Goal: Task Accomplishment & Management: Manage account settings

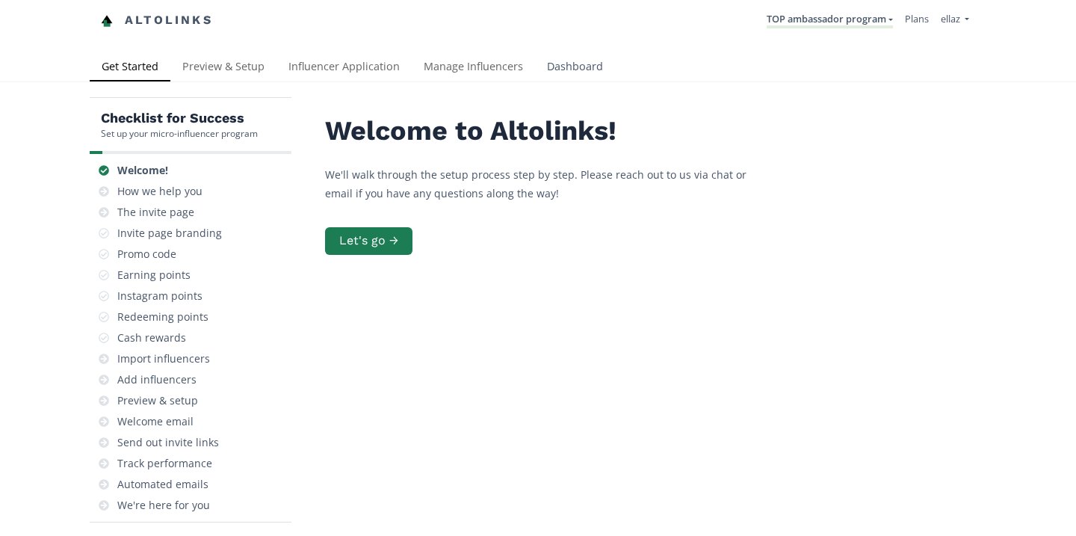
click at [560, 60] on link "Dashboard" at bounding box center [575, 68] width 80 height 30
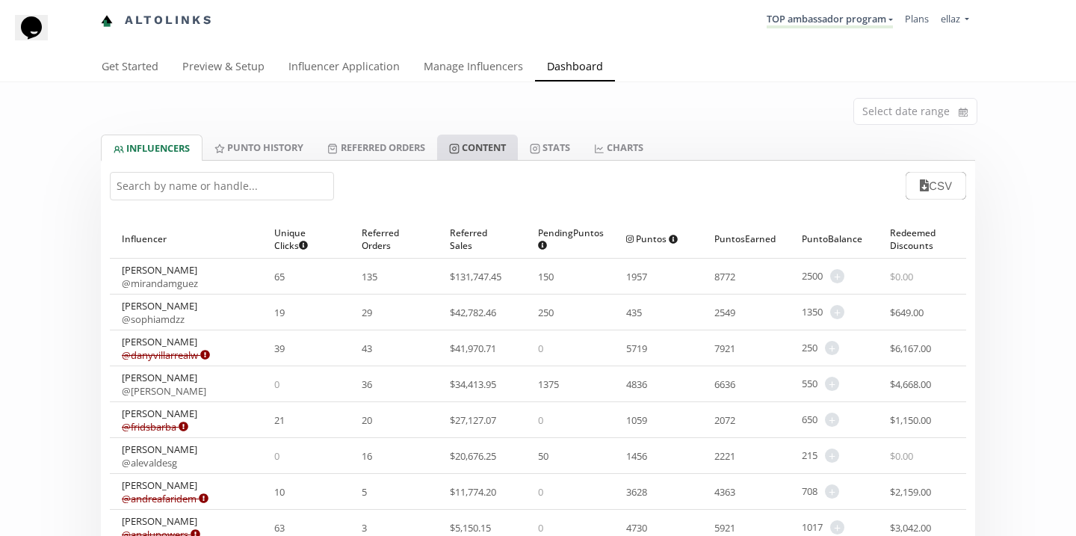
click at [490, 147] on link "Content" at bounding box center [477, 146] width 81 height 25
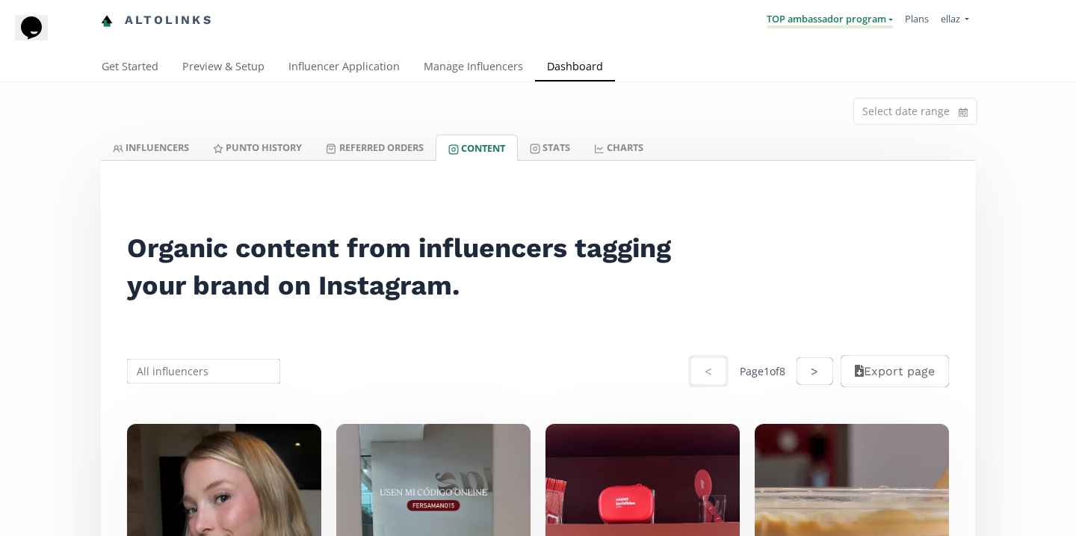
click at [867, 21] on link "TOP ambassador program" at bounding box center [830, 20] width 126 height 16
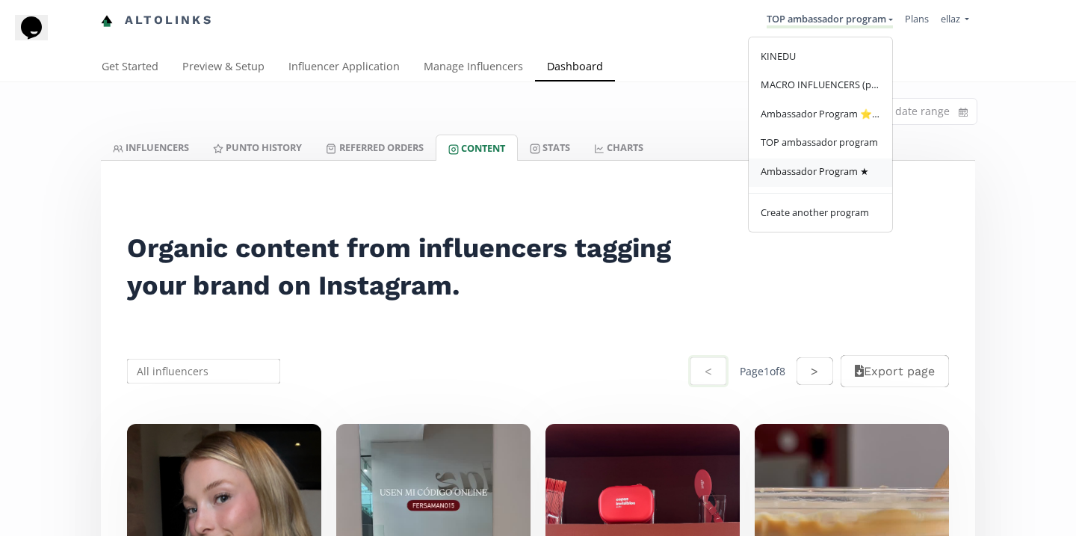
click at [820, 171] on span "Ambassador Program ★" at bounding box center [815, 170] width 108 height 13
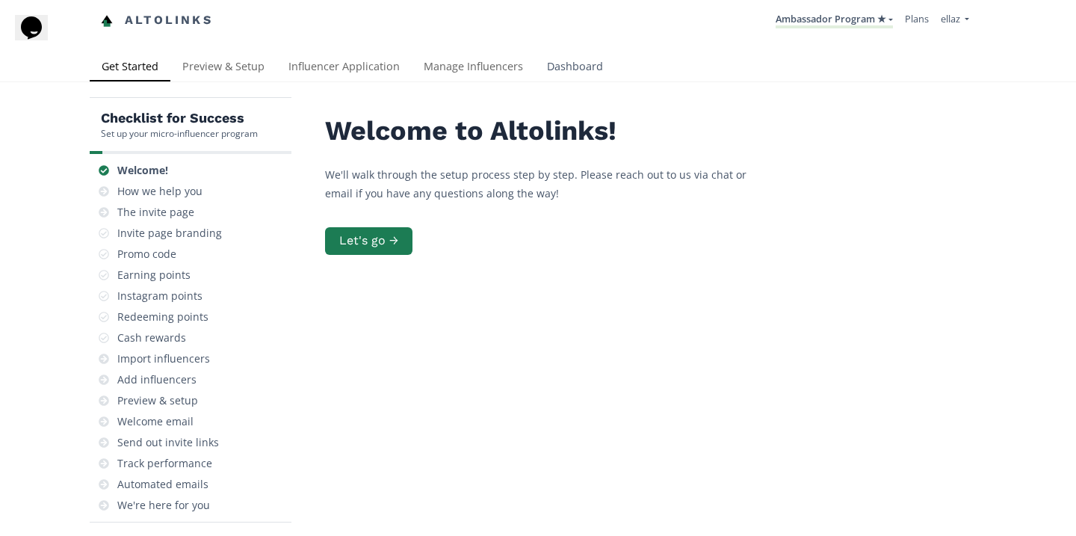
click at [560, 76] on link "Dashboard" at bounding box center [575, 68] width 80 height 30
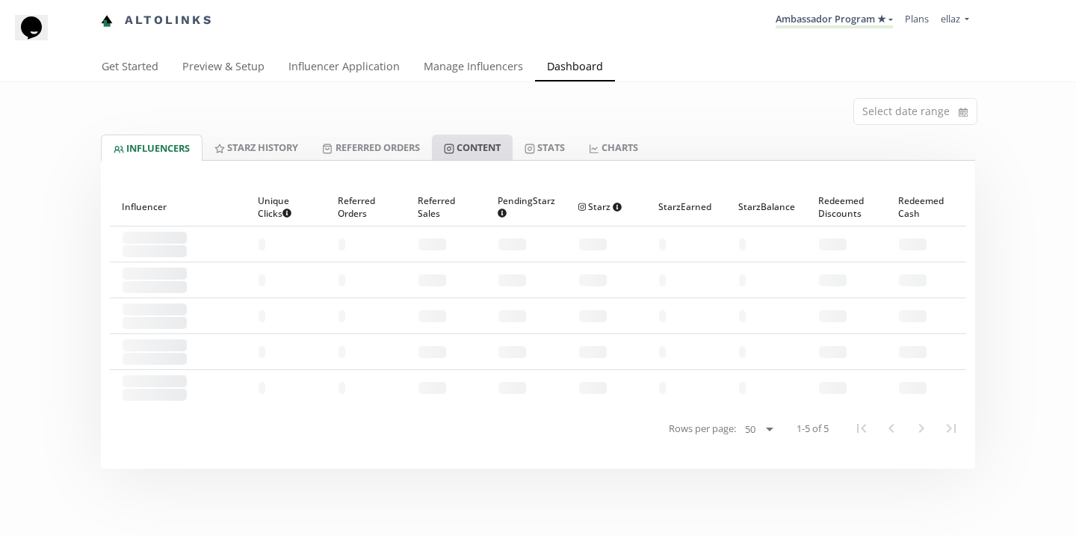
click at [480, 156] on link "Content" at bounding box center [472, 146] width 81 height 25
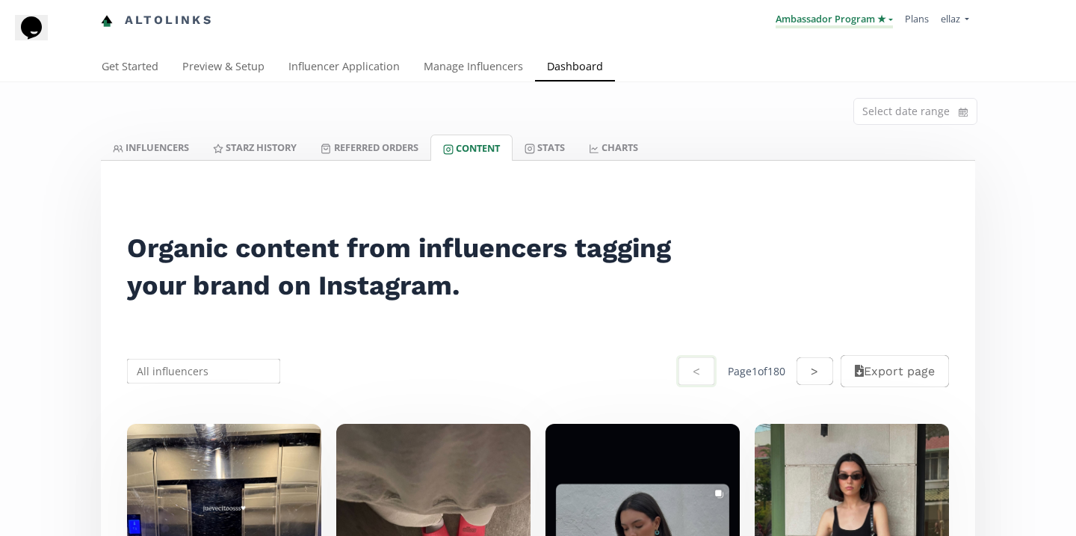
click at [799, 13] on link "Ambassador Program ★" at bounding box center [834, 20] width 117 height 16
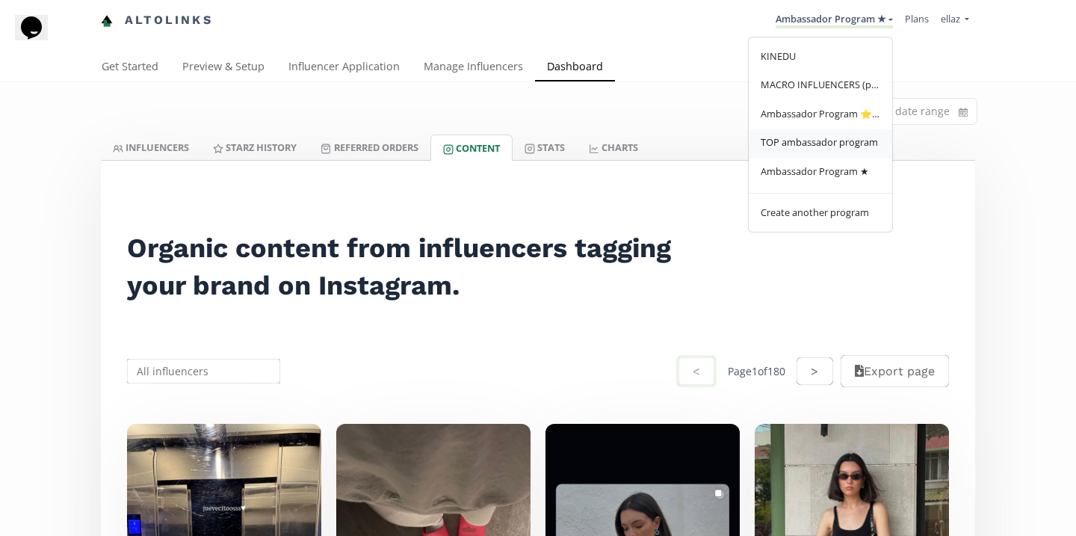
click at [805, 151] on link "TOP ambassador program" at bounding box center [820, 143] width 143 height 29
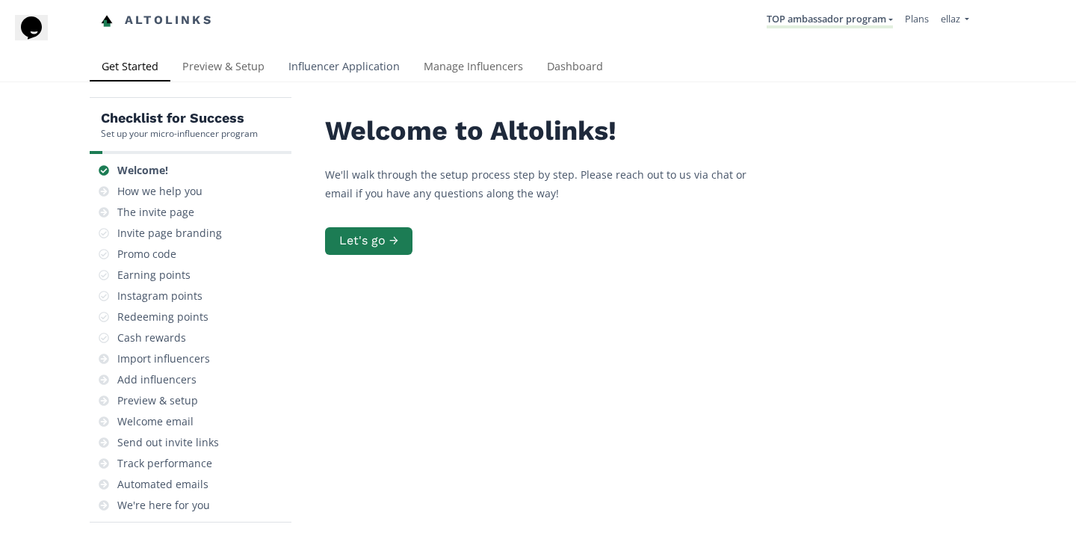
click at [333, 75] on link "Influencer Application" at bounding box center [343, 68] width 135 height 30
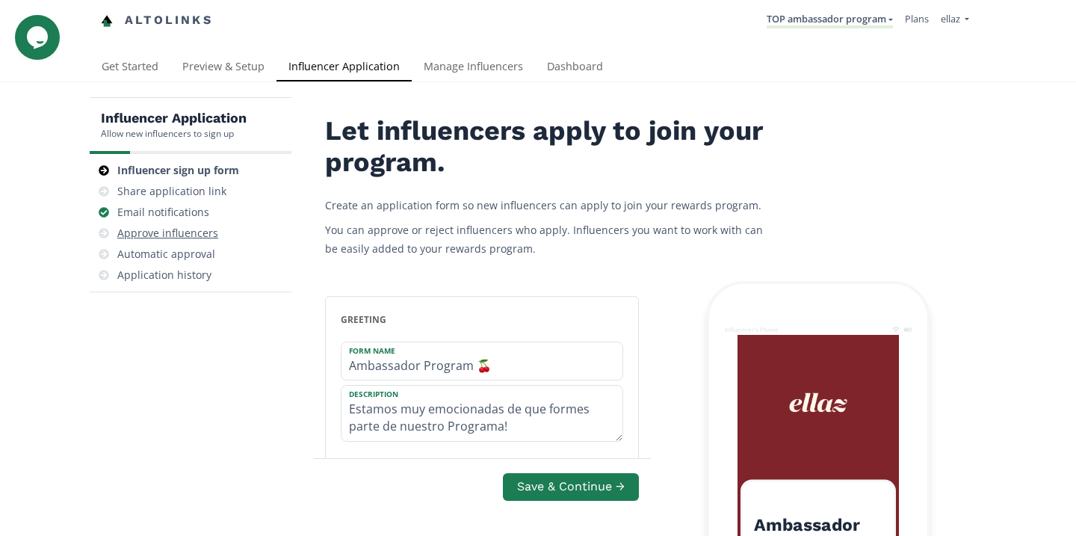
click at [197, 227] on div "Approve influencers" at bounding box center [167, 233] width 101 height 15
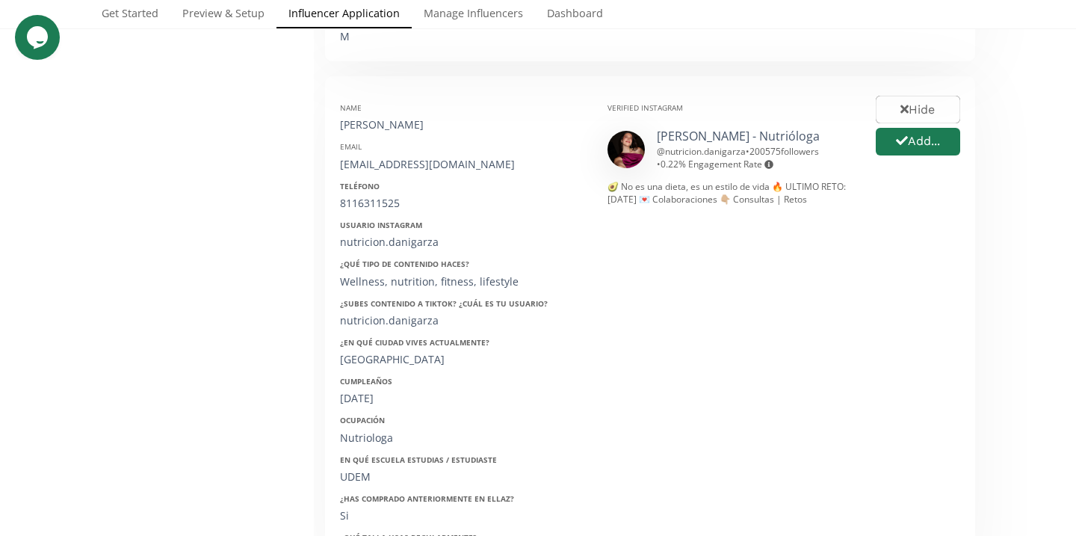
scroll to position [762, 0]
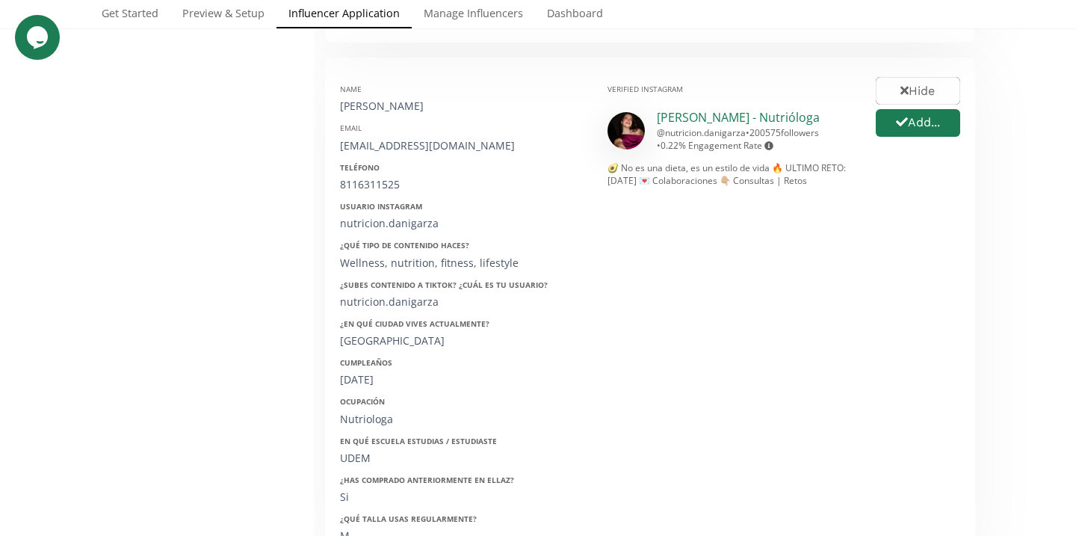
click at [691, 109] on link "Dani Garza - Nutrióloga" at bounding box center [738, 117] width 163 height 16
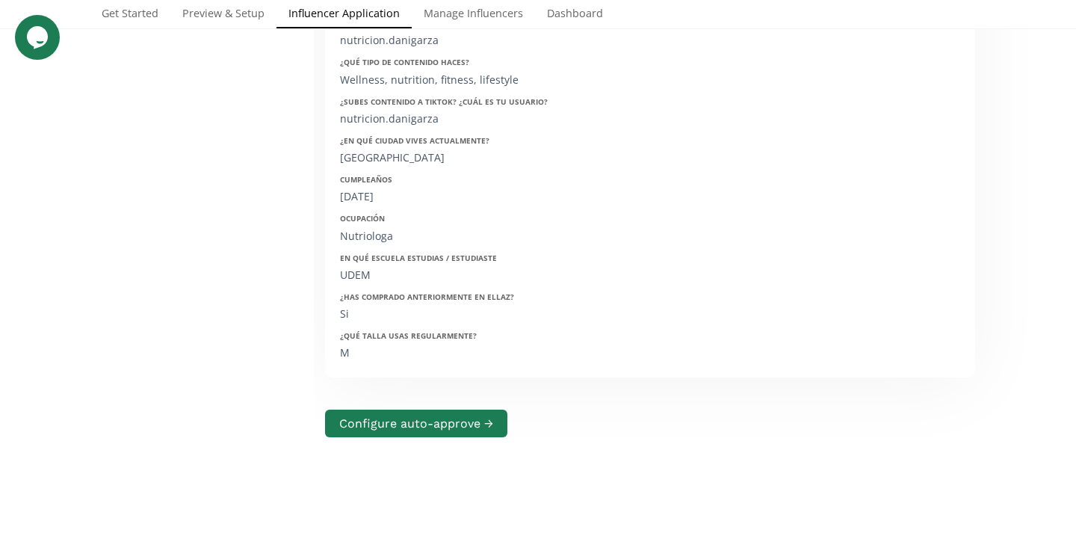
scroll to position [717, 0]
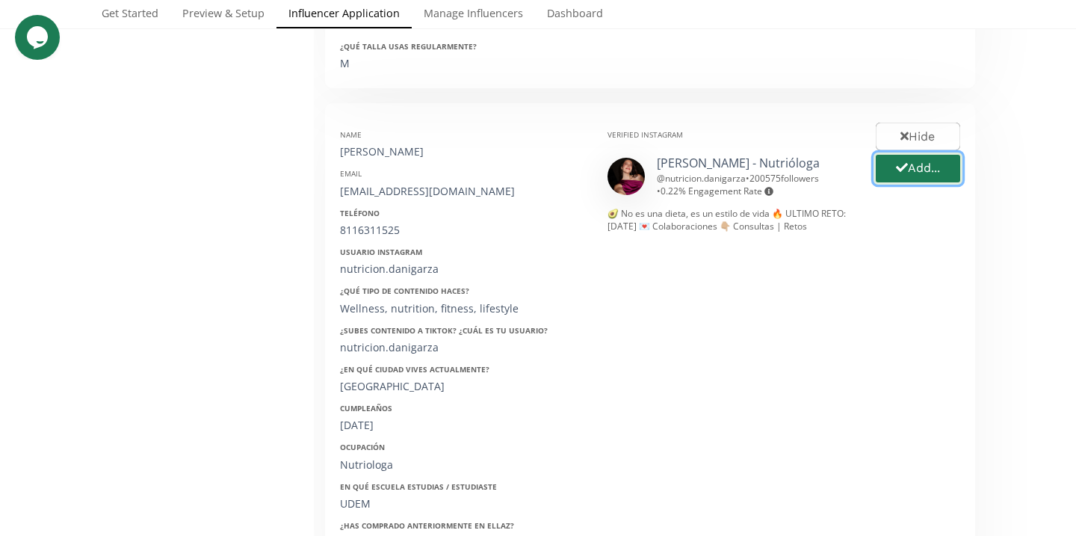
click at [909, 152] on button "Add..." at bounding box center [917, 168] width 89 height 32
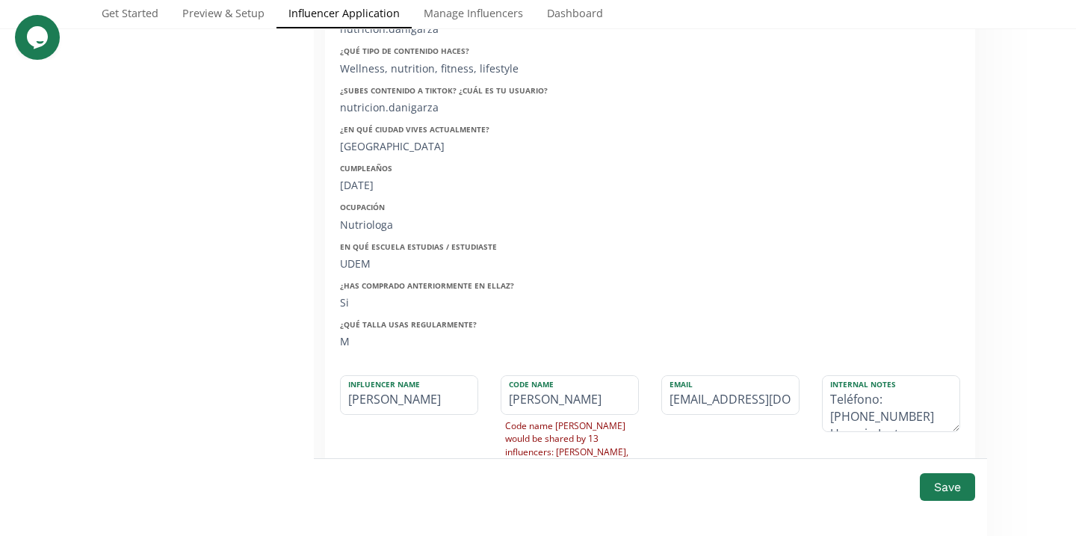
scroll to position [995, 0]
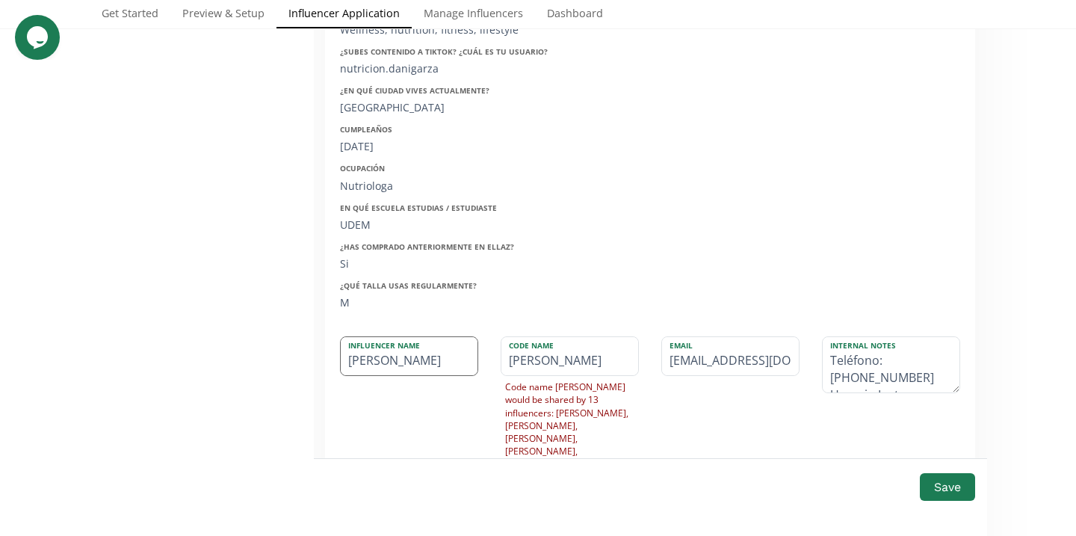
click at [435, 356] on input "Daniela" at bounding box center [409, 356] width 137 height 38
click at [421, 350] on input "[PERSON_NAME]" at bounding box center [409, 356] width 137 height 38
type input "[PERSON_NAME]"
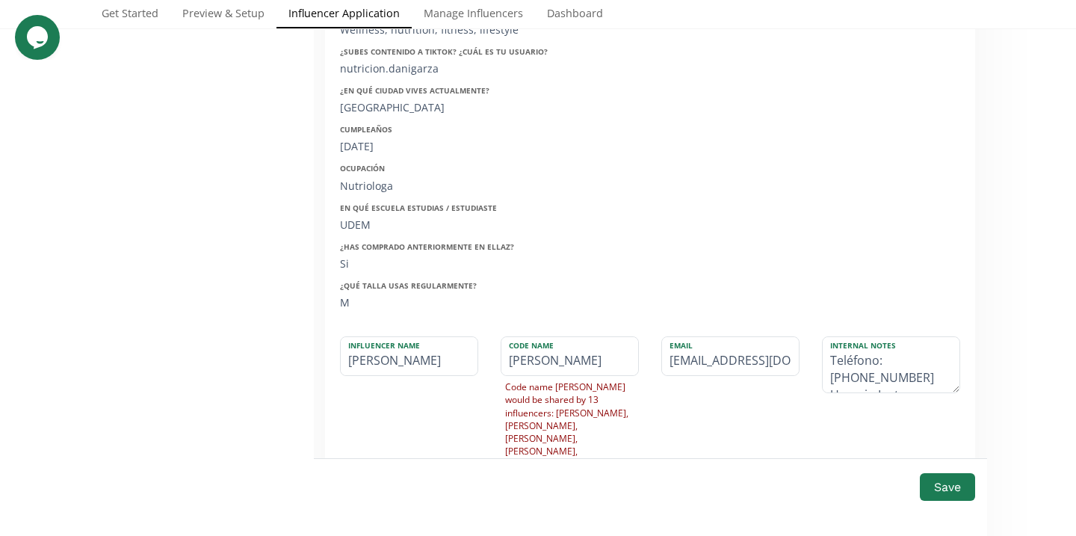
scroll to position [663, 0]
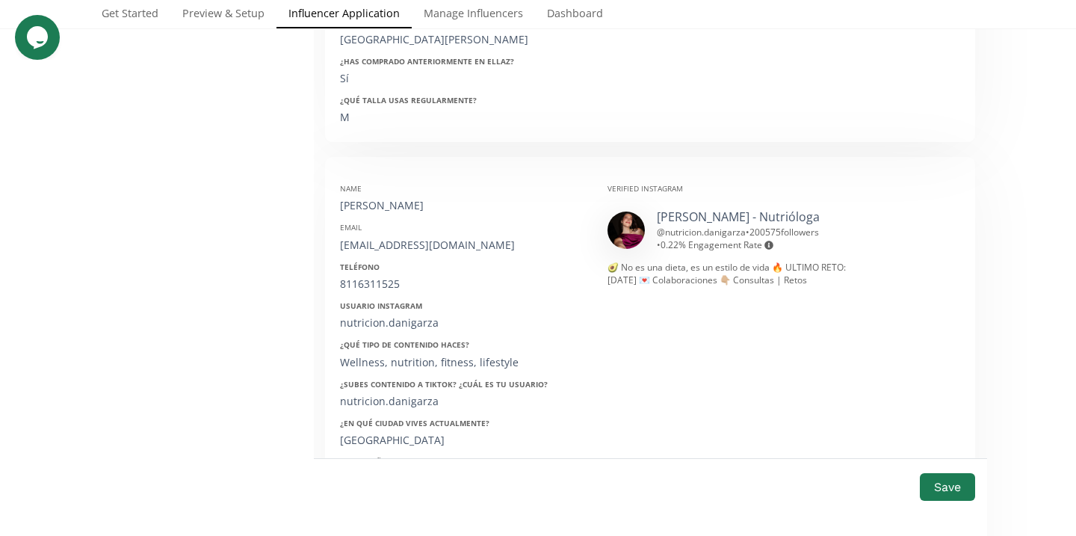
click at [428, 238] on div "Name Daniela Email nutriciondanigarza@gmail.com Teléfono 8116311525 Usuario Ins…" at bounding box center [462, 408] width 267 height 473
click at [422, 238] on div "nutriciondanigarza@gmail.com" at bounding box center [462, 245] width 245 height 15
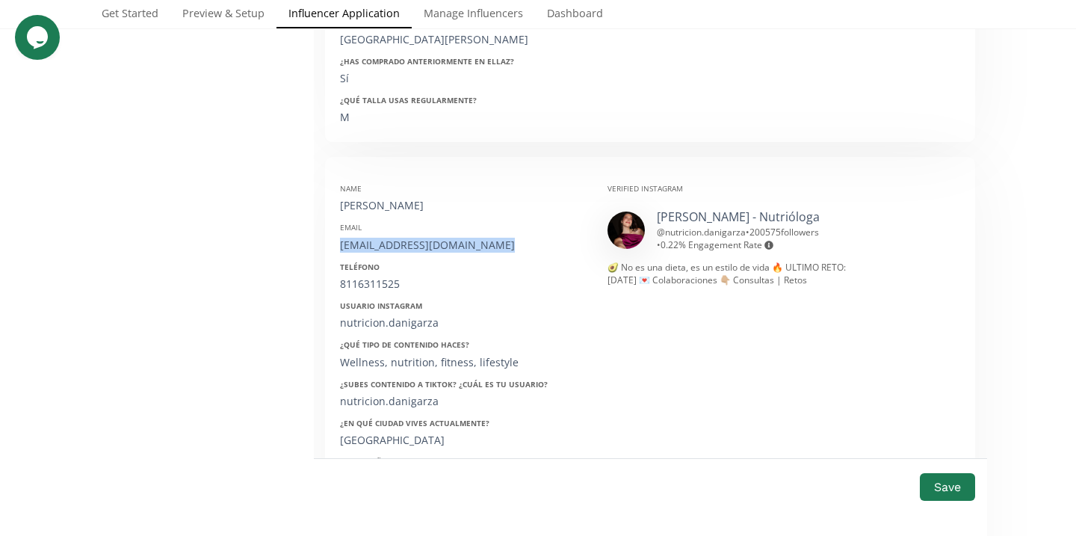
click at [422, 238] on div "nutriciondanigarza@gmail.com" at bounding box center [462, 245] width 245 height 15
copy div "nutriciondanigarza@gmail.com"
click at [386, 278] on div "Name Daniela Email nutriciondanigarza@gmail.com Teléfono 8116311525 Usuario Ins…" at bounding box center [462, 408] width 267 height 473
click at [384, 276] on div "8116311525" at bounding box center [462, 283] width 245 height 15
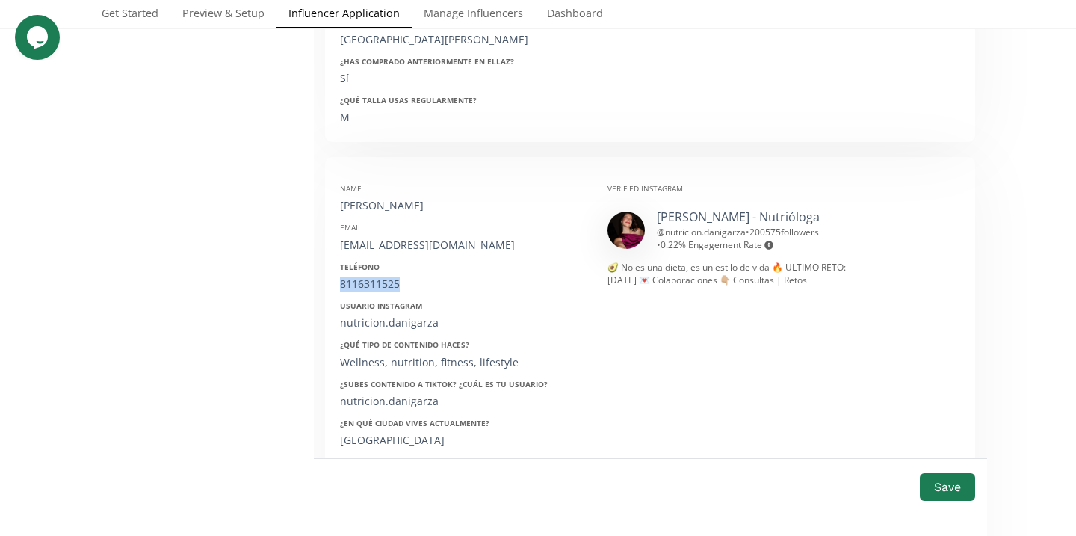
copy div "8116311525"
click at [400, 300] on strong "Usuario Instagram" at bounding box center [381, 305] width 82 height 10
click at [400, 315] on div "nutricion.danigarza" at bounding box center [462, 322] width 245 height 15
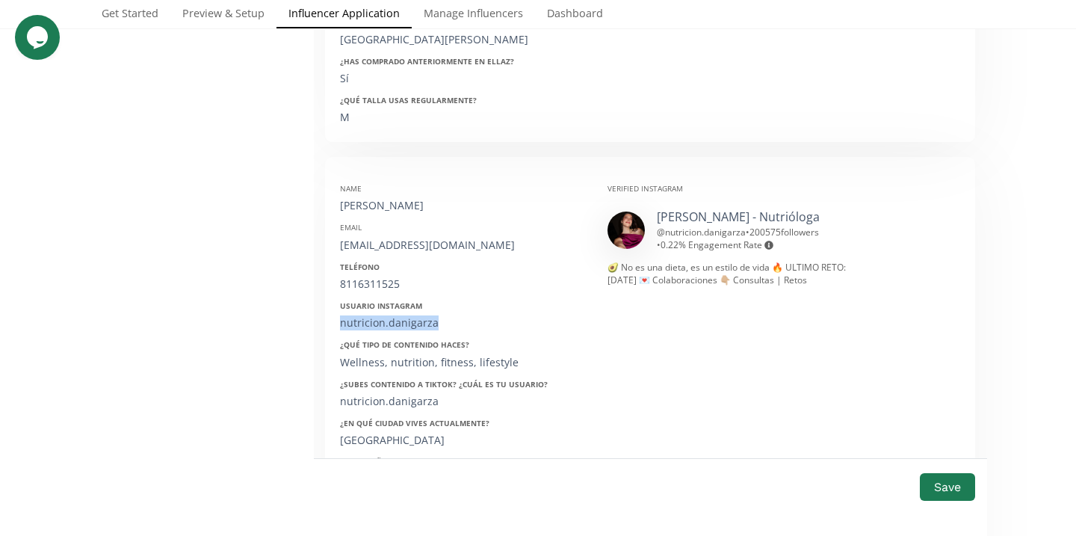
copy div "nutricion.danigarza"
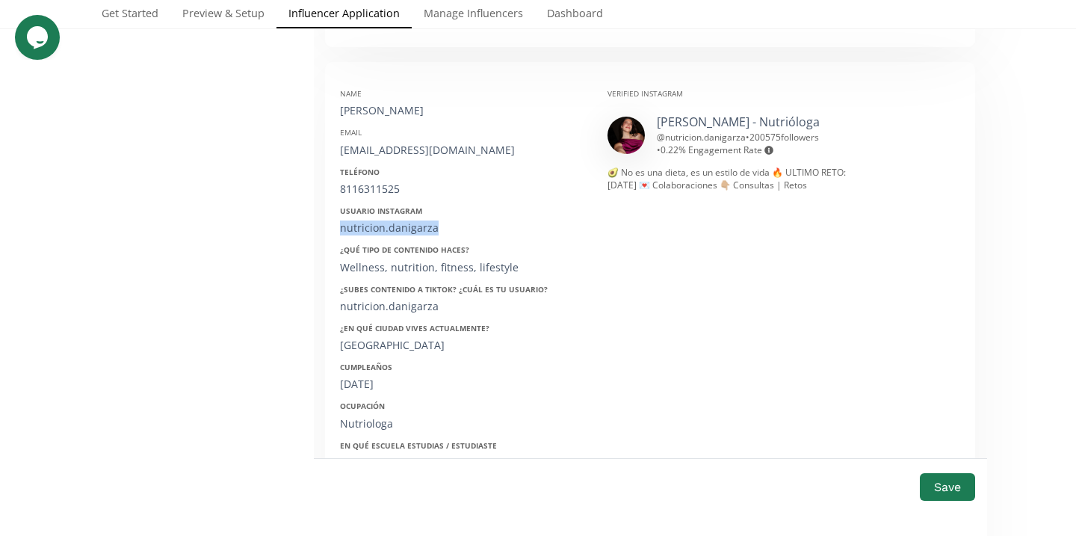
scroll to position [761, 0]
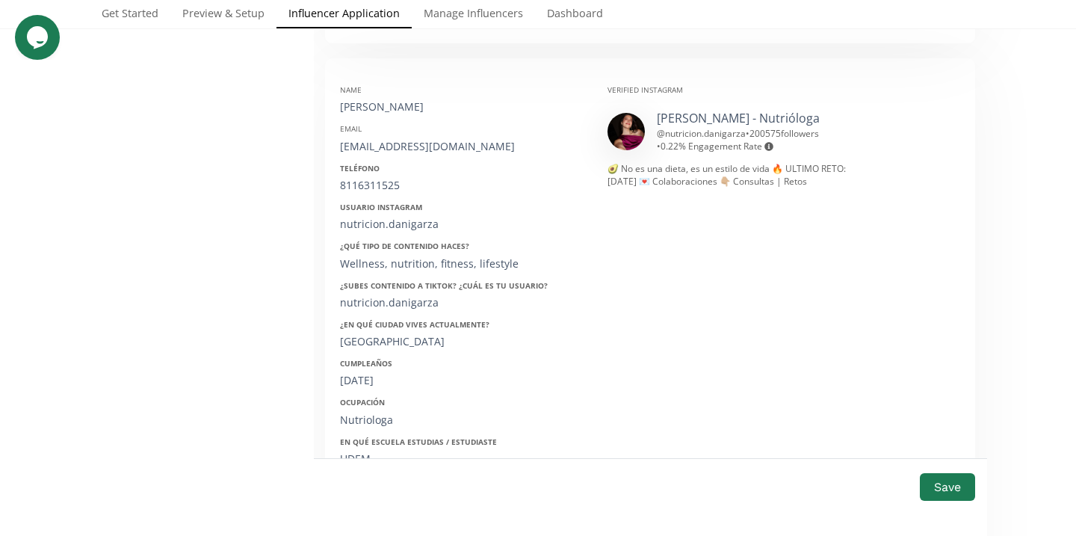
click at [372, 358] on div "Cumpleaños 23/10/1999" at bounding box center [462, 373] width 245 height 30
copy div "23/10/1999"
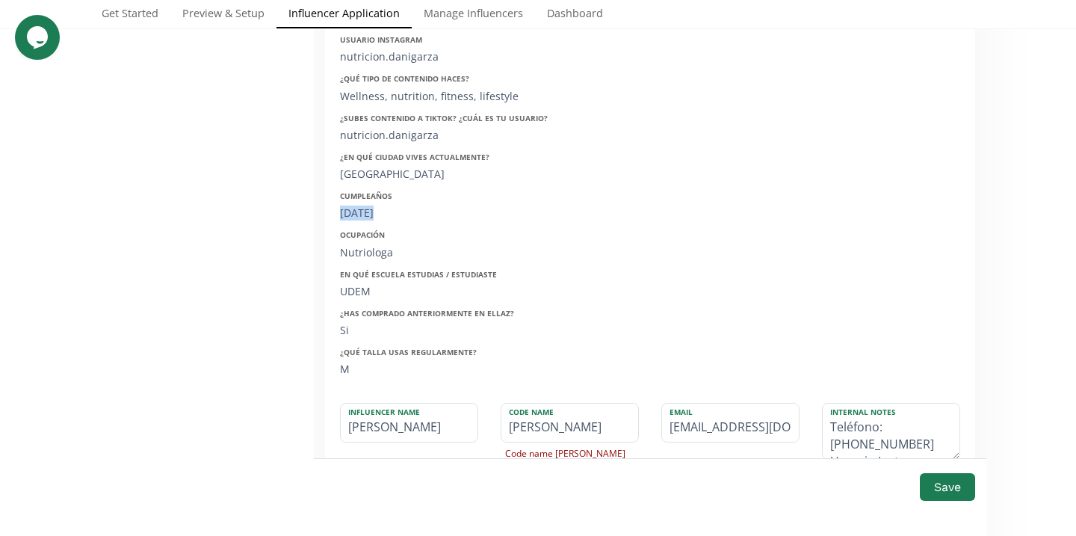
scroll to position [930, 0]
click at [570, 413] on input "DANIELA" at bounding box center [569, 421] width 137 height 38
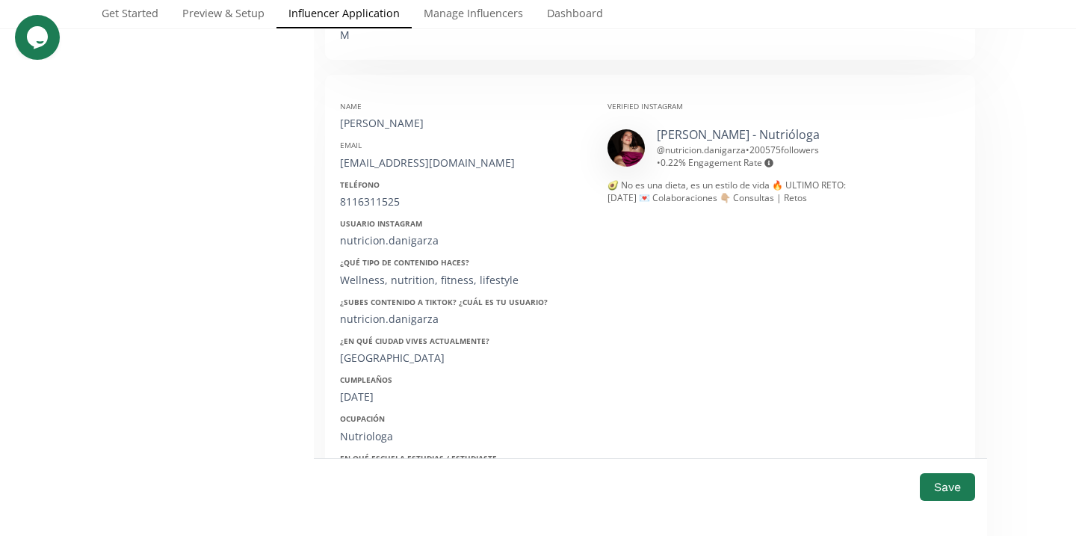
scroll to position [715, 0]
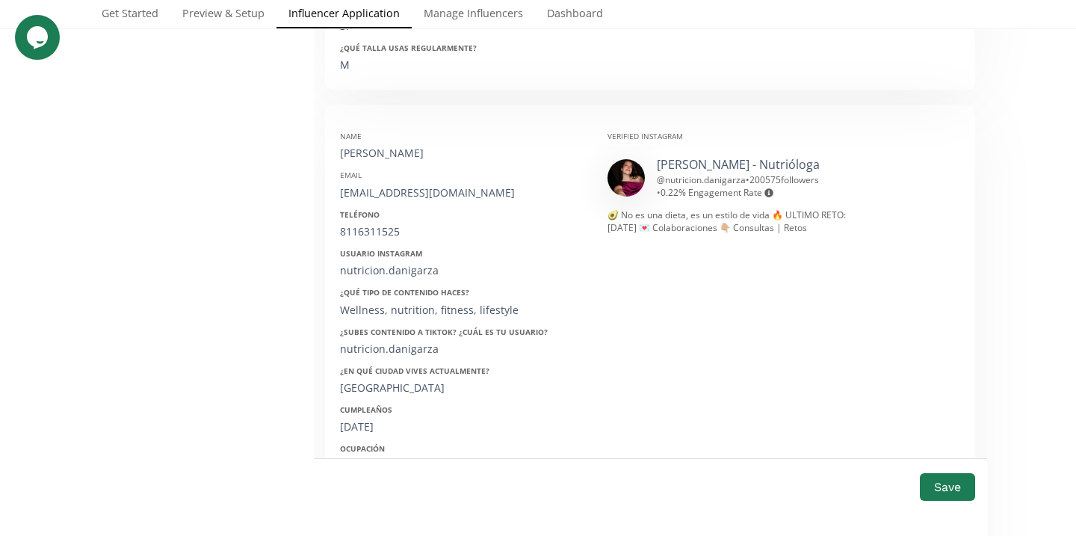
type input "DANIELAGARZA"
click at [956, 485] on button "Save" at bounding box center [948, 487] width 60 height 32
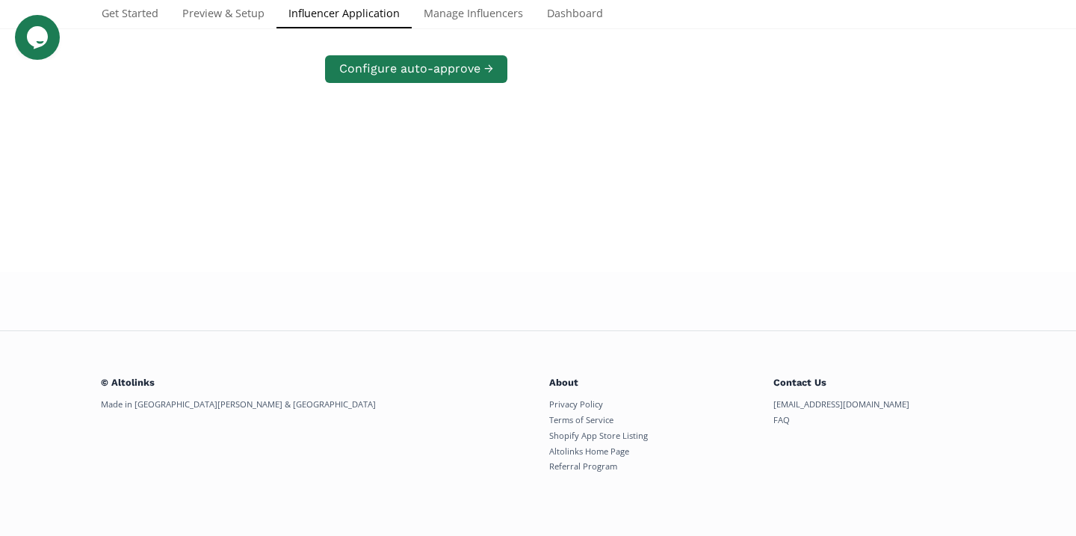
scroll to position [708, 0]
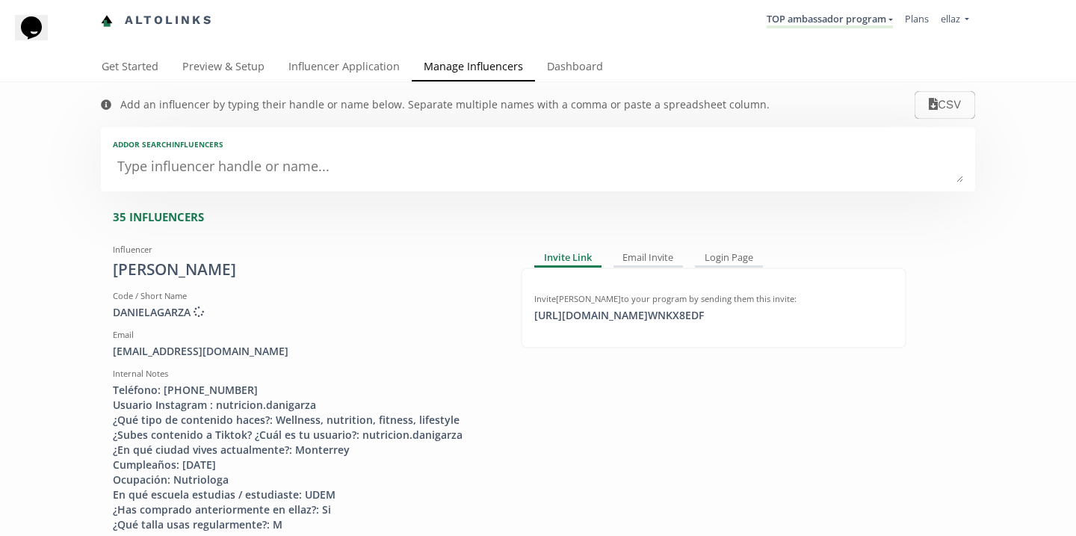
click at [808, 6] on li "TOP ambassador program [GEOGRAPHIC_DATA] MACRO INFLUENCERS (prog ventas) Ambass…" at bounding box center [830, 20] width 138 height 29
click at [808, 14] on link "TOP ambassador program" at bounding box center [830, 20] width 126 height 16
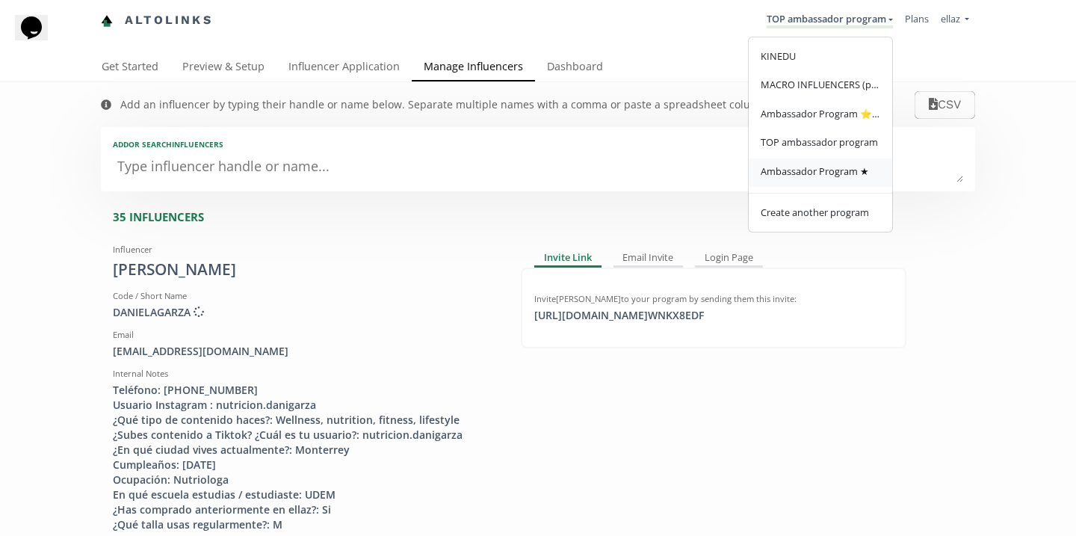
click at [798, 164] on link "Ambassador Program ★" at bounding box center [820, 172] width 143 height 29
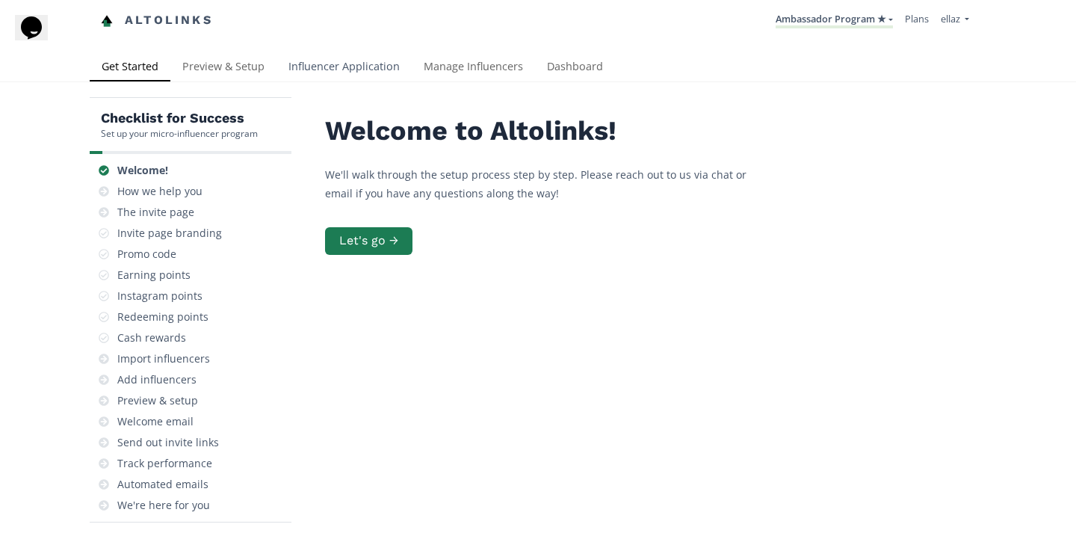
click at [363, 65] on link "Influencer Application" at bounding box center [343, 68] width 135 height 30
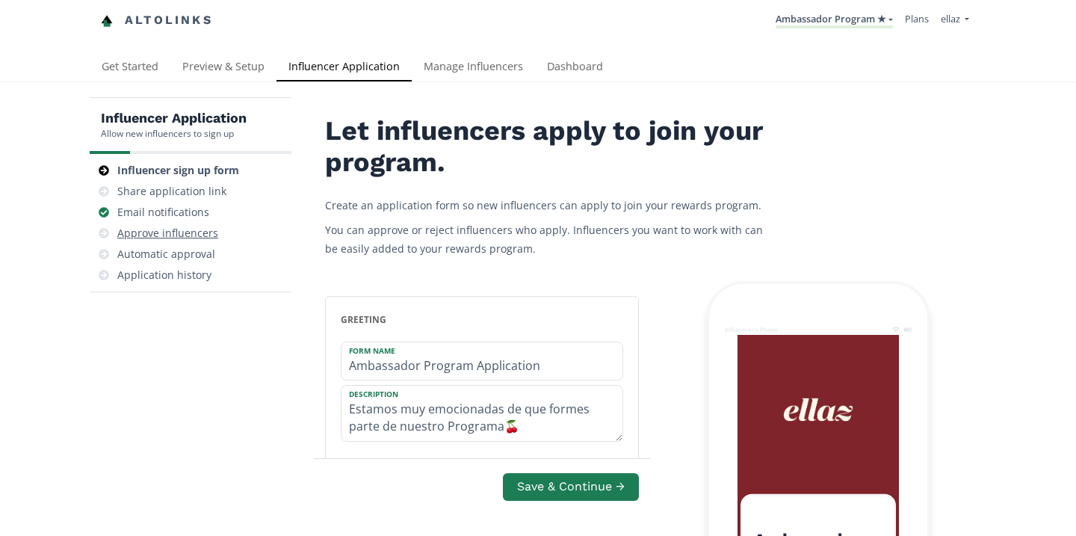
click at [188, 235] on div "Approve influencers" at bounding box center [167, 233] width 101 height 15
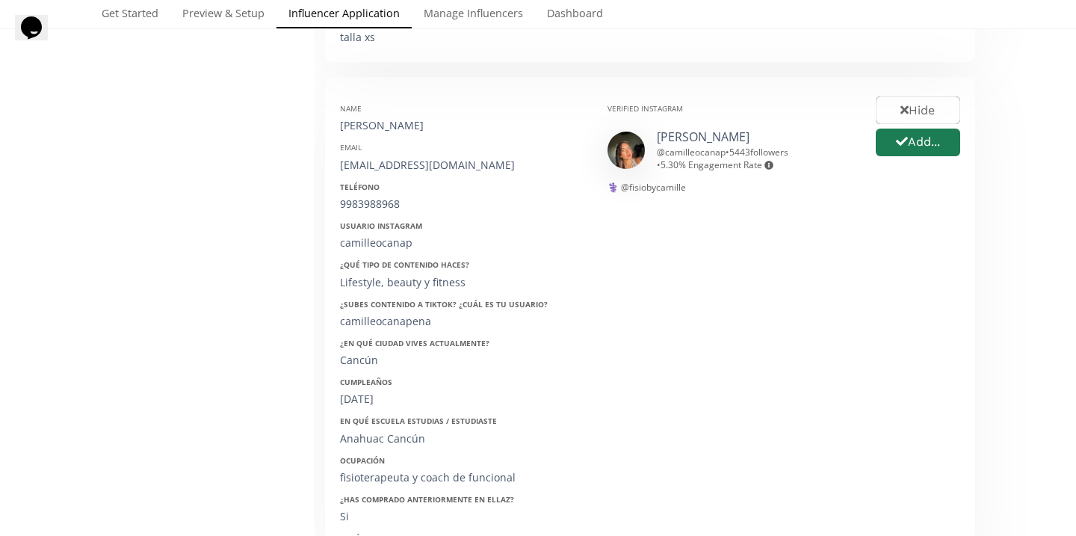
scroll to position [734, 0]
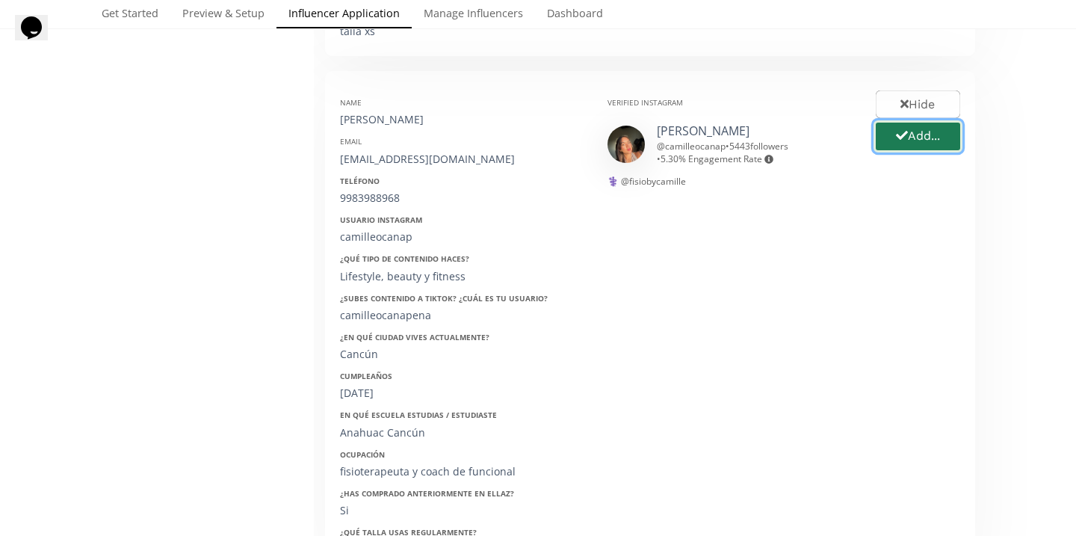
click at [919, 144] on button "Add..." at bounding box center [917, 136] width 89 height 32
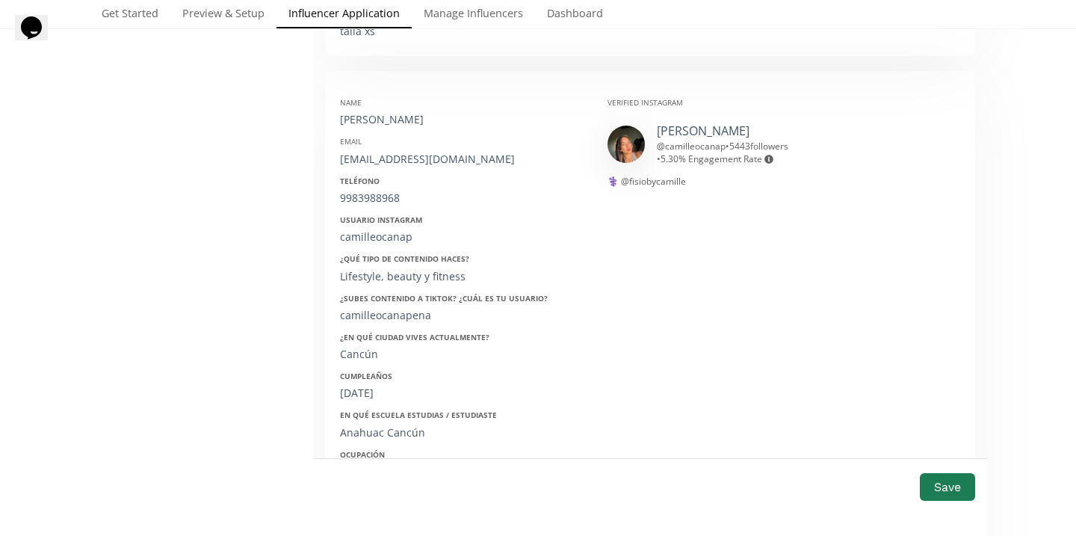
click at [397, 123] on div "Camille Ocaña" at bounding box center [462, 119] width 245 height 15
copy div "Camille Ocaña"
click at [415, 155] on div "camillecana0901@gmail.com" at bounding box center [462, 159] width 245 height 15
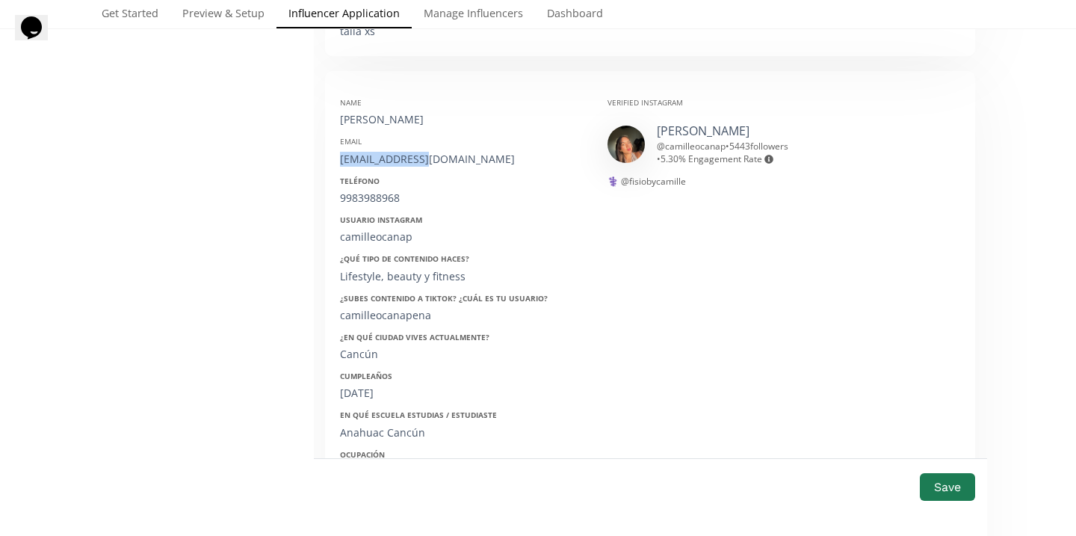
click at [415, 155] on div "camillecana0901@gmail.com" at bounding box center [462, 159] width 245 height 15
copy div "camillecana0901@gmail.com"
click at [369, 198] on div "9983988968" at bounding box center [462, 198] width 245 height 15
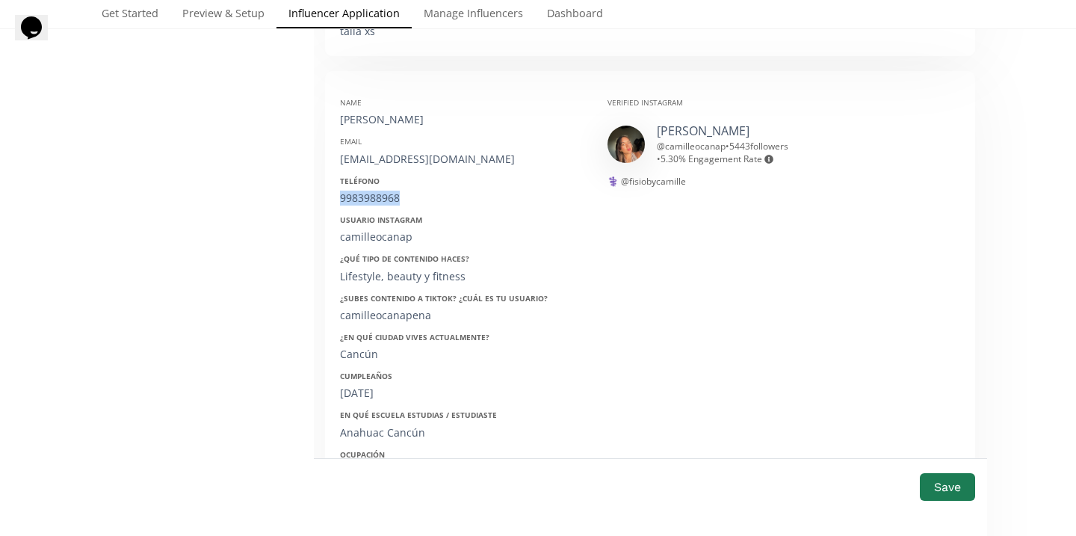
copy div "9983988968"
click at [359, 244] on div "camilleocanap" at bounding box center [462, 236] width 245 height 15
copy div "camilleocanap"
click at [366, 377] on strong "Cumpleaños" at bounding box center [366, 376] width 52 height 10
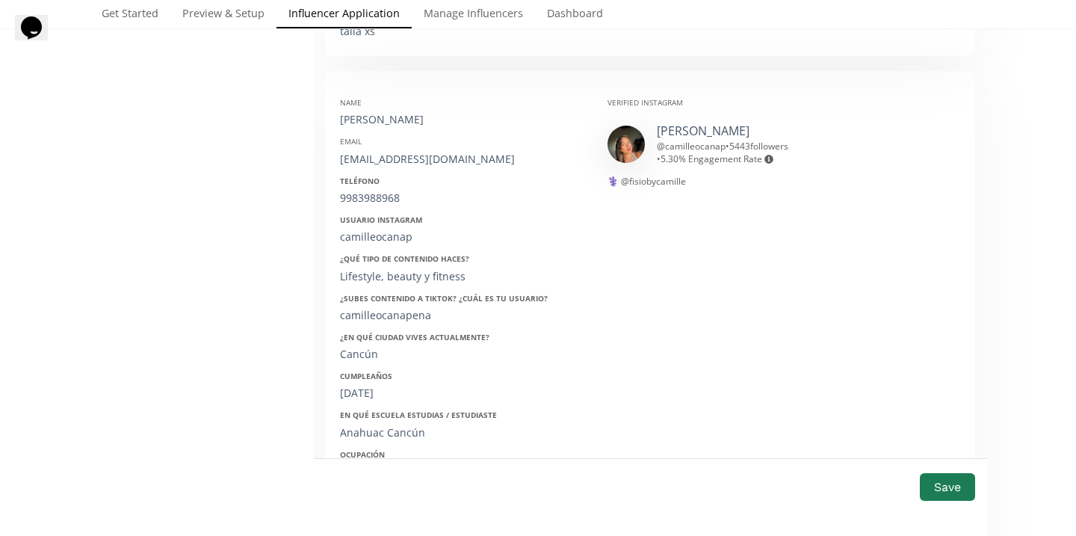
click at [367, 390] on div "09/01/2002" at bounding box center [462, 393] width 245 height 15
copy div "09/01/2002"
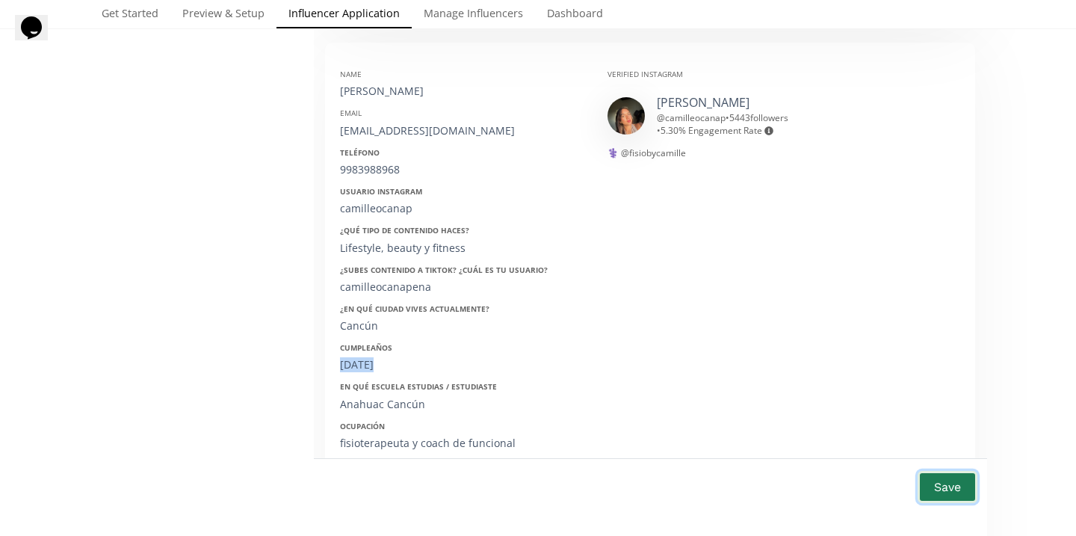
click at [931, 476] on button "Save" at bounding box center [948, 487] width 60 height 32
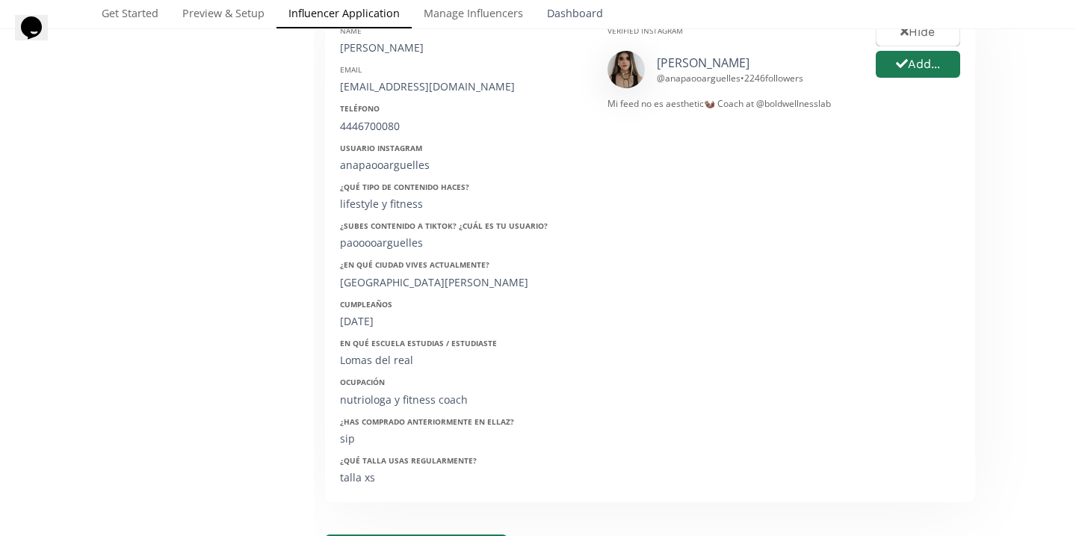
scroll to position [708, 0]
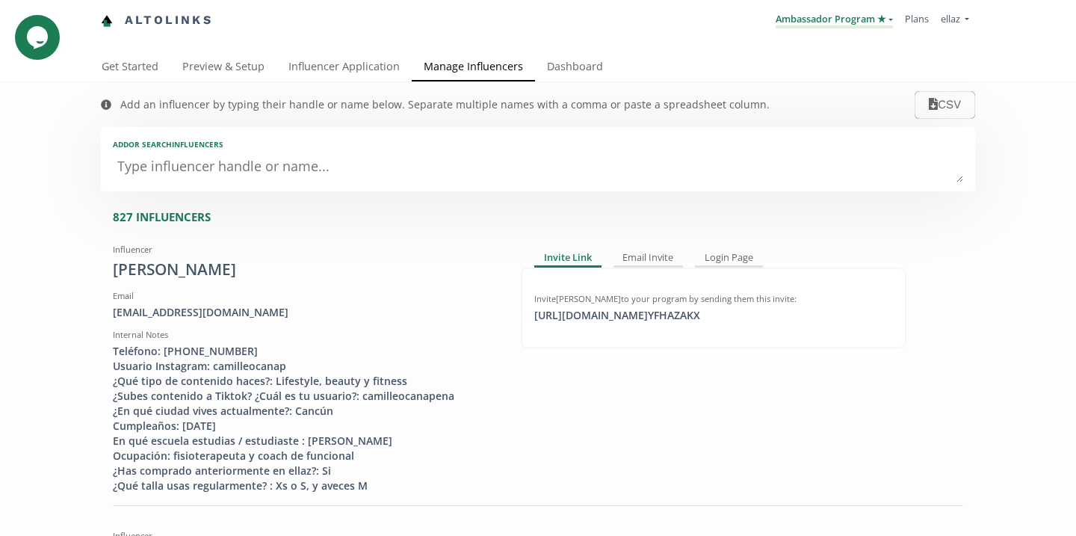
click at [838, 24] on link "Ambassador Program ★" at bounding box center [834, 20] width 117 height 16
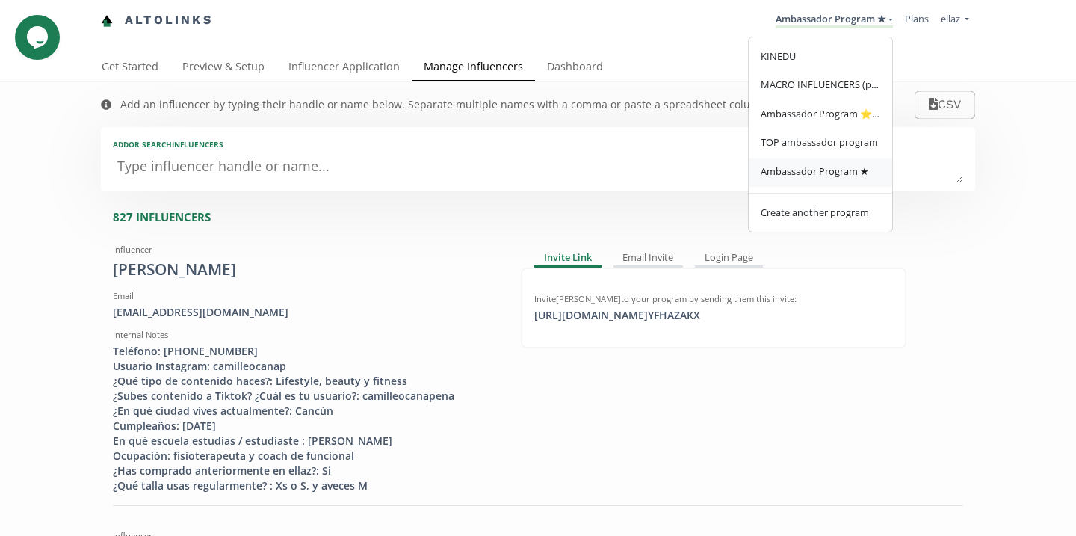
click at [829, 173] on span "Ambassador Program ★" at bounding box center [815, 170] width 108 height 13
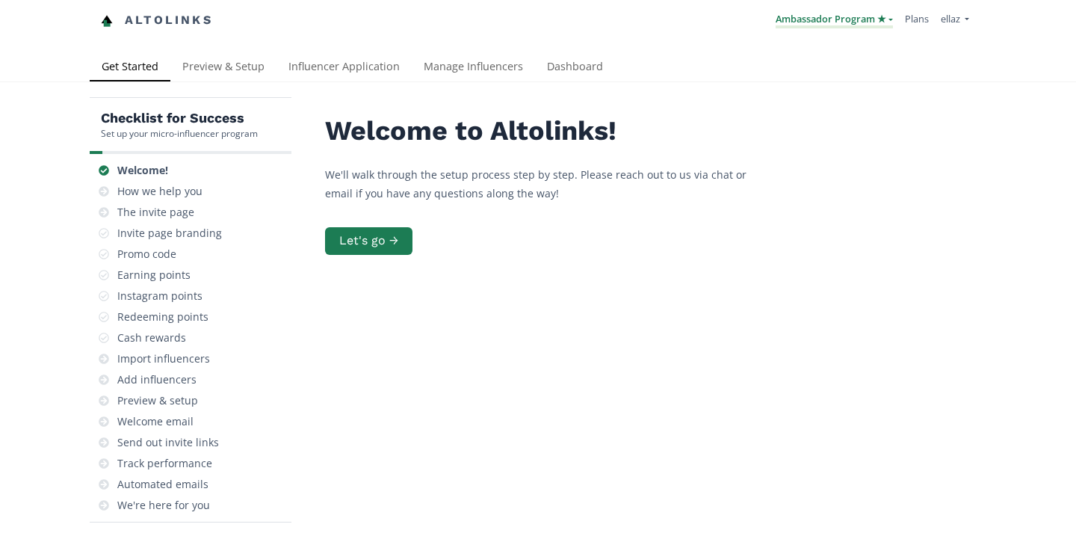
click at [844, 18] on link "Ambassador Program ★" at bounding box center [834, 20] width 117 height 16
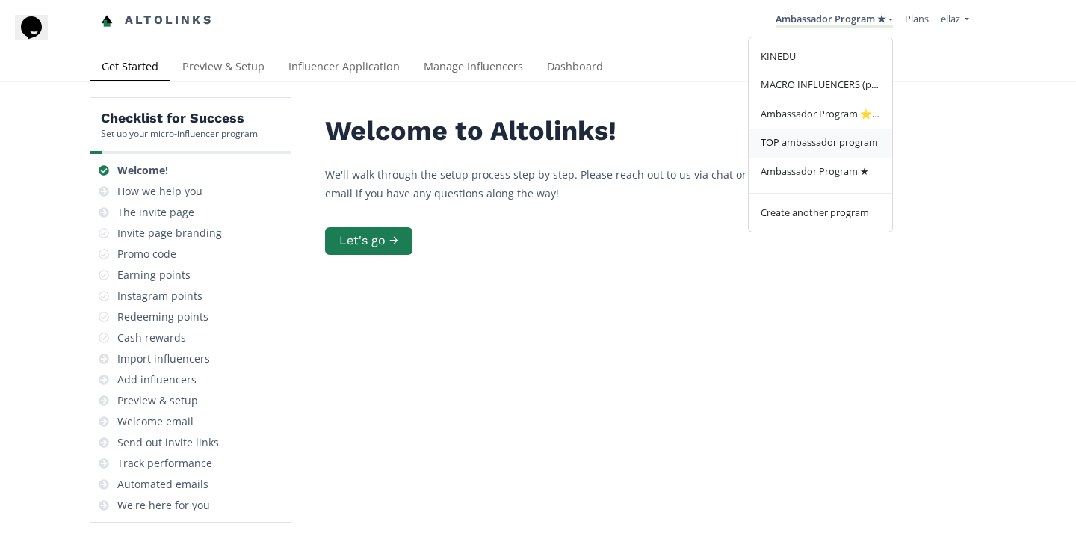
click at [825, 145] on span "TOP ambassador program" at bounding box center [819, 141] width 117 height 13
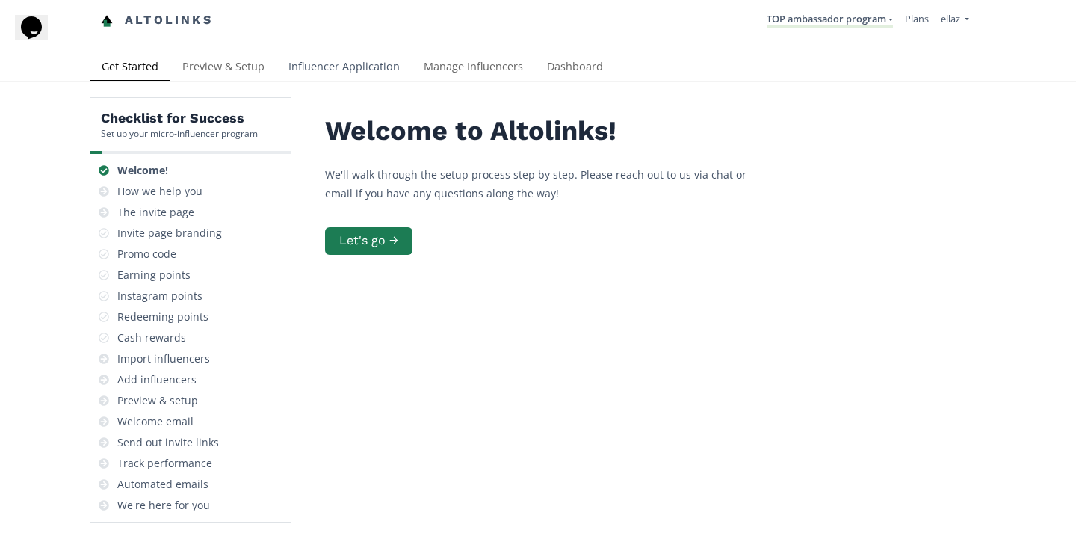
click at [341, 64] on link "Influencer Application" at bounding box center [343, 68] width 135 height 30
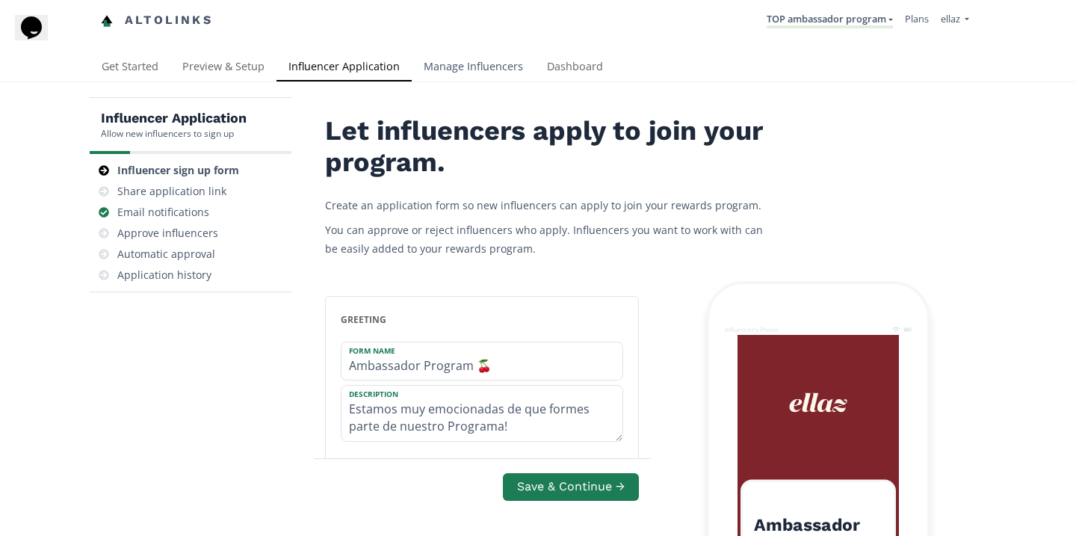
click at [442, 64] on link "Manage Influencers" at bounding box center [473, 68] width 123 height 30
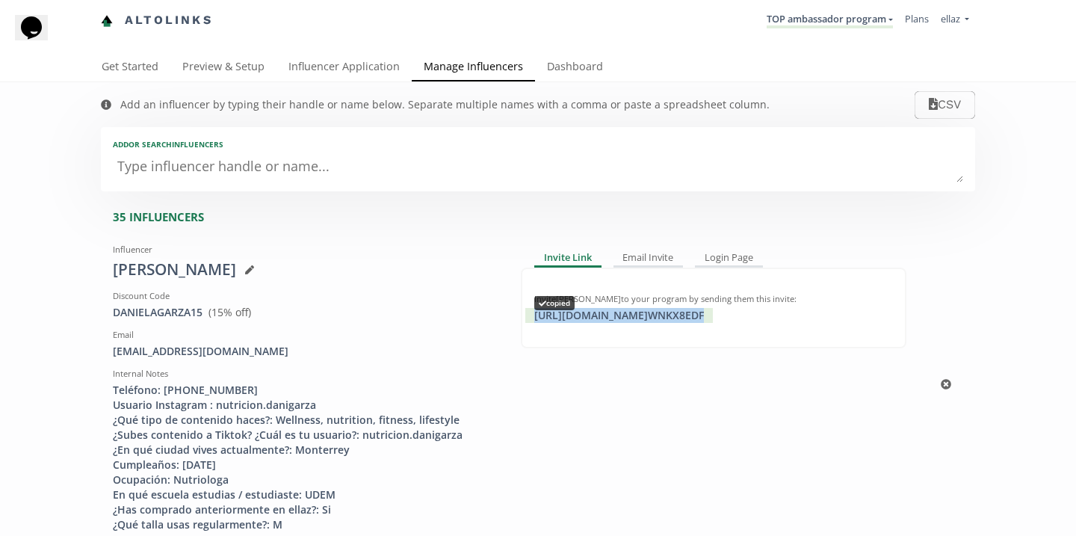
click at [598, 320] on div "https://app.altolinks.com/invite/ WNKX8EDF copied" at bounding box center [619, 315] width 188 height 15
click at [841, 22] on link "TOP ambassador program" at bounding box center [830, 20] width 126 height 16
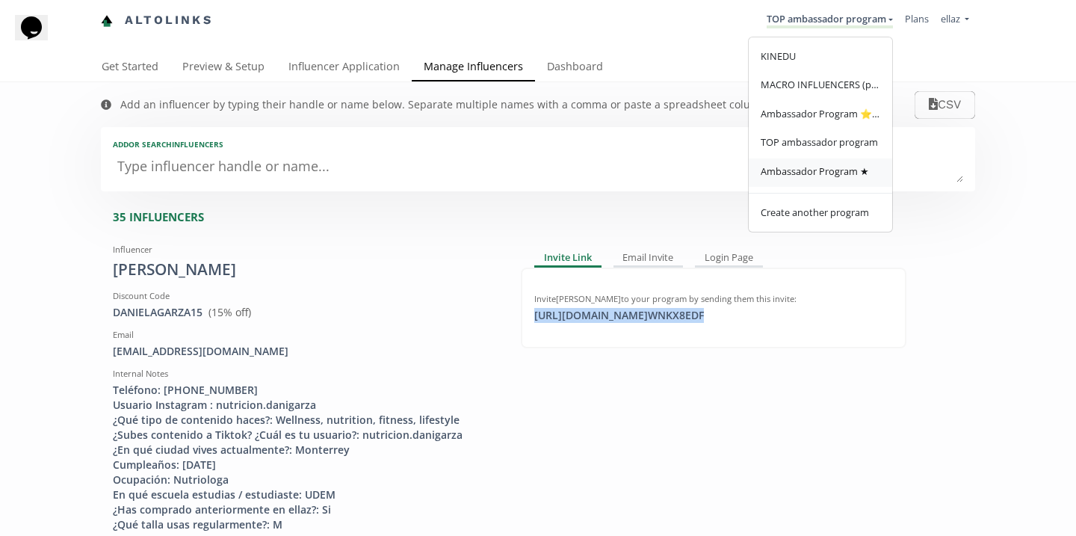
click at [832, 167] on span "Ambassador Program ★" at bounding box center [815, 170] width 108 height 13
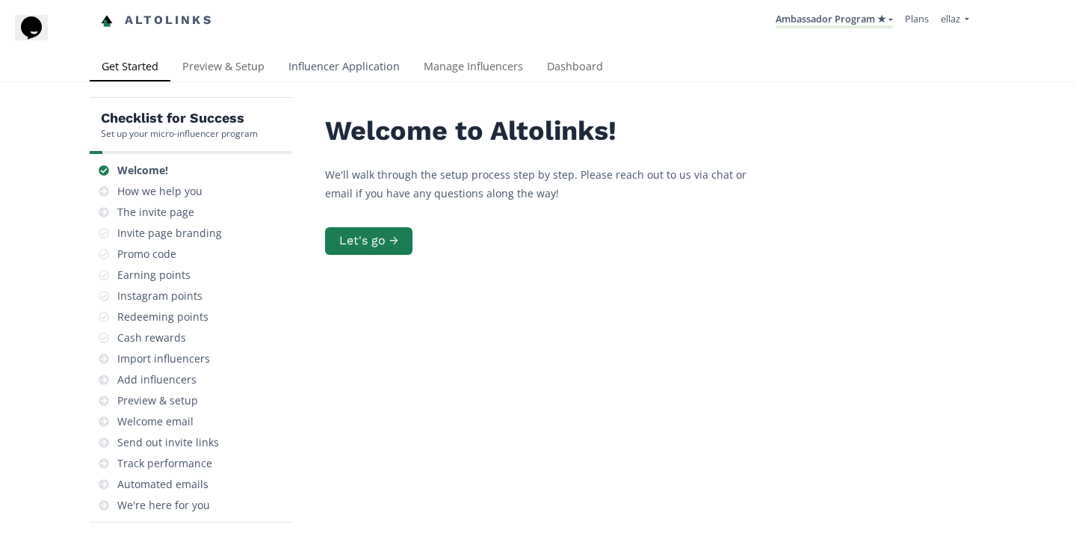
click at [325, 80] on link "Influencer Application" at bounding box center [343, 68] width 135 height 30
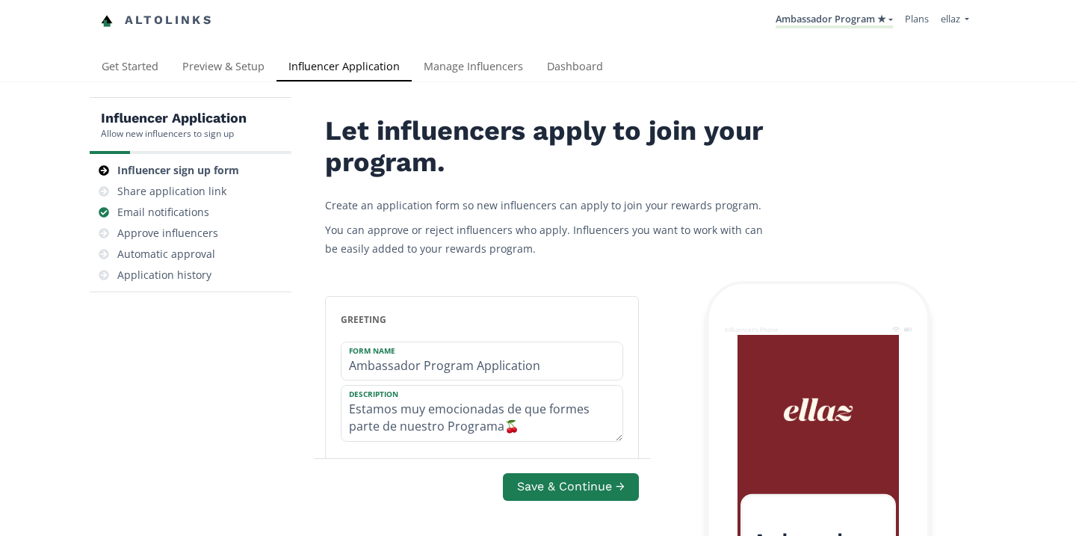
click at [234, 68] on link "Preview & Setup" at bounding box center [223, 68] width 106 height 30
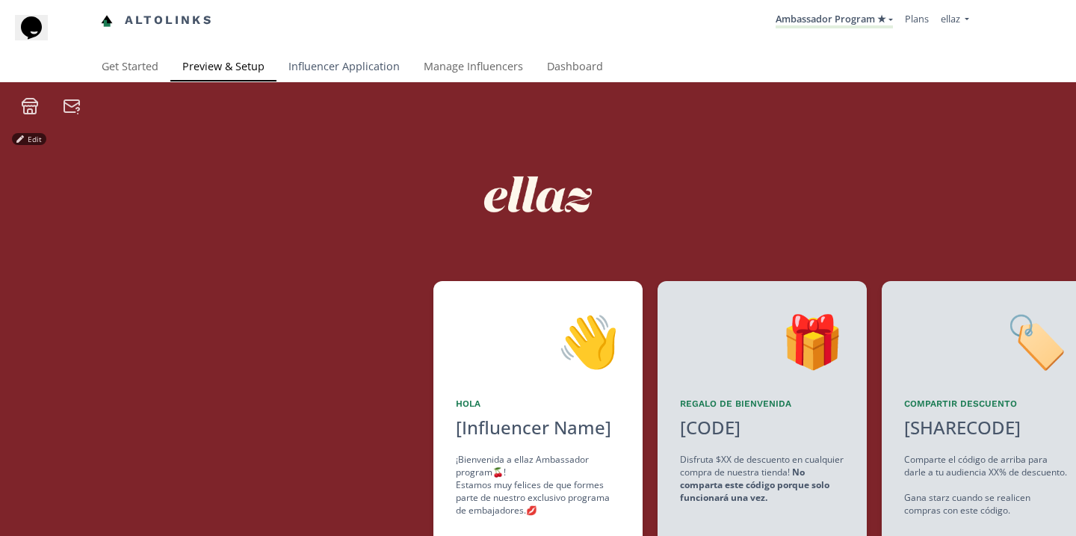
click at [329, 66] on link "Influencer Application" at bounding box center [343, 68] width 135 height 30
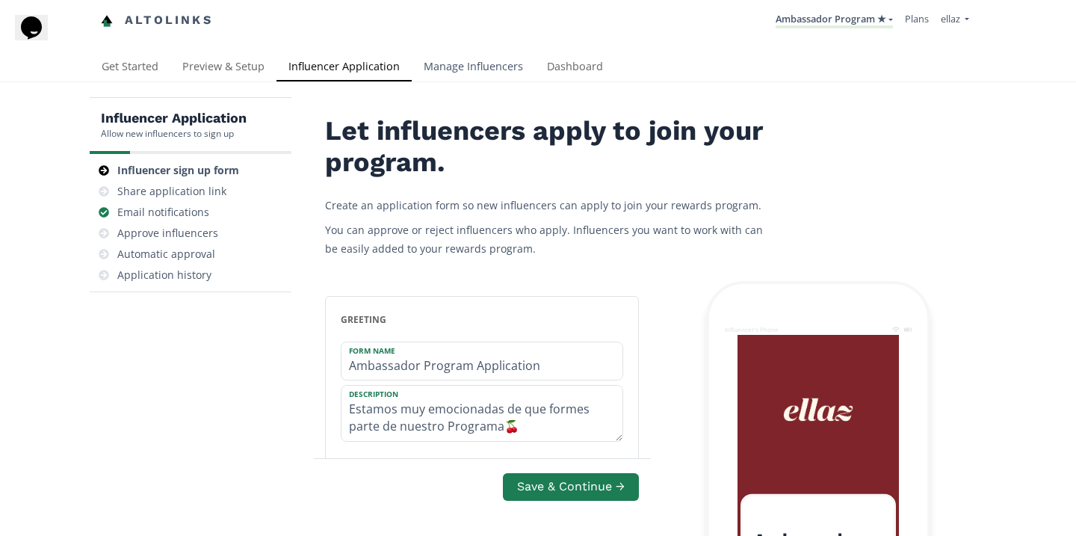
click at [418, 67] on link "Manage Influencers" at bounding box center [473, 68] width 123 height 30
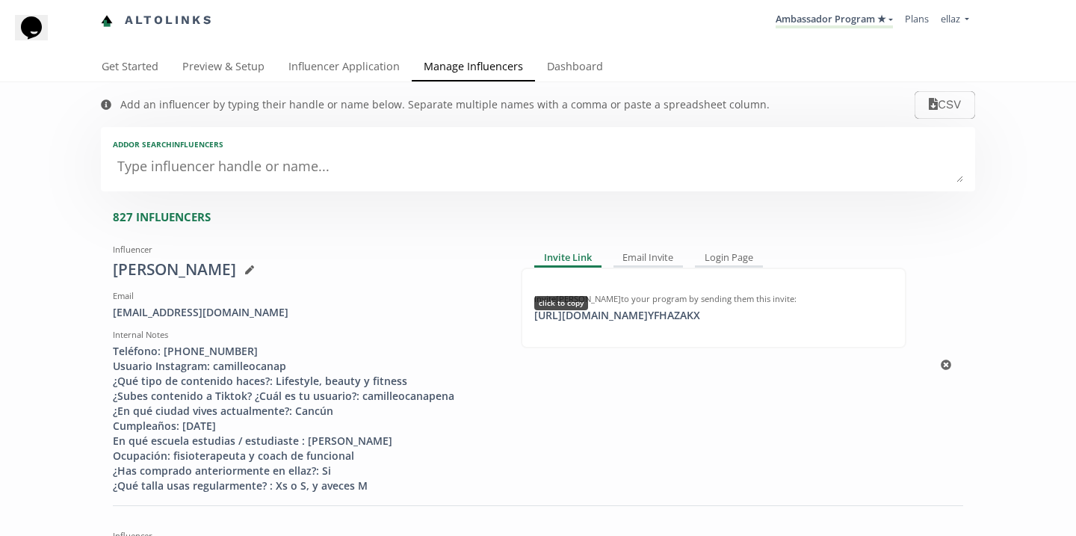
click at [673, 322] on div "https://app.altolinks.com/invite/ YFHAZAKX click to copy" at bounding box center [617, 315] width 184 height 15
click at [618, 320] on div "https://app.altolinks.com/invite/ YFHAZAKX click to copy" at bounding box center [617, 315] width 184 height 15
copy div "https://app.altolinks.com/invite/ YFHAZAKX"
click at [336, 61] on link "Influencer Application" at bounding box center [343, 68] width 135 height 30
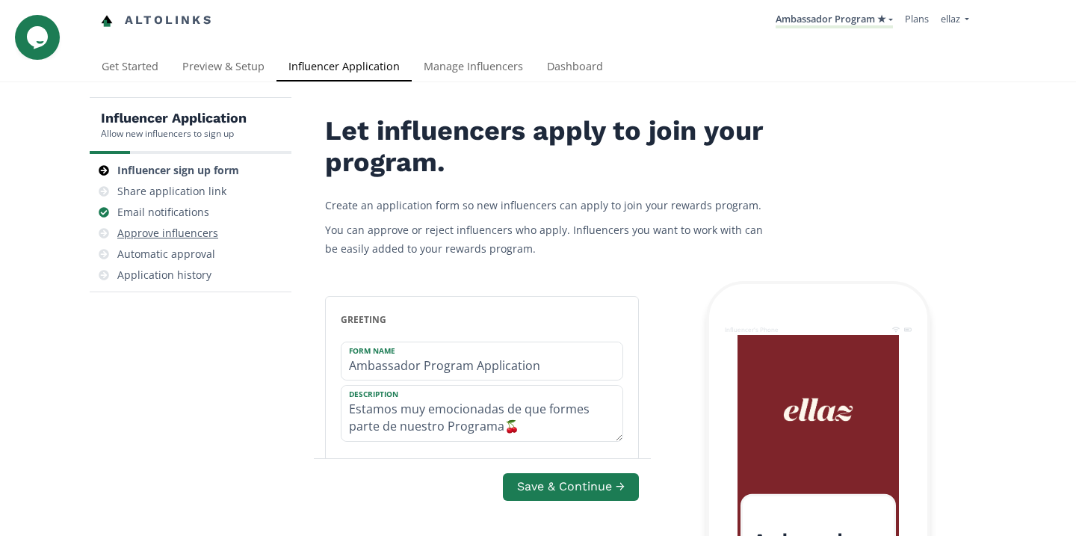
click at [214, 239] on div "Approve influencers" at bounding box center [167, 233] width 101 height 15
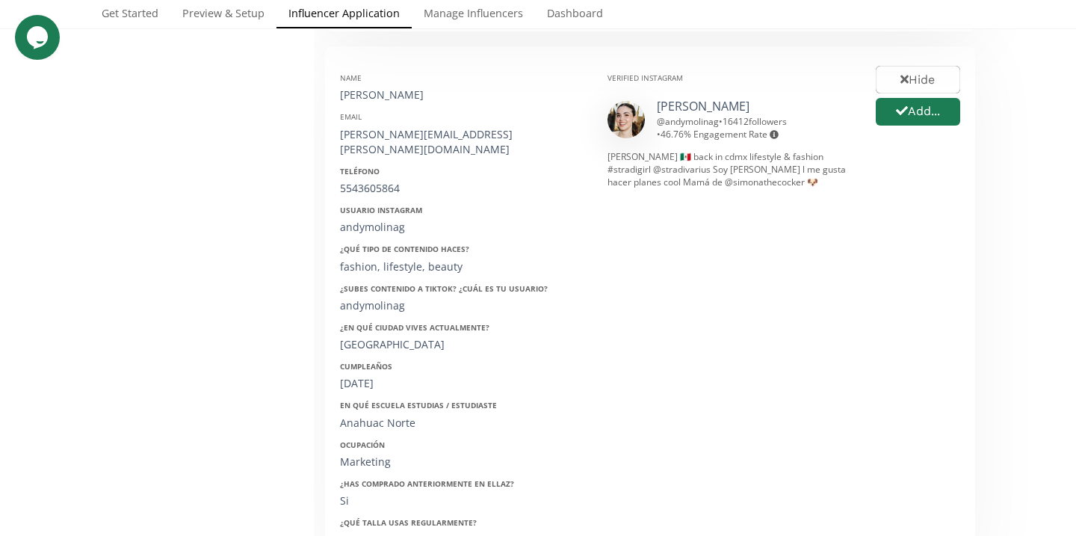
scroll to position [741, 0]
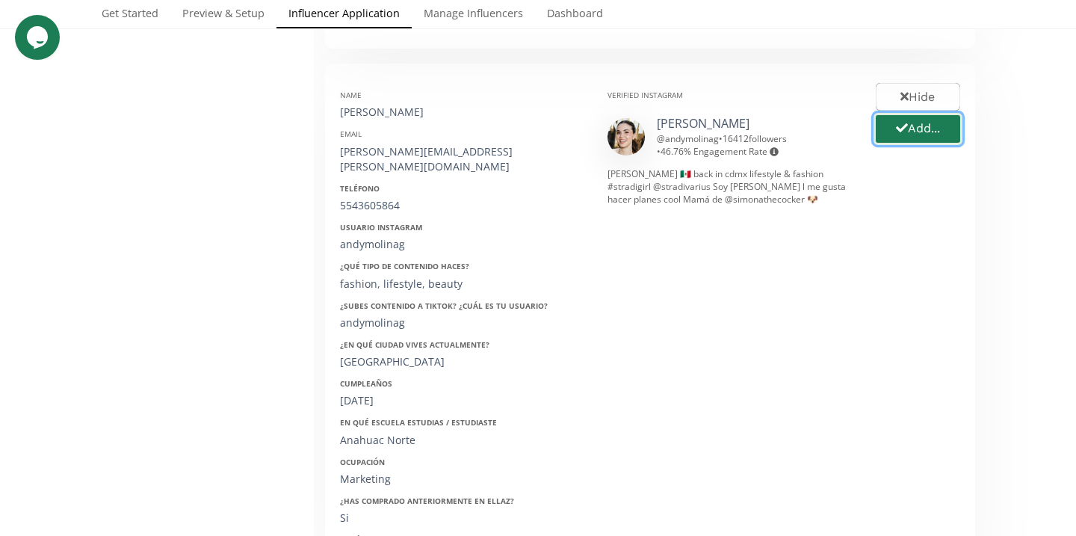
click at [937, 135] on button "Add..." at bounding box center [917, 129] width 89 height 32
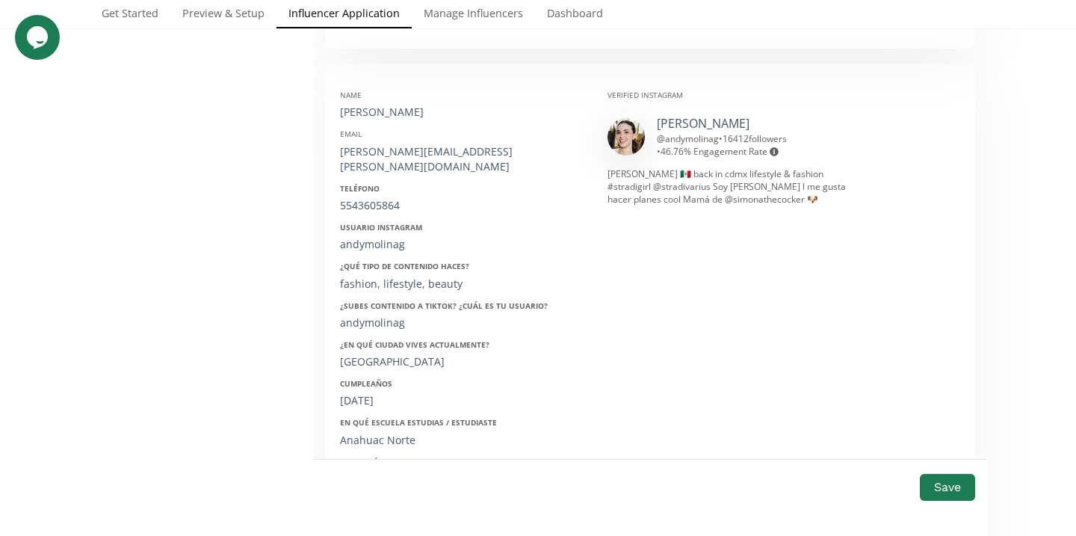
click at [394, 111] on div "Andrea Molina" at bounding box center [462, 112] width 245 height 15
copy div "Andrea Molina"
click at [665, 119] on link "Andy" at bounding box center [703, 123] width 93 height 16
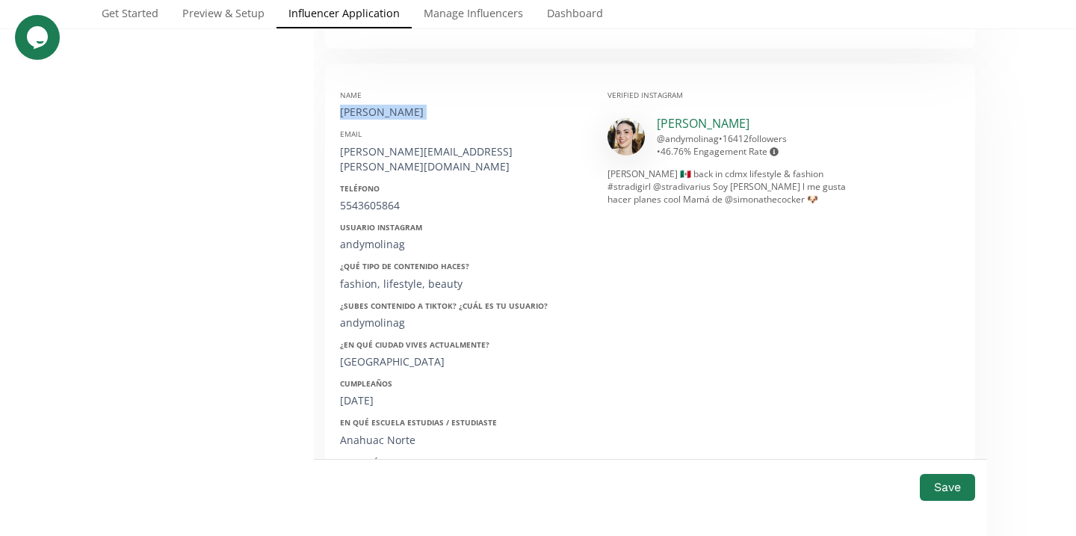
click at [676, 119] on link "Andy" at bounding box center [703, 123] width 93 height 16
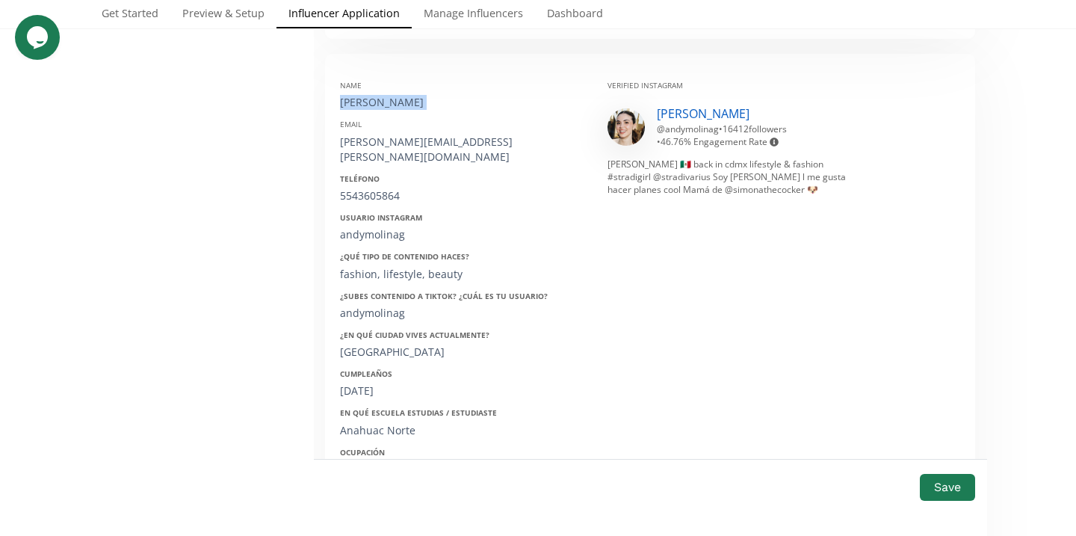
scroll to position [750, 0]
click at [401, 134] on div "Email andrea.molina@mx.nestle.com" at bounding box center [462, 142] width 245 height 45
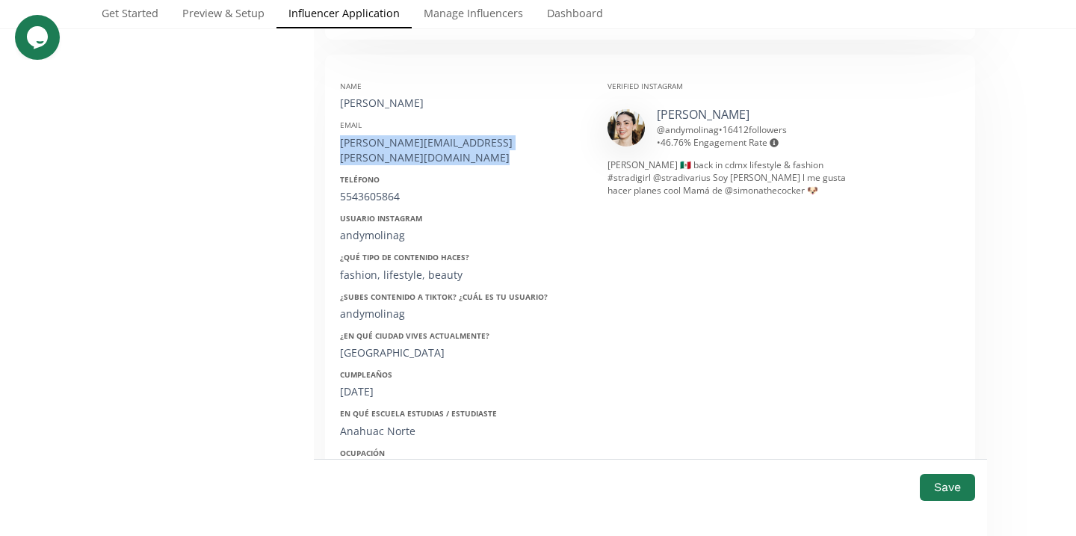
click at [401, 134] on div "Email andrea.molina@mx.nestle.com" at bounding box center [462, 142] width 245 height 45
copy div "andrea.molina@mx.nestle.com"
click at [389, 189] on div "5543605864" at bounding box center [462, 196] width 245 height 15
copy div "5543605864"
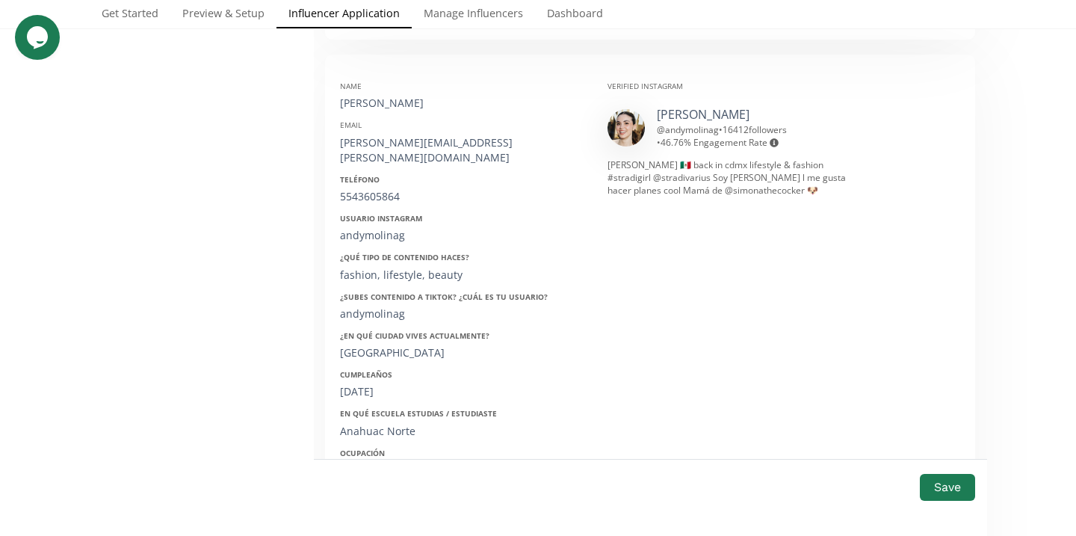
click at [378, 228] on div "andymolinag" at bounding box center [462, 235] width 245 height 15
copy div "andymolinag"
click at [373, 384] on div "7/10/1996" at bounding box center [462, 391] width 245 height 15
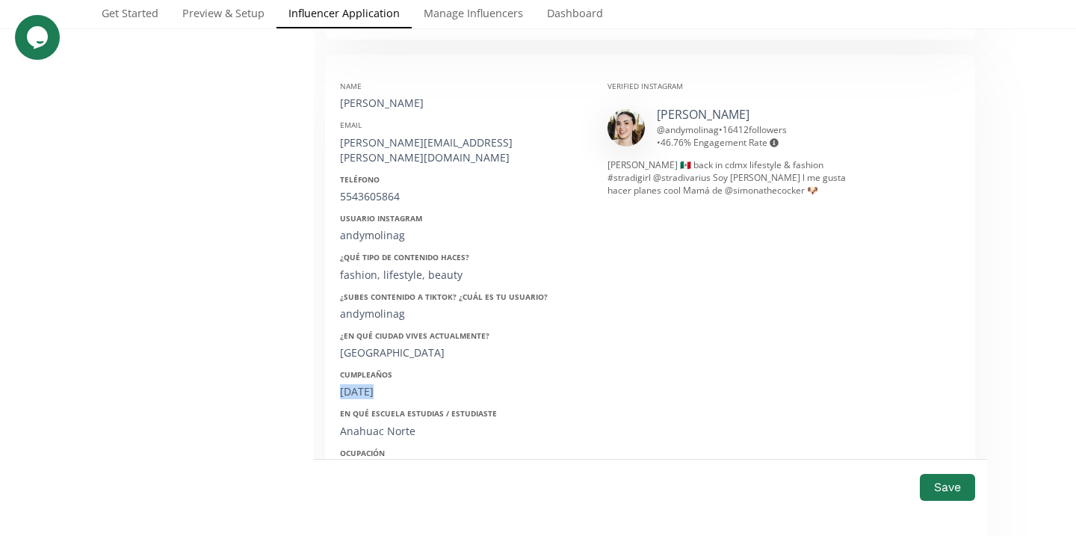
click at [373, 384] on div "7/10/1996" at bounding box center [462, 391] width 245 height 15
copy div "7/10/1996"
click at [937, 487] on button "Save" at bounding box center [948, 487] width 60 height 32
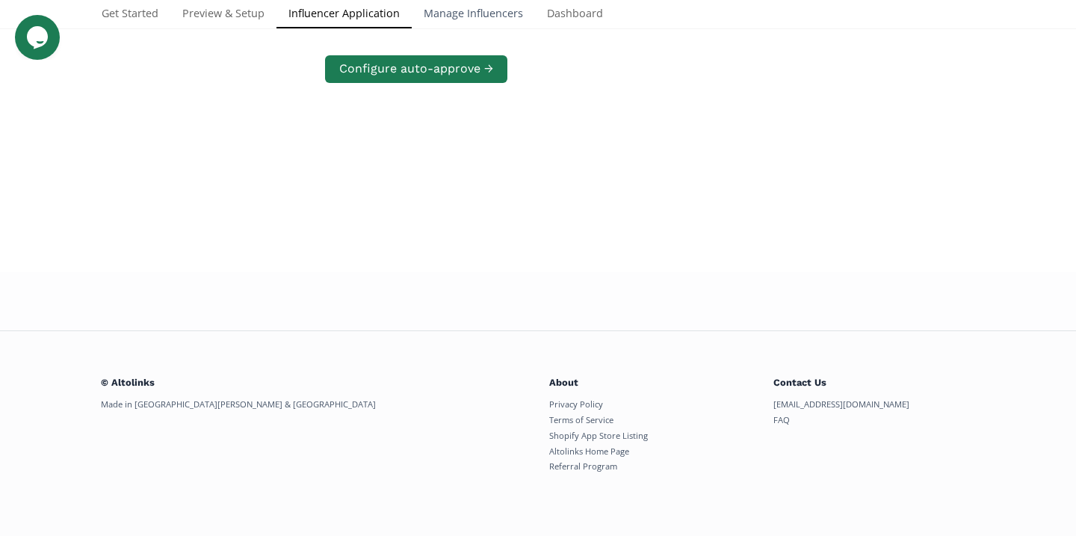
scroll to position [708, 0]
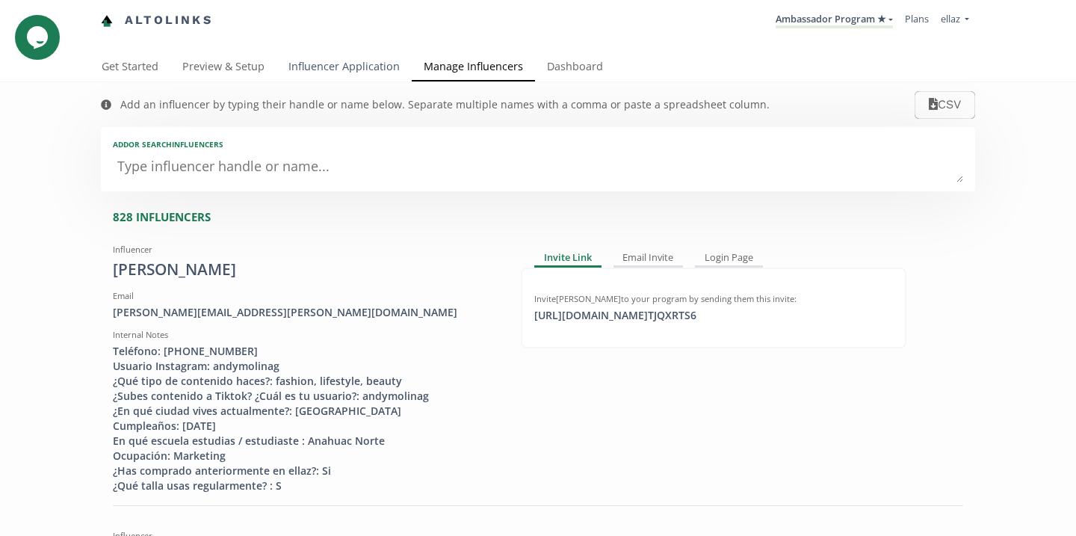
click at [330, 72] on link "Influencer Application" at bounding box center [343, 68] width 135 height 30
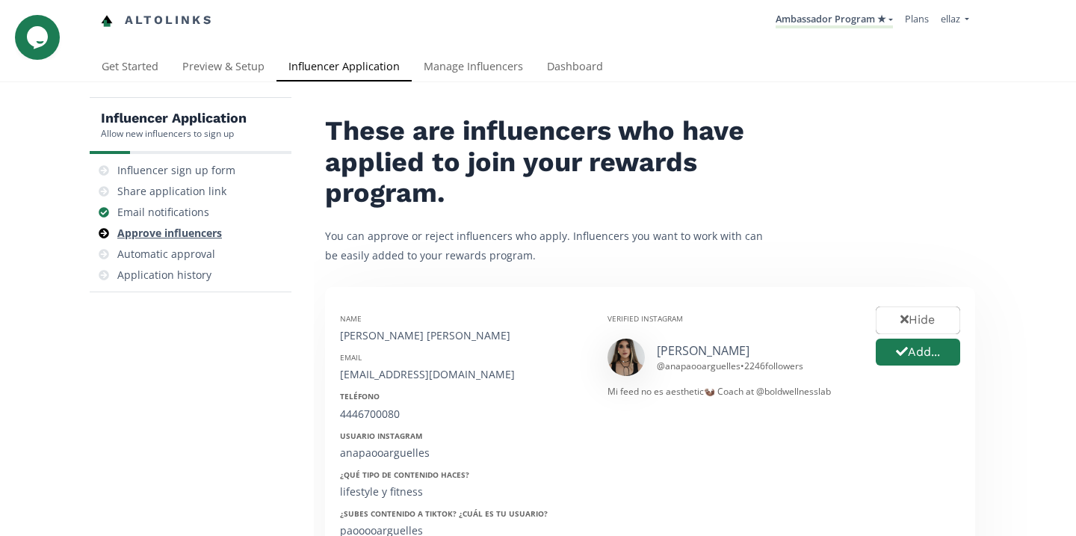
click at [202, 232] on div "Approve influencers" at bounding box center [169, 233] width 105 height 15
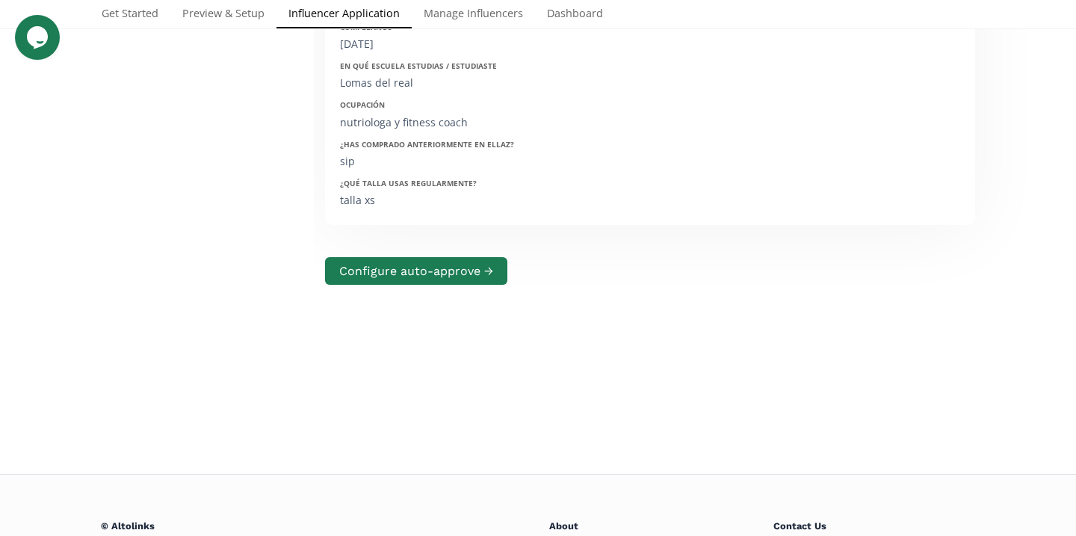
scroll to position [20, 0]
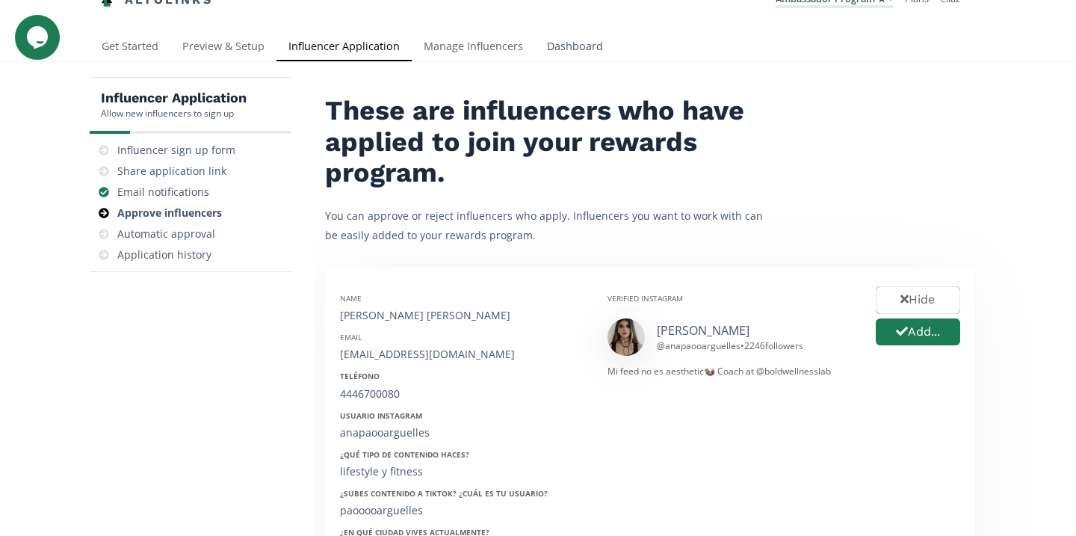
click at [587, 52] on link "Dashboard" at bounding box center [575, 48] width 80 height 30
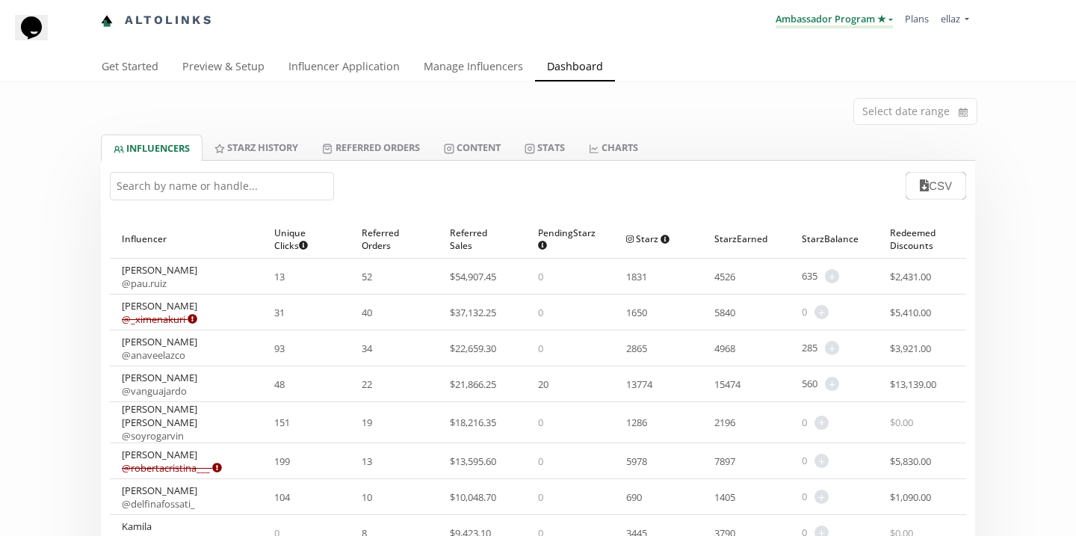
click at [814, 19] on link "Ambassador Program ★" at bounding box center [834, 20] width 117 height 16
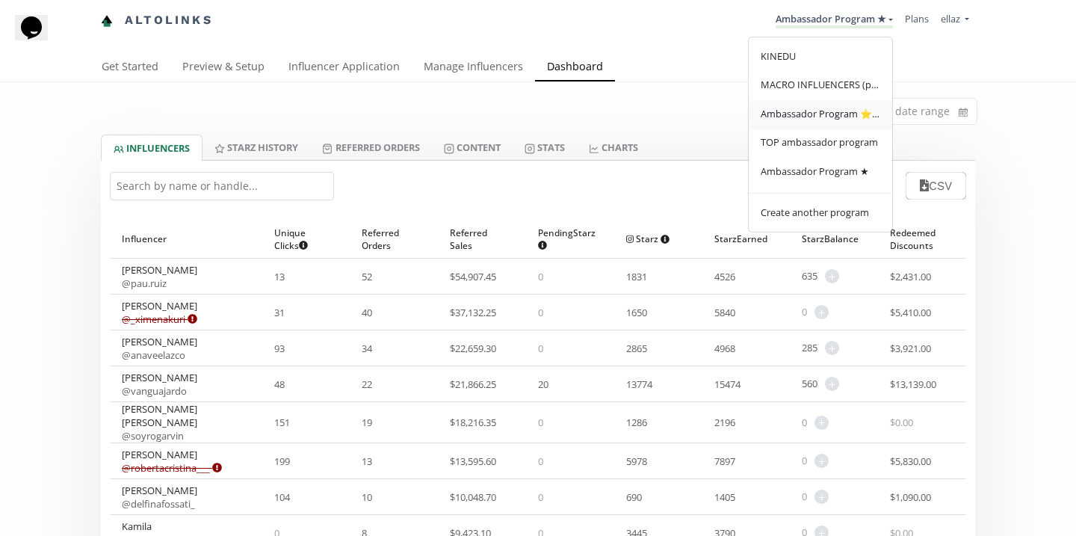
click at [832, 120] on span "Ambassador Program ⭐️⭐️" at bounding box center [821, 113] width 120 height 13
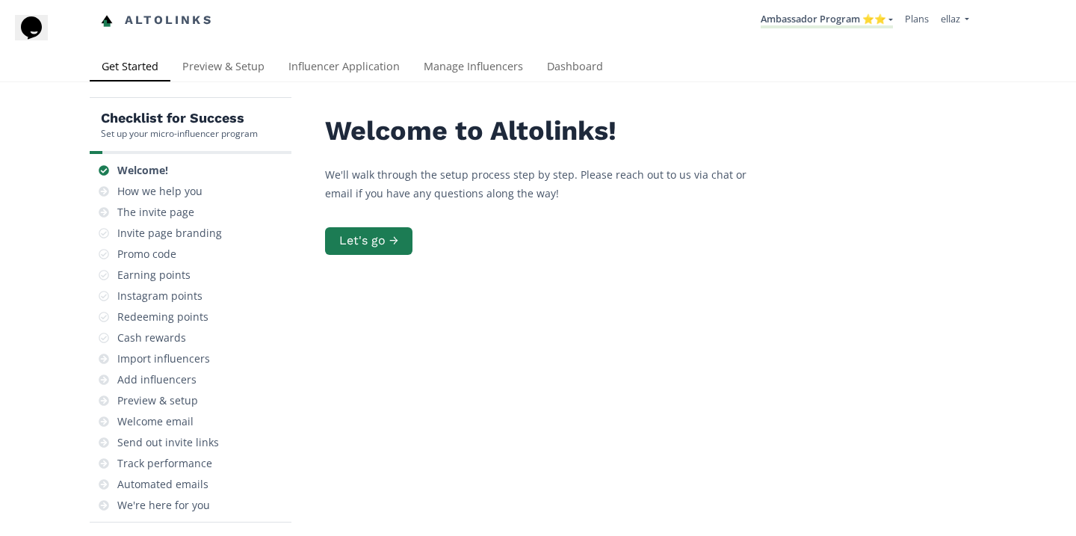
click at [311, 83] on div "Checklist for Success Set up your micro-influencer program Welcome! How we help…" at bounding box center [538, 367] width 1076 height 570
click at [330, 70] on link "Influencer Application" at bounding box center [343, 68] width 135 height 30
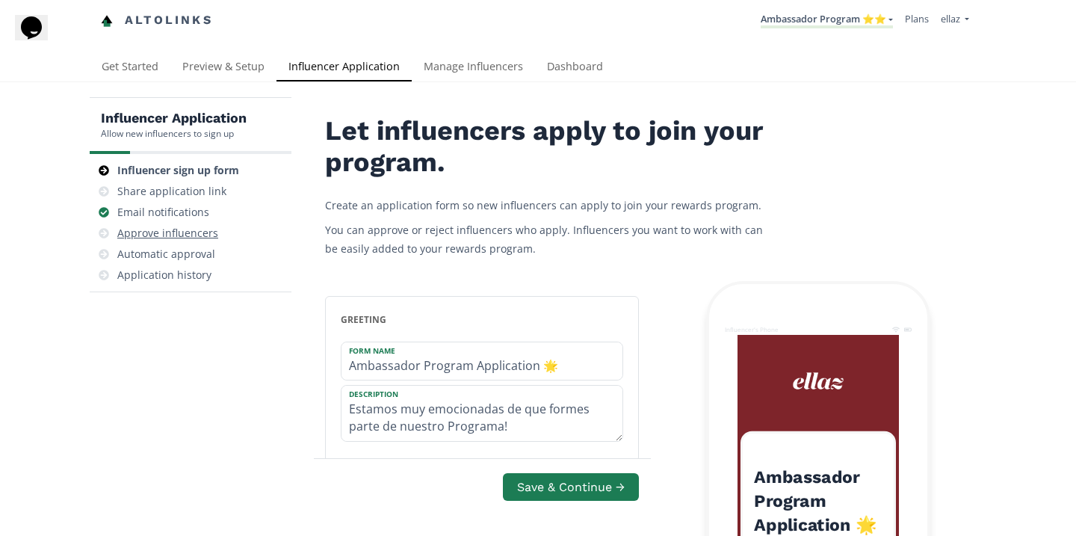
click at [211, 228] on div "Approve influencers" at bounding box center [167, 233] width 101 height 15
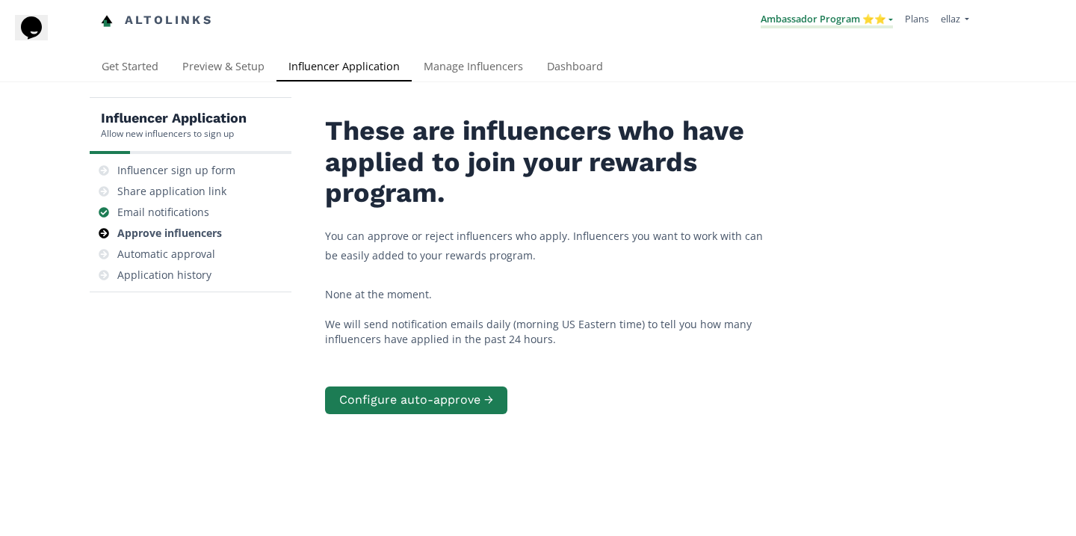
click at [840, 23] on link "Ambassador Program ⭐️⭐️" at bounding box center [827, 20] width 132 height 16
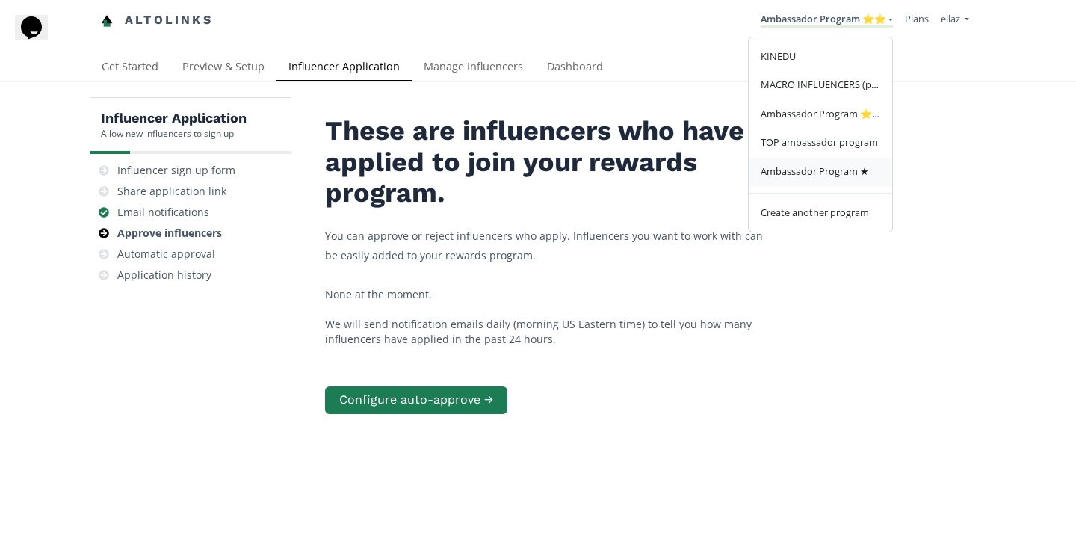
click at [847, 161] on link "Ambassador Program ★" at bounding box center [820, 172] width 143 height 29
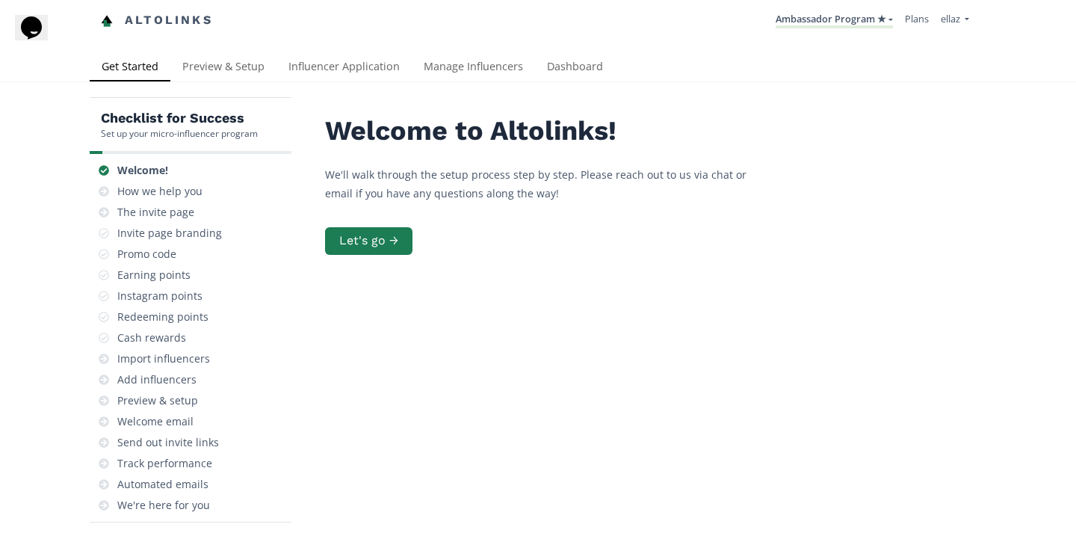
click at [359, 84] on div "Checklist for Success Set up your micro-influencer program Welcome! How we help…" at bounding box center [538, 367] width 1076 height 570
click at [359, 75] on link "Influencer Application" at bounding box center [343, 68] width 135 height 30
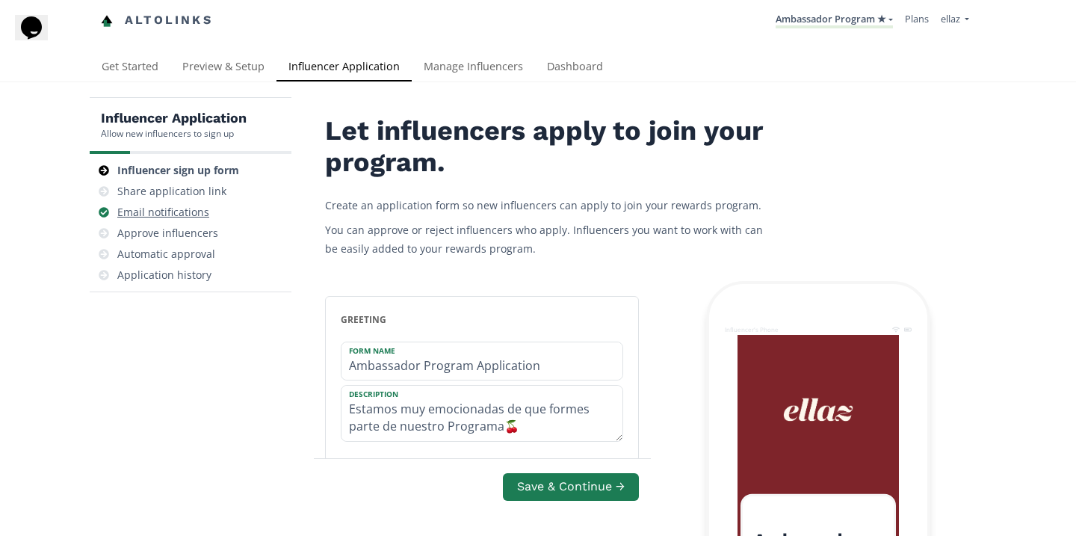
click at [214, 221] on div "Email notifications" at bounding box center [191, 212] width 190 height 21
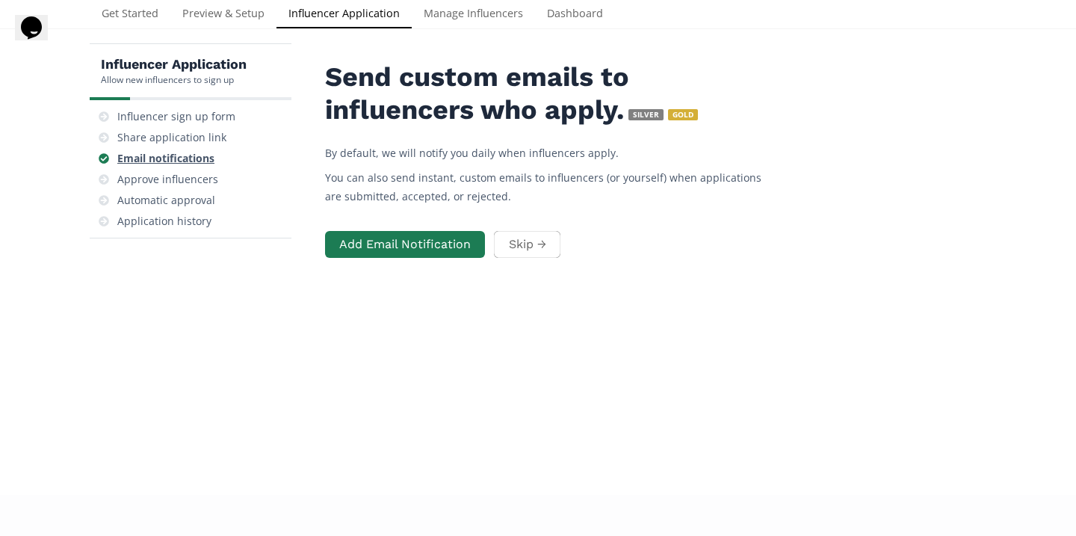
scroll to position [60, 0]
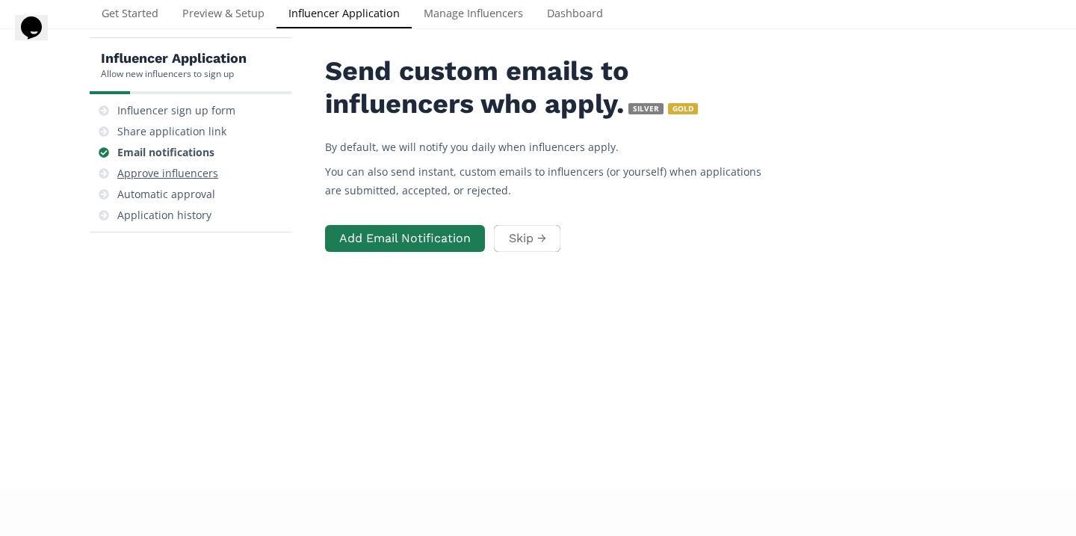
click at [195, 174] on div "Approve influencers" at bounding box center [167, 173] width 101 height 15
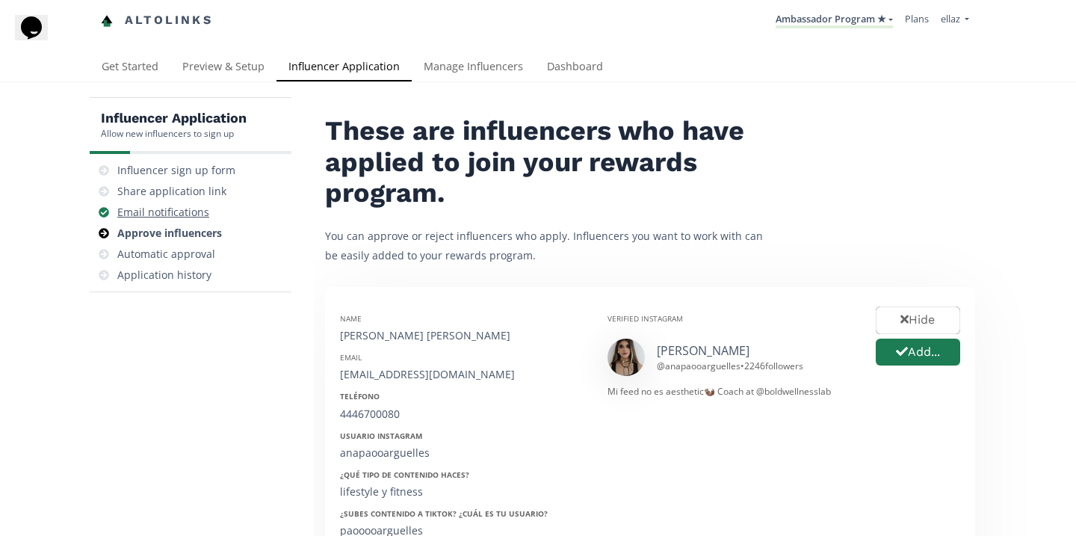
click at [186, 219] on div "Email notifications" at bounding box center [163, 212] width 92 height 15
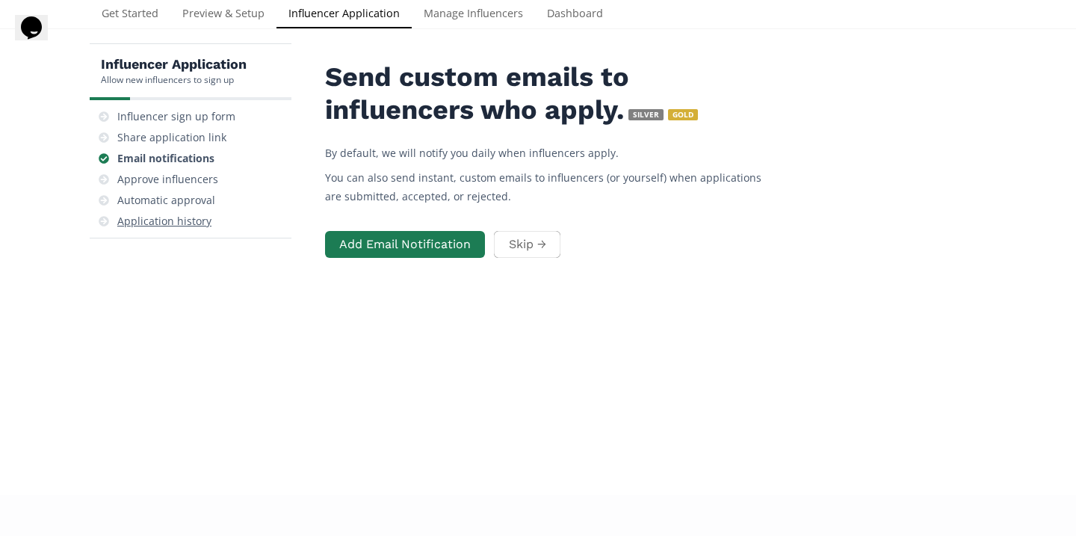
scroll to position [60, 0]
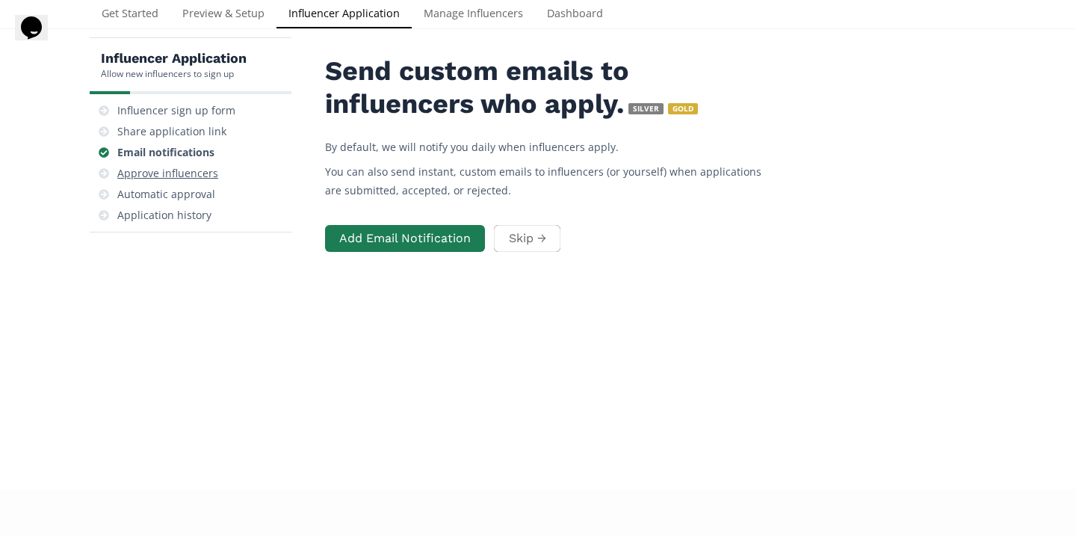
click at [205, 176] on div "Approve influencers" at bounding box center [167, 173] width 101 height 15
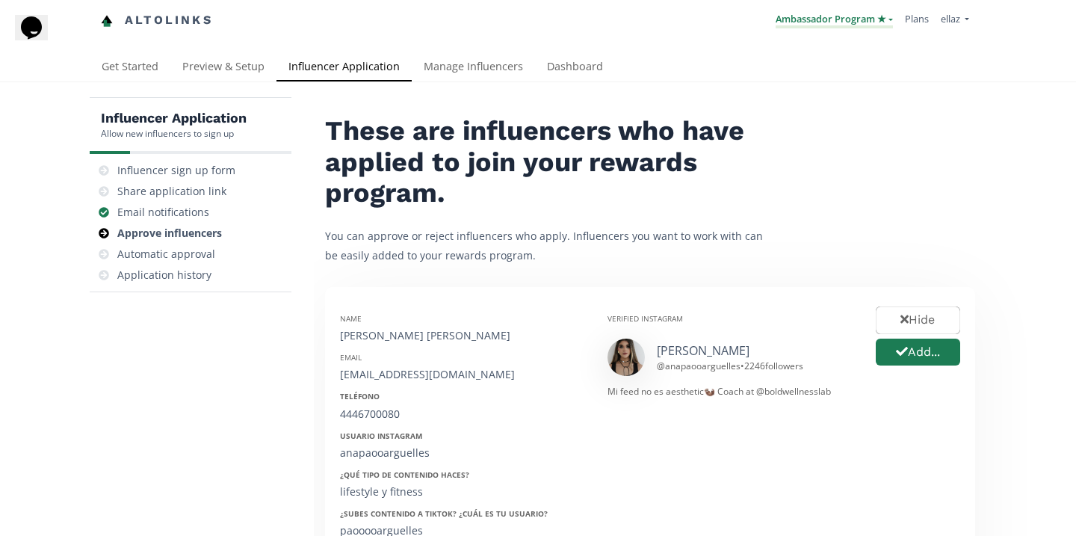
click at [843, 16] on link "Ambassador Program ★" at bounding box center [834, 20] width 117 height 16
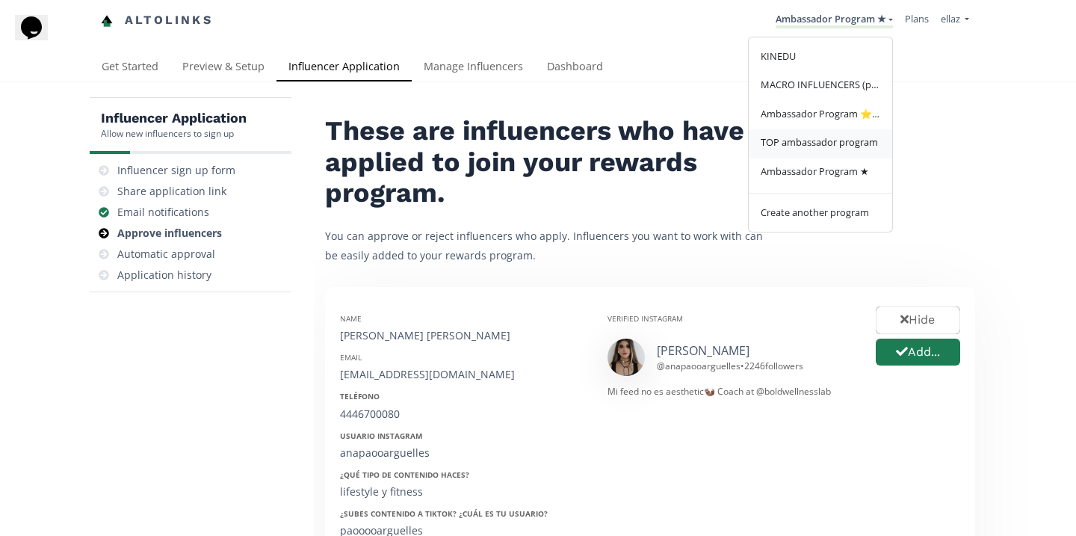
click at [826, 151] on link "TOP ambassador program" at bounding box center [820, 143] width 143 height 29
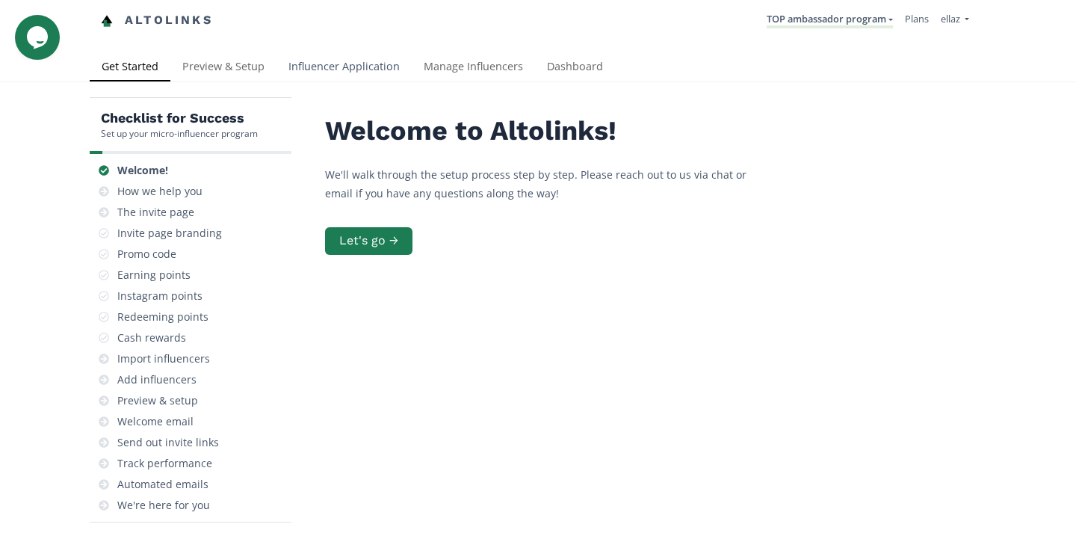
click at [375, 72] on link "Influencer Application" at bounding box center [343, 68] width 135 height 30
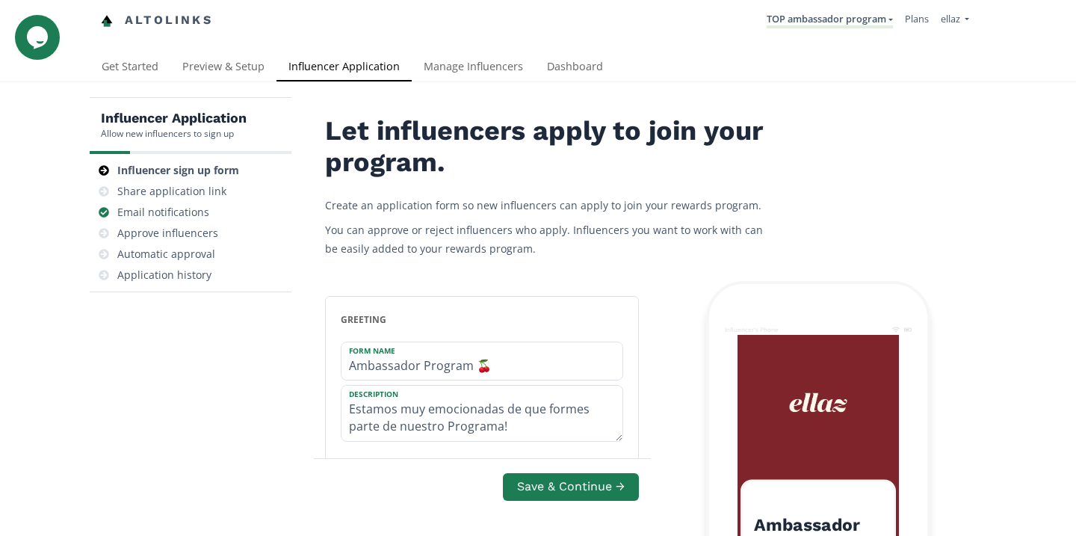
click at [473, 81] on div "Get Started Preview & Setup Influencer Application Manage Influencers Dashboard" at bounding box center [538, 68] width 1076 height 30
click at [469, 77] on link "Manage Influencers" at bounding box center [473, 68] width 123 height 30
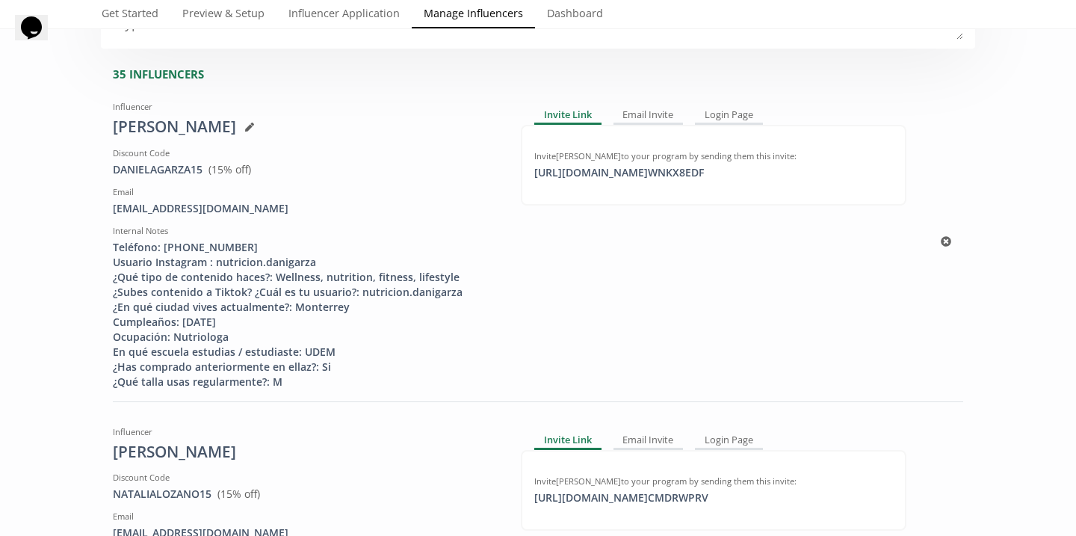
click at [647, 175] on div "https://app.altolinks.com/invite/ WNKX8EDF click to copy" at bounding box center [619, 172] width 188 height 15
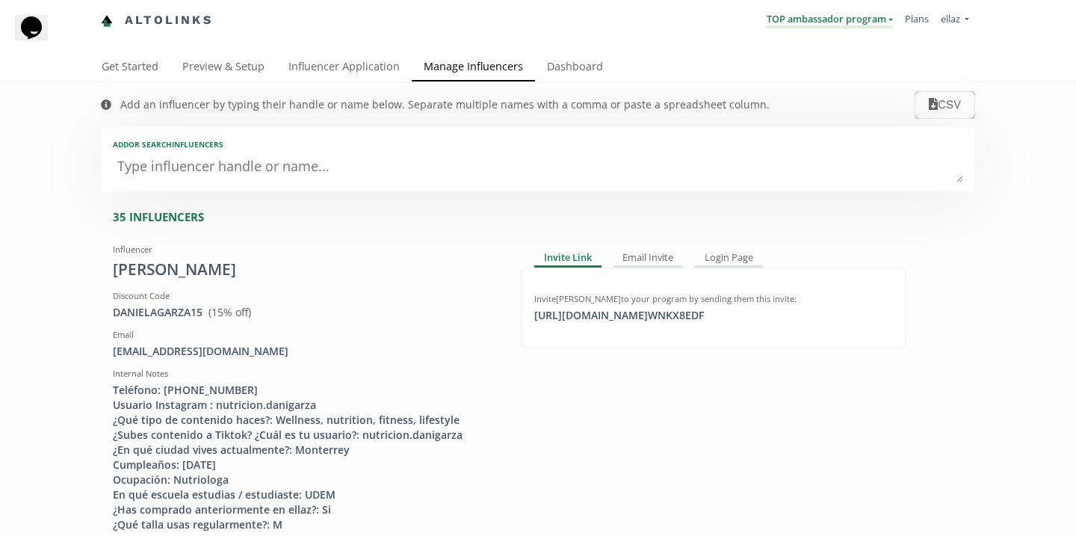
click at [835, 27] on link "TOP ambassador program" at bounding box center [830, 20] width 126 height 16
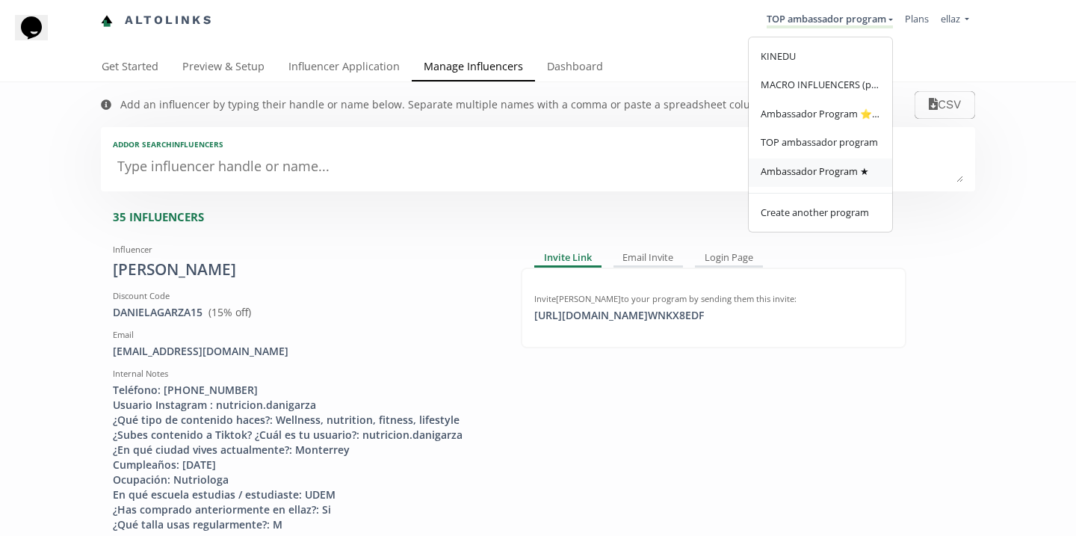
click at [809, 167] on span "Ambassador Program ★" at bounding box center [815, 170] width 108 height 13
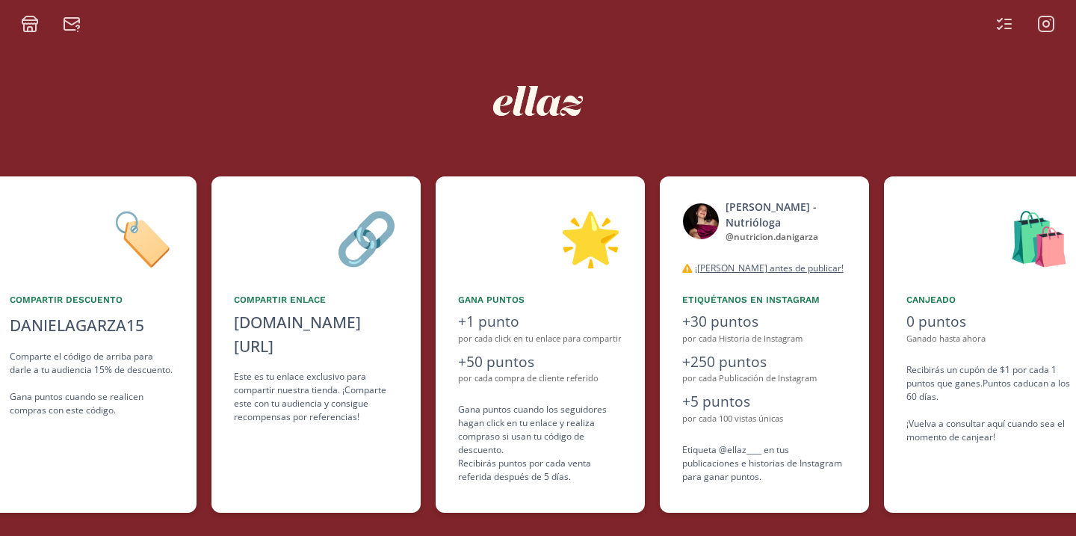
scroll to position [0, 672]
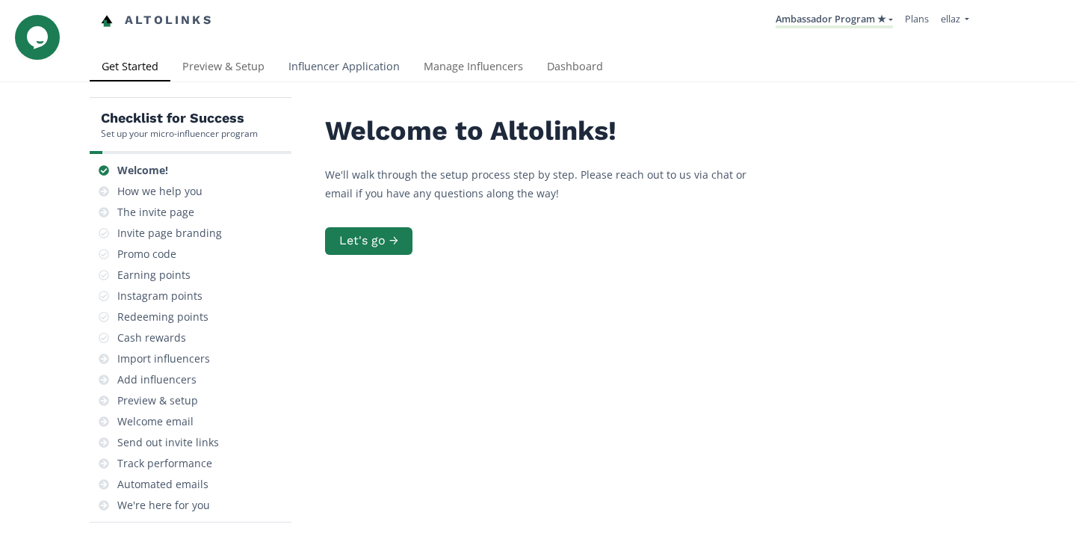
click at [339, 67] on link "Influencer Application" at bounding box center [343, 68] width 135 height 30
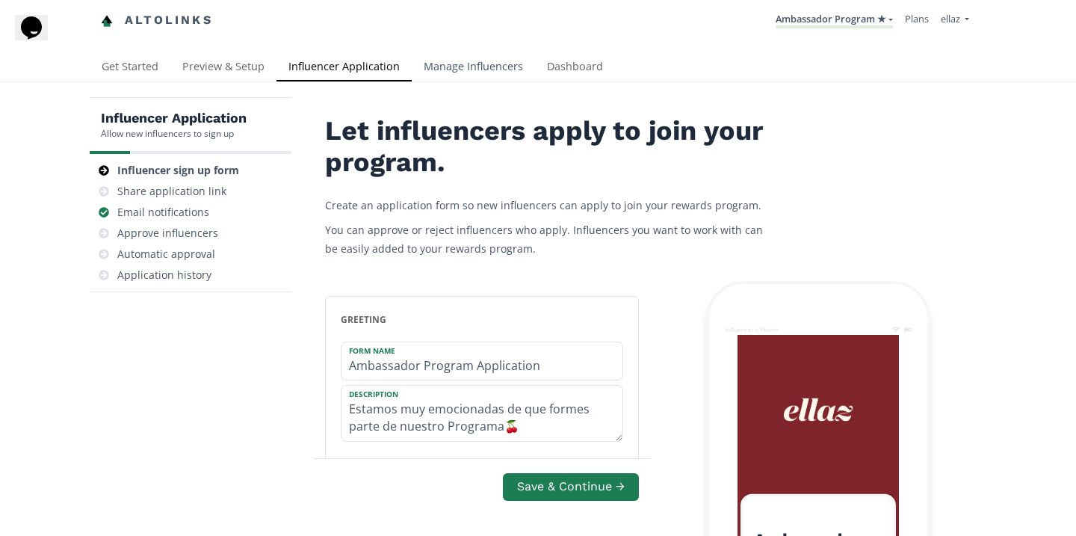
click at [466, 75] on link "Manage Influencers" at bounding box center [473, 68] width 123 height 30
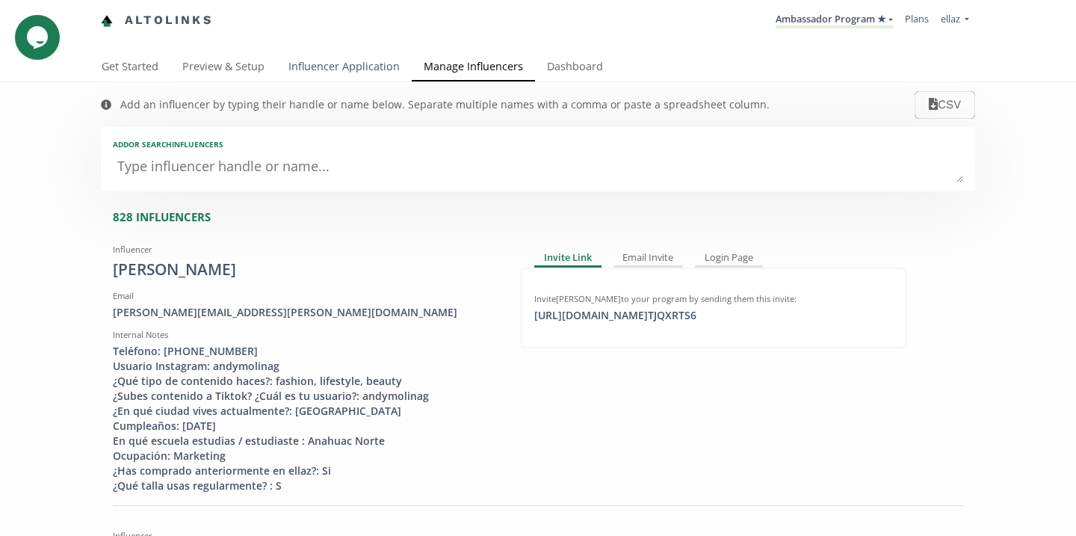
click at [324, 75] on link "Influencer Application" at bounding box center [343, 68] width 135 height 30
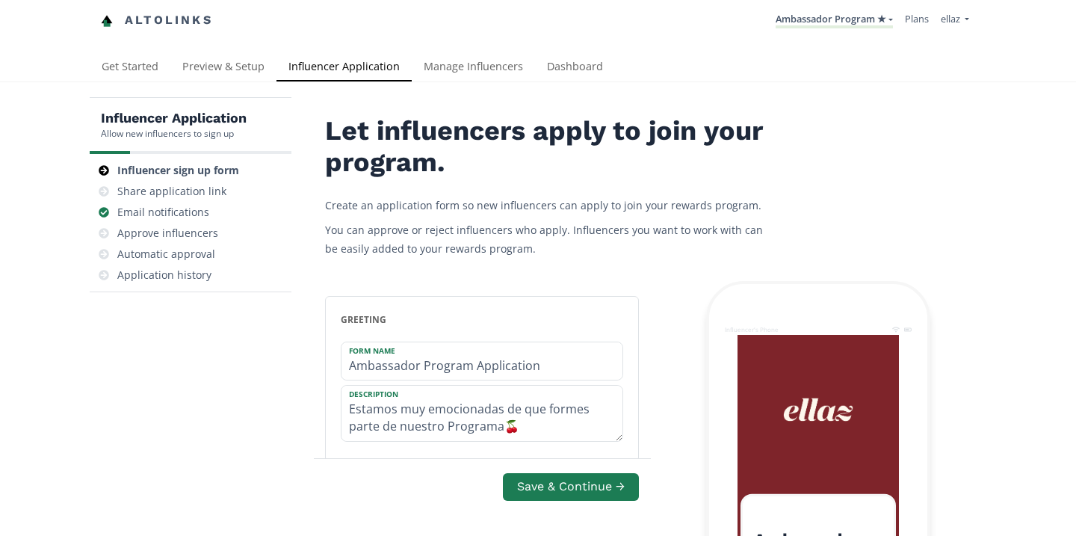
drag, startPoint x: 0, startPoint y: 0, endPoint x: 315, endPoint y: 64, distance: 321.1
click at [333, 49] on div "Altolinks Ambassador Program ★ [GEOGRAPHIC_DATA] MACRO INFLUENCERS (prog ventas…" at bounding box center [538, 26] width 1076 height 53
click at [193, 220] on div "Email notifications" at bounding box center [191, 212] width 190 height 21
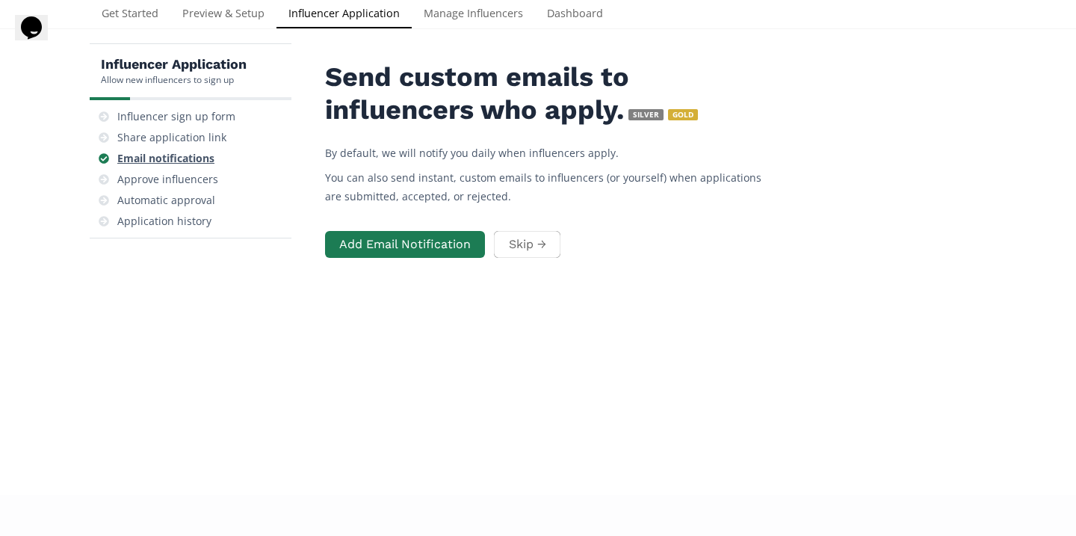
scroll to position [60, 0]
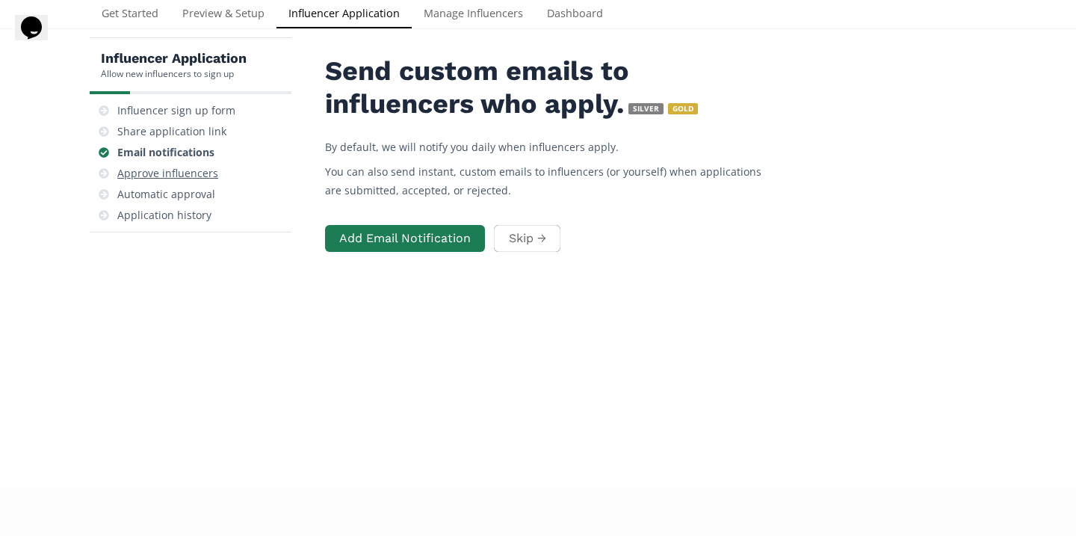
click at [176, 173] on div "Approve influencers" at bounding box center [167, 173] width 101 height 15
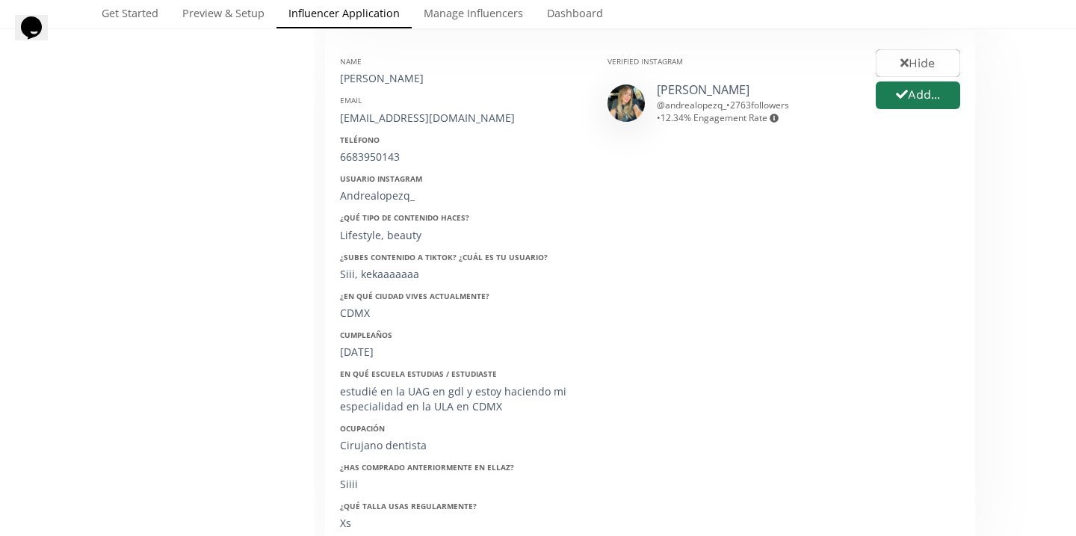
scroll to position [743, 0]
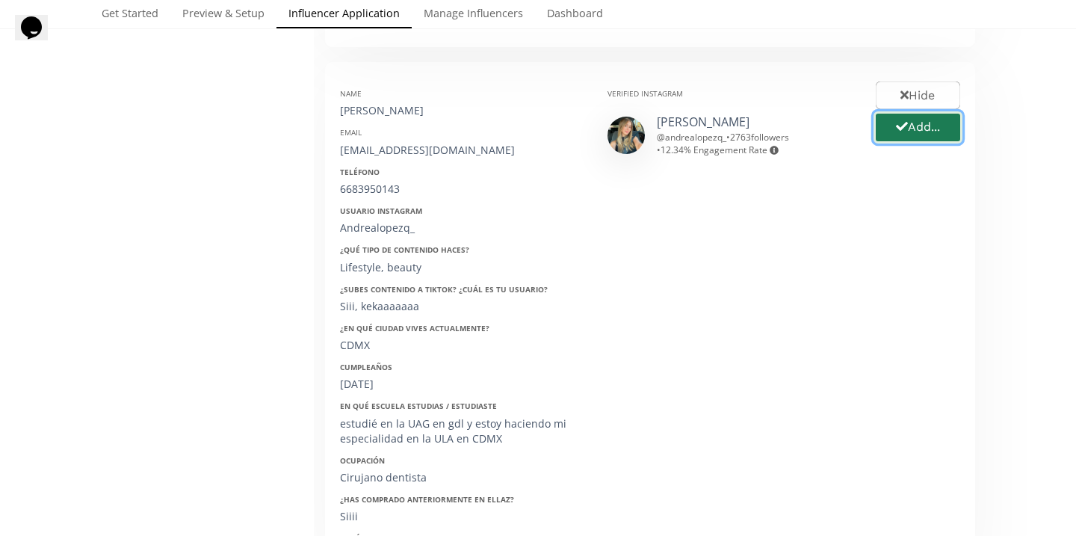
click at [897, 132] on icon "button" at bounding box center [902, 126] width 12 height 12
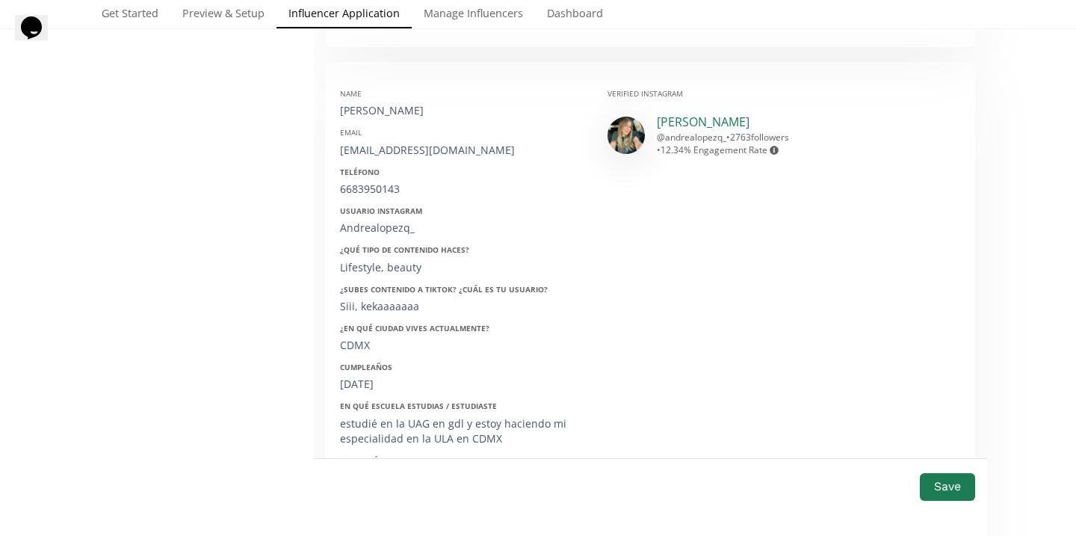
click at [705, 120] on link "Andrea Quintana" at bounding box center [703, 122] width 93 height 16
click at [407, 120] on div "Name Andrea López quintana Email andilopezq24@outlook.com Teléfono 6683950143 U…" at bounding box center [462, 321] width 267 height 488
click at [405, 115] on div "Andrea López quintana" at bounding box center [462, 110] width 245 height 15
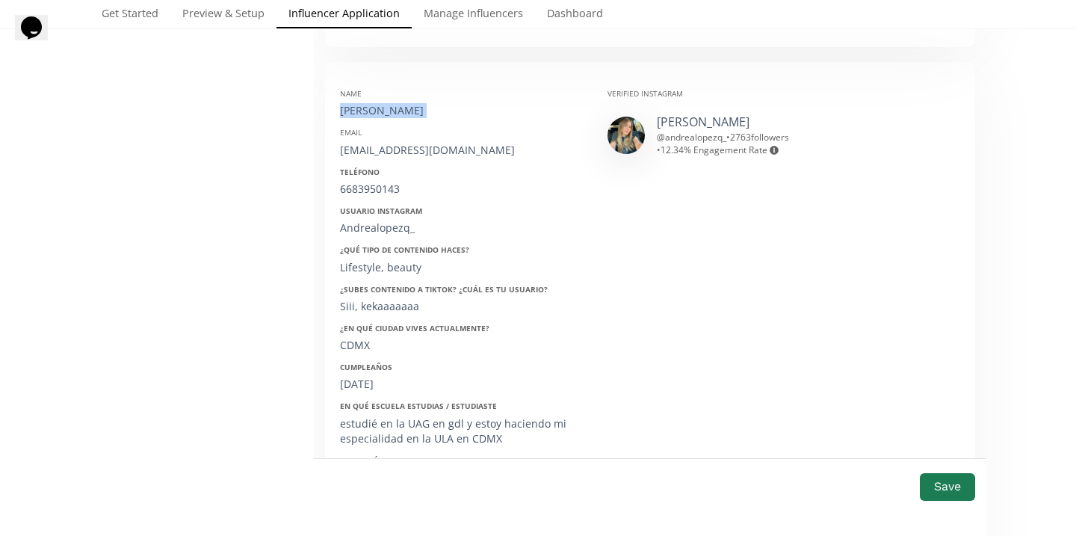
click at [405, 115] on div "Andrea López quintana" at bounding box center [462, 110] width 245 height 15
copy div "Andrea López quintana"
click at [388, 151] on div "[EMAIL_ADDRESS][DOMAIN_NAME]" at bounding box center [462, 150] width 245 height 15
click at [388, 151] on div "andilopezq24@outlook.com" at bounding box center [462, 150] width 245 height 15
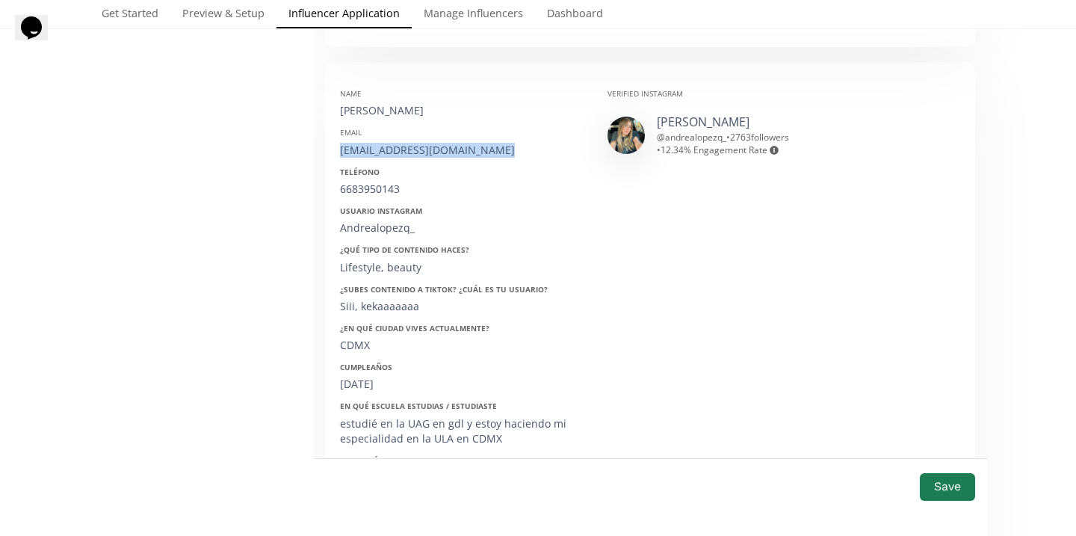
copy div "andilopezq24@outlook.com"
click at [356, 179] on div "Teléfono 6683950143" at bounding box center [462, 182] width 245 height 30
click at [370, 201] on div "Name Andrea López quintana Email andilopezq24@outlook.com Teléfono 6683950143 U…" at bounding box center [462, 321] width 267 height 488
click at [365, 192] on div "6683950143" at bounding box center [462, 189] width 245 height 15
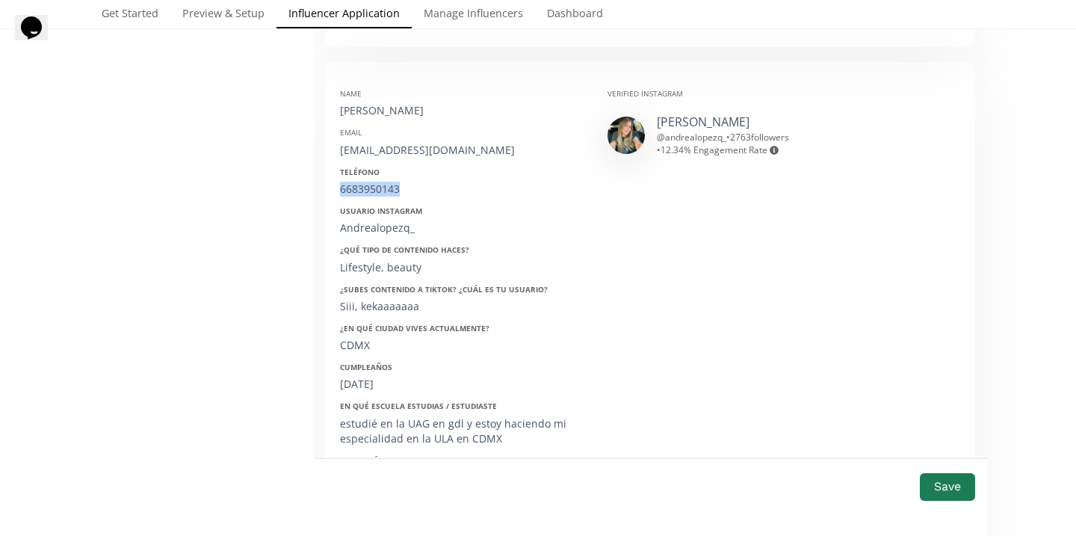
click at [365, 192] on div "6683950143" at bounding box center [462, 189] width 245 height 15
copy div "6683950143"
click at [351, 227] on div "Andrealopezq_" at bounding box center [462, 227] width 245 height 15
copy div "Andrealopezq_"
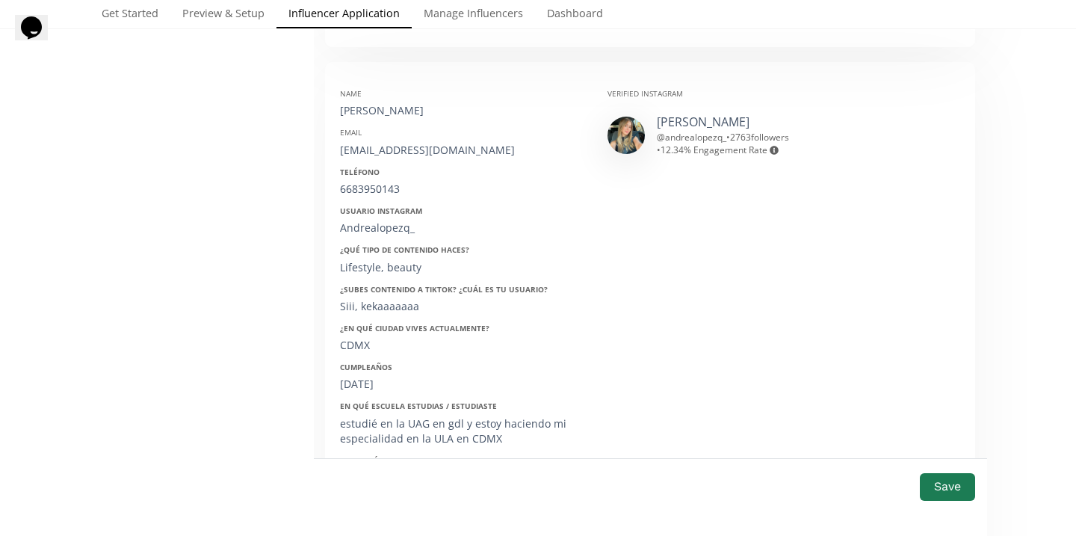
click at [356, 386] on div "24/08/2001" at bounding box center [462, 384] width 245 height 15
copy div "24/08/2001"
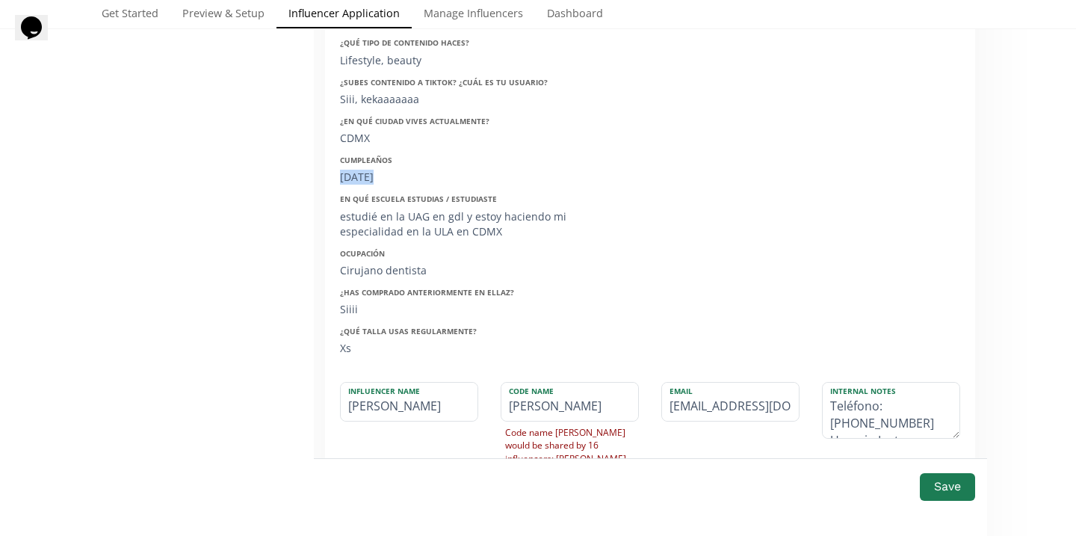
scroll to position [980, 0]
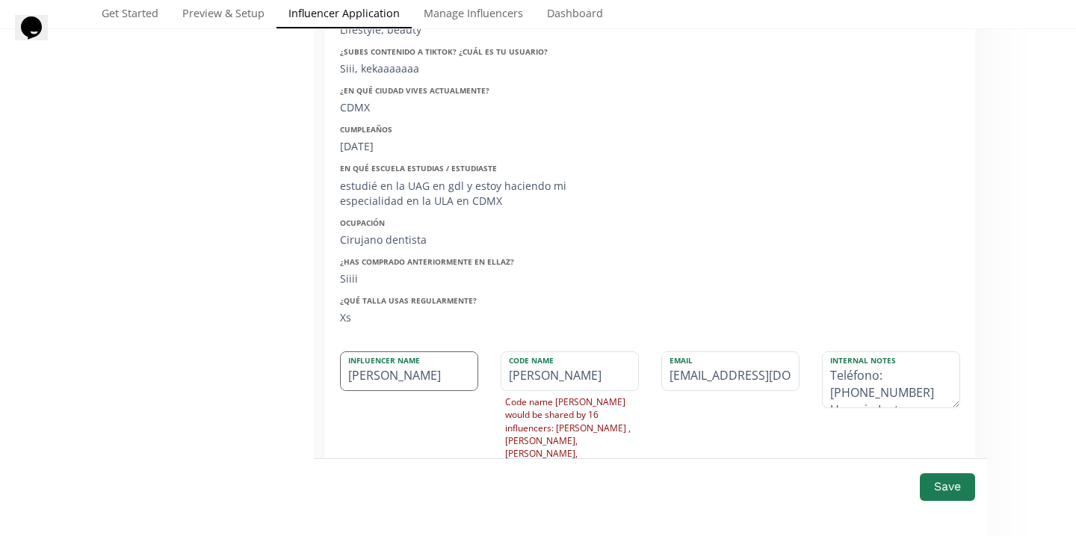
click at [430, 374] on input "Andrea López quintana" at bounding box center [409, 371] width 137 height 38
type input "Andrea López Quintana"
click at [943, 484] on button "Save" at bounding box center [948, 487] width 60 height 32
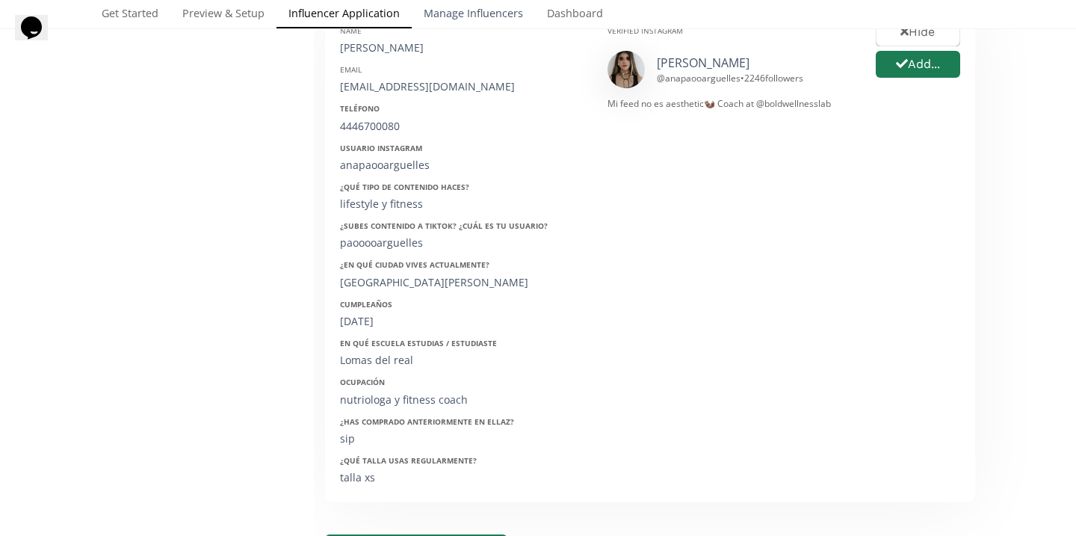
scroll to position [708, 0]
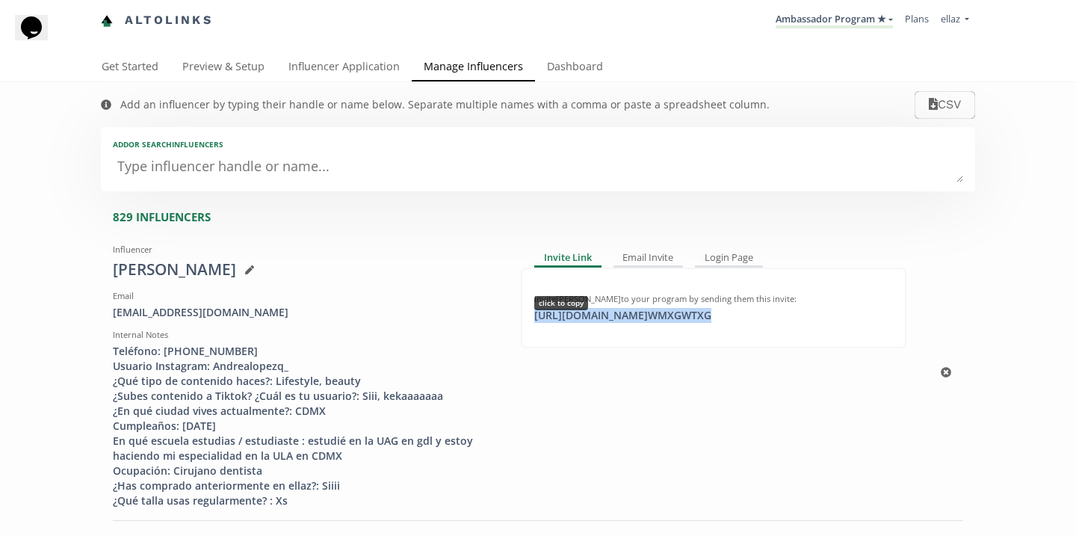
click at [655, 321] on div "https://app.altolinks.com/invite/ WMXGWTXG click to copy" at bounding box center [622, 315] width 195 height 15
click at [368, 73] on link "Influencer Application" at bounding box center [343, 68] width 135 height 30
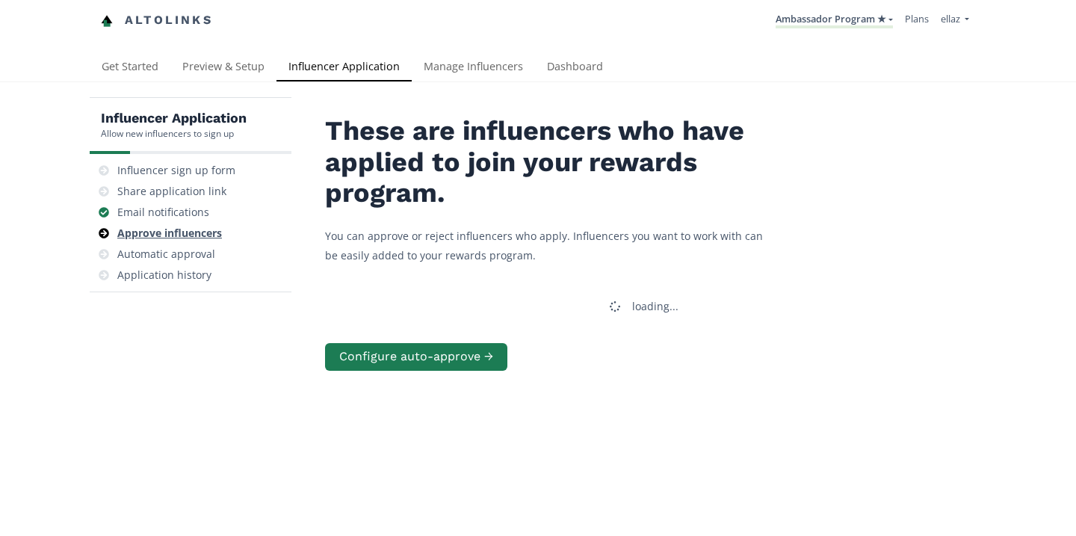
click at [223, 237] on div "Approve influencers" at bounding box center [191, 233] width 190 height 21
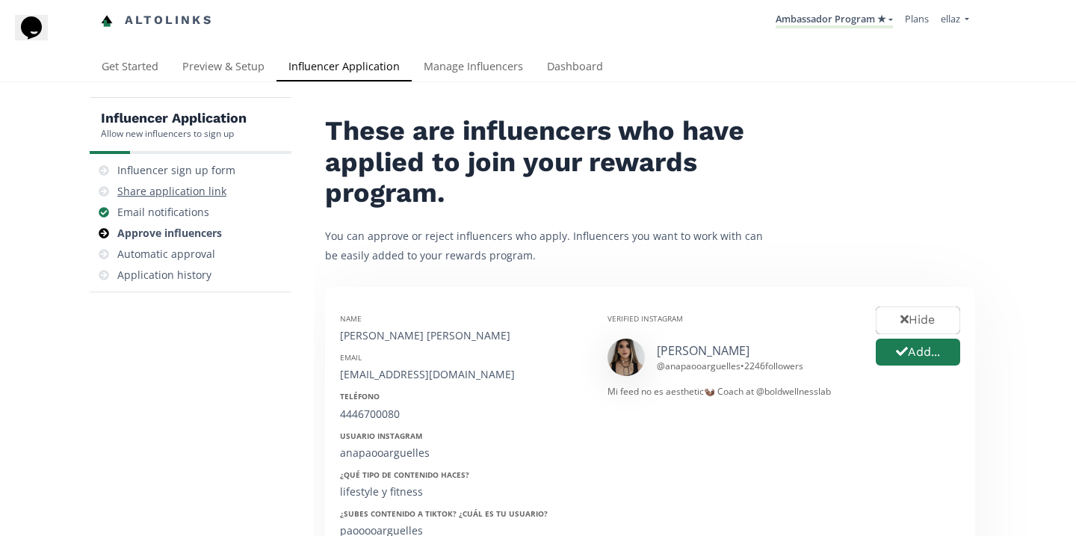
click at [196, 196] on div "Share application link" at bounding box center [171, 191] width 109 height 15
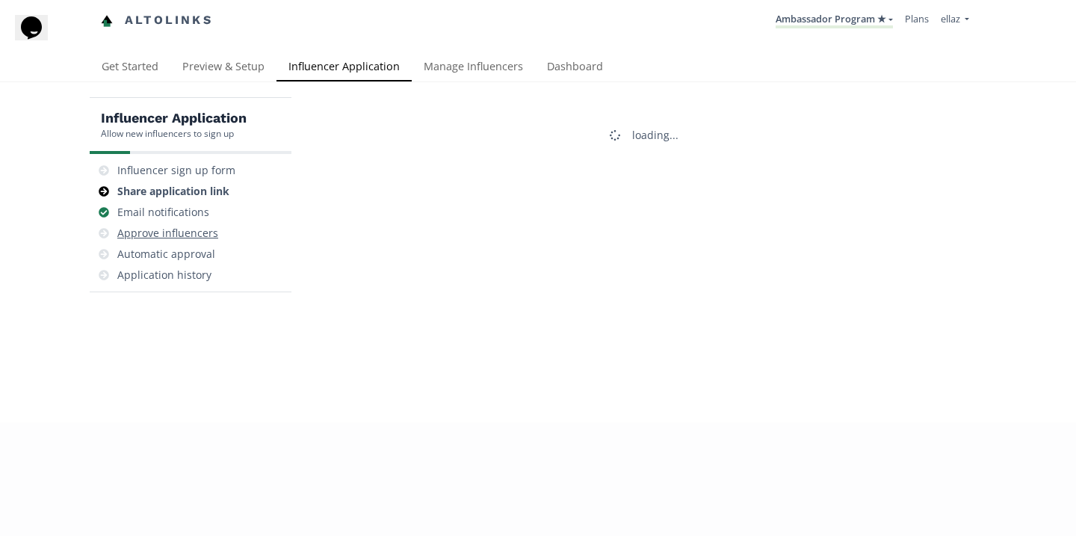
click at [173, 232] on div "Approve influencers" at bounding box center [167, 233] width 101 height 15
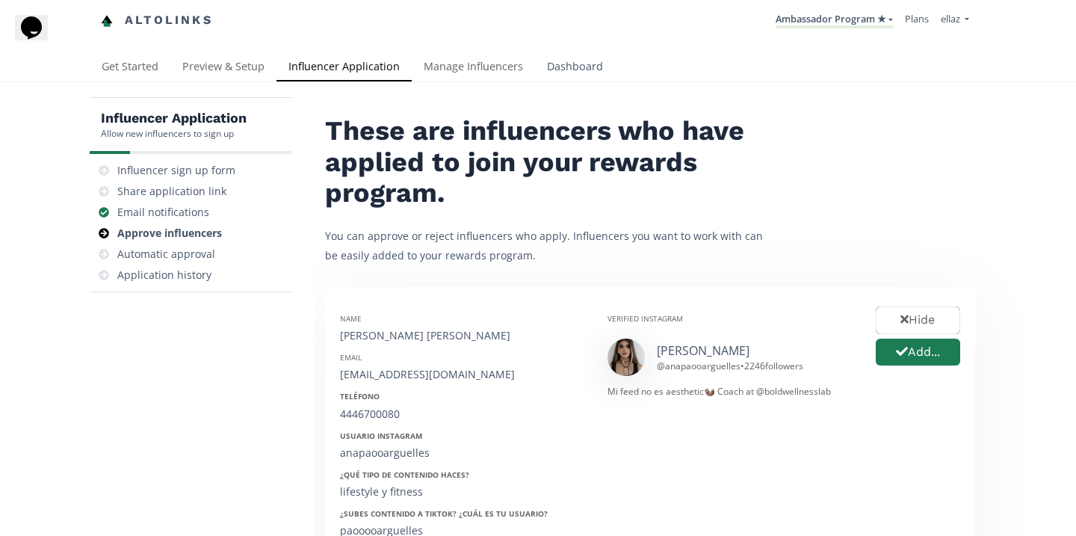
click at [587, 67] on link "Dashboard" at bounding box center [575, 68] width 80 height 30
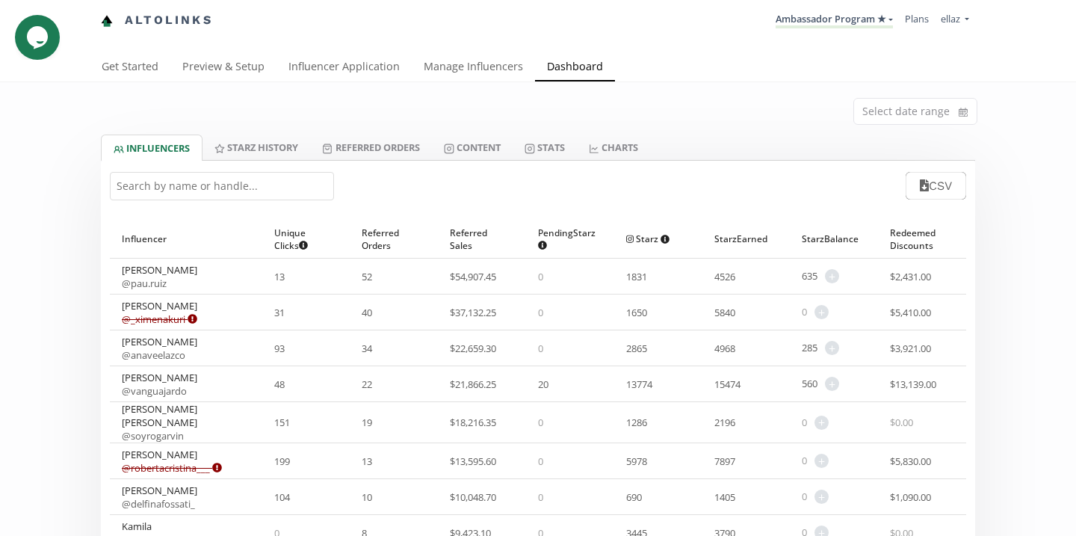
click at [219, 184] on input "text" at bounding box center [222, 186] width 224 height 28
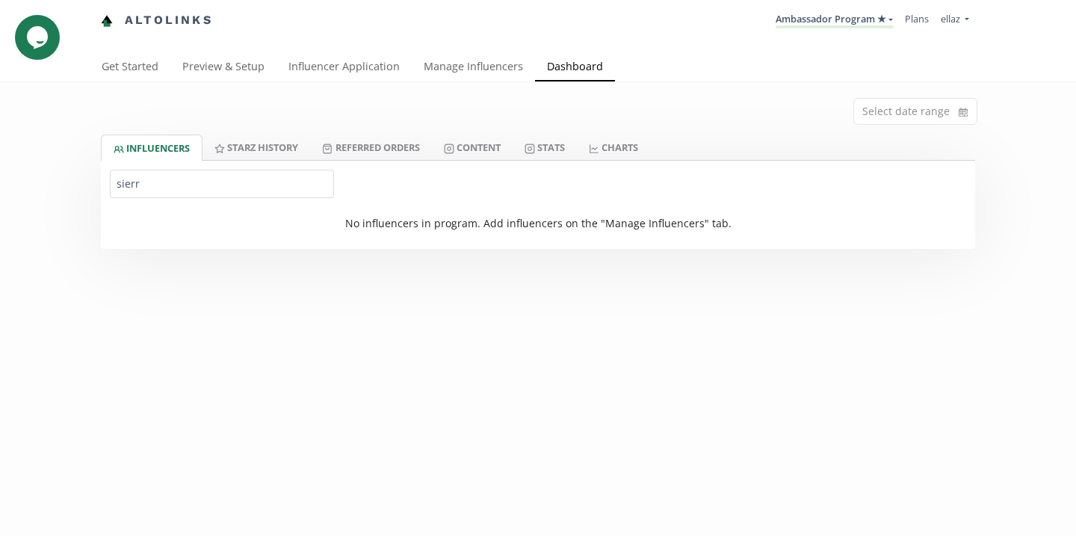
click at [202, 179] on input "sierr" at bounding box center [222, 184] width 224 height 28
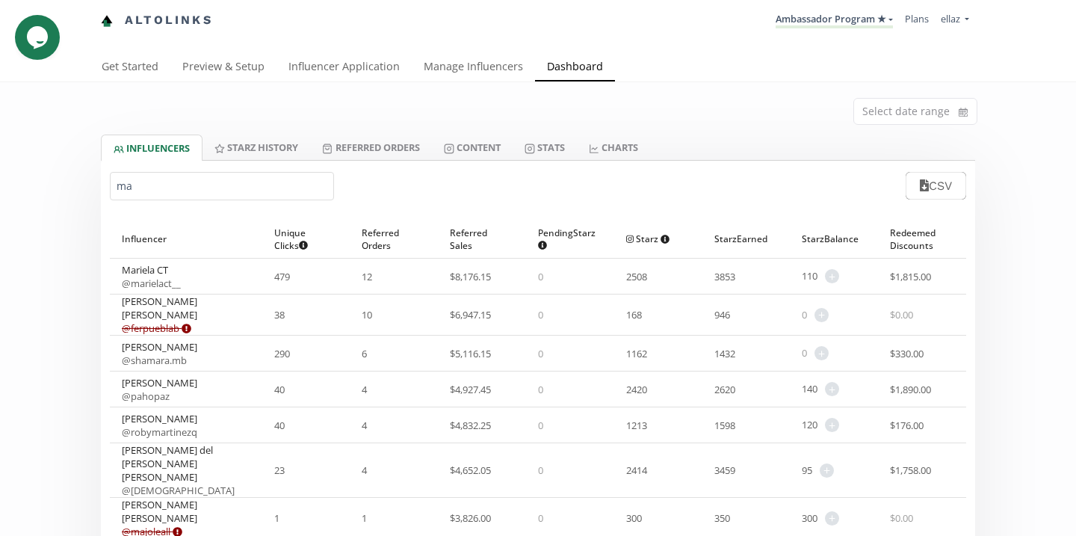
type input "m"
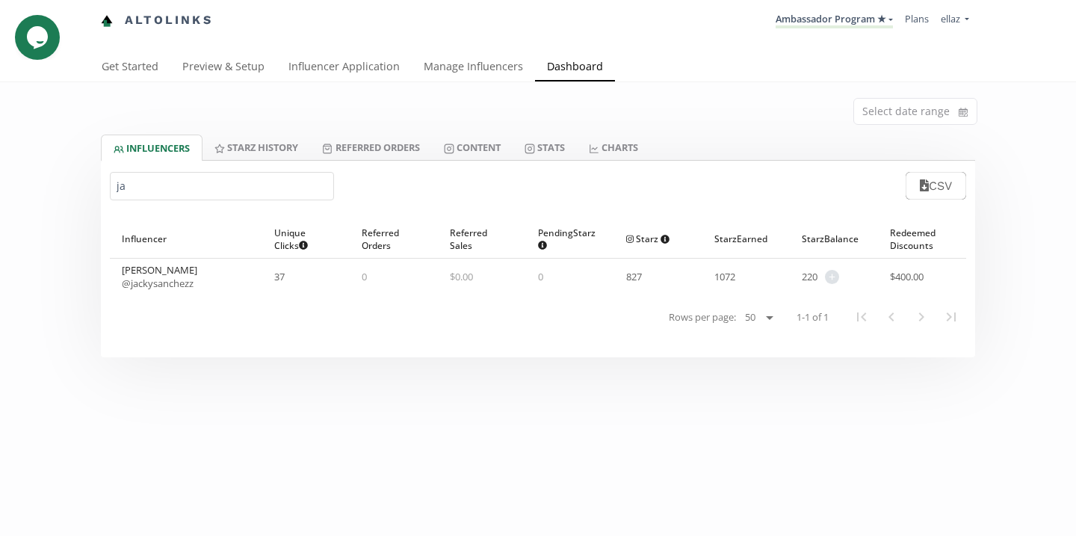
type input "j"
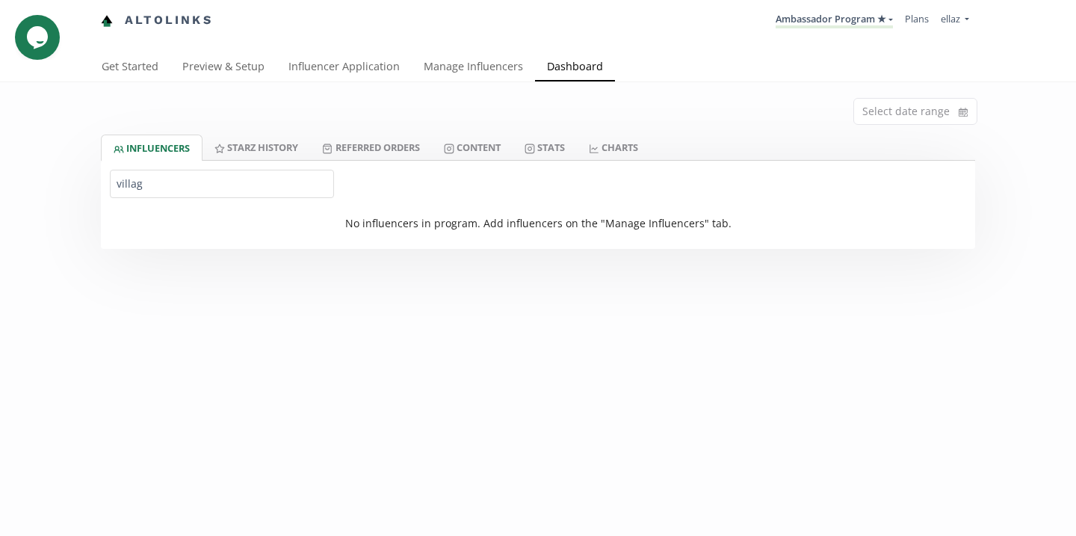
click at [215, 188] on input "villag" at bounding box center [222, 184] width 224 height 28
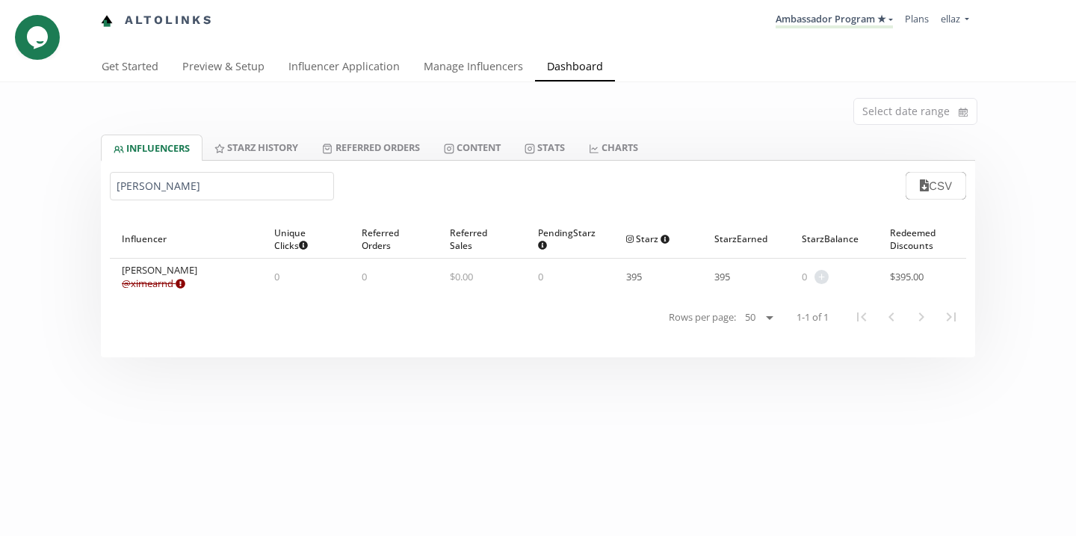
click at [251, 184] on input "aranda" at bounding box center [222, 186] width 224 height 28
type input "davi"
click at [489, 147] on link "Content" at bounding box center [472, 146] width 81 height 25
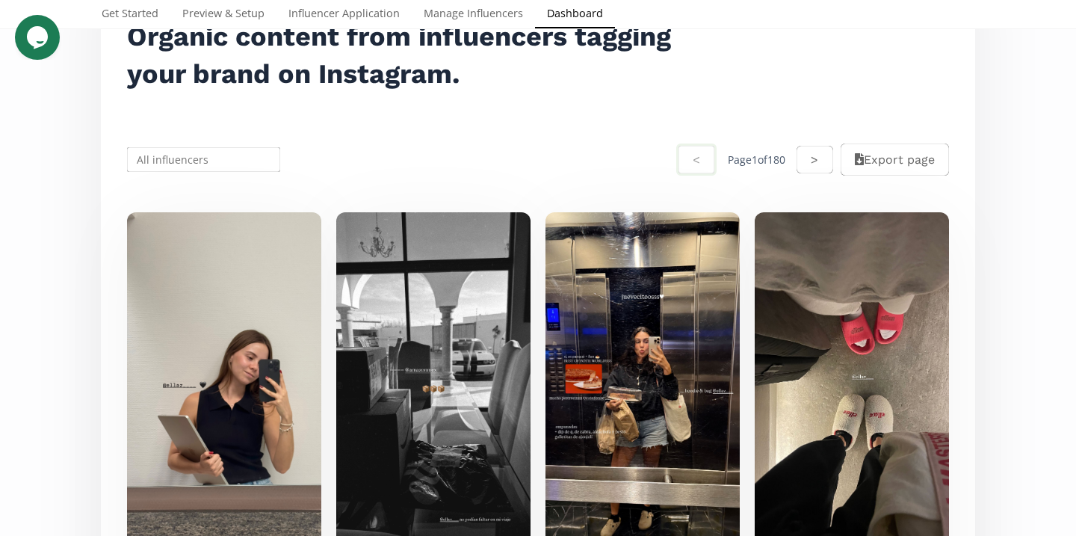
scroll to position [197, 0]
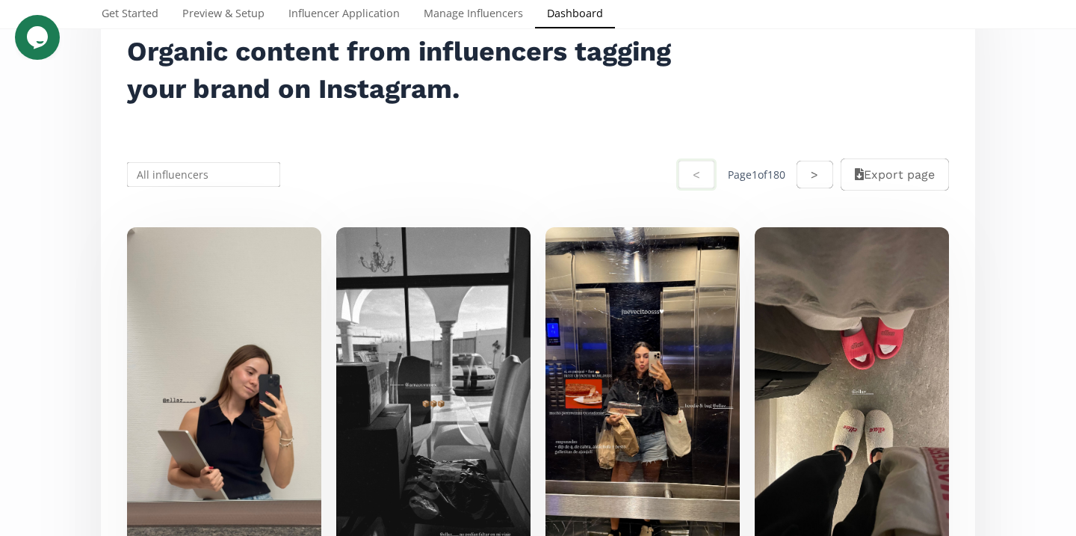
click at [203, 176] on input "text" at bounding box center [204, 174] width 158 height 29
click at [222, 203] on div "[PERSON_NAME]" at bounding box center [204, 203] width 152 height 27
type input "[PERSON_NAME]"
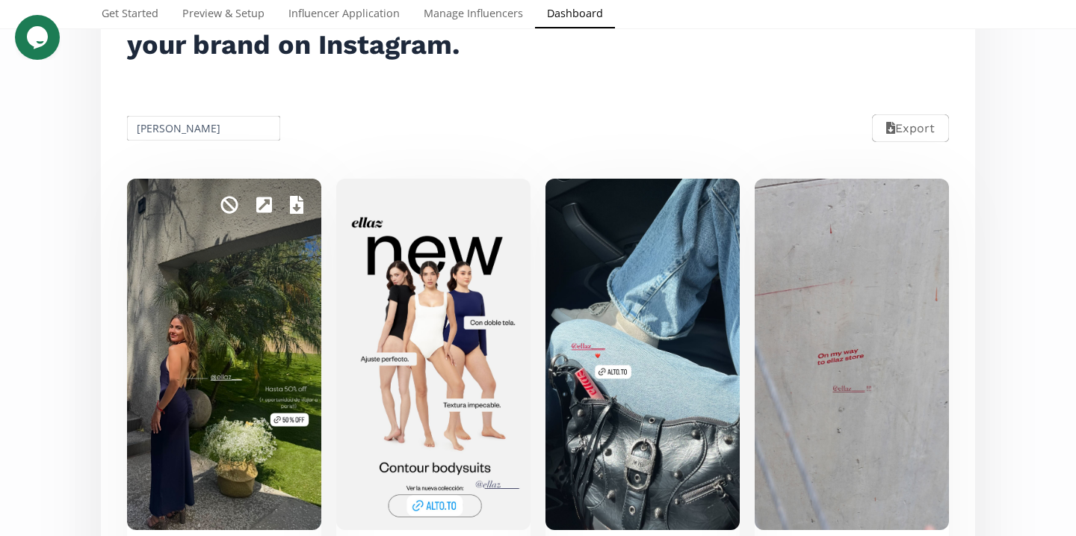
scroll to position [0, 0]
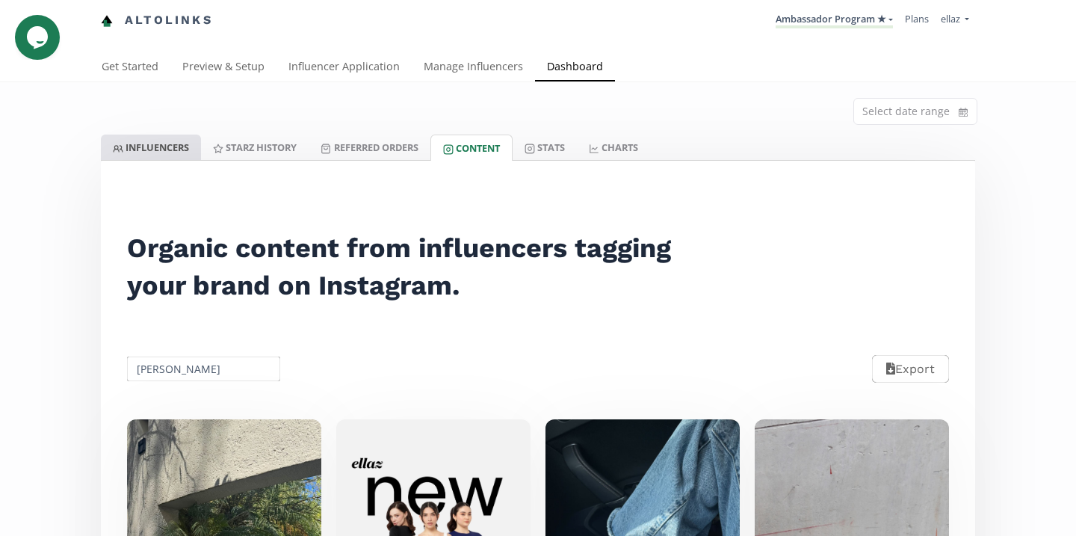
click at [169, 155] on link "INFLUENCERS" at bounding box center [151, 146] width 100 height 25
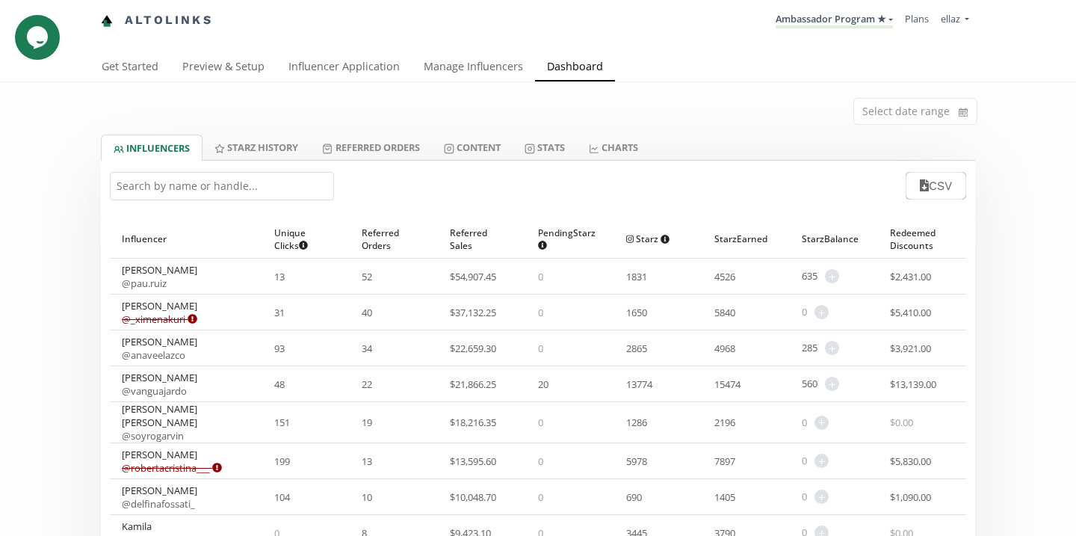
click at [244, 171] on div "CSV" at bounding box center [538, 186] width 874 height 50
click at [245, 194] on input "text" at bounding box center [222, 186] width 224 height 28
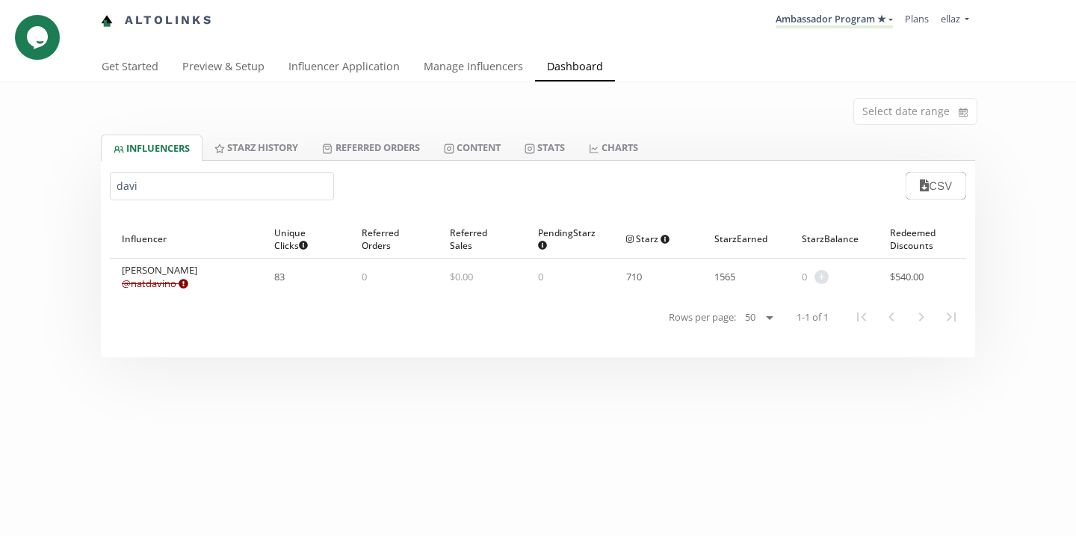
click at [197, 181] on input "davi" at bounding box center [222, 186] width 224 height 28
paste input "Marianna Ripa"
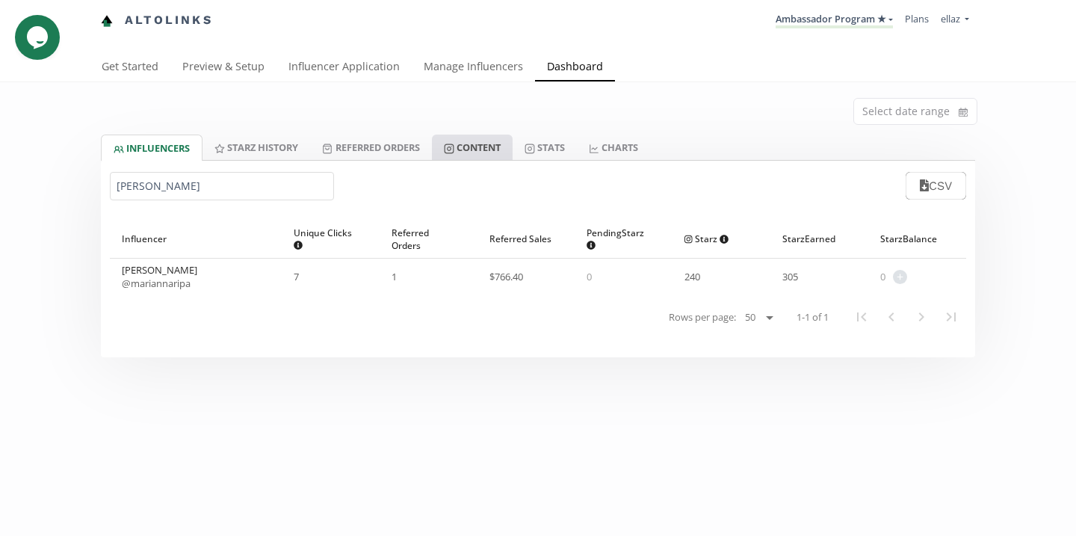
type input "Marianna Ripa"
click at [486, 160] on link "Content" at bounding box center [472, 146] width 81 height 25
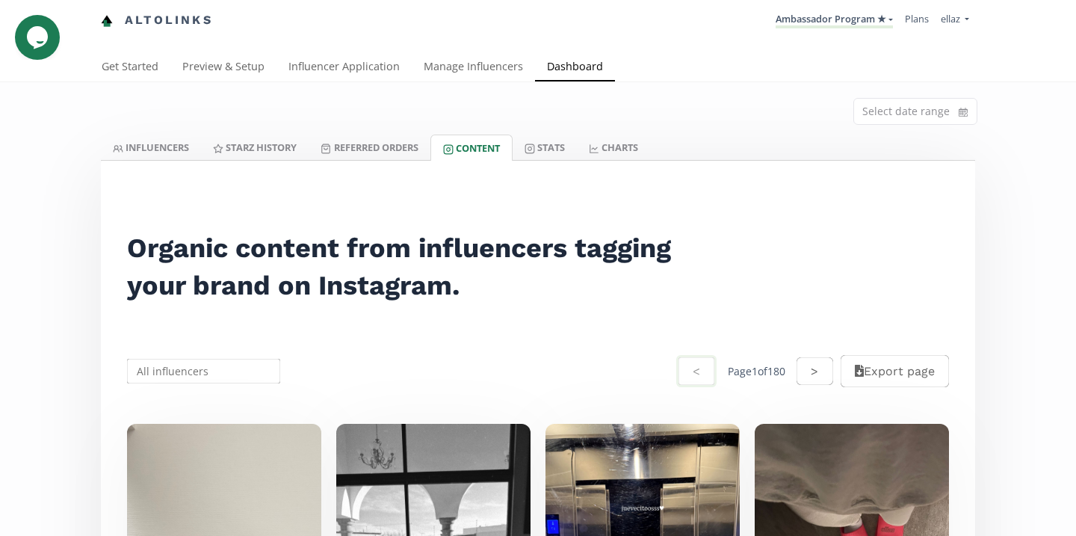
click at [230, 365] on input "text" at bounding box center [204, 370] width 158 height 29
paste input "Marianna Ripa"
type input "Marianna Ripa"
click at [219, 394] on div "[PERSON_NAME]" at bounding box center [204, 399] width 152 height 27
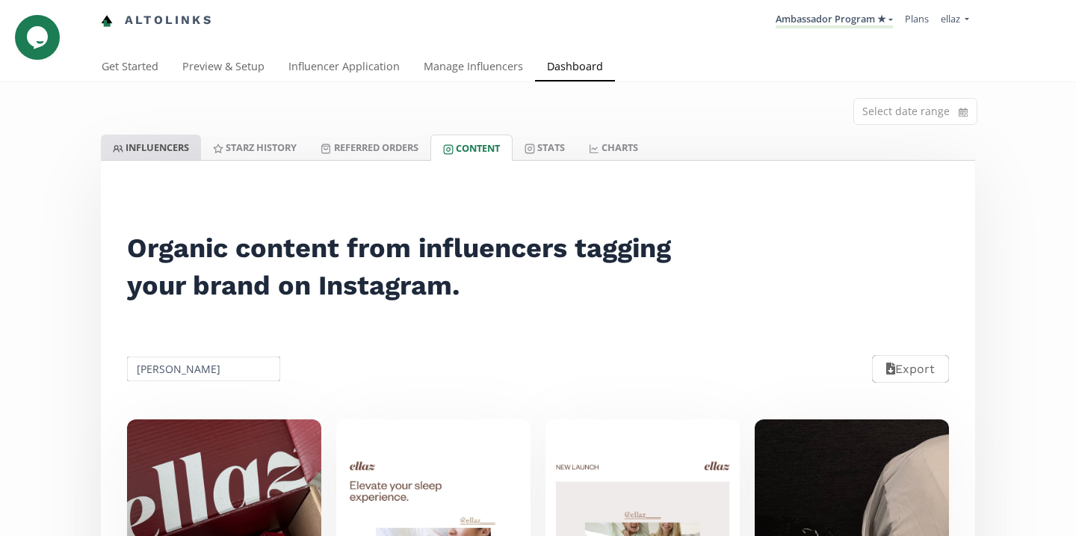
click at [161, 136] on link "INFLUENCERS" at bounding box center [151, 146] width 100 height 25
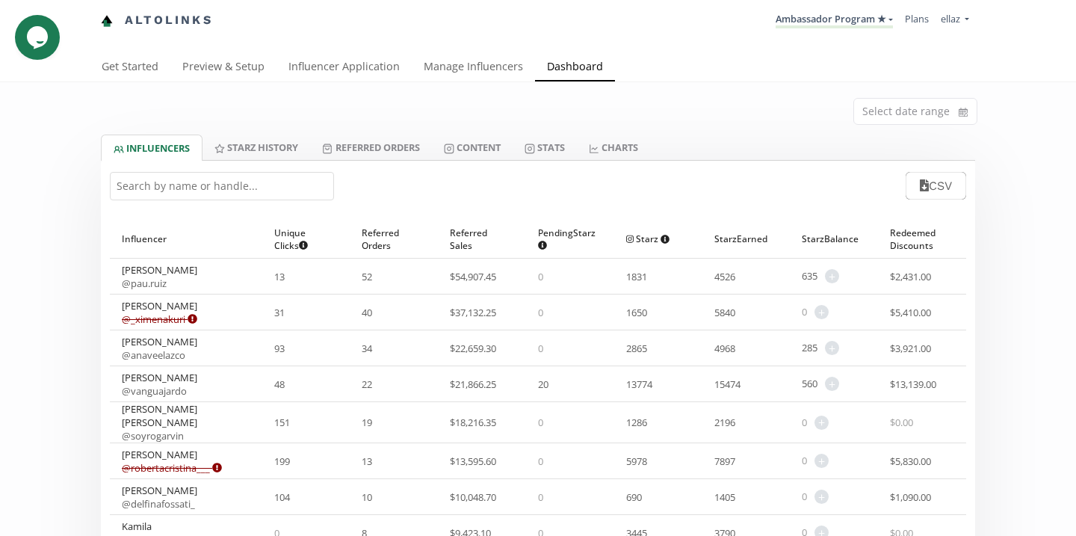
click at [188, 188] on input "text" at bounding box center [222, 186] width 224 height 28
paste input "+52 3314449811"
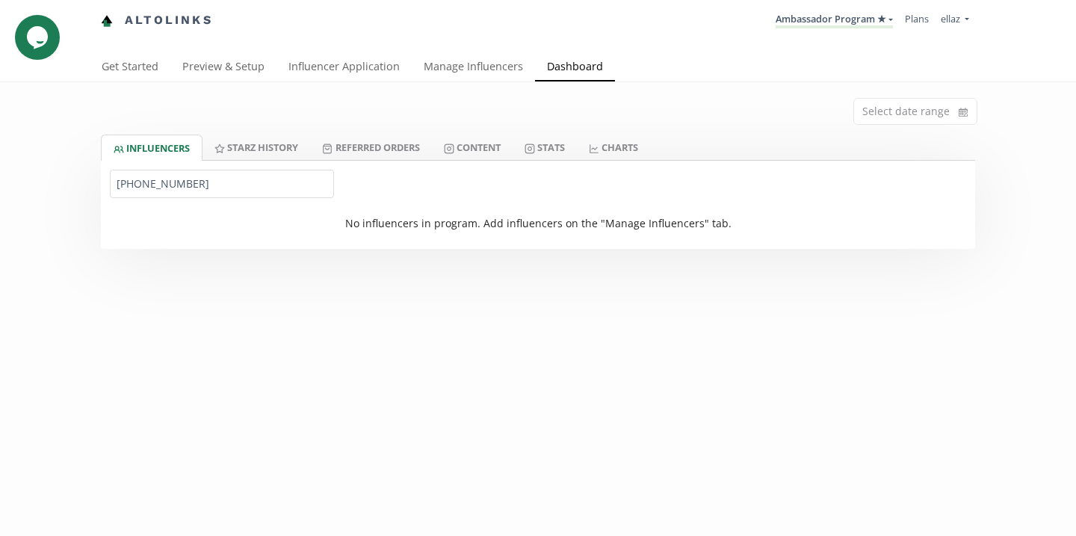
click at [188, 188] on input "+52 3314449811" at bounding box center [222, 184] width 224 height 28
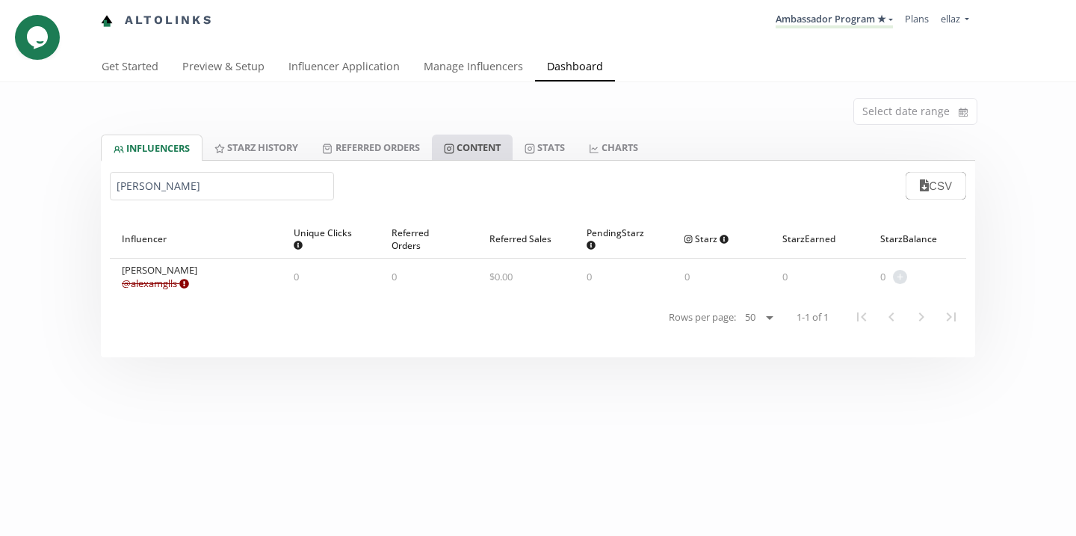
type input "alexa m"
click at [486, 158] on link "Content" at bounding box center [472, 146] width 81 height 25
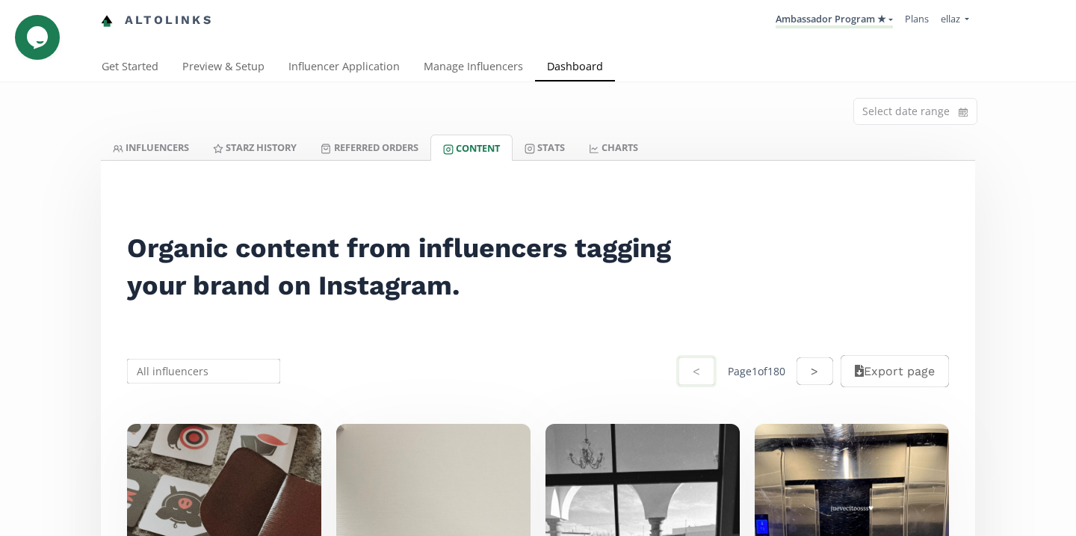
click at [161, 385] on input "text" at bounding box center [204, 370] width 158 height 29
click at [209, 396] on div "Alexa Magallanes" at bounding box center [204, 399] width 152 height 27
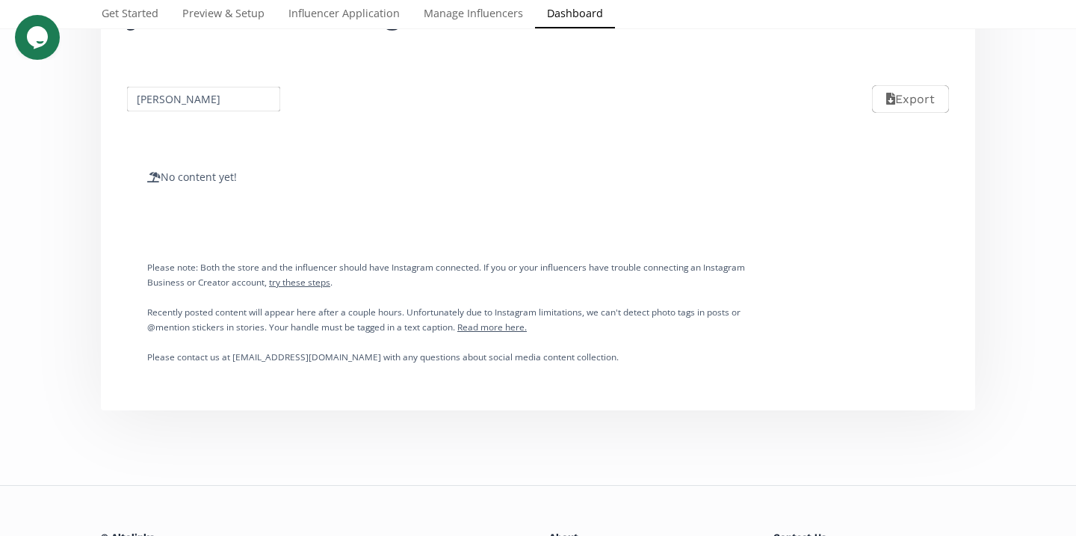
scroll to position [274, 0]
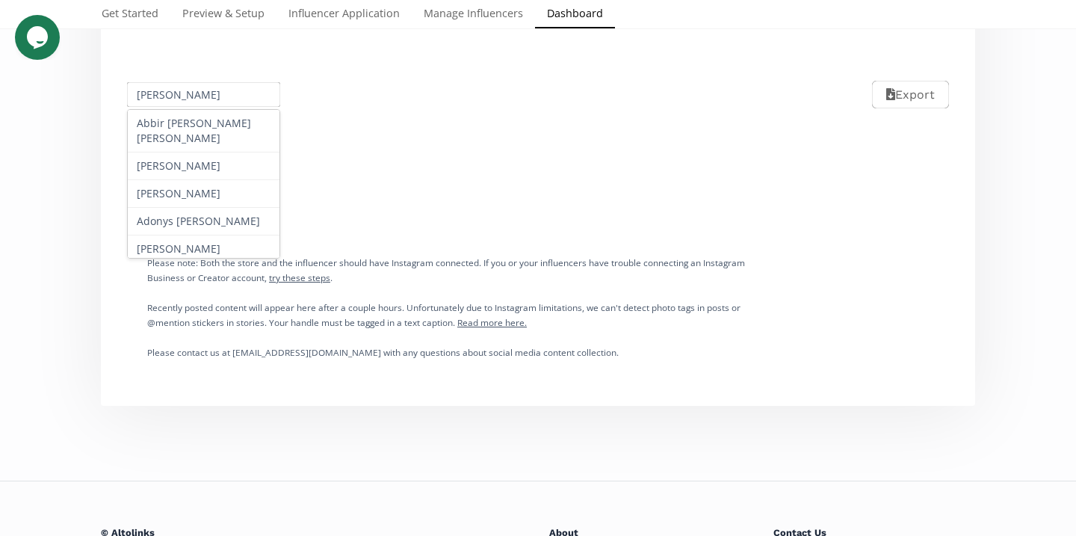
click at [221, 101] on input "Alexa Magallanes" at bounding box center [204, 94] width 158 height 29
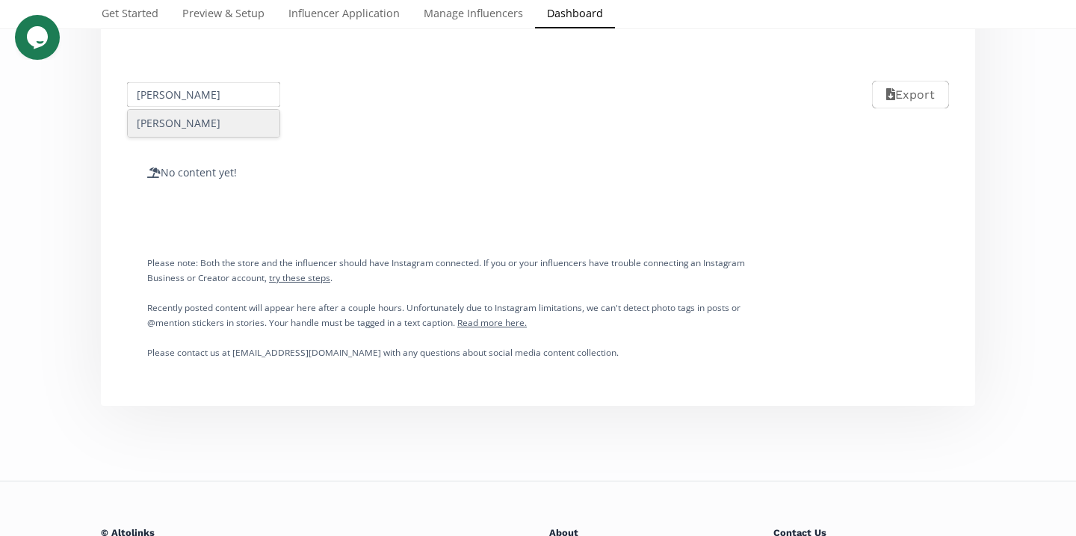
click at [185, 122] on div "Michelle Velázquez" at bounding box center [204, 123] width 152 height 27
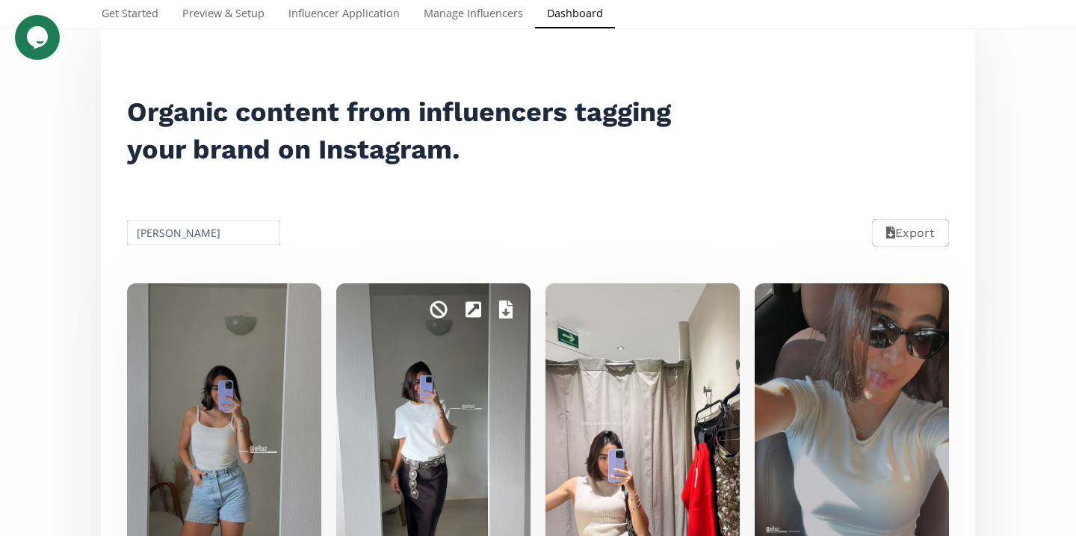
scroll to position [0, 0]
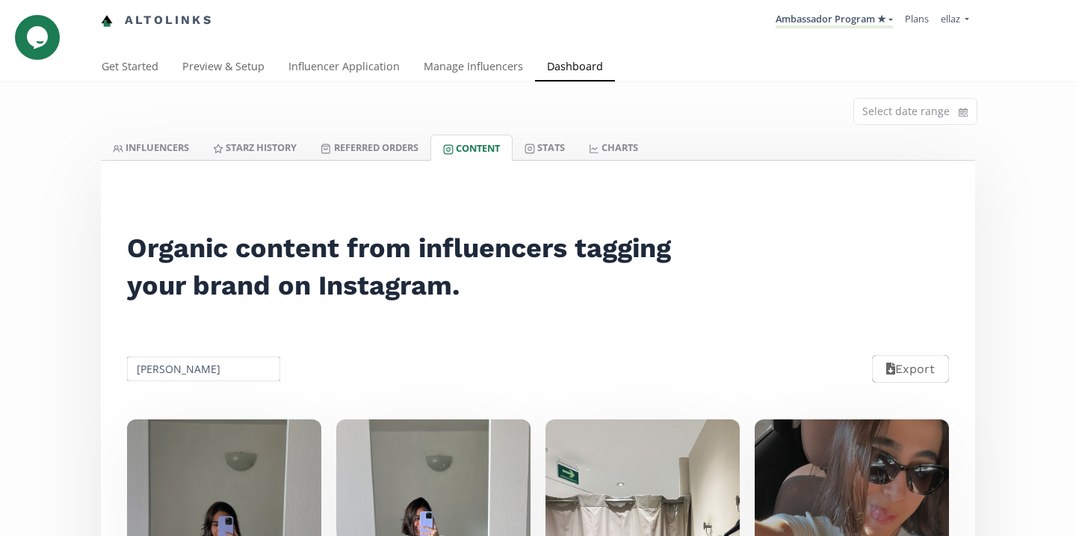
click at [234, 366] on input "Michelle Velázquez" at bounding box center [204, 368] width 158 height 29
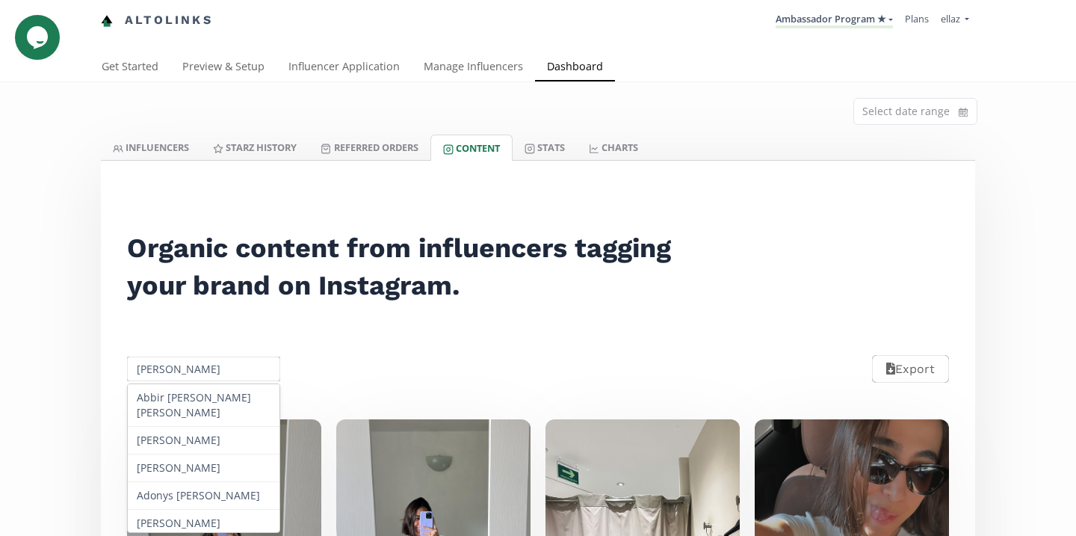
click at [234, 366] on input "Michelle Velázquez" at bounding box center [204, 368] width 158 height 29
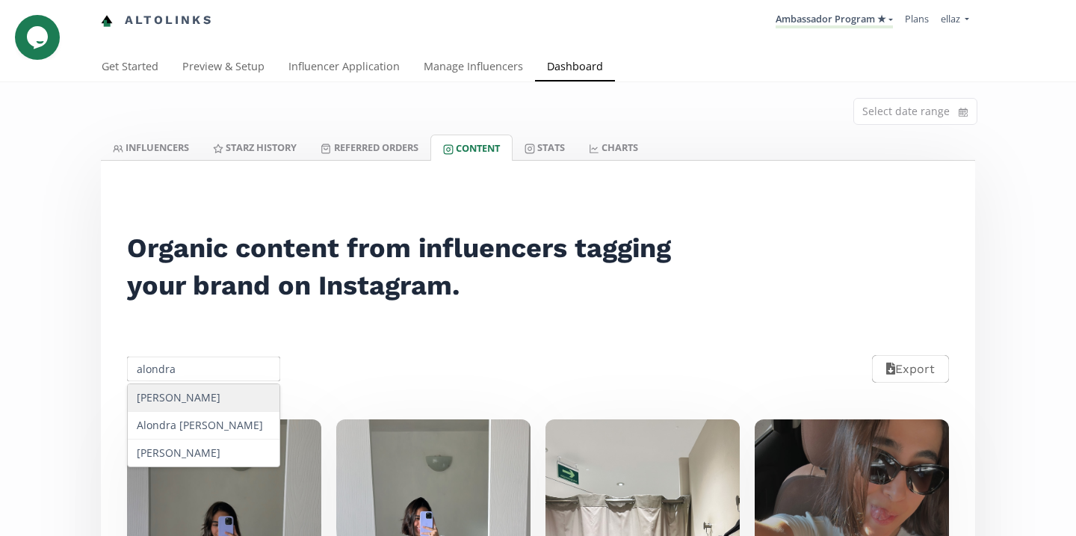
click at [232, 404] on div "Alondra González" at bounding box center [204, 398] width 152 height 28
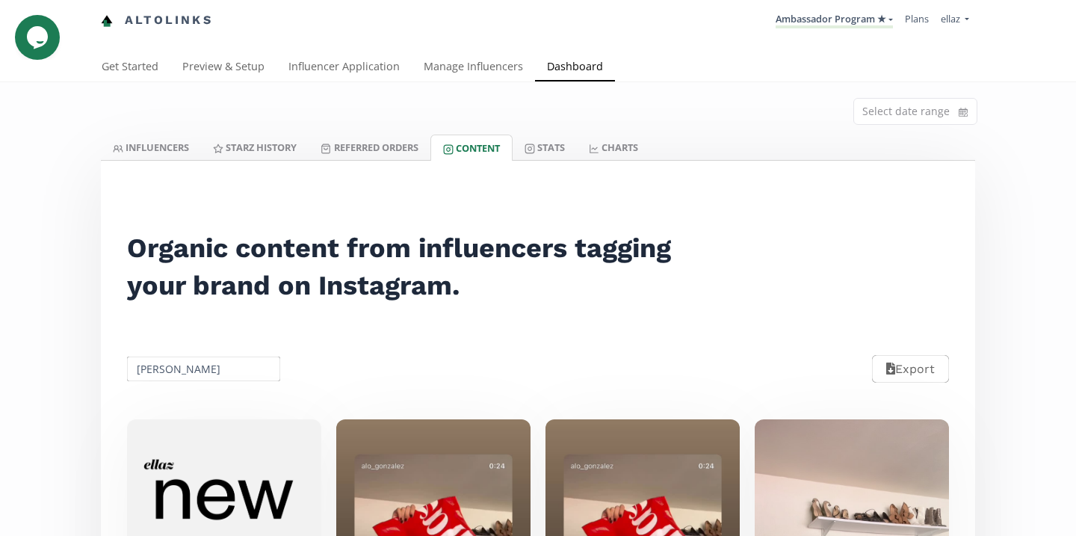
click at [213, 377] on input "Alondra González" at bounding box center [204, 368] width 158 height 29
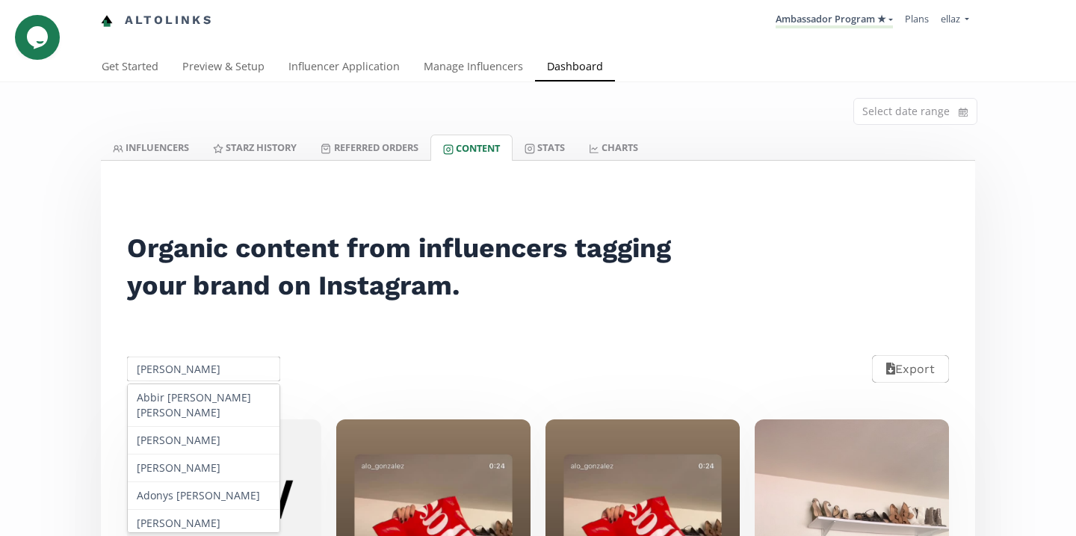
click at [213, 377] on input "Alondra González" at bounding box center [204, 368] width 158 height 29
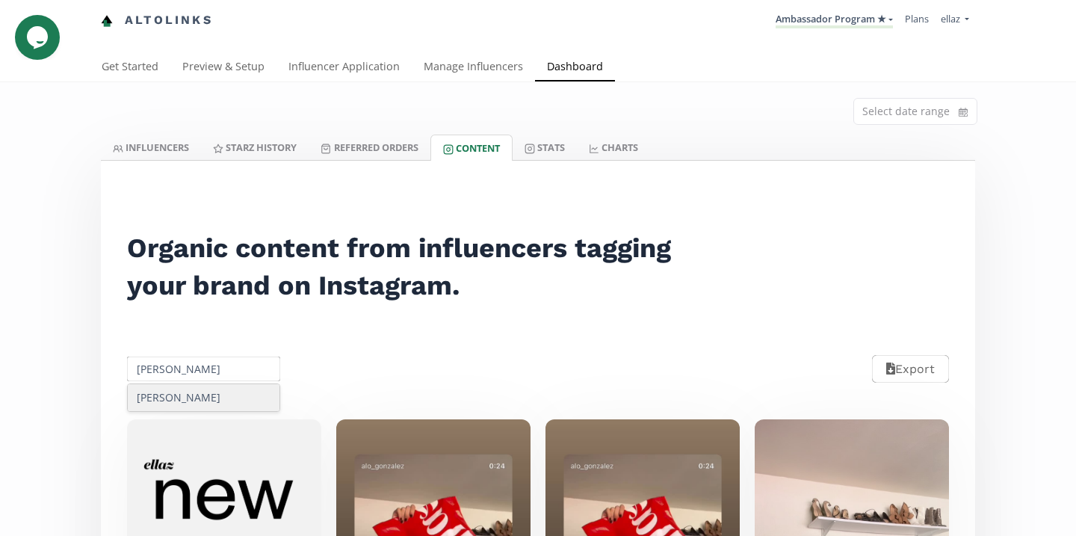
click at [206, 411] on div "Sofia Sahagun Delgadillo" at bounding box center [204, 397] width 152 height 27
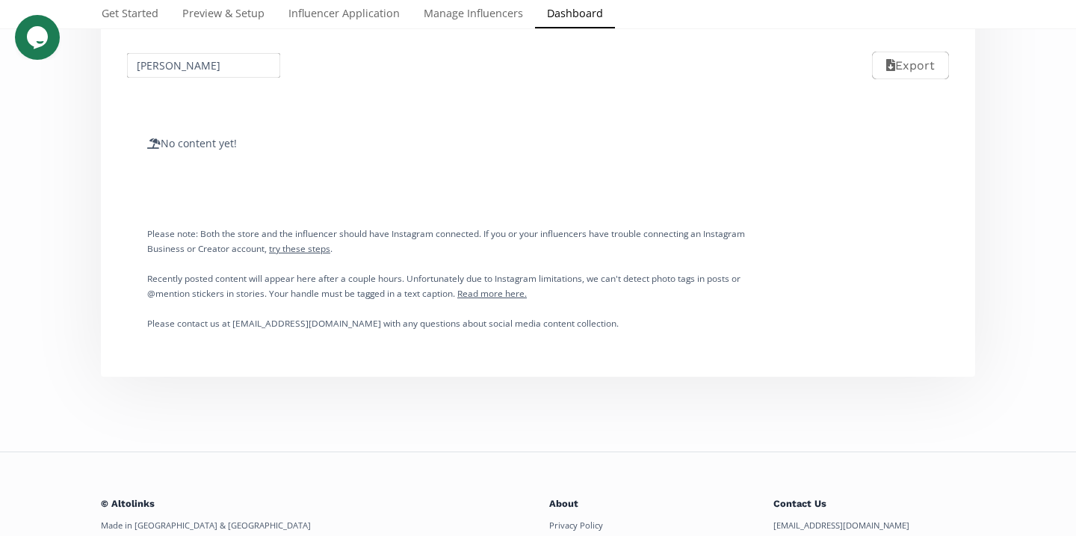
scroll to position [309, 0]
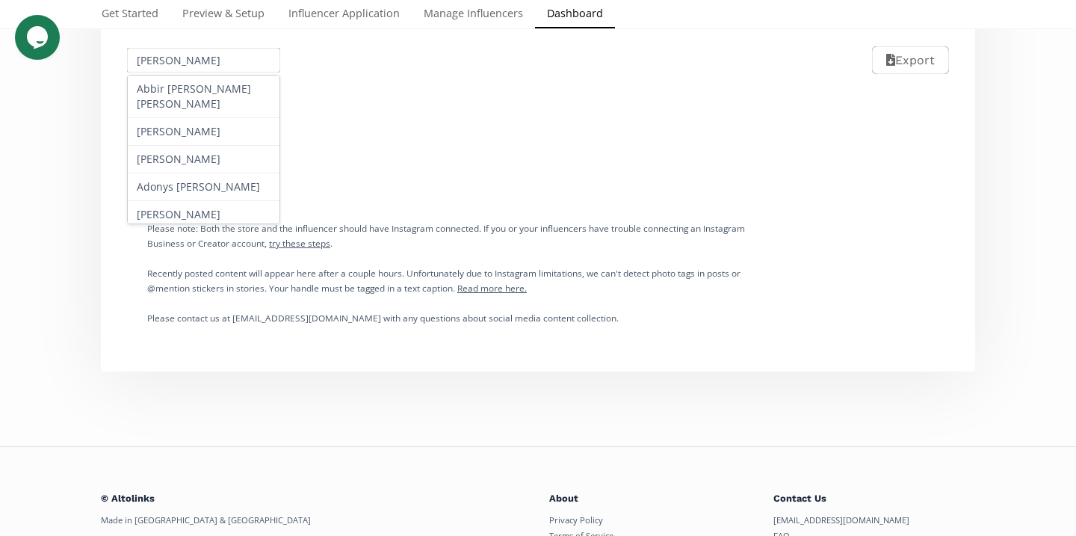
click at [223, 55] on input "Sofia Sahagun Delgadillo" at bounding box center [204, 60] width 158 height 29
paste input "Andrea Lecourtoix"
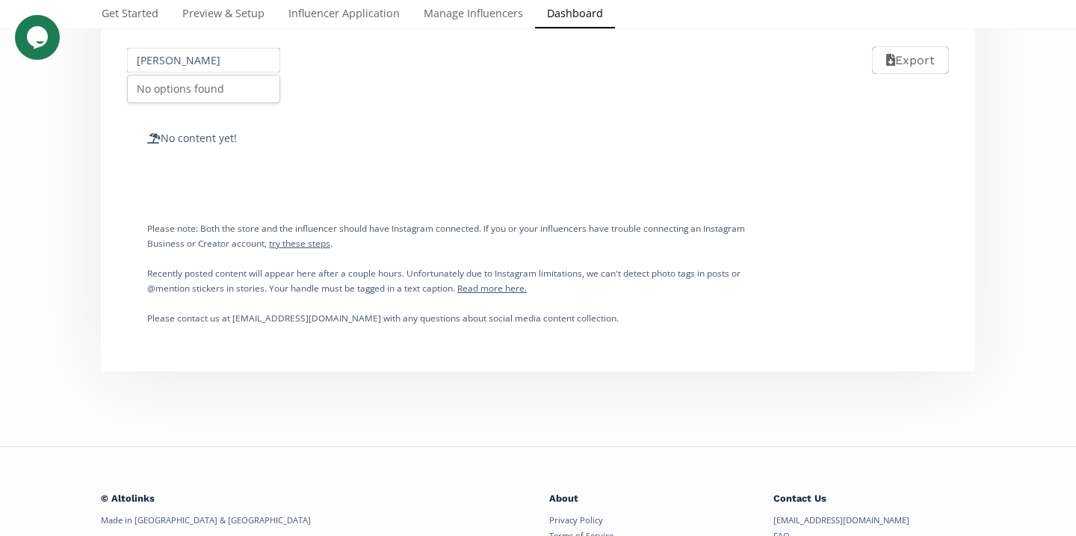
click at [208, 65] on input "Andrea Lecourtoix" at bounding box center [204, 60] width 158 height 29
click at [217, 84] on div "Manuela Piza" at bounding box center [204, 88] width 152 height 27
type input "Manuela Piza"
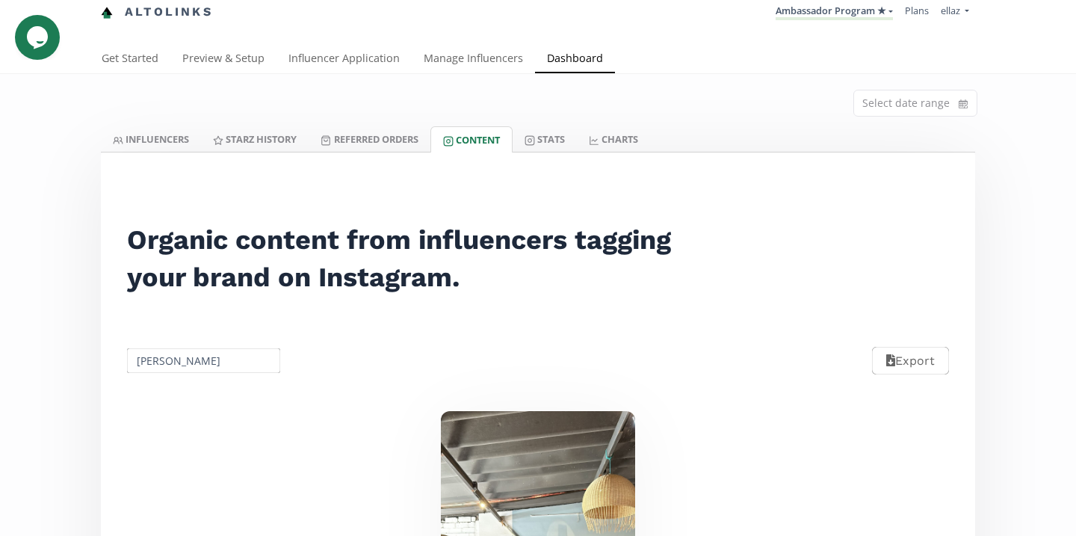
scroll to position [0, 0]
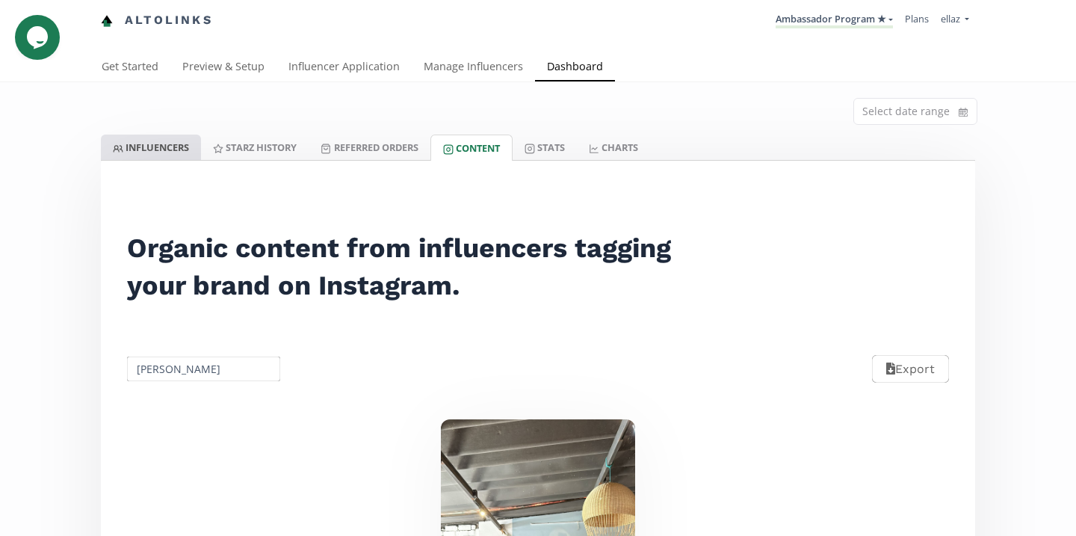
click at [171, 138] on link "INFLUENCERS" at bounding box center [151, 146] width 100 height 25
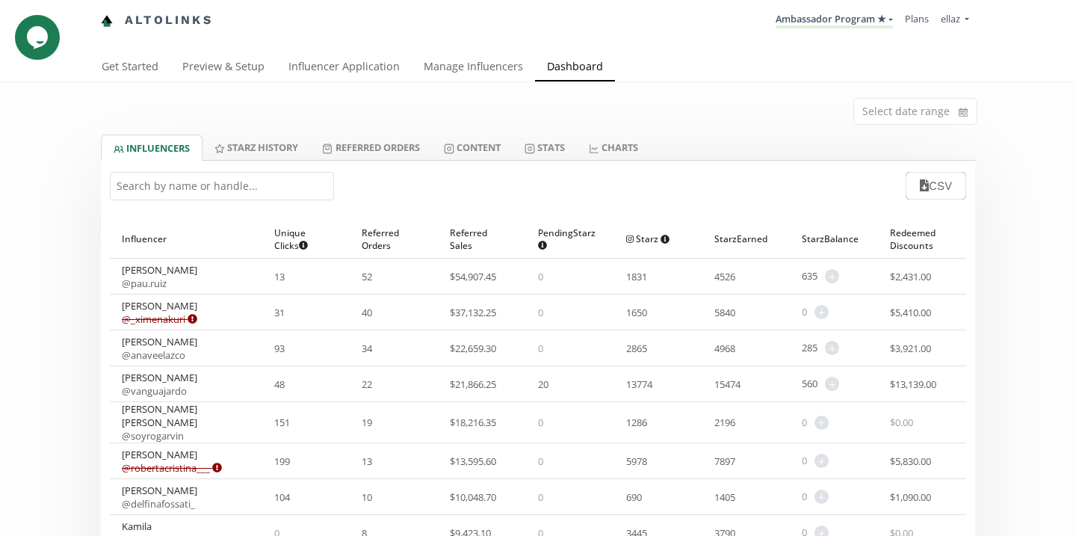
click at [300, 188] on input "text" at bounding box center [222, 186] width 224 height 28
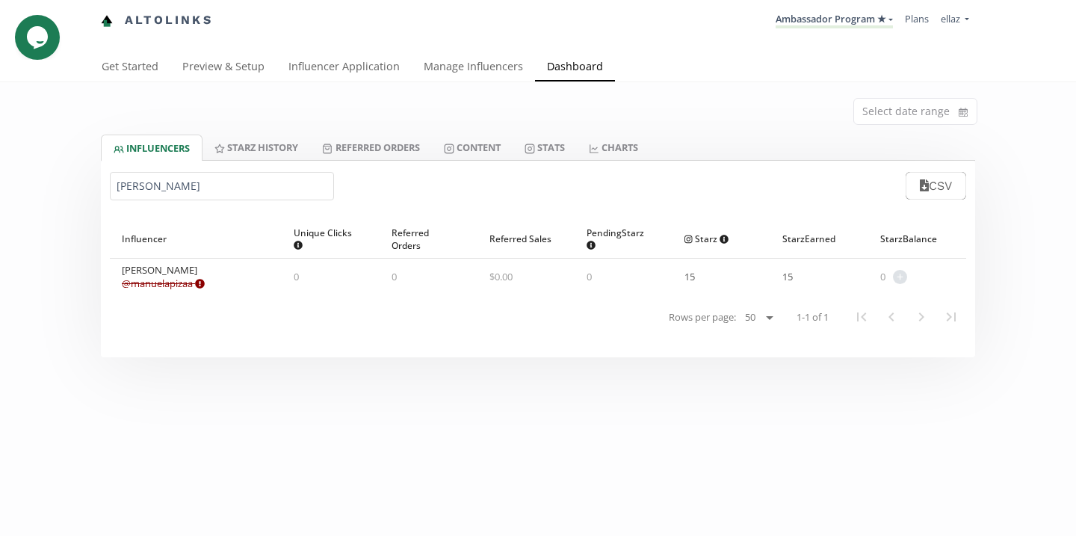
click at [226, 188] on input "manuela" at bounding box center [222, 186] width 224 height 28
paste input "Karol Martinez"
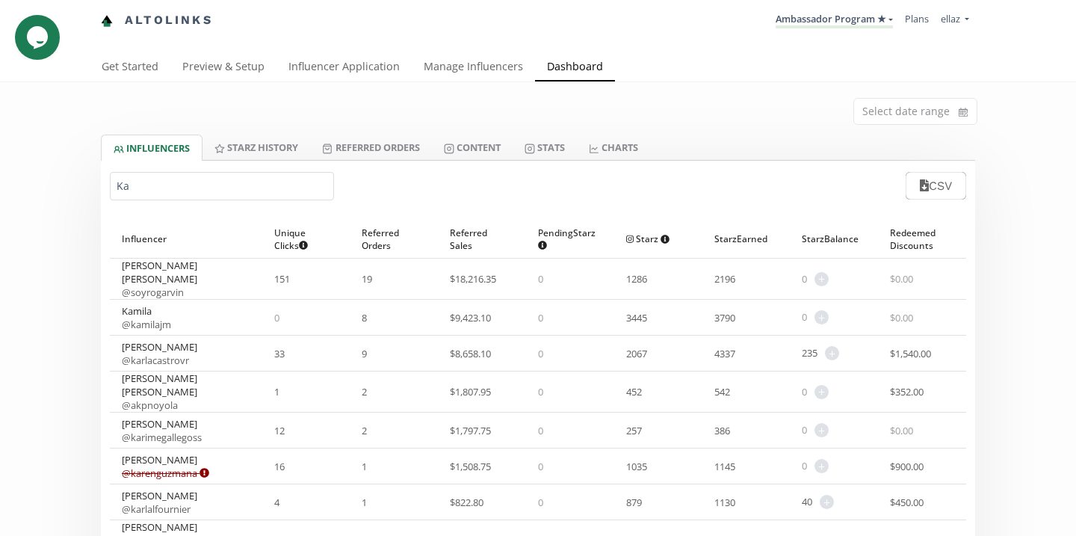
type input "K"
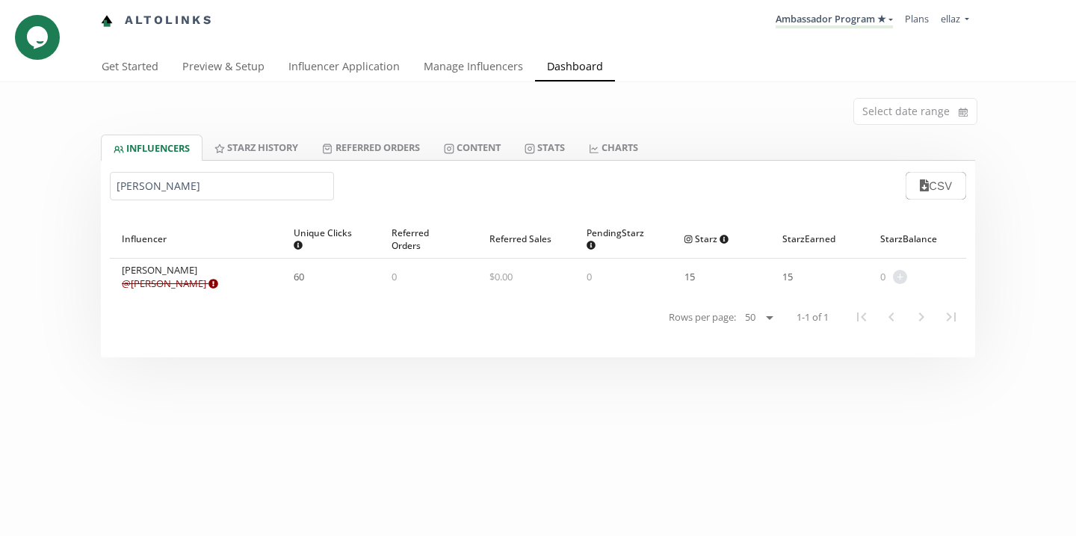
click at [137, 205] on div "cristina l CSV" at bounding box center [538, 186] width 874 height 50
click at [134, 191] on input "cristina l" at bounding box center [222, 186] width 224 height 28
paste input "Valeria Calderon"
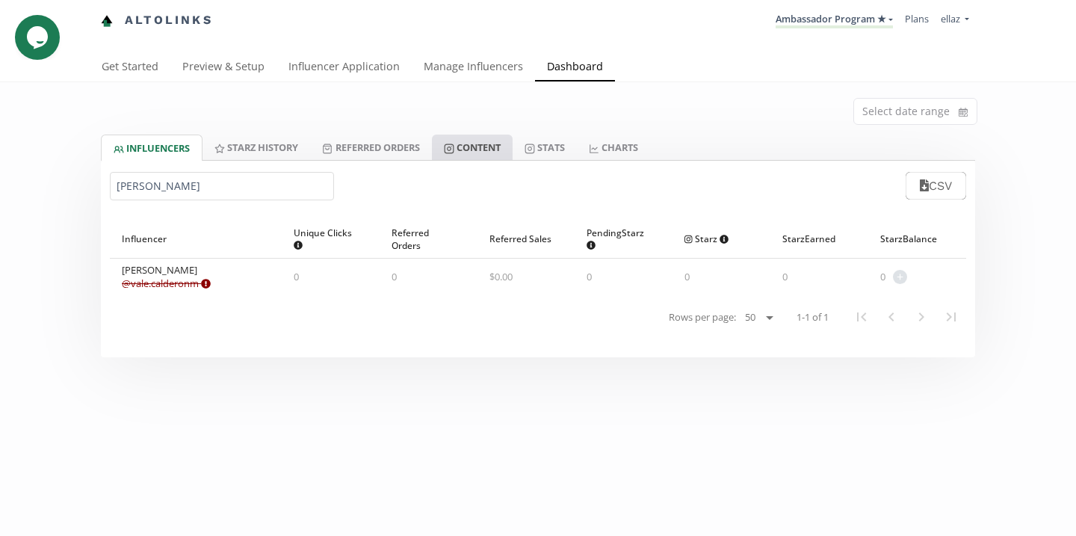
type input "Valeria Calderon"
click at [471, 143] on link "Content" at bounding box center [472, 146] width 81 height 25
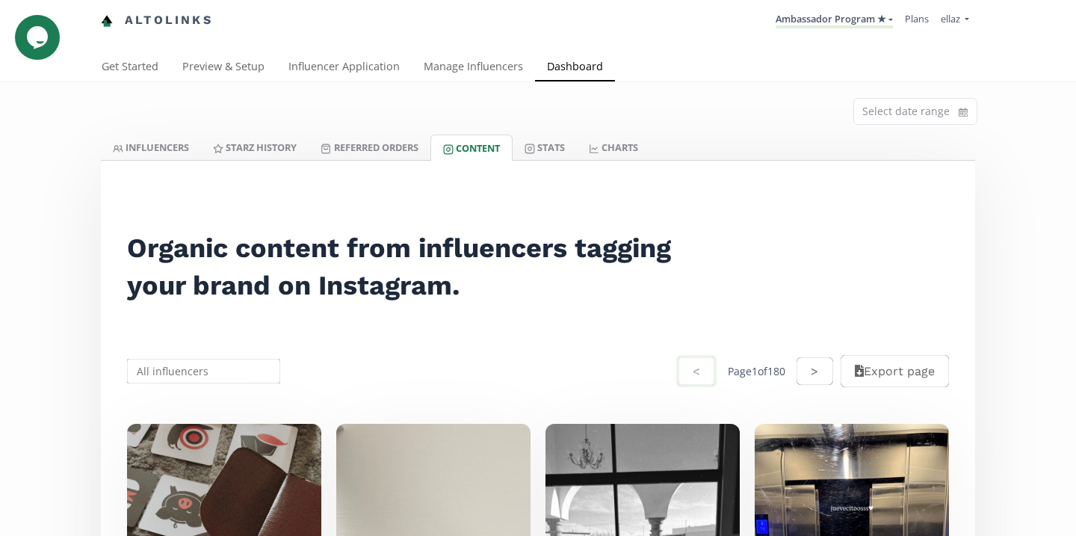
click at [208, 371] on input "text" at bounding box center [204, 370] width 158 height 29
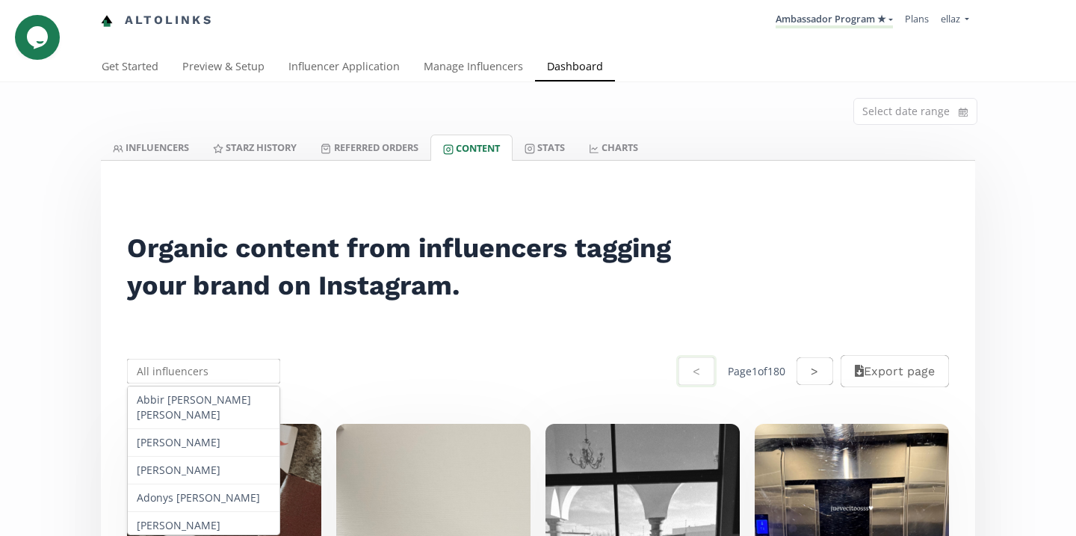
paste input "Valeria Calderon"
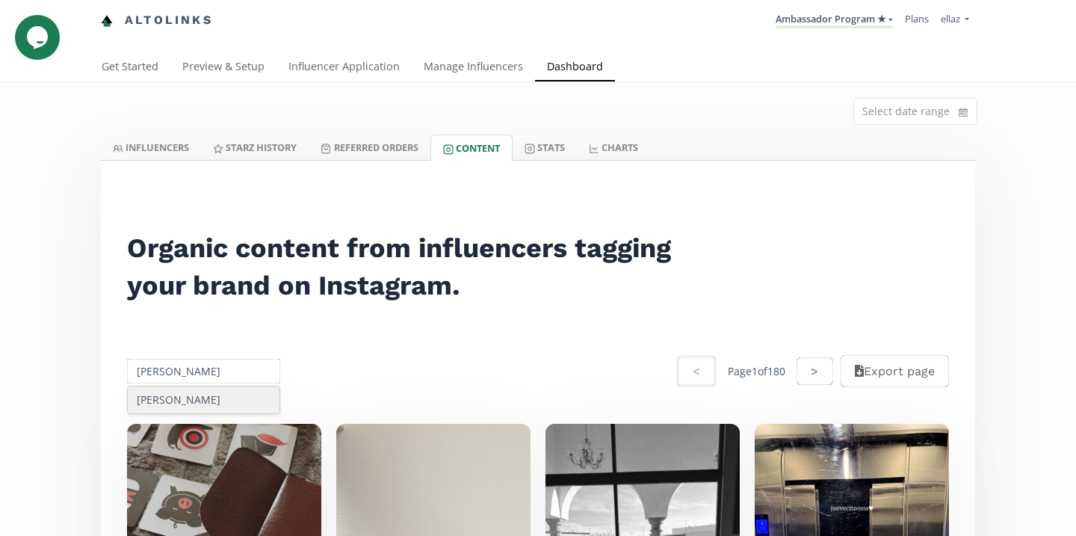
click at [206, 401] on div "Valeria Calderon" at bounding box center [204, 399] width 152 height 27
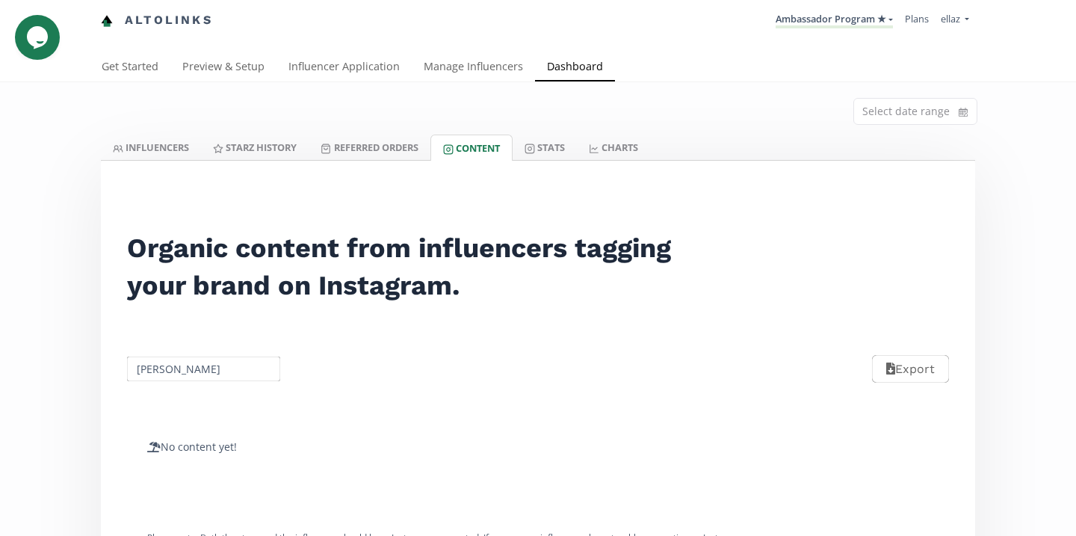
click at [191, 377] on input "Valeria Calderon" at bounding box center [204, 368] width 158 height 29
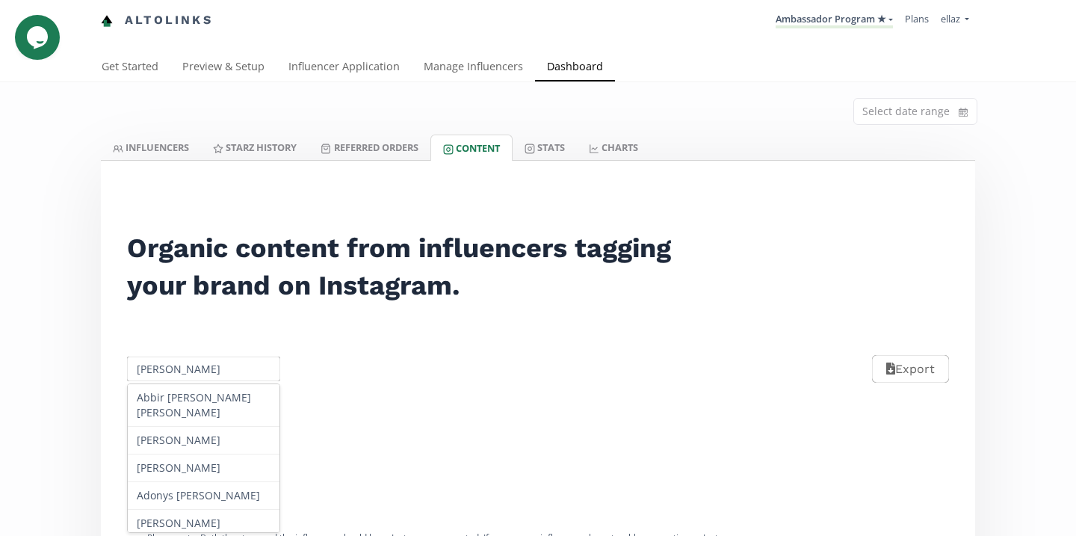
click at [191, 377] on input "Valeria Calderon" at bounding box center [204, 368] width 158 height 29
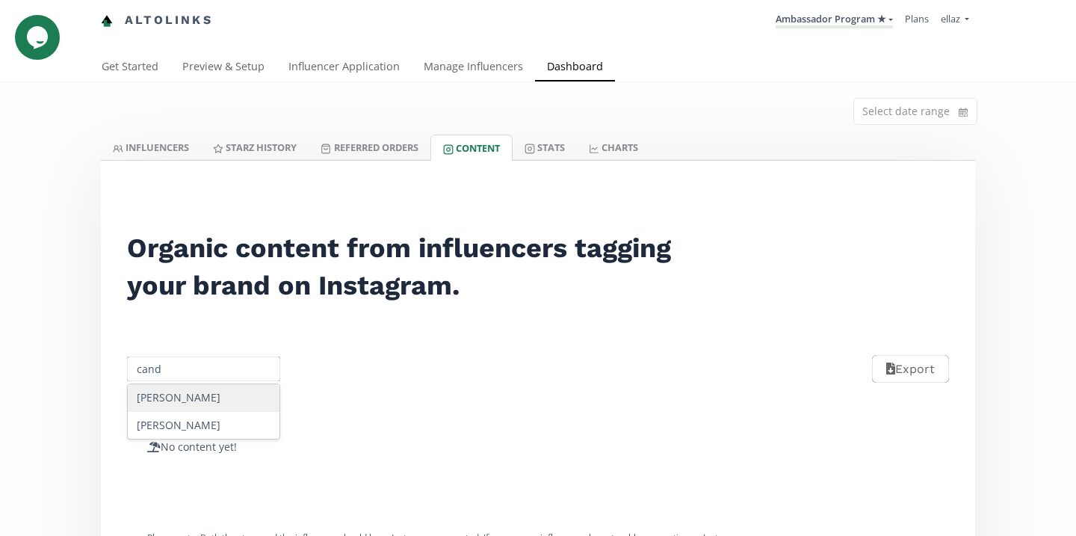
click at [227, 410] on div "Alexandra Candiani" at bounding box center [204, 398] width 152 height 28
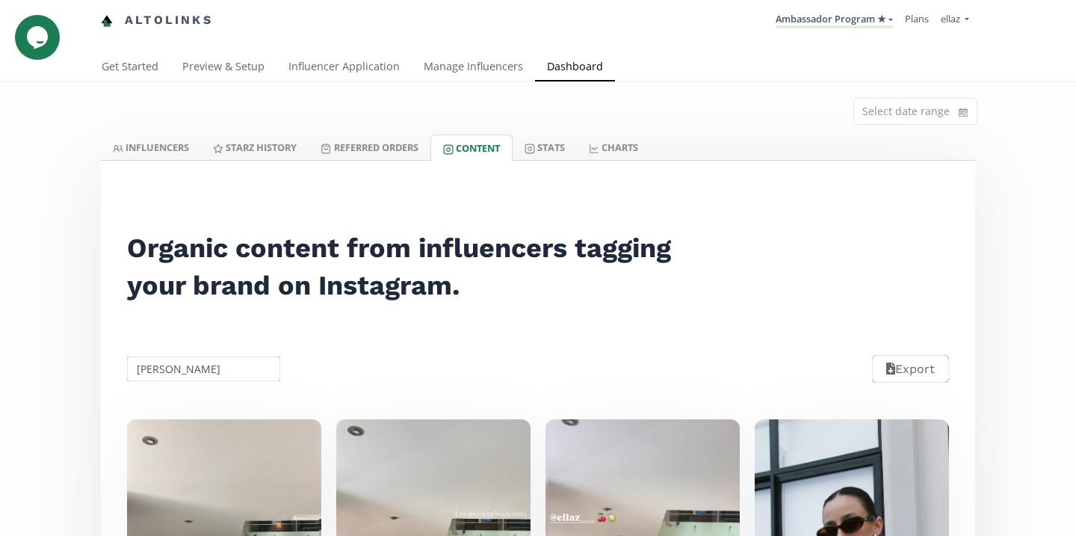
click at [216, 374] on input "Alexandra Candiani" at bounding box center [204, 368] width 158 height 29
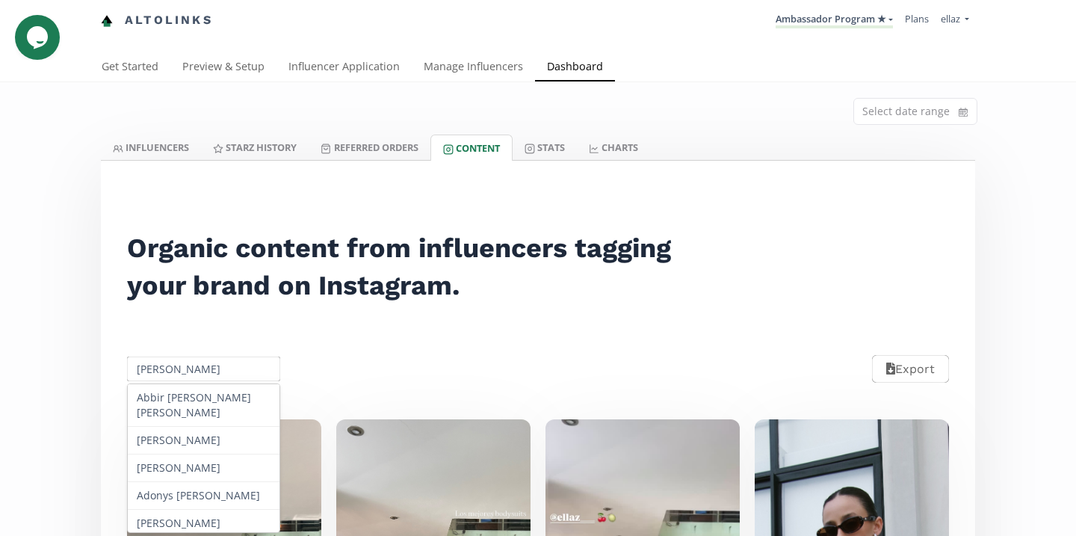
click at [216, 374] on input "Alexandra Candiani" at bounding box center [204, 368] width 158 height 29
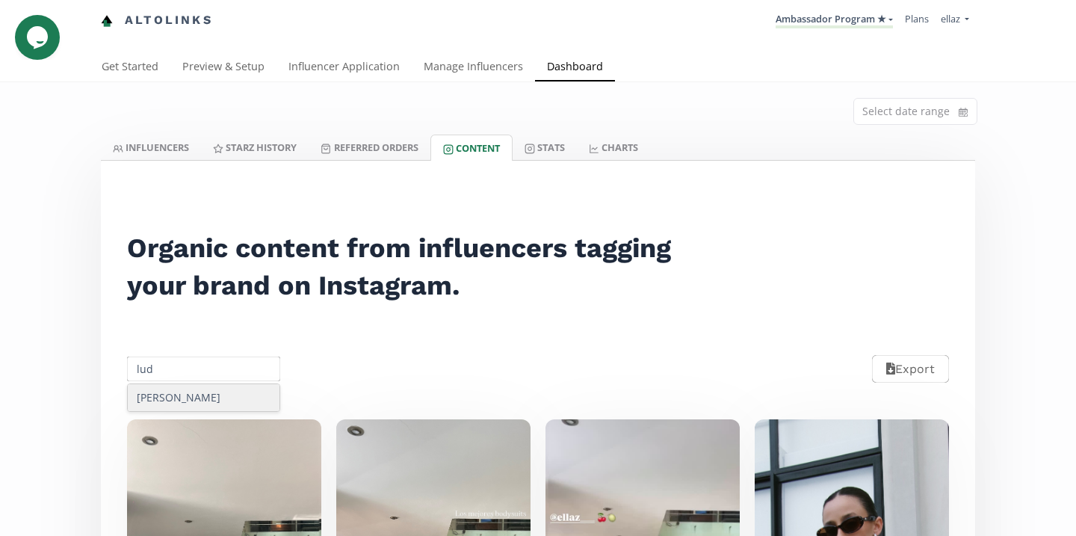
click at [230, 404] on div "Ludmila Campos" at bounding box center [204, 397] width 152 height 27
type input "Ludmila Campos"
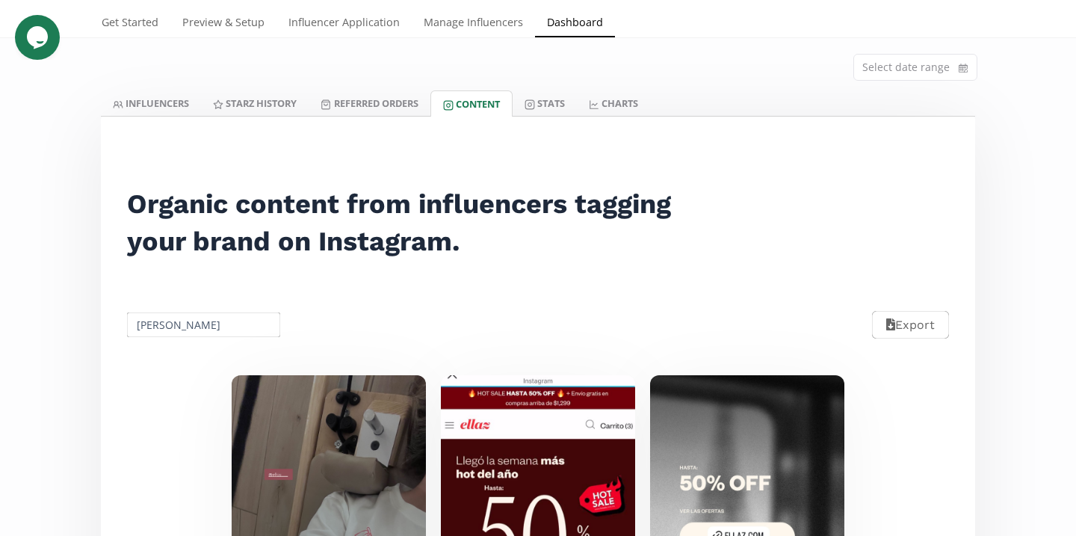
scroll to position [17, 0]
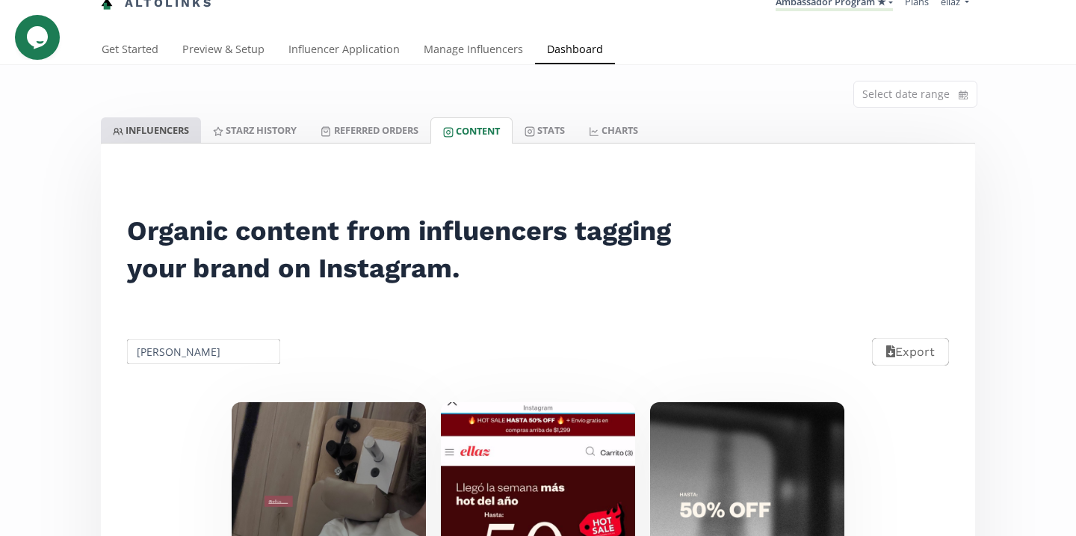
click at [149, 132] on link "INFLUENCERS" at bounding box center [151, 129] width 100 height 25
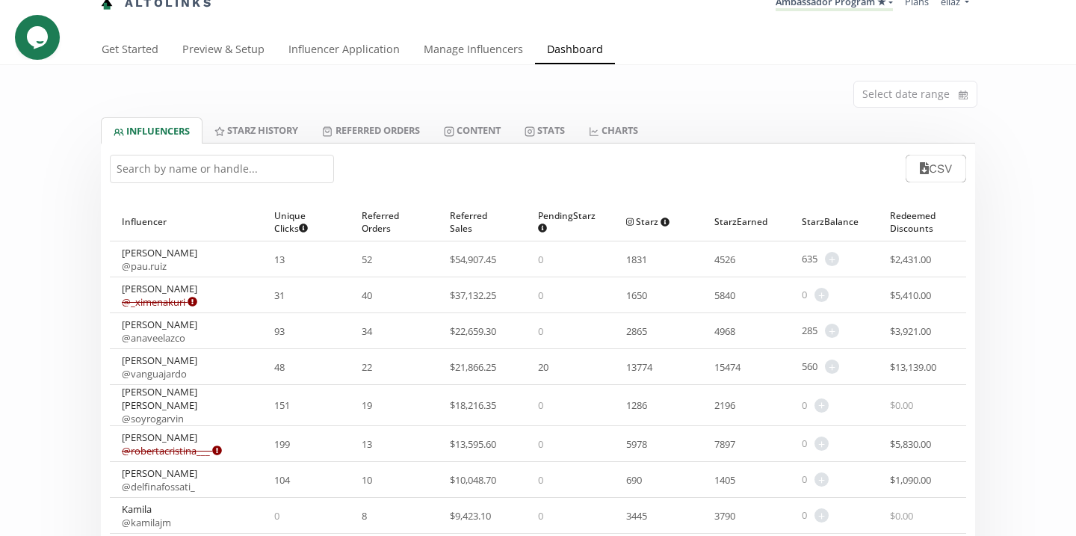
click at [250, 160] on input "text" at bounding box center [222, 169] width 224 height 28
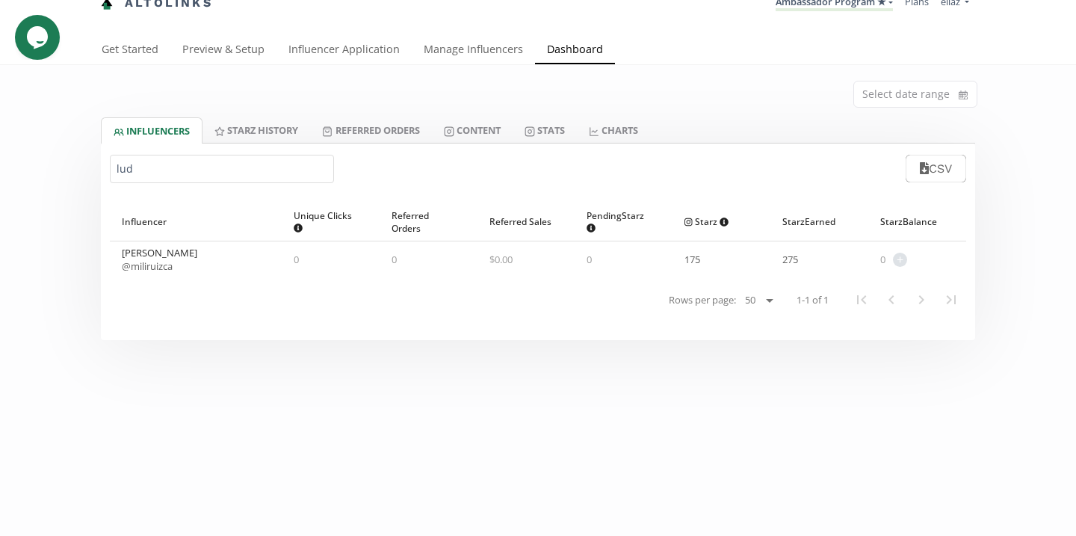
type input "lud"
click at [164, 261] on link "@ miliruizca" at bounding box center [147, 265] width 51 height 13
click at [462, 132] on link "Content" at bounding box center [472, 129] width 81 height 25
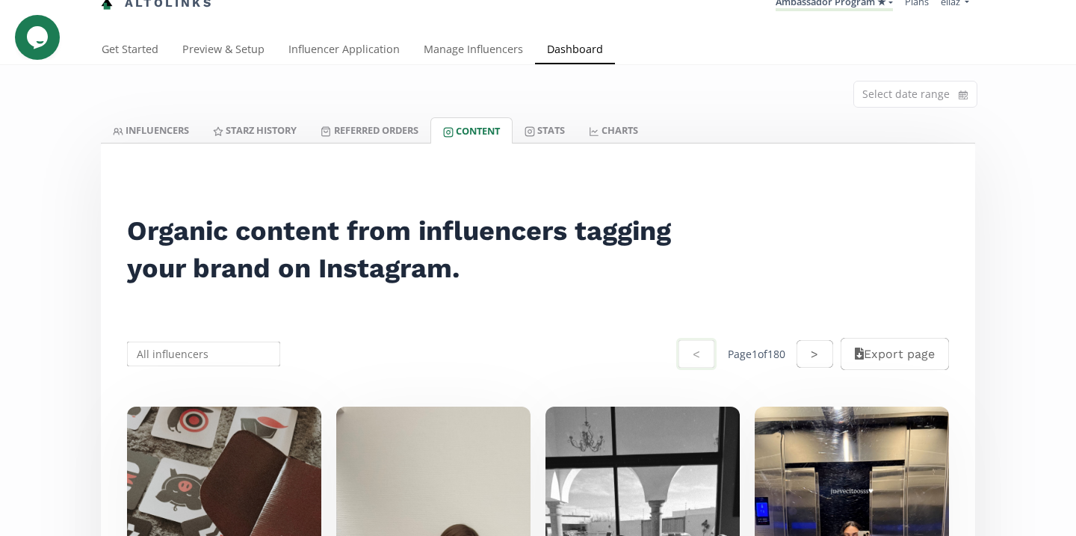
click at [240, 359] on input "text" at bounding box center [204, 353] width 158 height 29
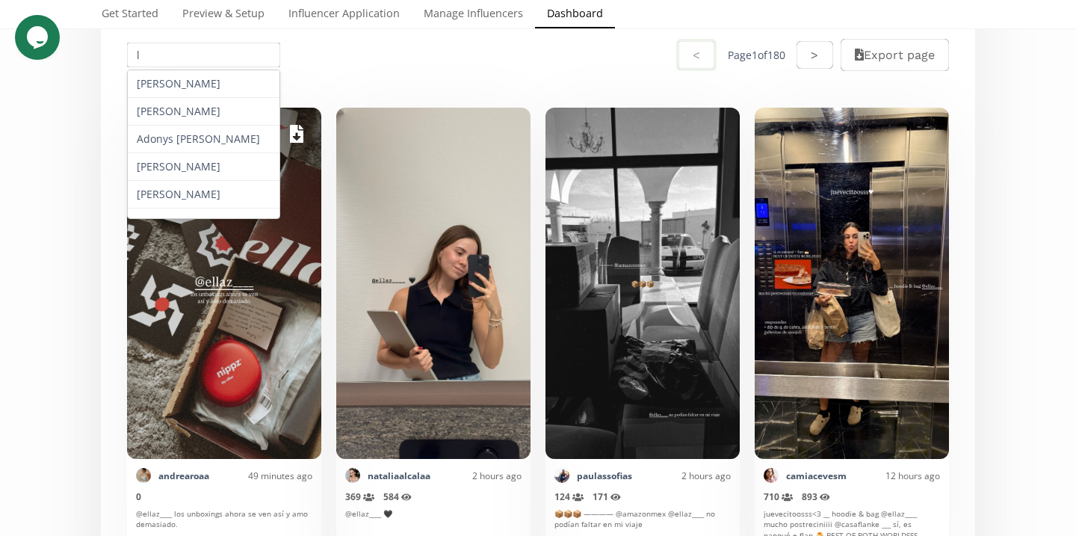
scroll to position [324, 0]
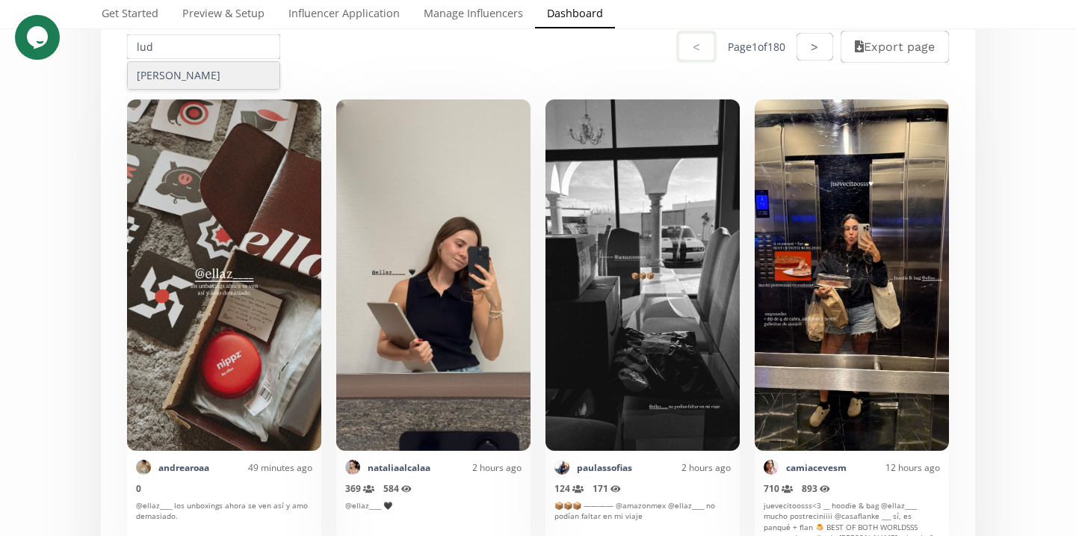
click at [240, 81] on div "Ludmila Campos" at bounding box center [204, 75] width 152 height 27
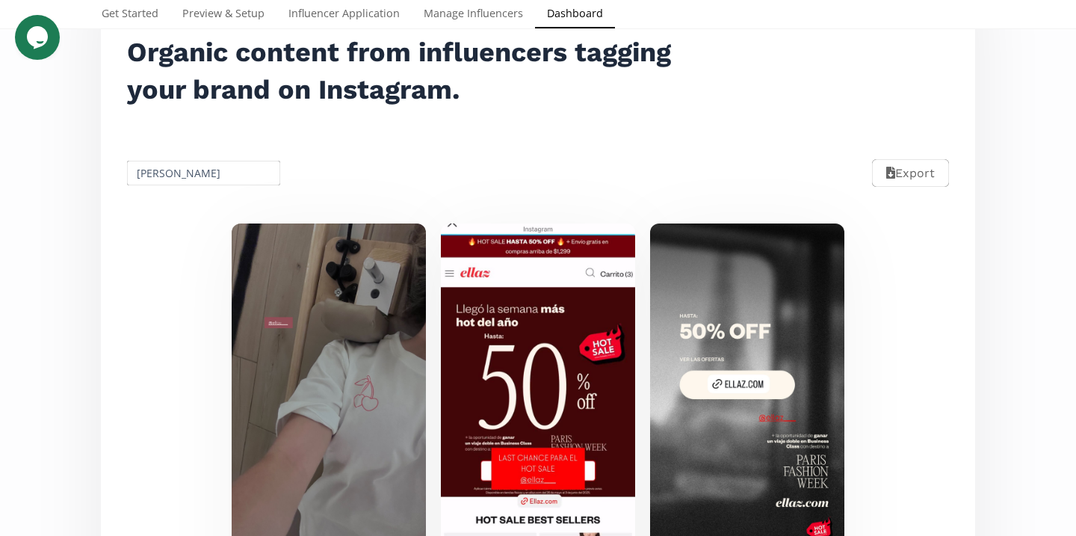
scroll to position [0, 0]
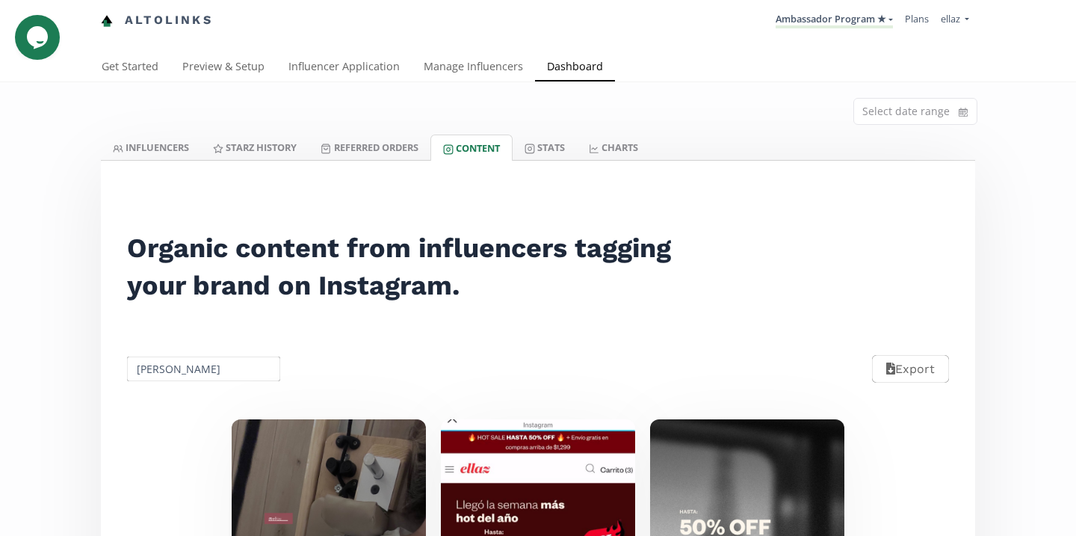
click at [235, 376] on input "Ludmila Campos" at bounding box center [204, 368] width 158 height 29
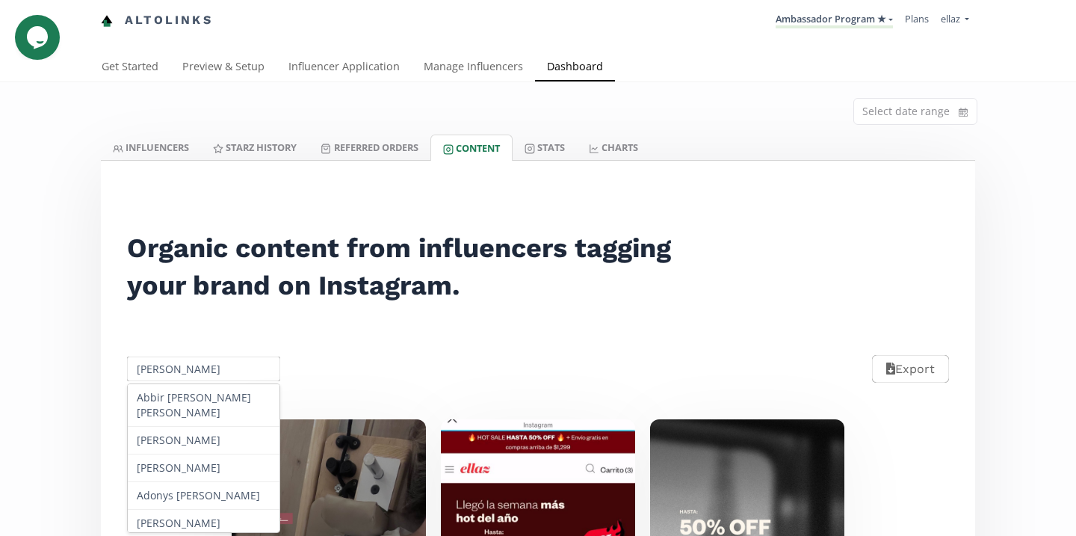
click at [235, 376] on input "Ludmila Campos" at bounding box center [204, 368] width 158 height 29
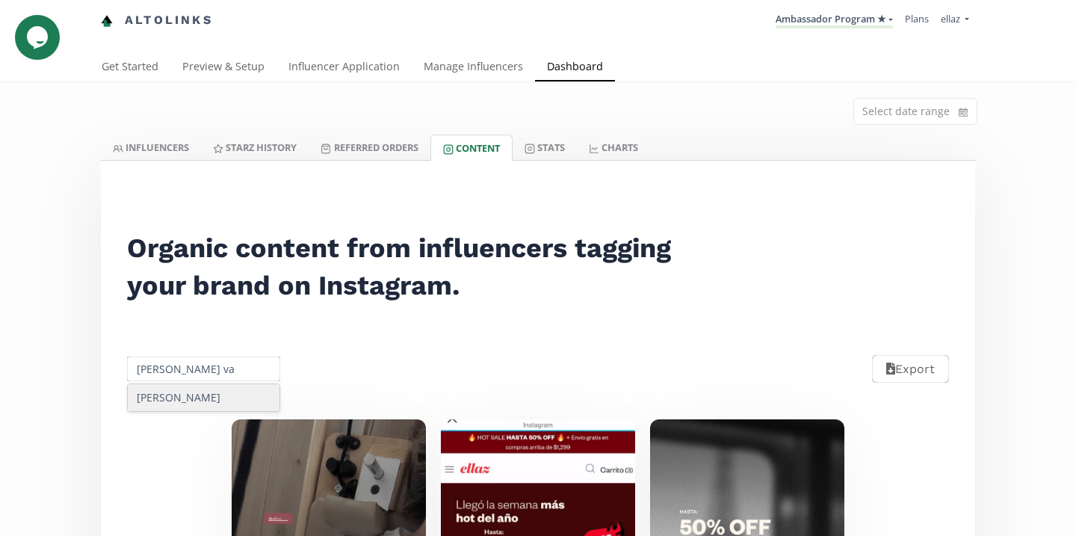
click at [217, 401] on div "Isabella Vazquez" at bounding box center [204, 397] width 152 height 27
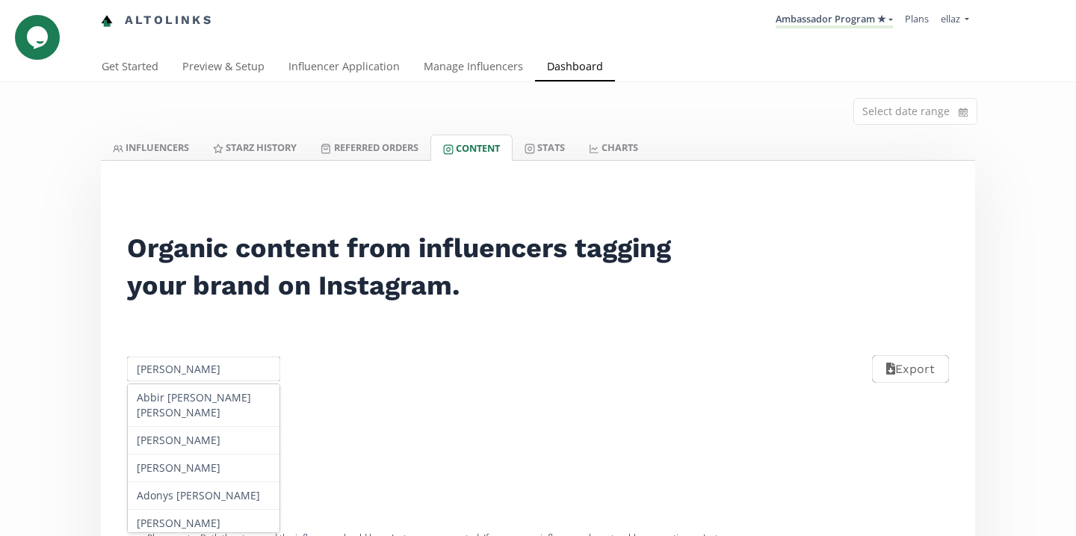
click at [190, 377] on input "Isabella Vazquez" at bounding box center [204, 368] width 158 height 29
paste input "Marifer Ganem"
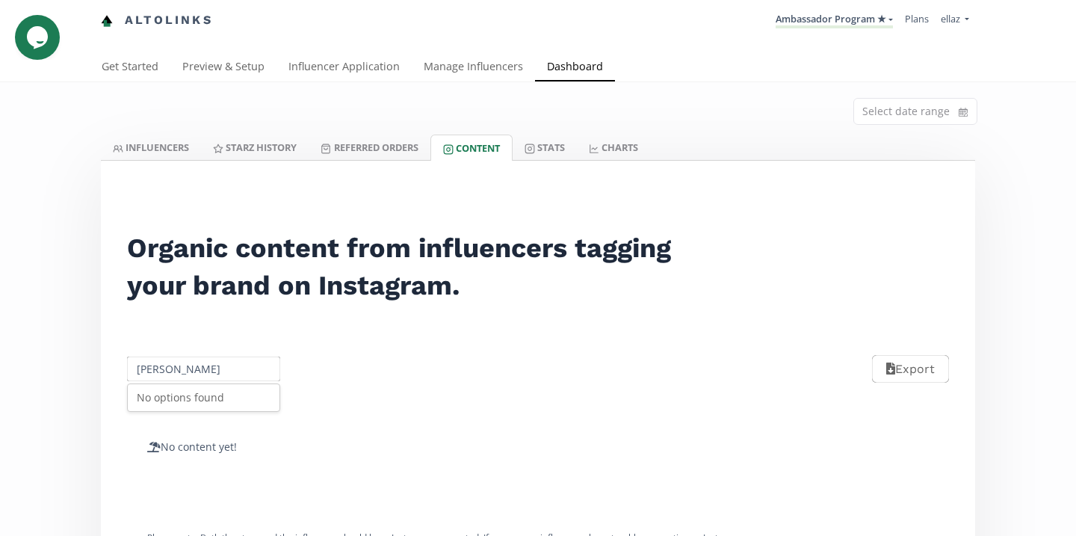
type input "Marifer Ganem"
click at [202, 400] on div "No options found" at bounding box center [204, 397] width 152 height 27
click at [873, 25] on link "Ambassador Program ★" at bounding box center [834, 20] width 117 height 16
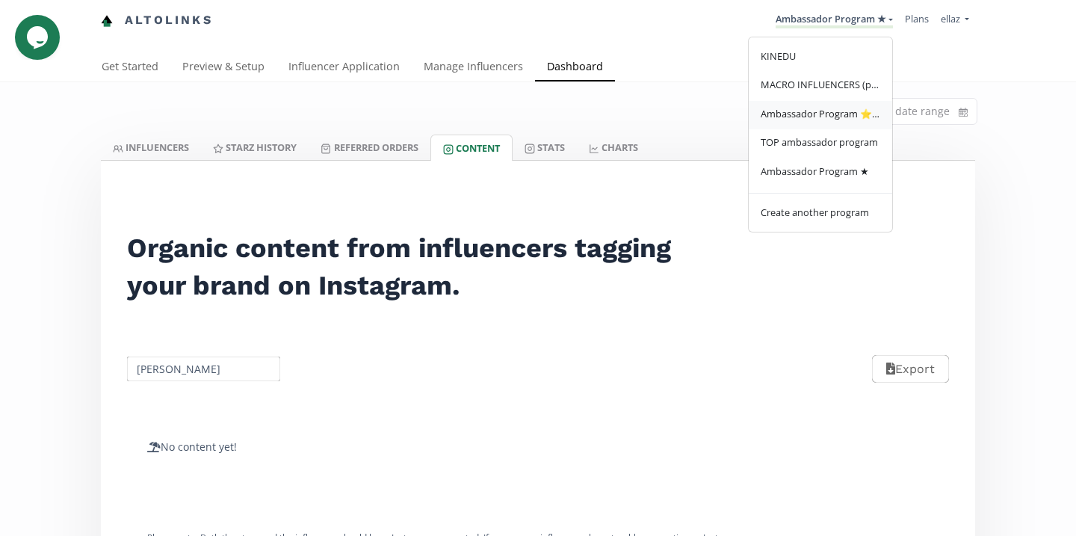
click at [821, 120] on span "Ambassador Program ⭐️⭐️" at bounding box center [821, 113] width 120 height 13
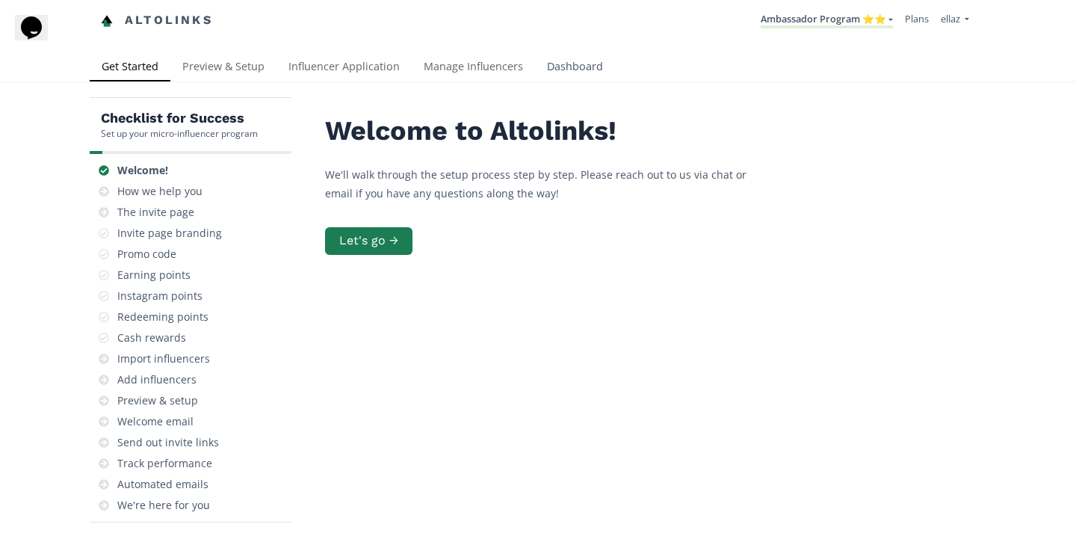
click at [552, 62] on link "Dashboard" at bounding box center [575, 68] width 80 height 30
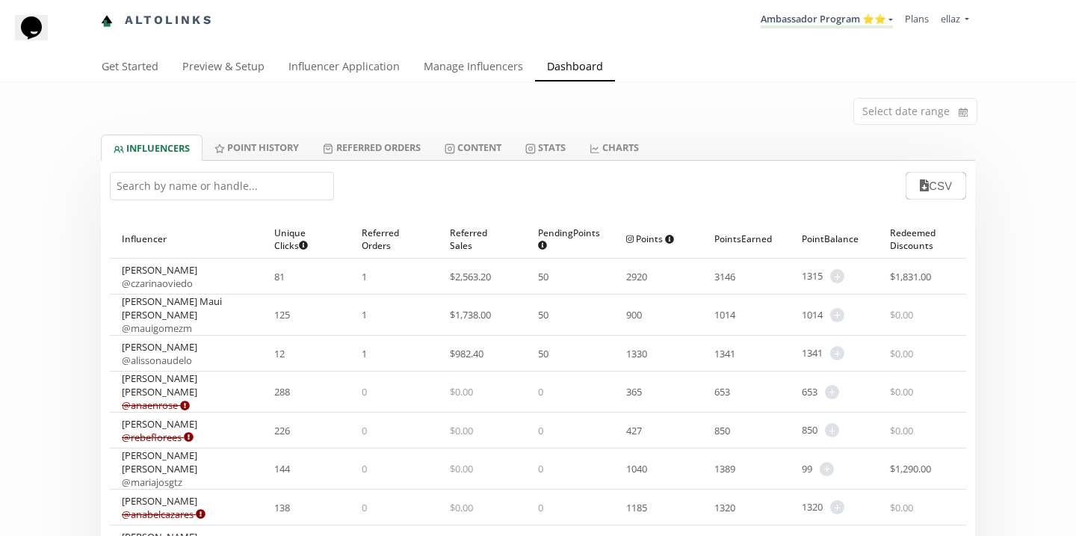
click at [203, 186] on input "text" at bounding box center [222, 186] width 224 height 28
paste input "[PERSON_NAME]"
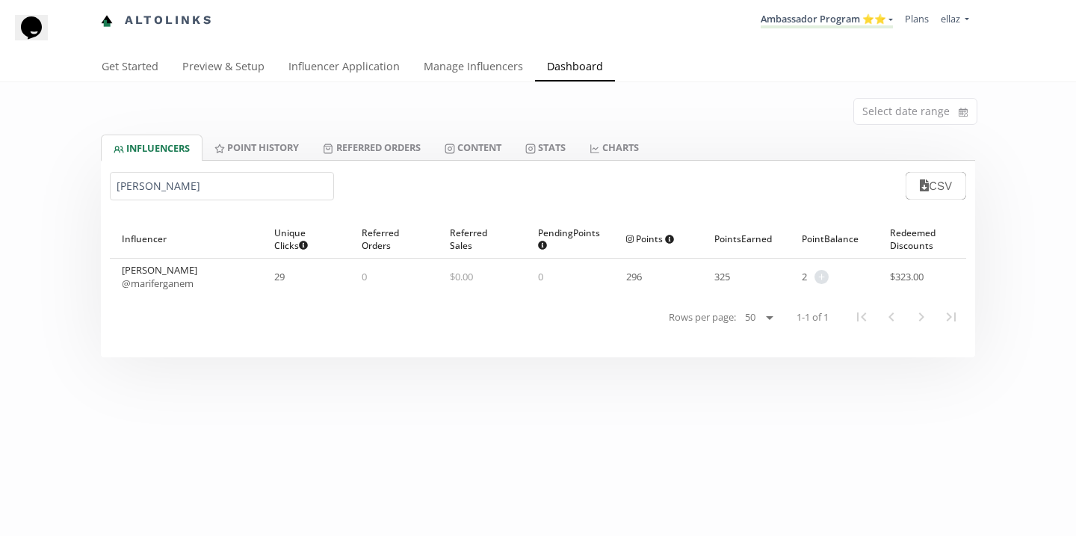
type input "[PERSON_NAME]"
click at [185, 280] on link "@ mariferganem" at bounding box center [158, 282] width 72 height 13
click at [374, 138] on link "Referred Orders" at bounding box center [371, 146] width 121 height 25
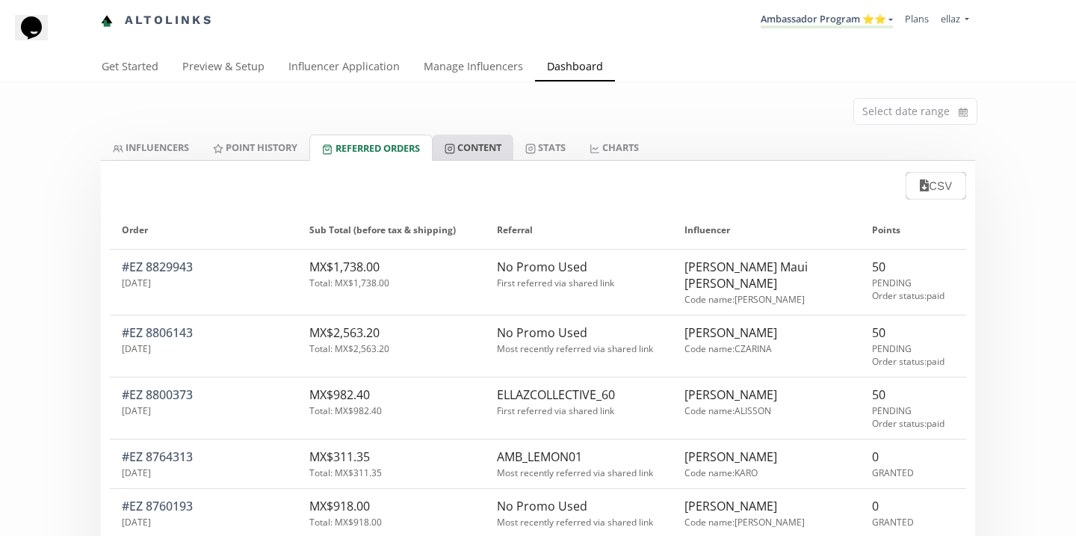
click at [456, 139] on link "Content" at bounding box center [473, 146] width 81 height 25
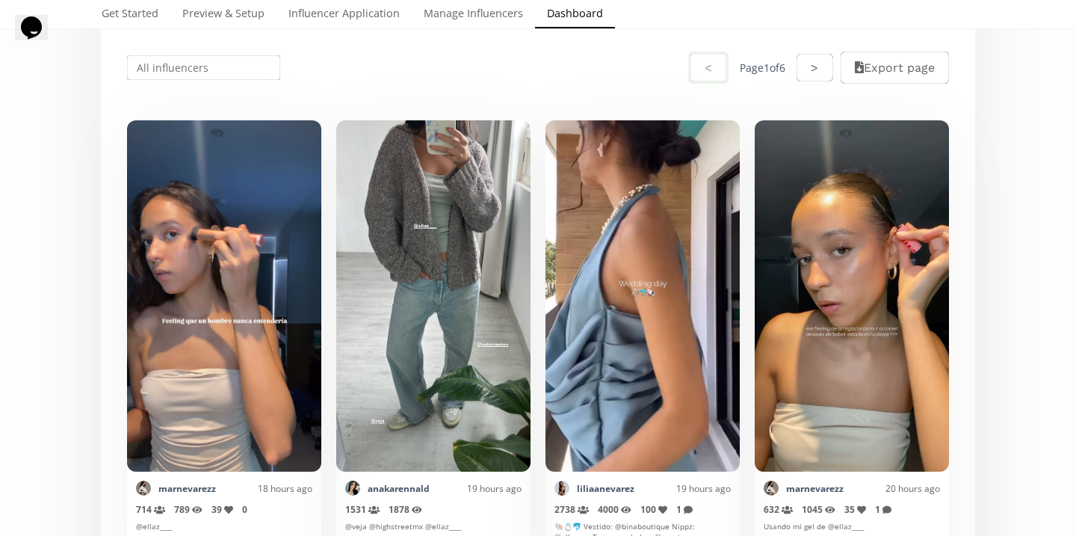
scroll to position [307, 0]
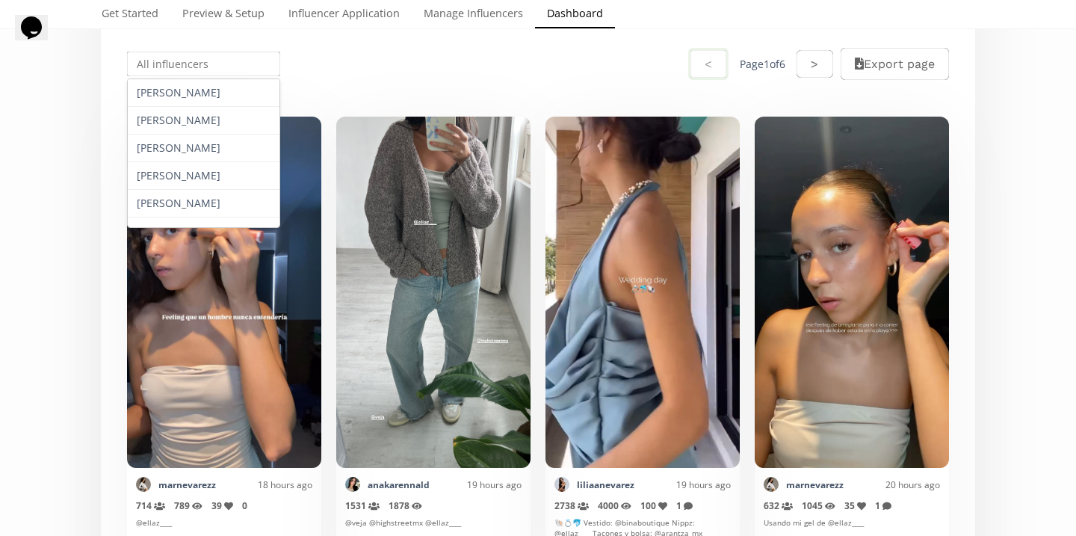
click at [211, 66] on input "text" at bounding box center [204, 63] width 158 height 29
paste input "Marifer Ganem"
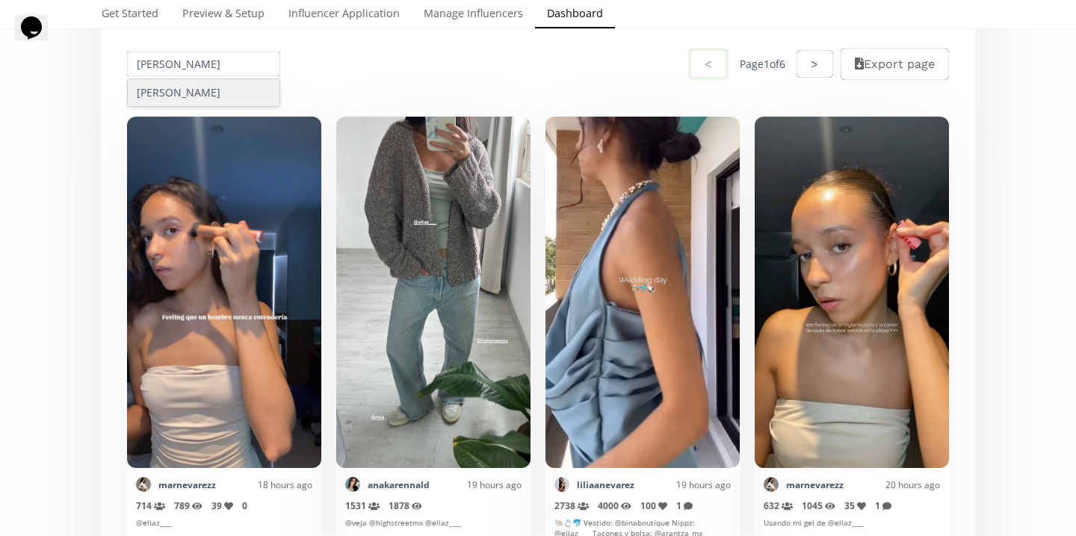
click at [215, 95] on div "Marifer Ganem" at bounding box center [204, 92] width 152 height 27
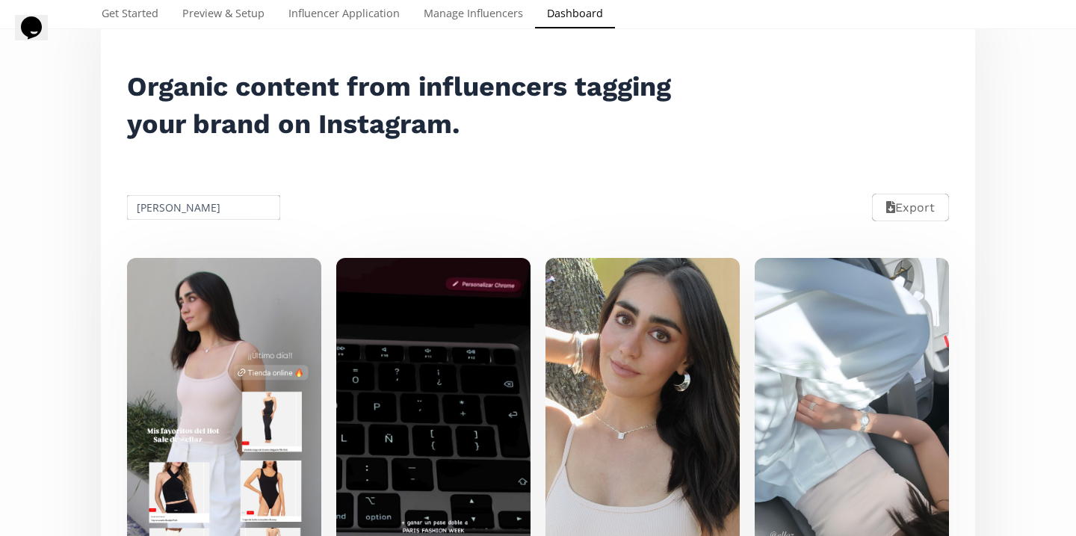
scroll to position [162, 0]
click at [223, 210] on input "Marifer Ganem" at bounding box center [204, 206] width 158 height 29
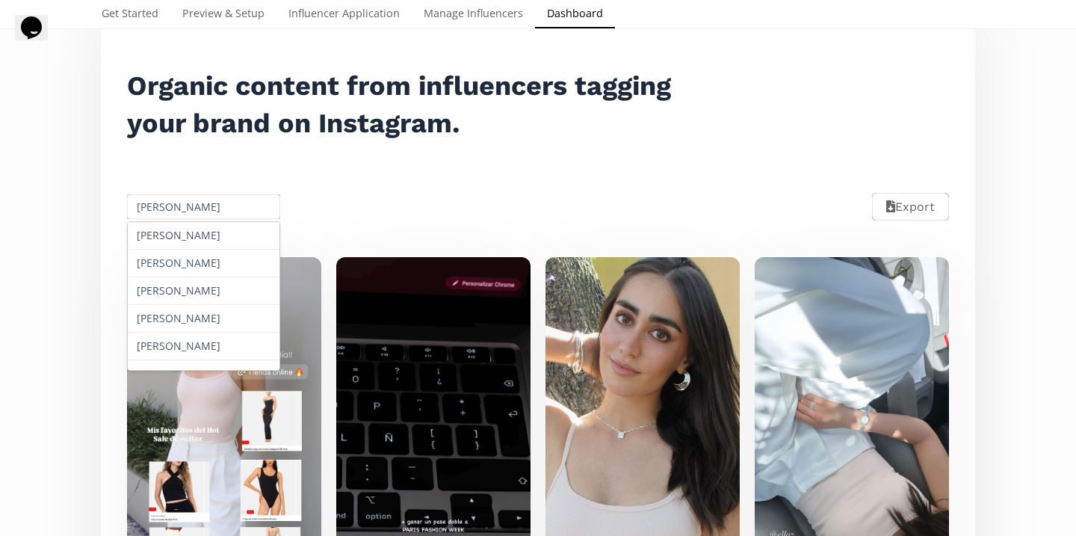
click at [223, 210] on input "Marifer Ganem" at bounding box center [204, 206] width 158 height 29
paste input "[PERSON_NAME]"
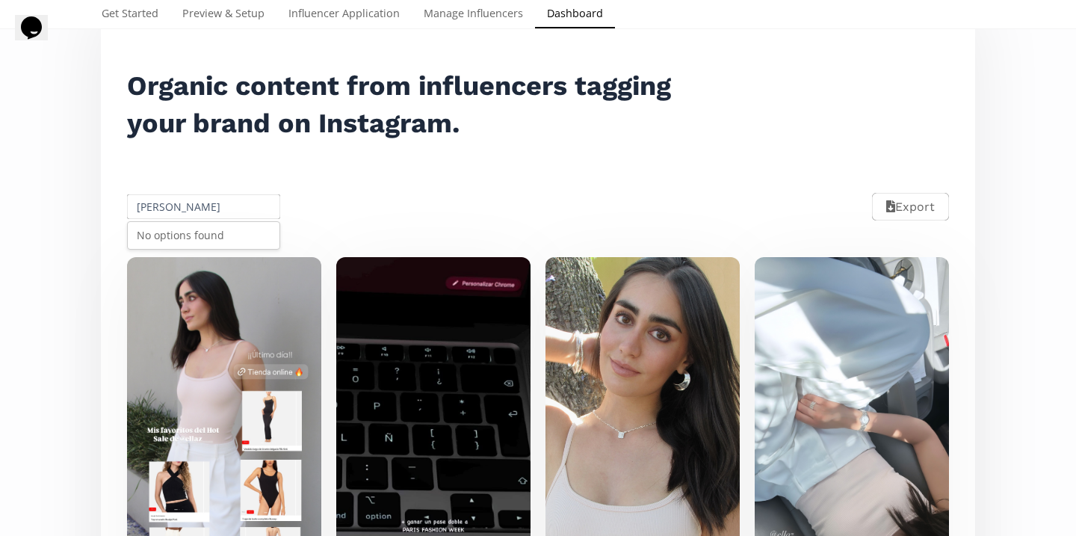
type input "[PERSON_NAME]"
click at [216, 230] on div "No options found" at bounding box center [204, 235] width 152 height 27
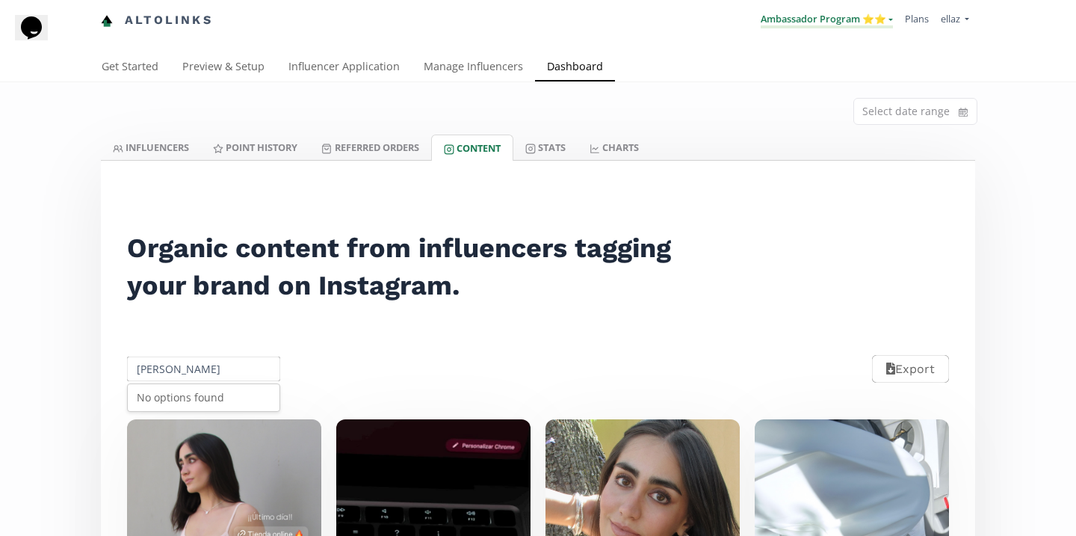
click at [825, 28] on link "Ambassador Program ⭐️⭐️" at bounding box center [827, 20] width 132 height 16
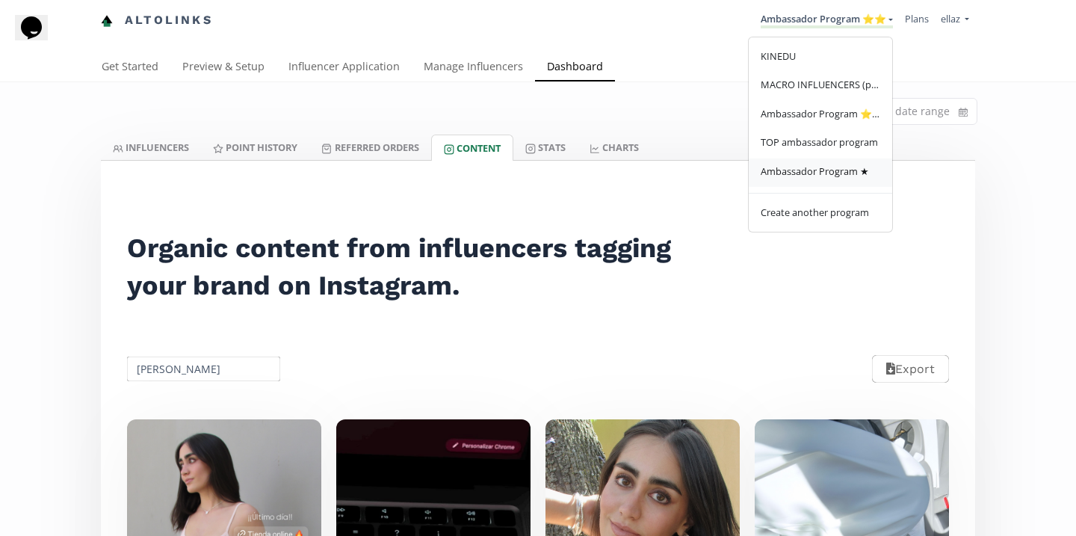
click at [830, 167] on span "Ambassador Program ★" at bounding box center [815, 170] width 108 height 13
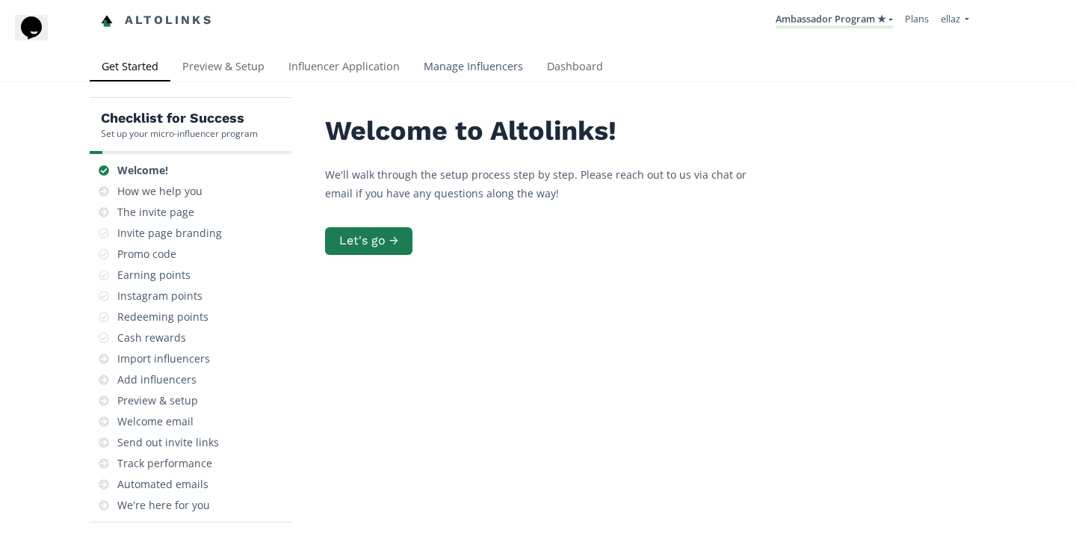
click at [483, 75] on link "Manage Influencers" at bounding box center [473, 68] width 123 height 30
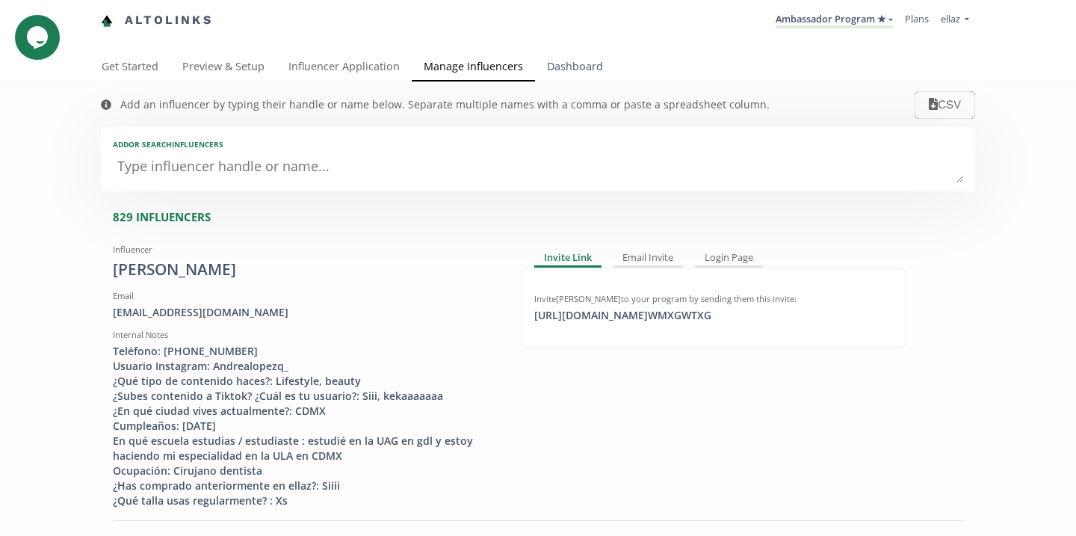
click at [551, 57] on link "Dashboard" at bounding box center [575, 68] width 80 height 30
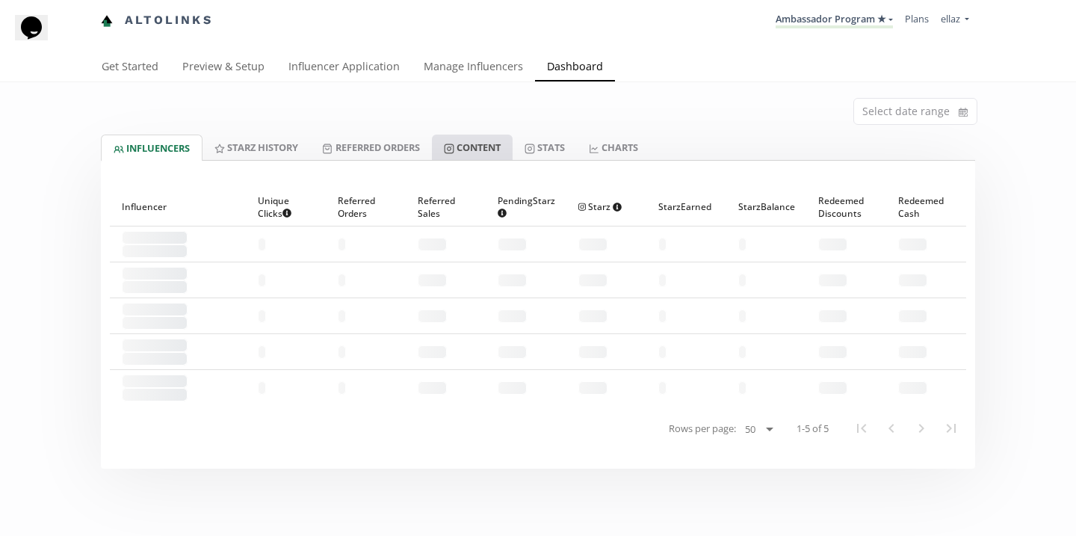
click at [462, 149] on link "Content" at bounding box center [472, 146] width 81 height 25
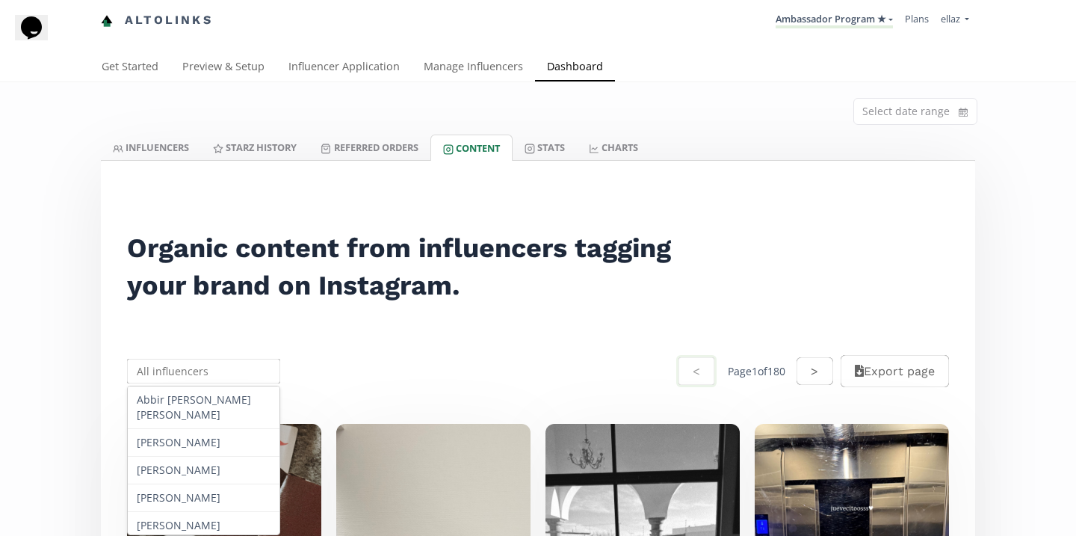
click at [229, 380] on input "text" at bounding box center [204, 370] width 158 height 29
paste input "Pía Gutiérrez"
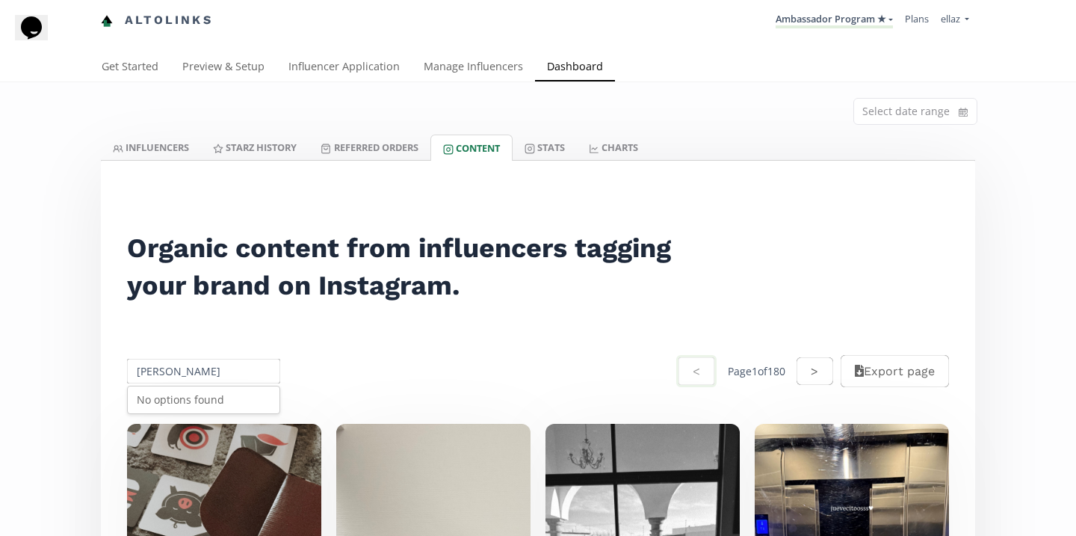
click at [214, 410] on div "No options found" at bounding box center [204, 399] width 152 height 27
click at [147, 371] on input "Pía Gutiérrez" at bounding box center [204, 370] width 158 height 29
click at [176, 382] on input "Pia Gutiérrez" at bounding box center [204, 370] width 158 height 29
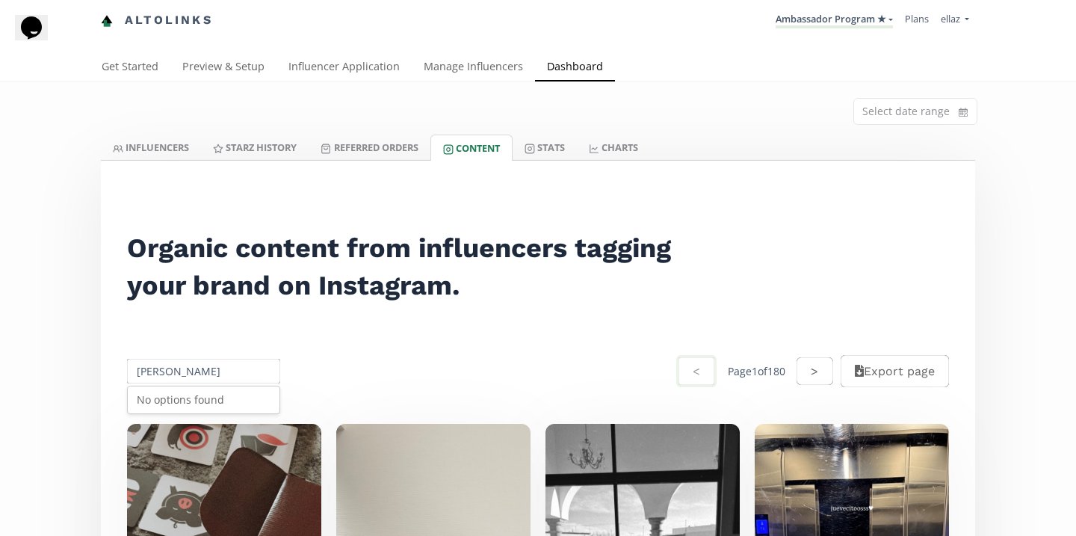
click at [176, 382] on input "Pia Gutiérrez" at bounding box center [204, 370] width 158 height 29
click at [173, 374] on input "Pia Gutiérrez" at bounding box center [204, 370] width 158 height 29
click at [192, 406] on div "Pia Gutierrez Zetina" at bounding box center [204, 399] width 152 height 27
type input "Pia Gutierrez Zetina"
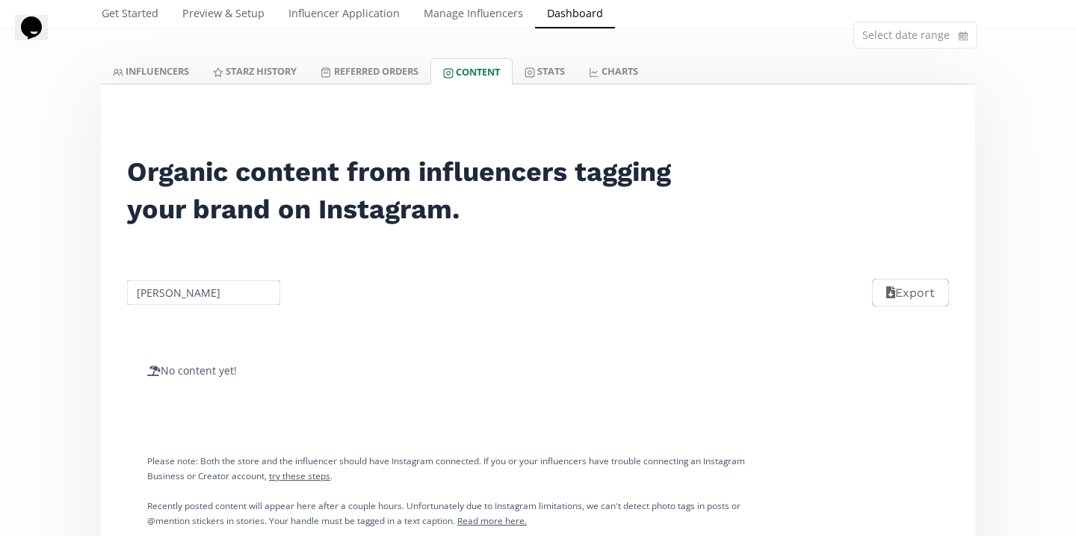
scroll to position [55, 0]
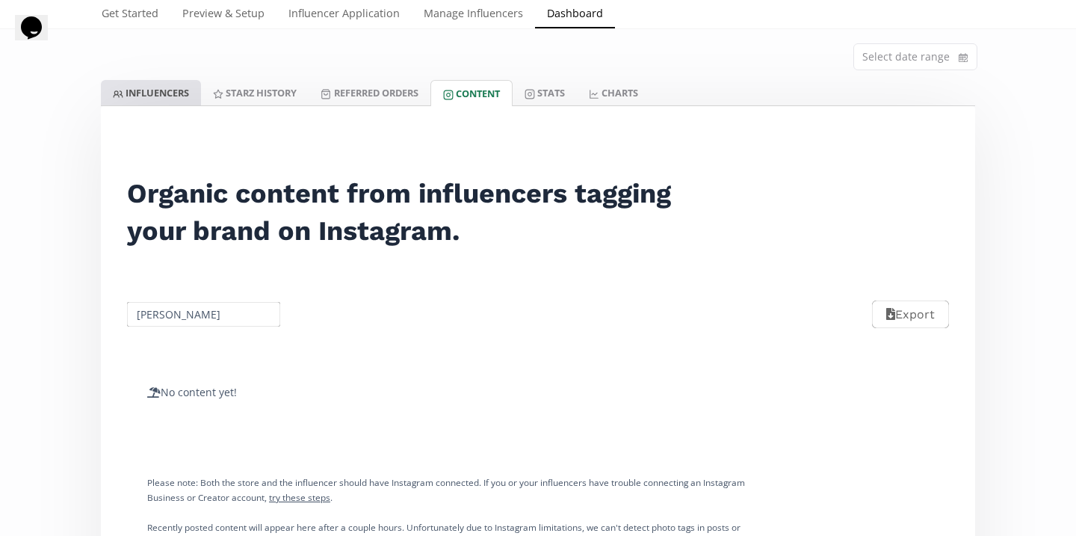
click at [167, 85] on link "INFLUENCERS" at bounding box center [151, 92] width 100 height 25
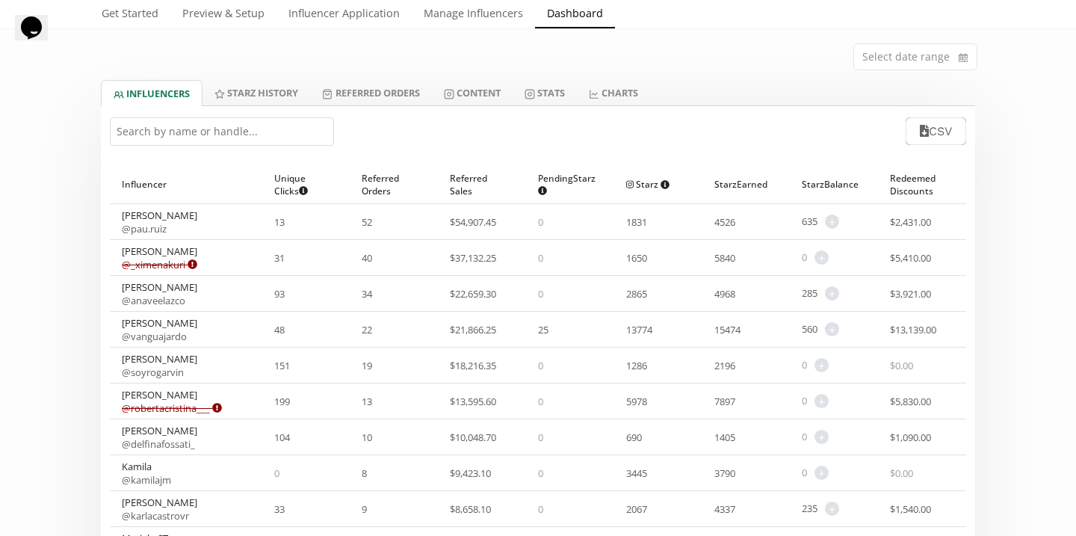
click at [256, 121] on input "text" at bounding box center [222, 131] width 224 height 28
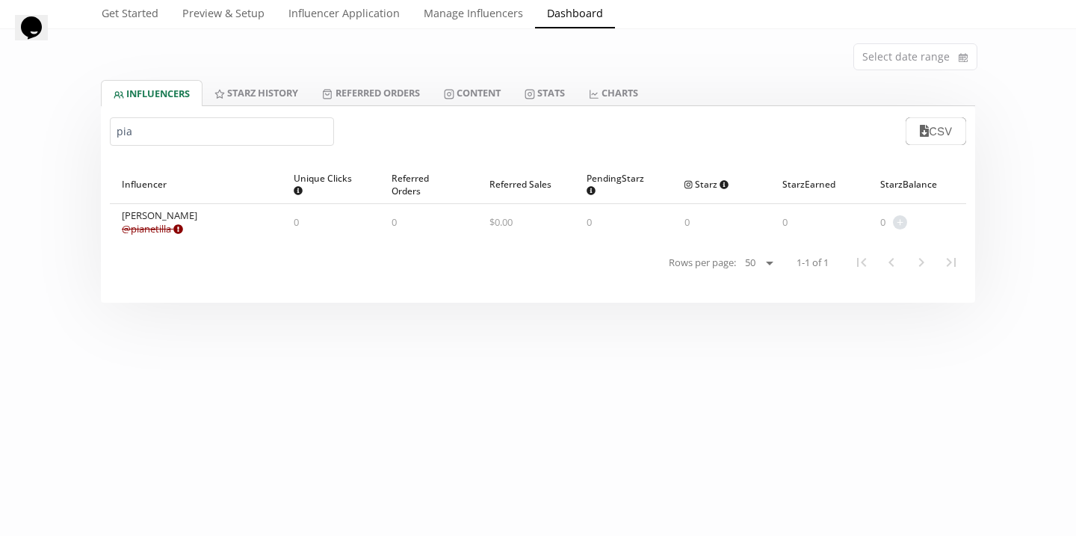
type input "pia"
click at [513, 89] on link "Content" at bounding box center [472, 92] width 81 height 25
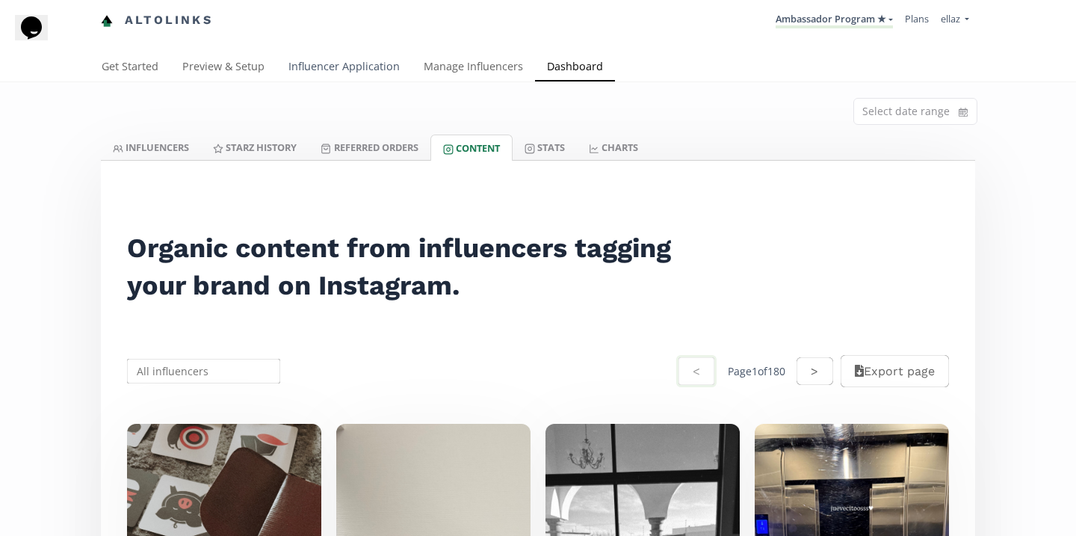
click at [335, 67] on link "Influencer Application" at bounding box center [343, 68] width 135 height 30
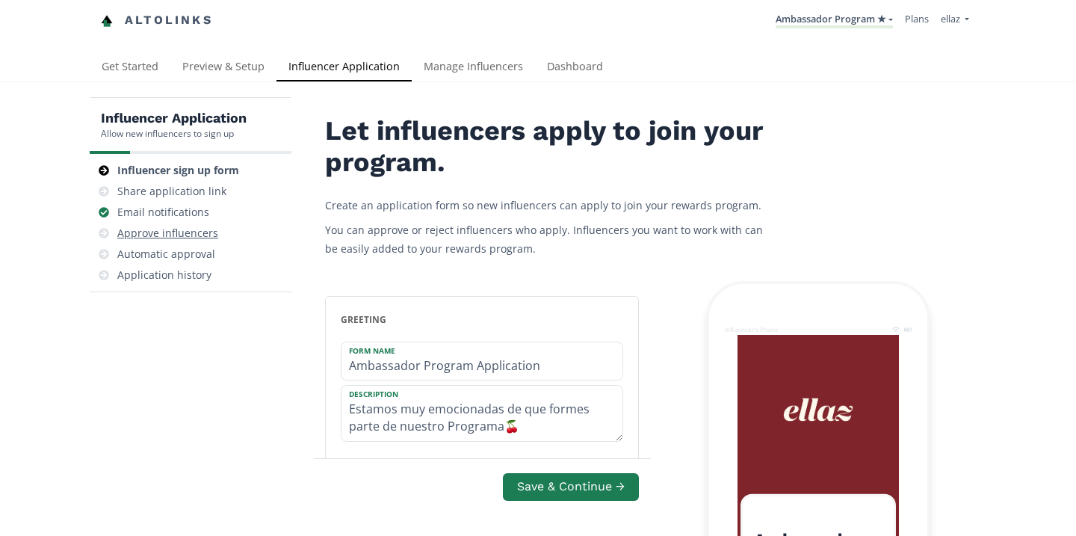
click at [195, 241] on div "Approve influencers" at bounding box center [191, 233] width 190 height 21
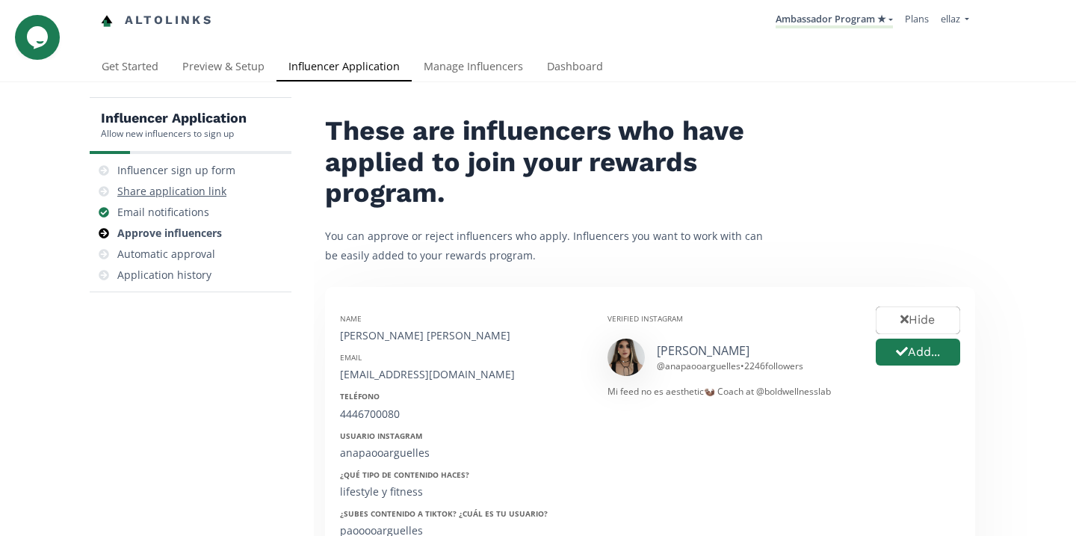
click at [187, 197] on div "Share application link" at bounding box center [171, 191] width 109 height 15
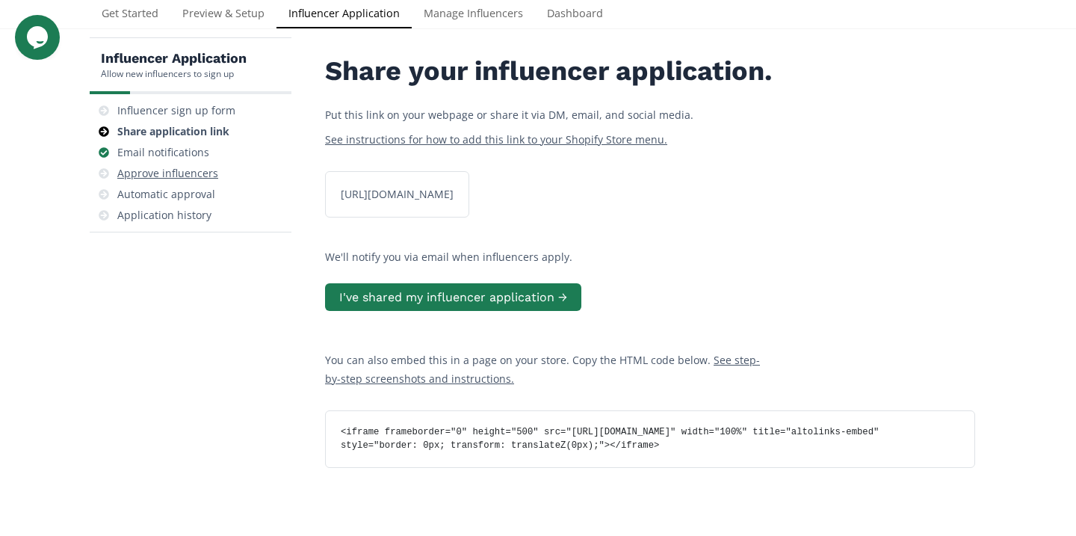
click at [202, 170] on div "Approve influencers" at bounding box center [167, 173] width 101 height 15
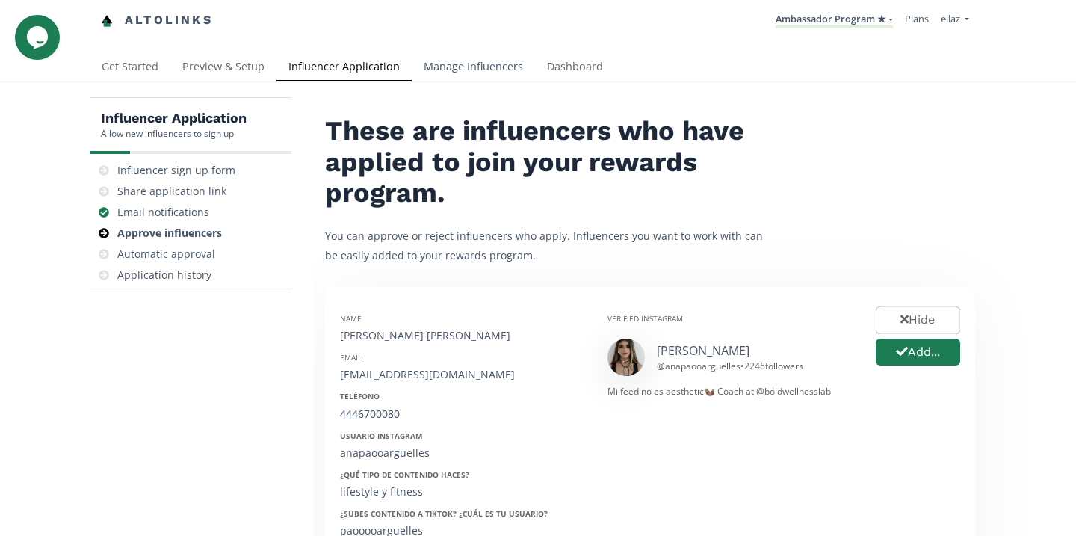
click at [477, 76] on link "Manage Influencers" at bounding box center [473, 68] width 123 height 30
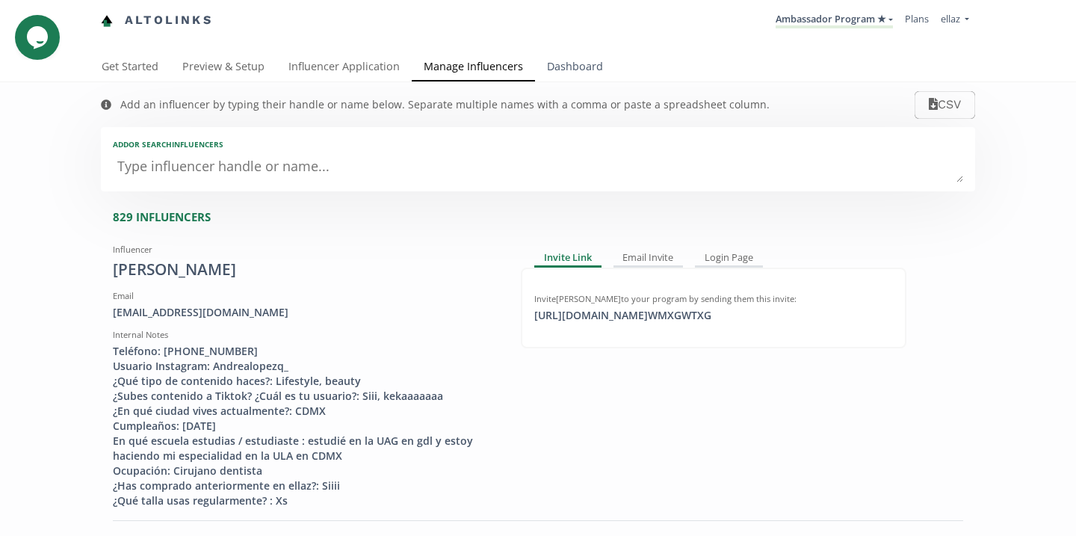
click at [556, 75] on link "Dashboard" at bounding box center [575, 68] width 80 height 30
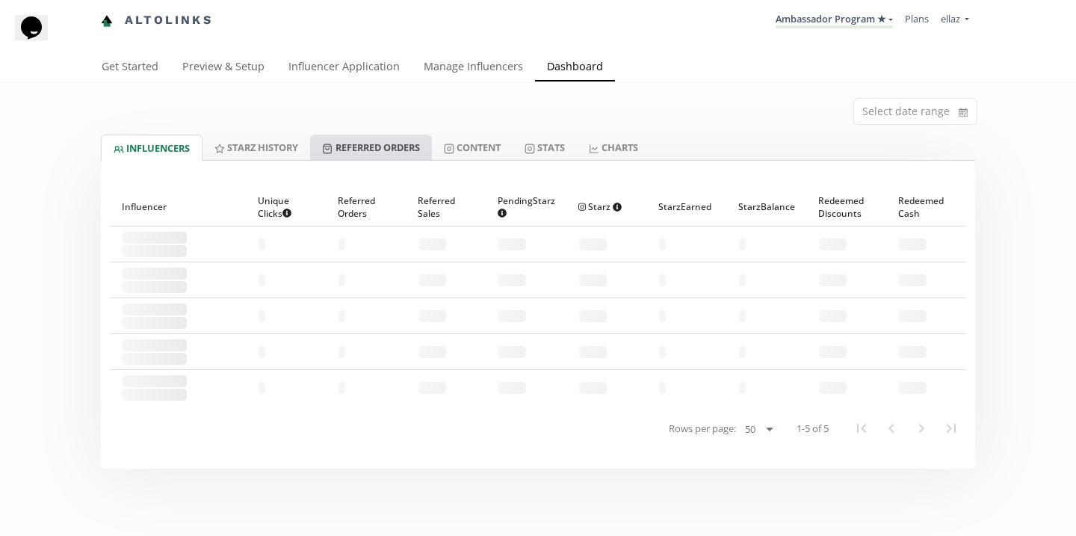
click at [402, 136] on link "Referred Orders" at bounding box center [370, 146] width 121 height 25
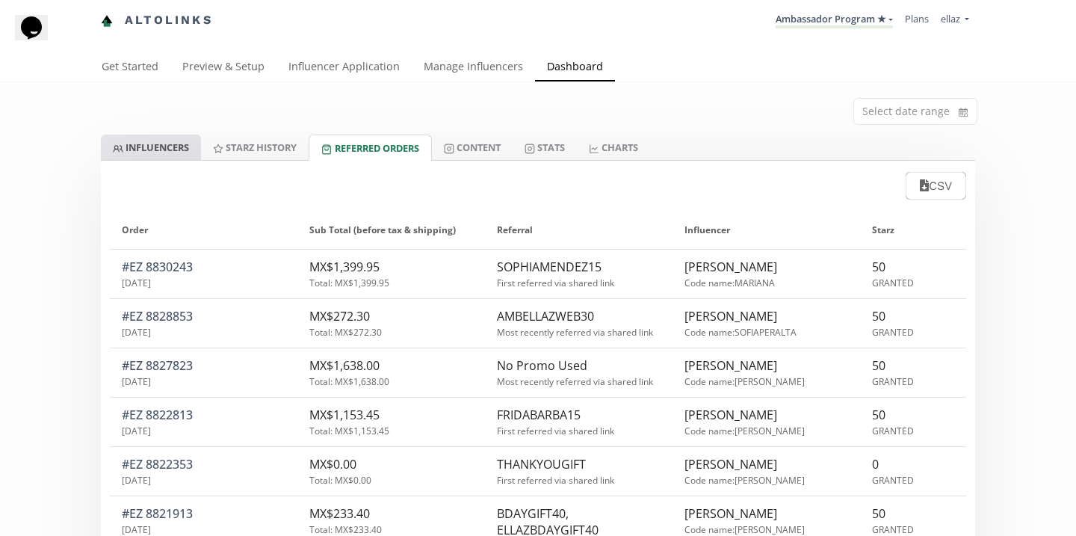
click at [188, 145] on link "INFLUENCERS" at bounding box center [151, 146] width 100 height 25
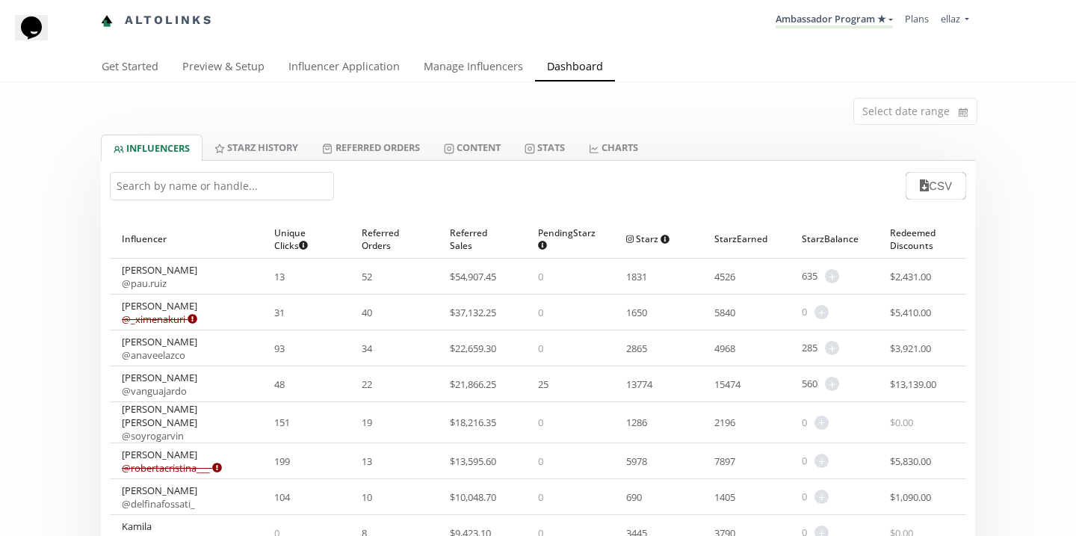
click at [219, 188] on input "text" at bounding box center [222, 186] width 224 height 28
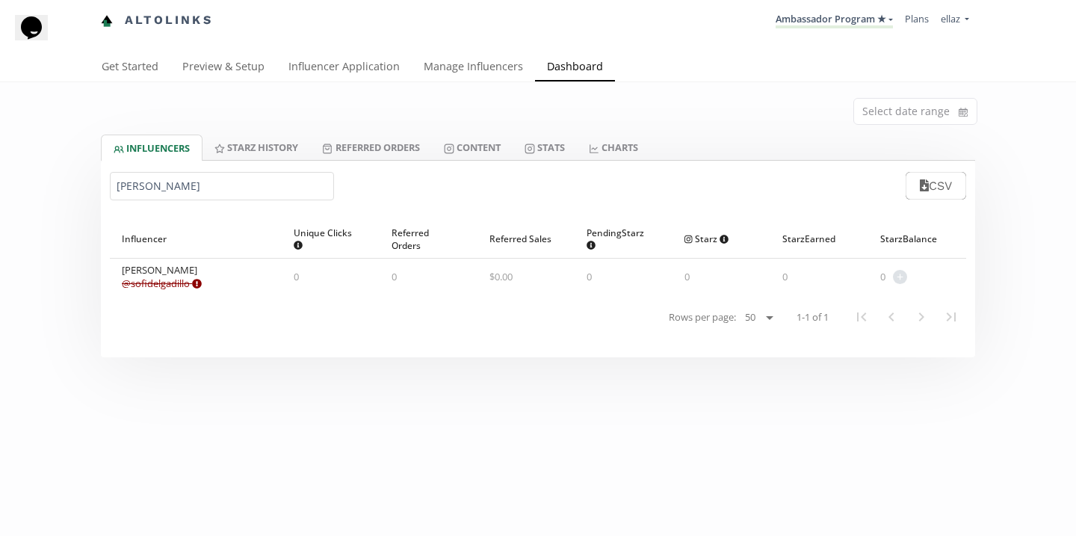
click at [170, 194] on input "sofia sah" at bounding box center [222, 186] width 224 height 28
click at [235, 194] on input "alexa m" at bounding box center [222, 186] width 224 height 28
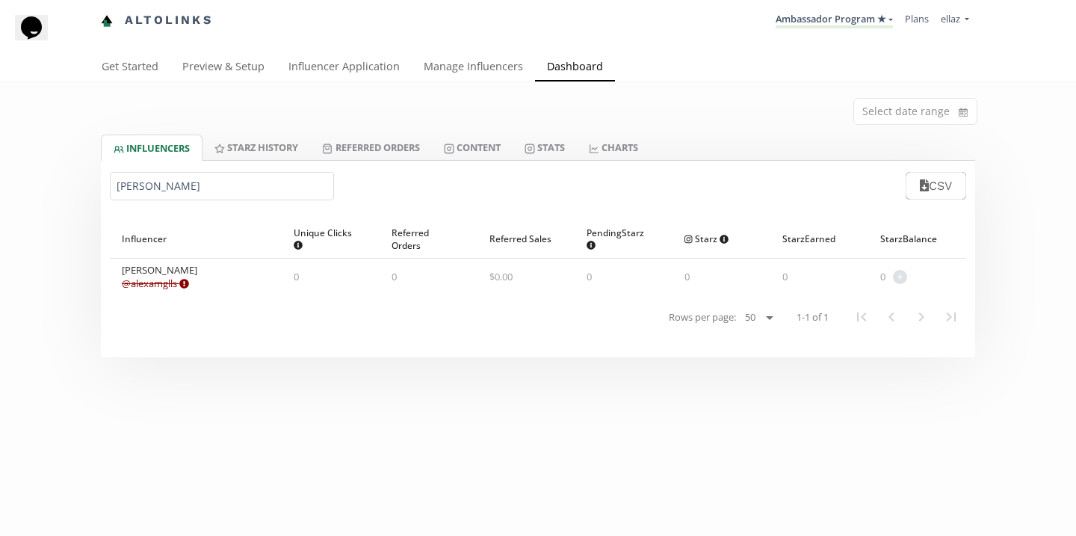
click at [235, 194] on input "alexa m" at bounding box center [222, 186] width 224 height 28
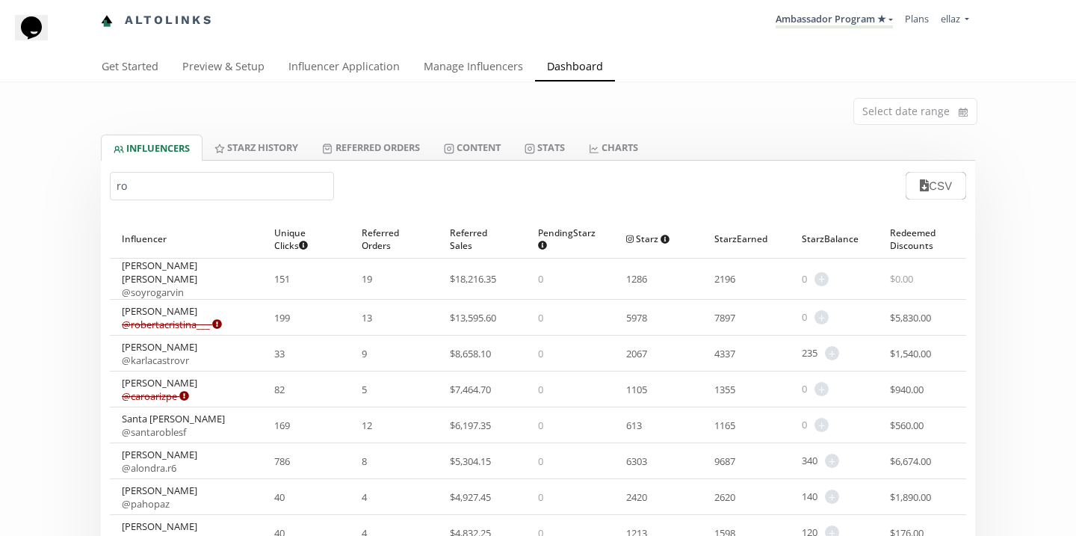
type input "r"
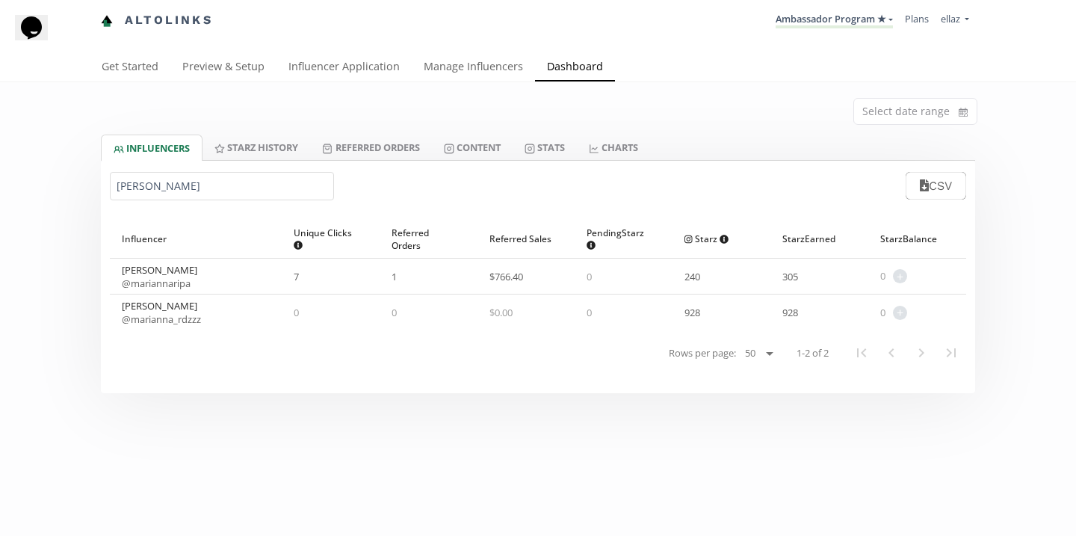
type input "marianna r"
click at [496, 168] on div "marianna r CSV" at bounding box center [538, 186] width 874 height 50
click at [491, 143] on link "Content" at bounding box center [472, 146] width 81 height 25
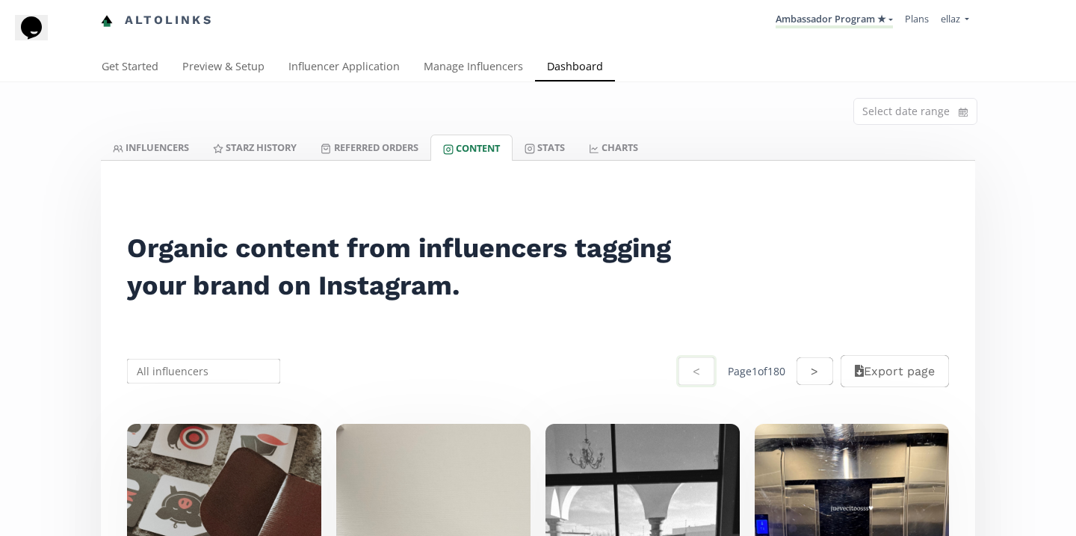
click at [221, 373] on input "text" at bounding box center [204, 370] width 158 height 29
click at [176, 406] on div "Marianna Ripa" at bounding box center [204, 399] width 152 height 27
type input "Marianna Ripa"
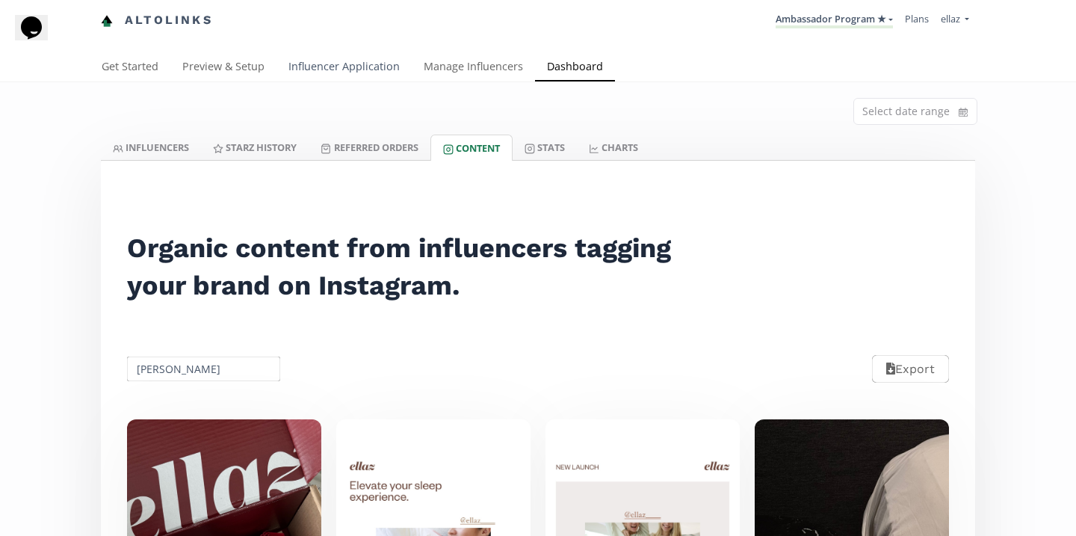
click at [315, 67] on link "Influencer Application" at bounding box center [343, 68] width 135 height 30
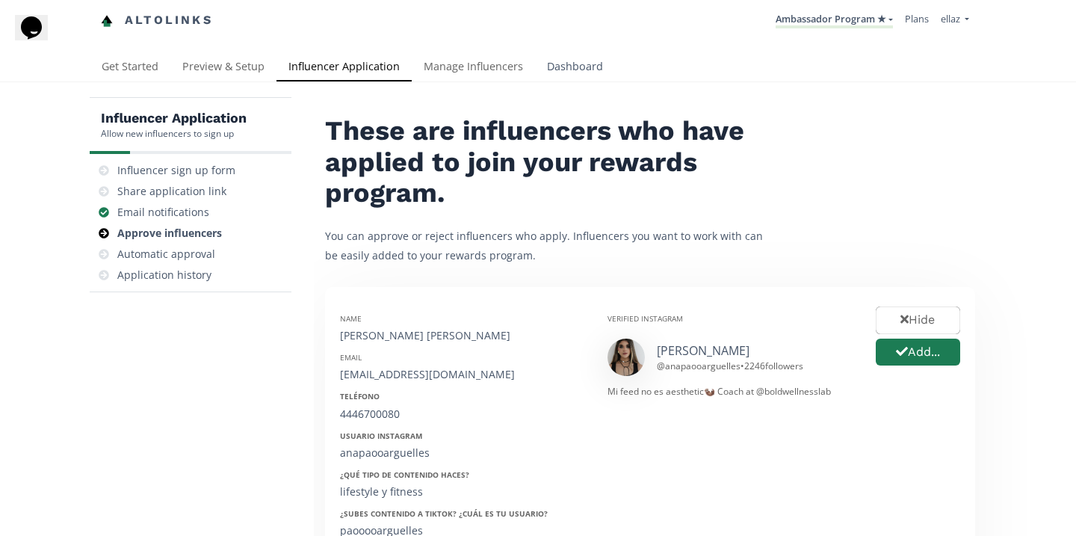
click at [580, 64] on link "Dashboard" at bounding box center [575, 68] width 80 height 30
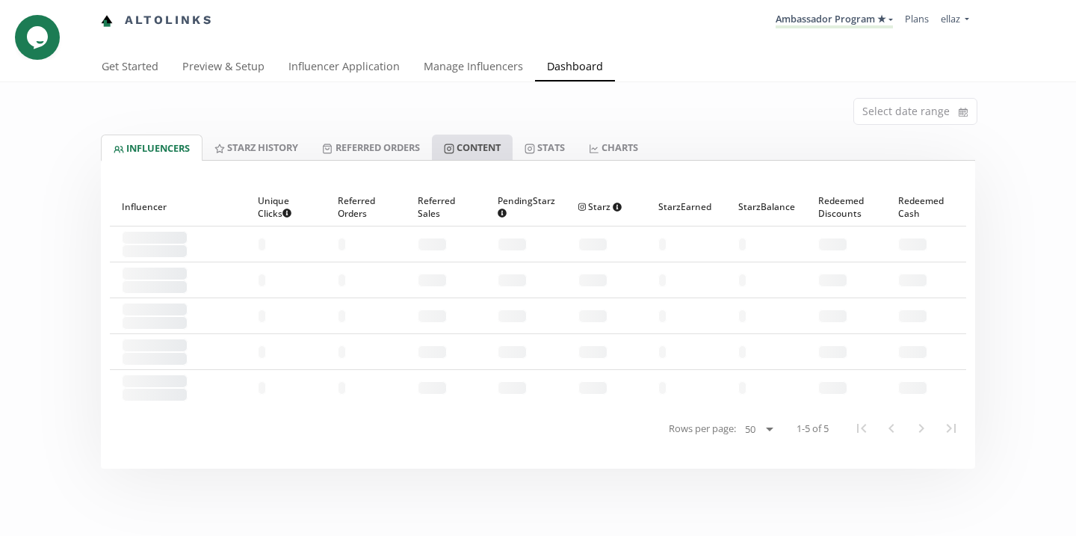
click at [502, 150] on link "Content" at bounding box center [472, 146] width 81 height 25
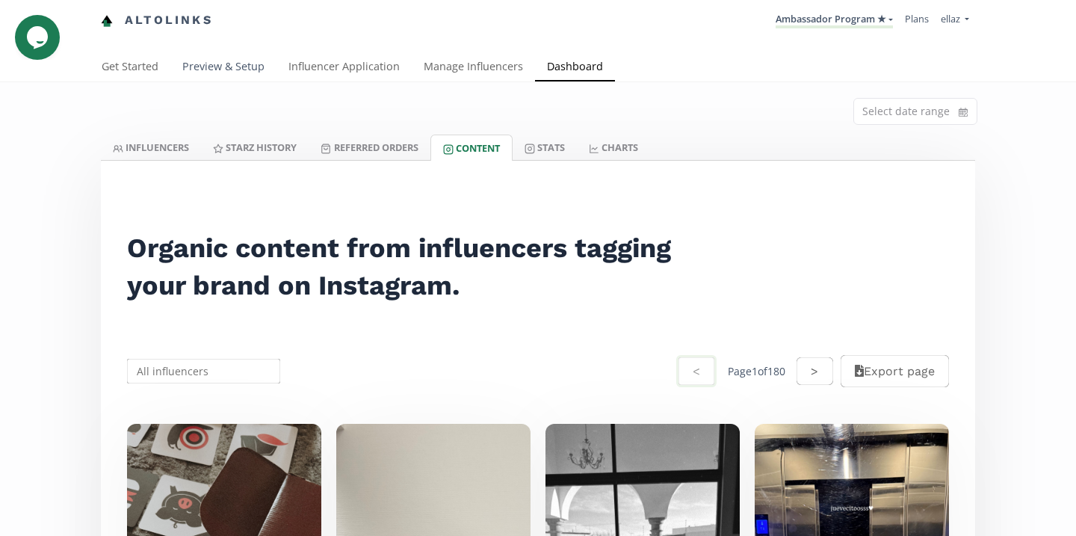
click at [246, 73] on link "Preview & Setup" at bounding box center [223, 68] width 106 height 30
click at [347, 60] on link "Influencer Application" at bounding box center [343, 68] width 135 height 30
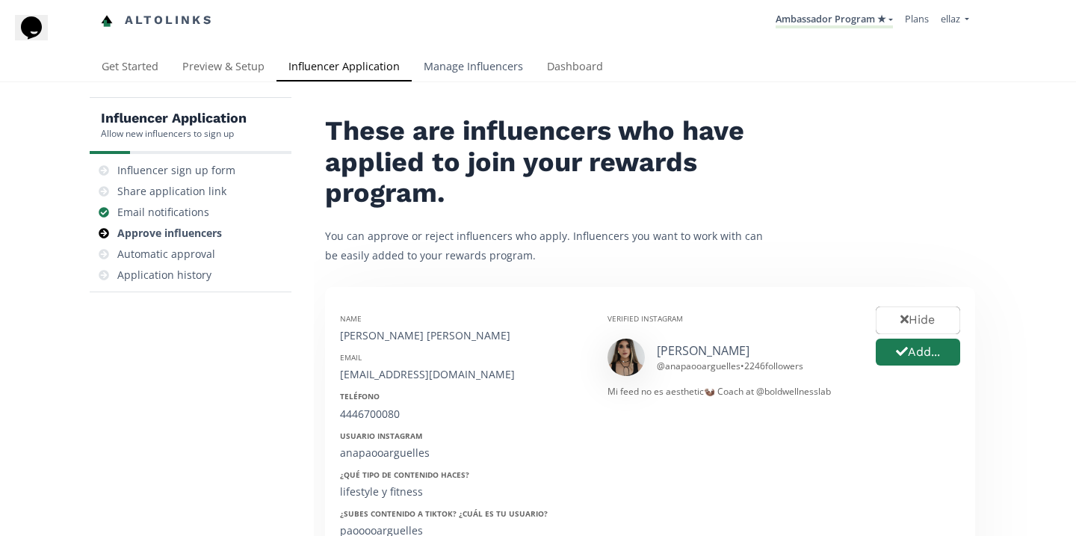
click at [474, 64] on link "Manage Influencers" at bounding box center [473, 68] width 123 height 30
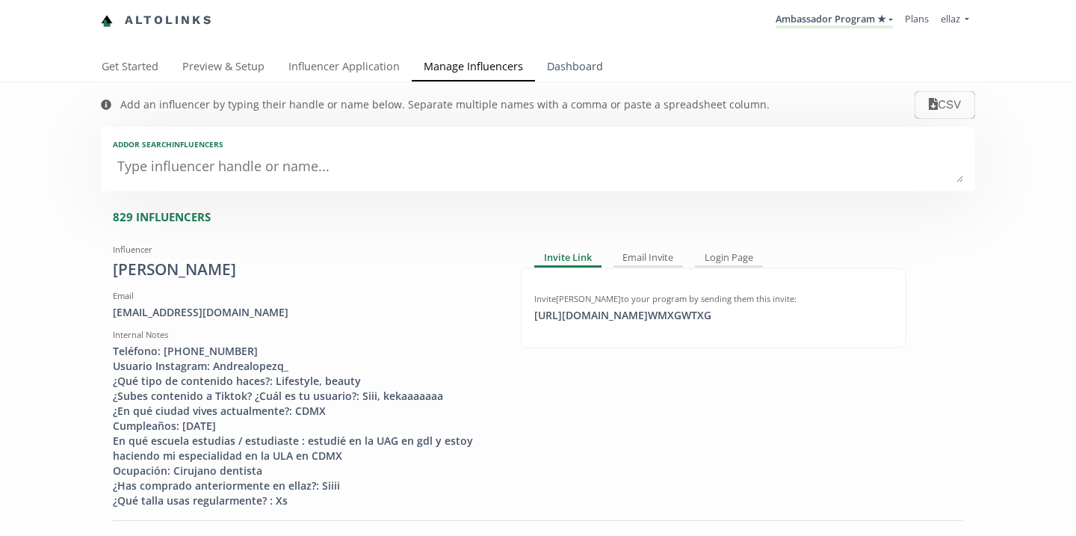
click at [590, 64] on link "Dashboard" at bounding box center [575, 68] width 80 height 30
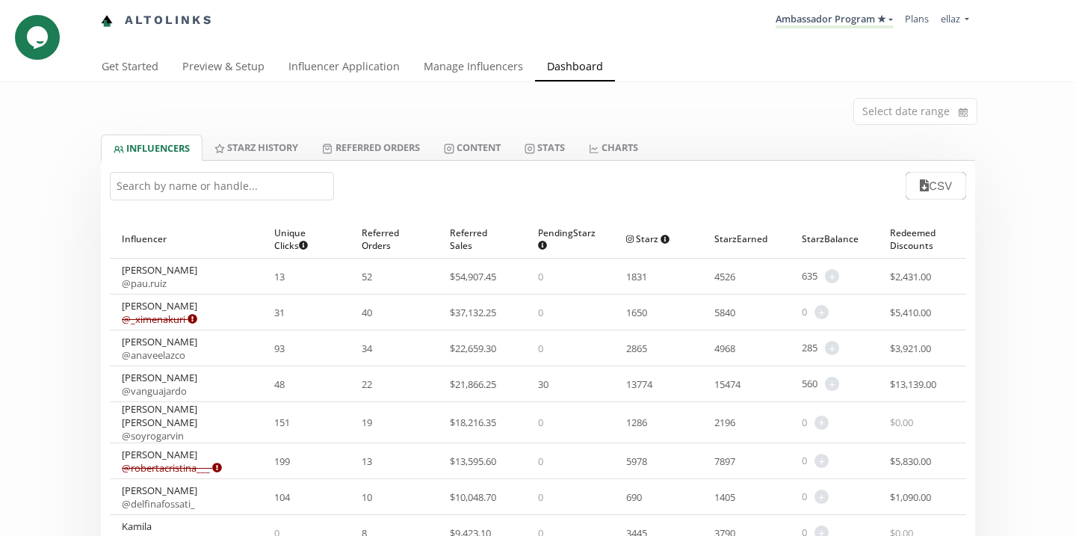
click at [193, 185] on input "text" at bounding box center [222, 186] width 224 height 28
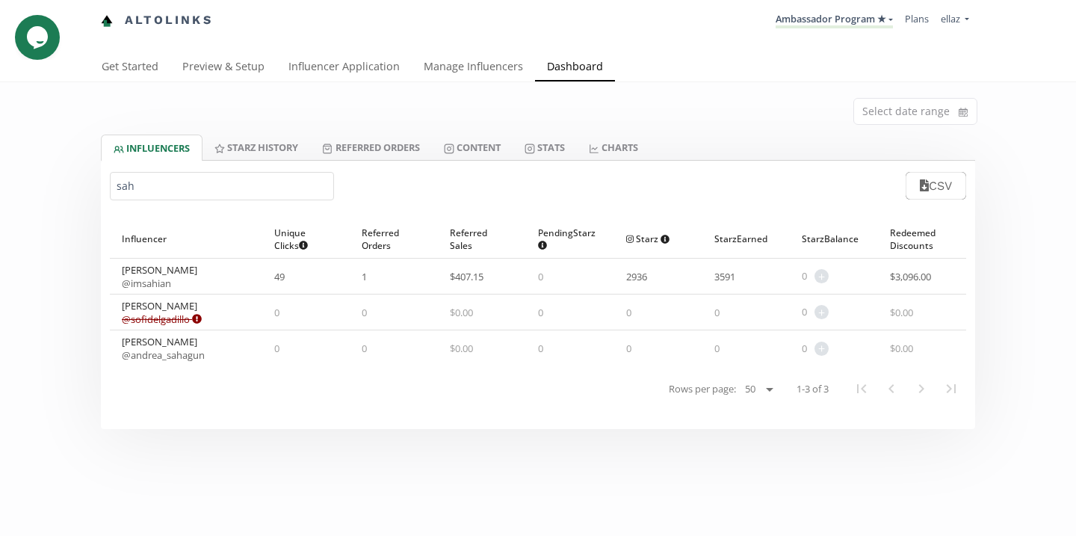
type input "sah"
click at [318, 75] on link "Influencer Application" at bounding box center [343, 68] width 135 height 30
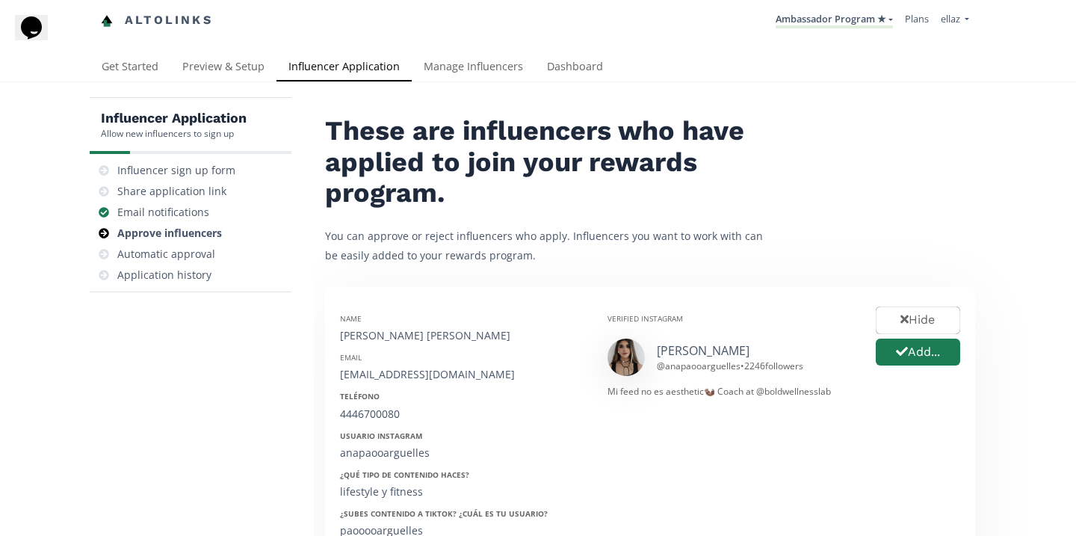
click at [481, 50] on div "Altolinks Ambassador Program ★ [GEOGRAPHIC_DATA] MACRO INFLUENCERS (prog ventas…" at bounding box center [538, 26] width 1076 height 53
click at [481, 62] on link "Manage Influencers" at bounding box center [473, 68] width 123 height 30
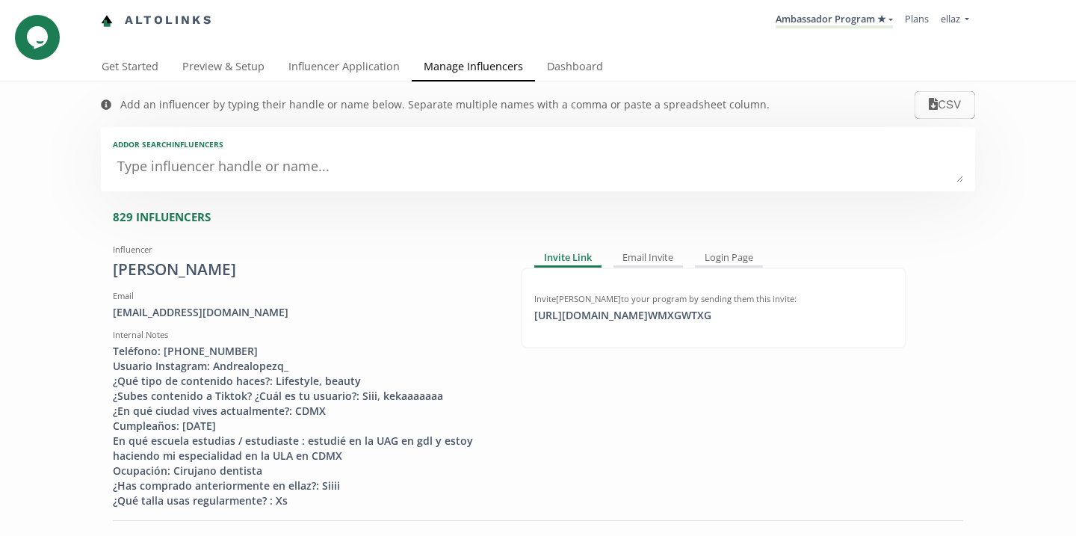
click at [327, 176] on textarea at bounding box center [538, 167] width 850 height 30
type textarea "al"
type input "al"
type input "AL"
type textarea "ale"
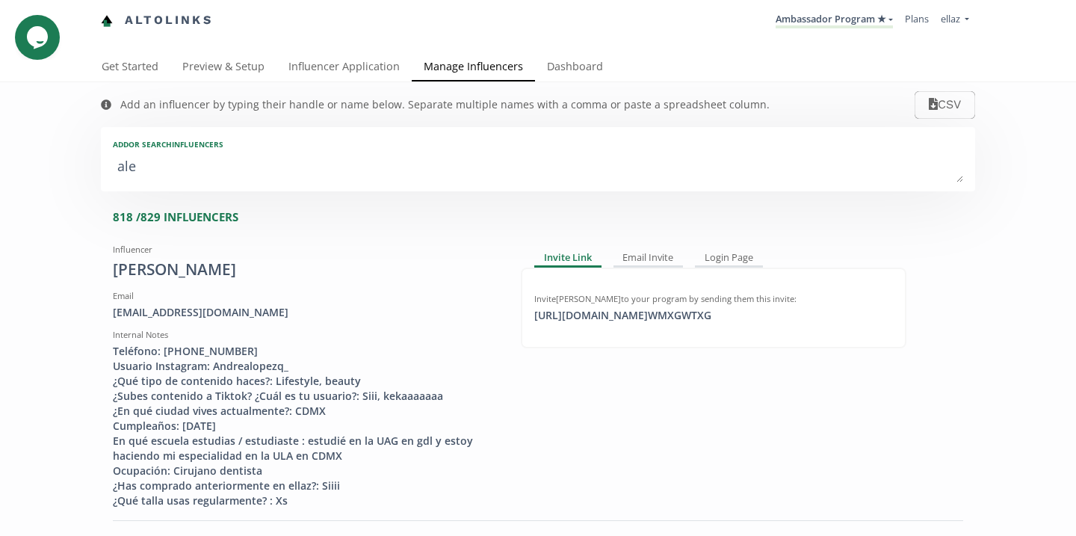
type input "ale"
type input "ALE"
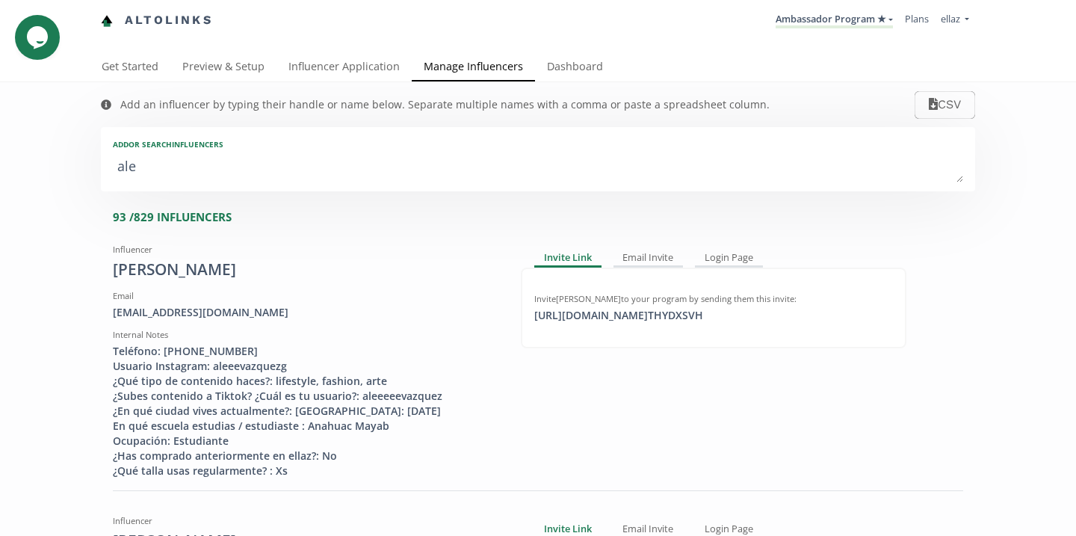
type textarea "alex"
type input "alex"
type input "ALEX"
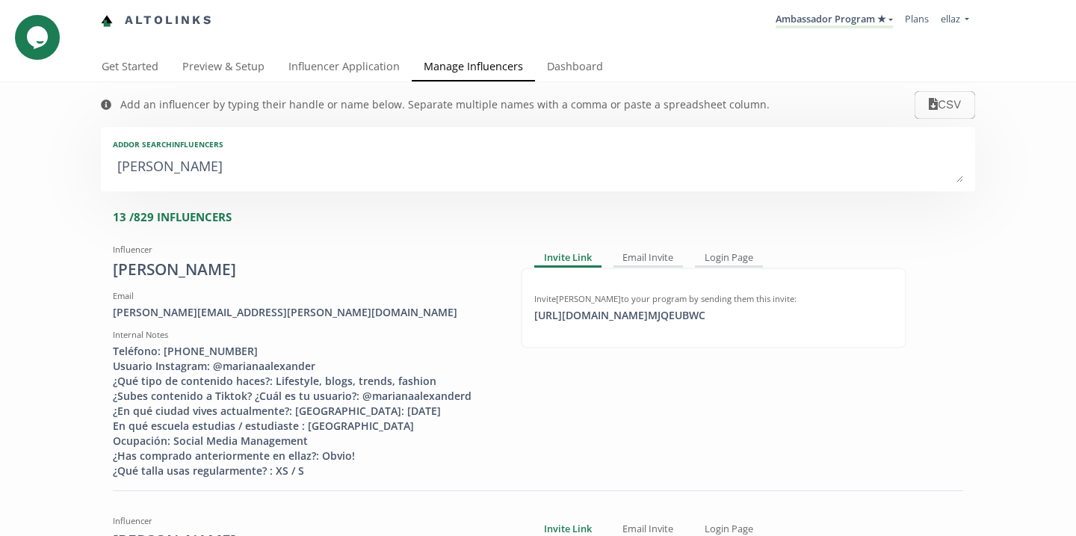
type textarea "alexa"
type input "alexa"
type input "ALEXA"
type textarea "alexam"
type input "alexam"
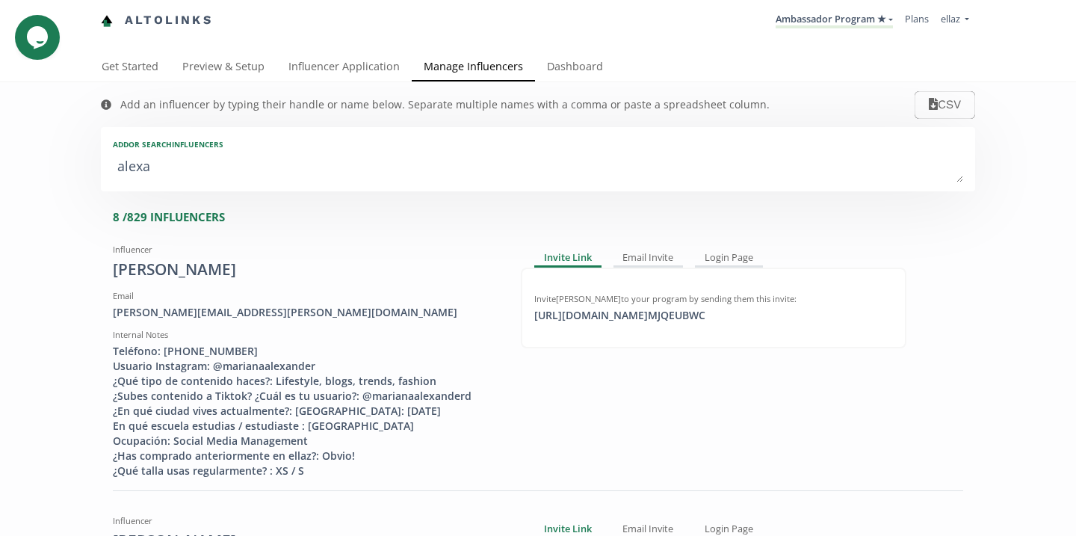
type input "ALEXAM"
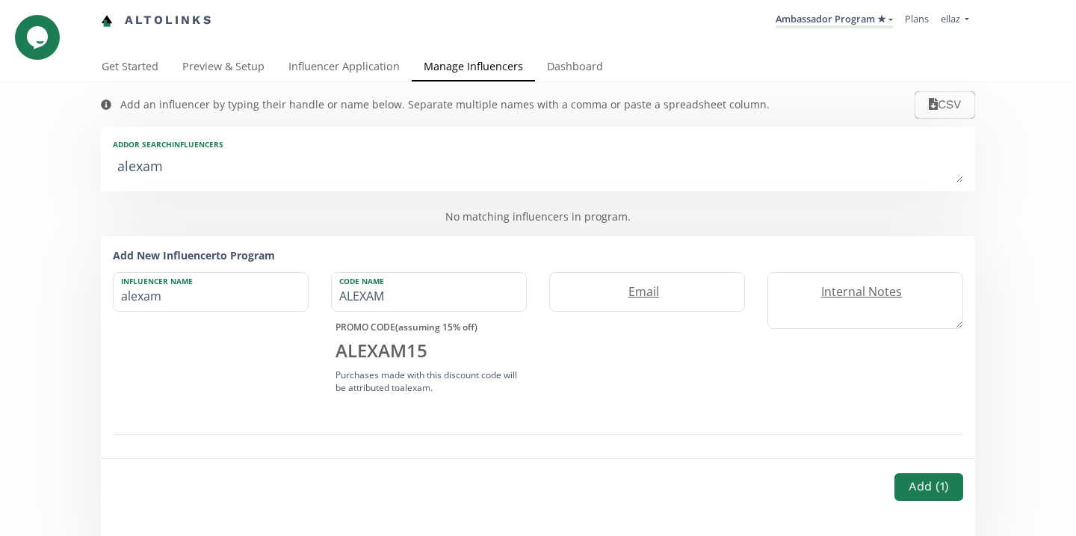
type textarea "alexa"
type input "alexa"
type input "ALEXA"
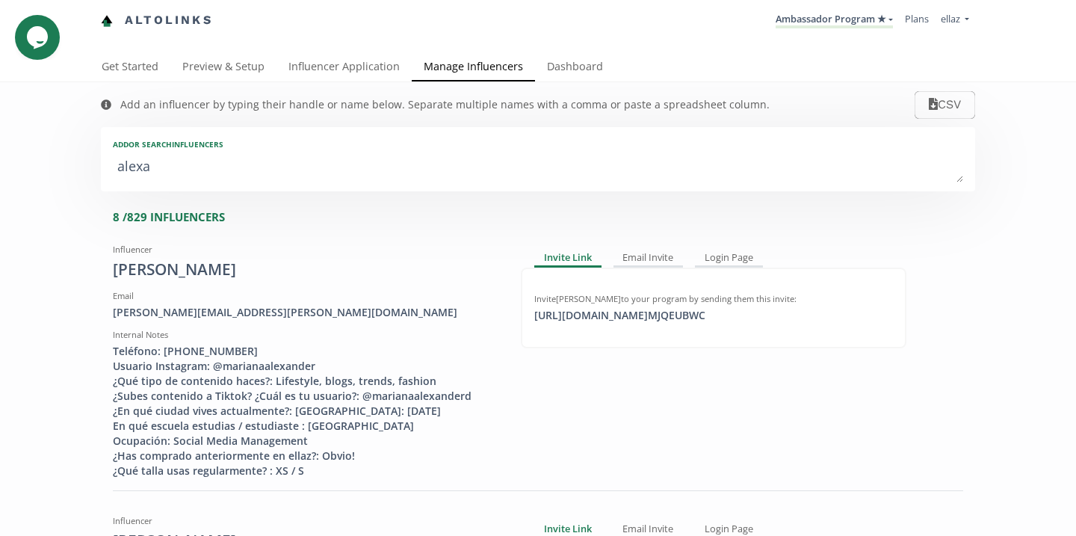
type textarea "alexaa"
type input "alexaa"
type input "ALEXAA"
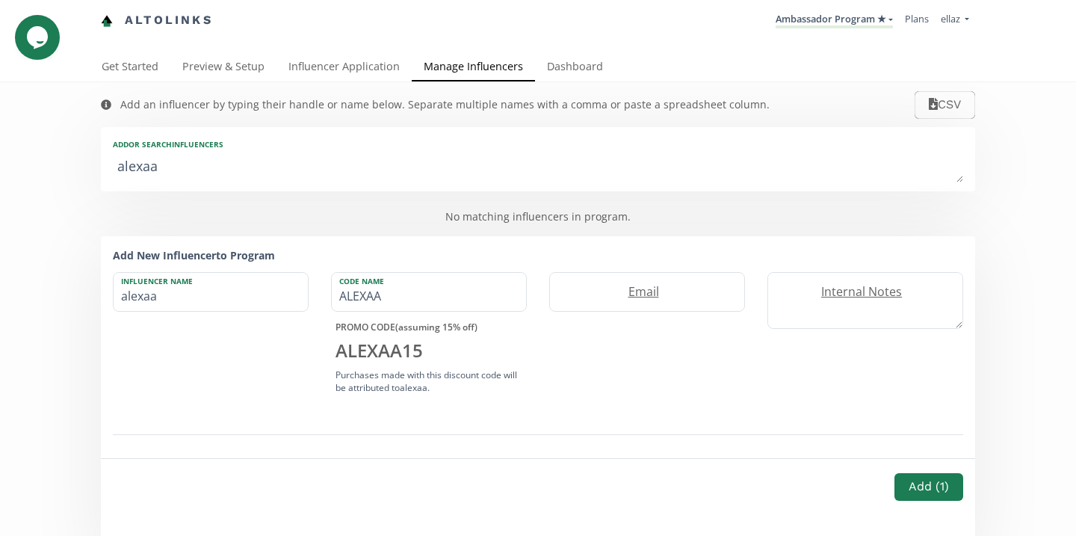
type textarea "alexa"
type input "alexa"
type input "ALEXA"
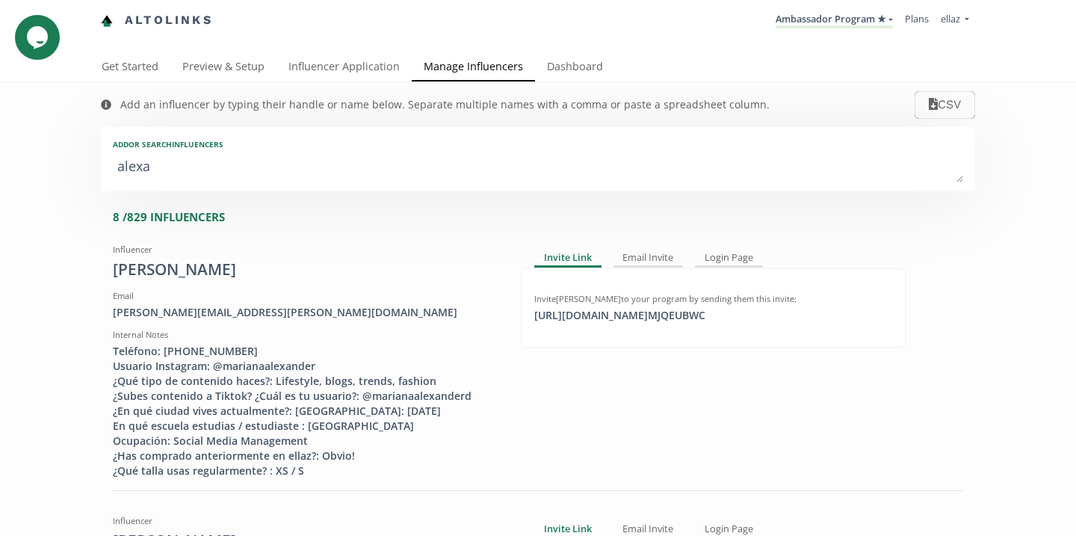
type textarea "alexa m"
type input "alexa m"
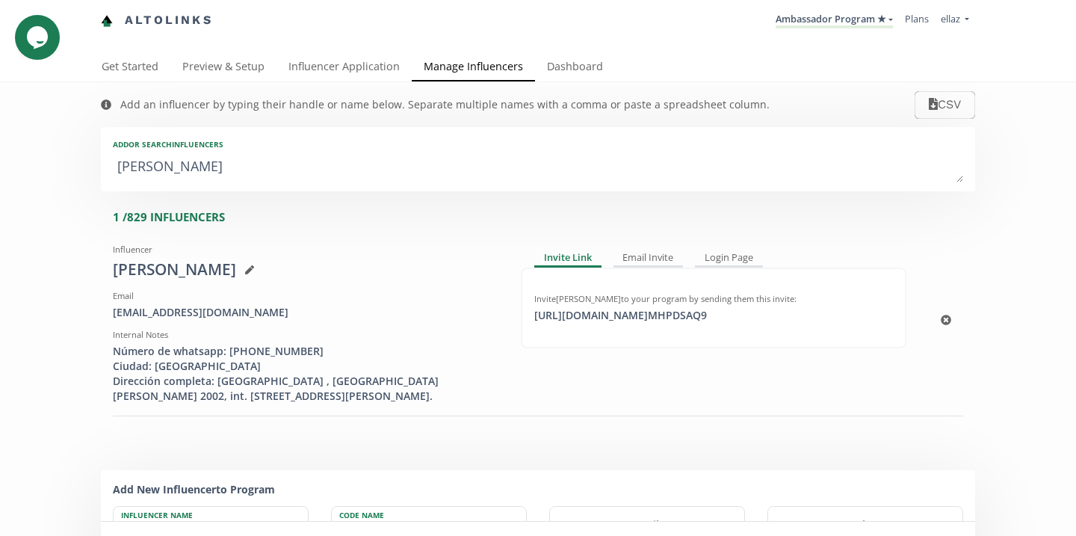
type textarea "alexa m"
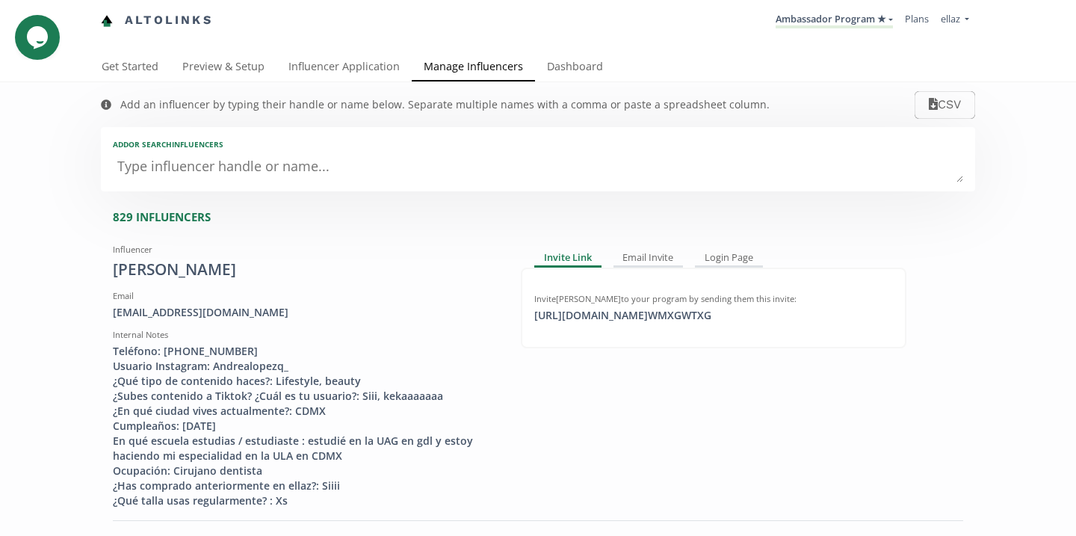
click at [401, 176] on textarea at bounding box center [538, 167] width 850 height 30
type textarea "al"
type input "al"
type input "AL"
type textarea "ale"
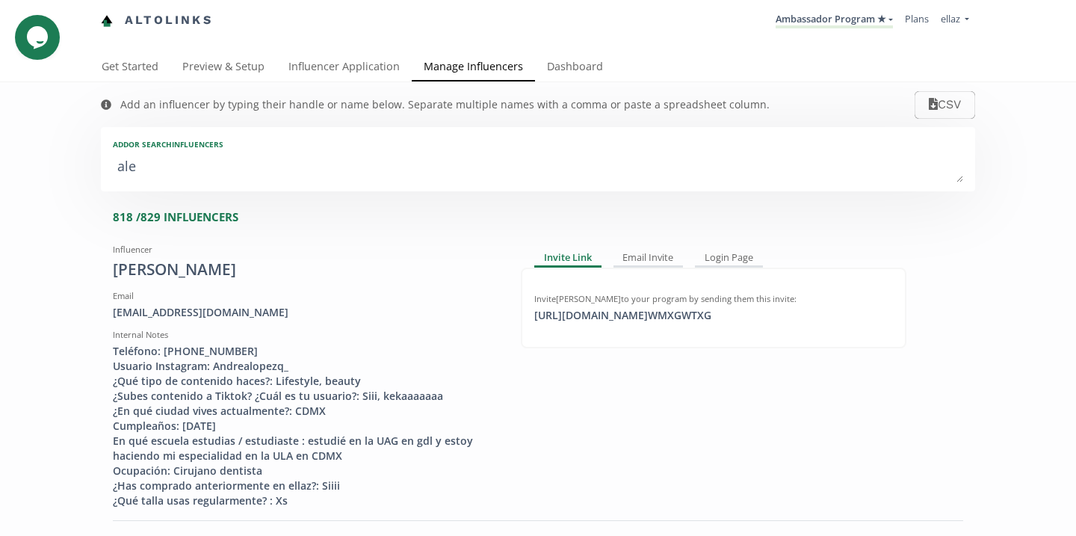
type input "ale"
type input "ALE"
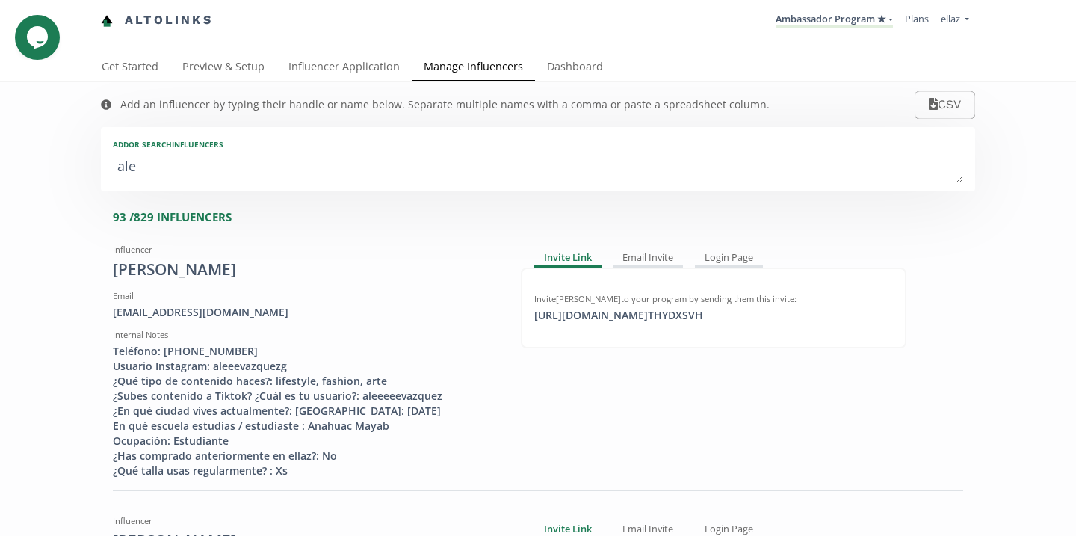
type textarea "[PERSON_NAME]"
type input "[PERSON_NAME]"
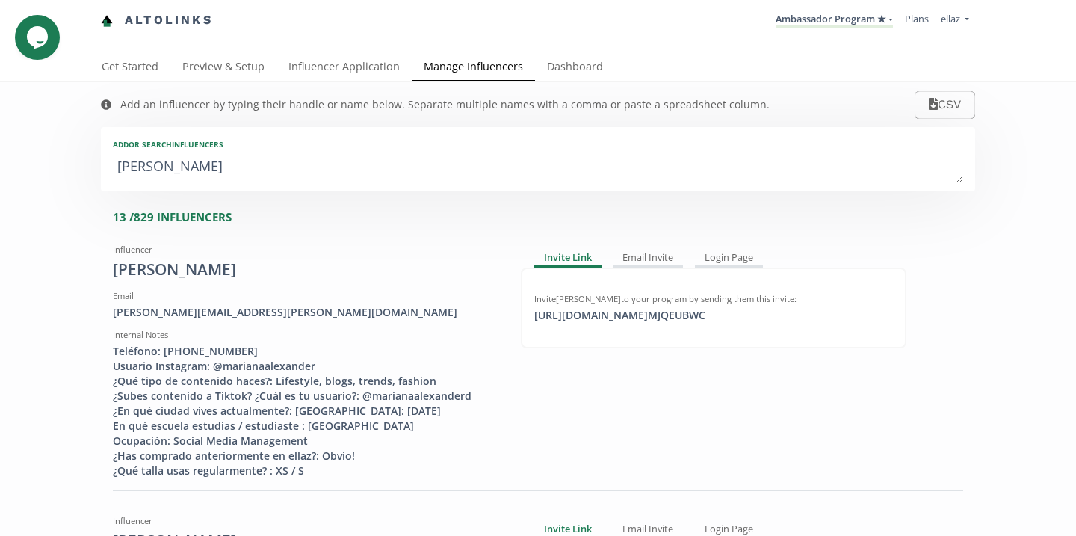
type textarea "alexa"
type input "alexa"
type input "ALEXA"
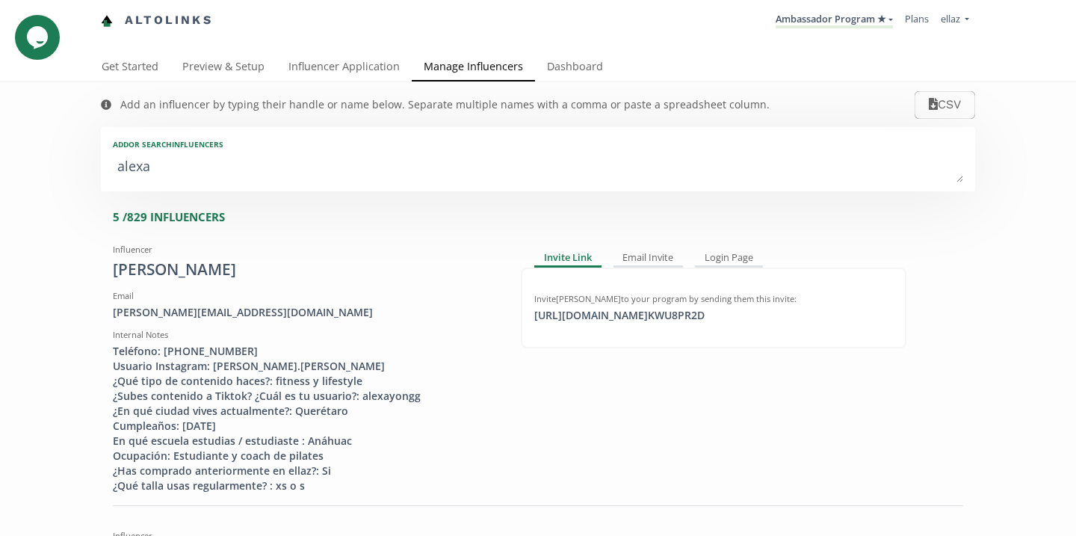
type textarea "[PERSON_NAME]"
type input "[PERSON_NAME]"
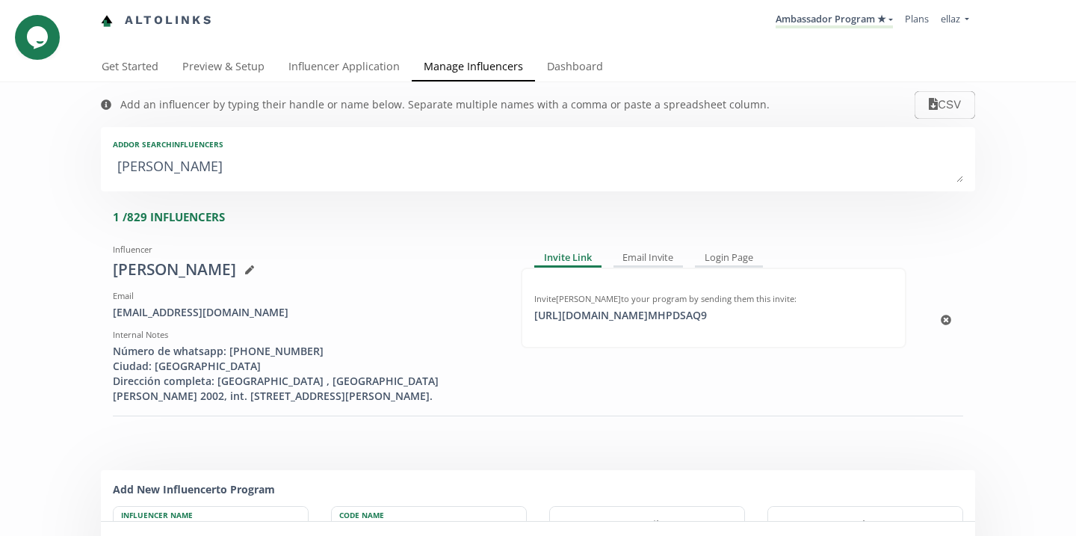
type textarea "[PERSON_NAME]"
click at [628, 322] on div "[URL][DOMAIN_NAME] MHPDSAQ9 click to copy" at bounding box center [620, 315] width 191 height 15
copy div "[URL][DOMAIN_NAME] MHPDSAQ9"
click at [370, 61] on link "Influencer Application" at bounding box center [343, 68] width 135 height 30
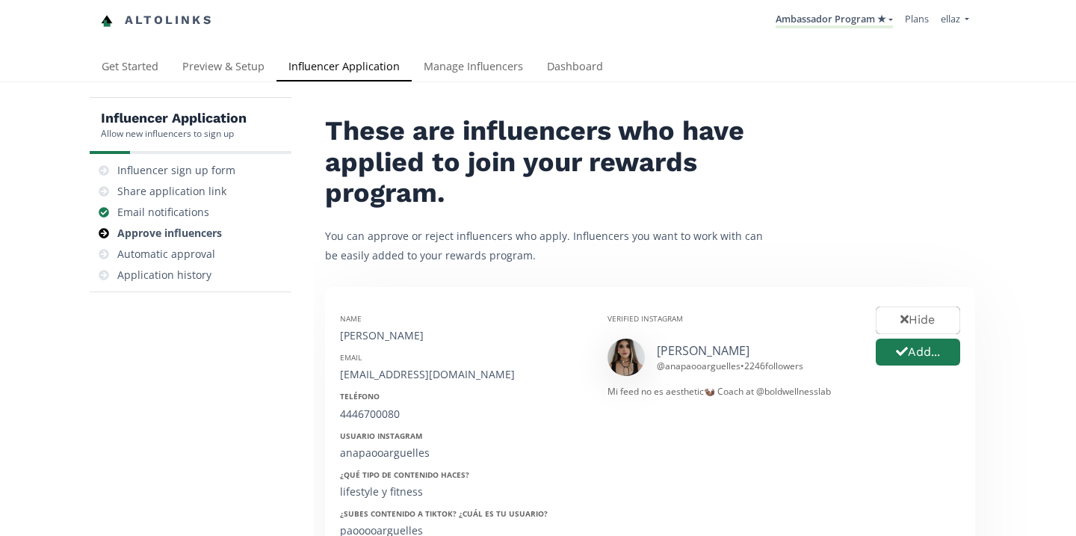
click at [572, 75] on link "Dashboard" at bounding box center [575, 68] width 80 height 30
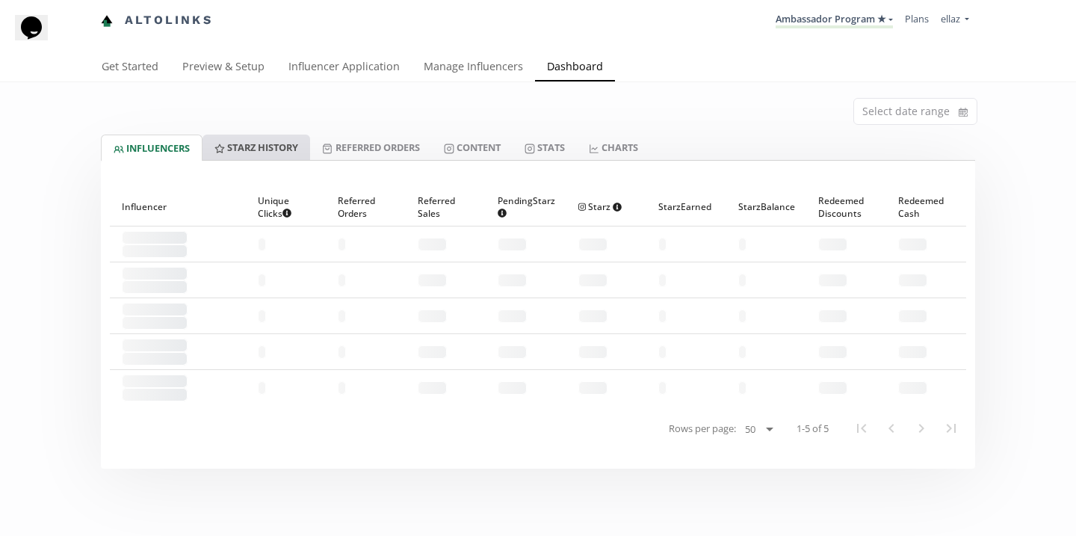
click at [291, 155] on link "Starz HISTORY" at bounding box center [256, 146] width 108 height 25
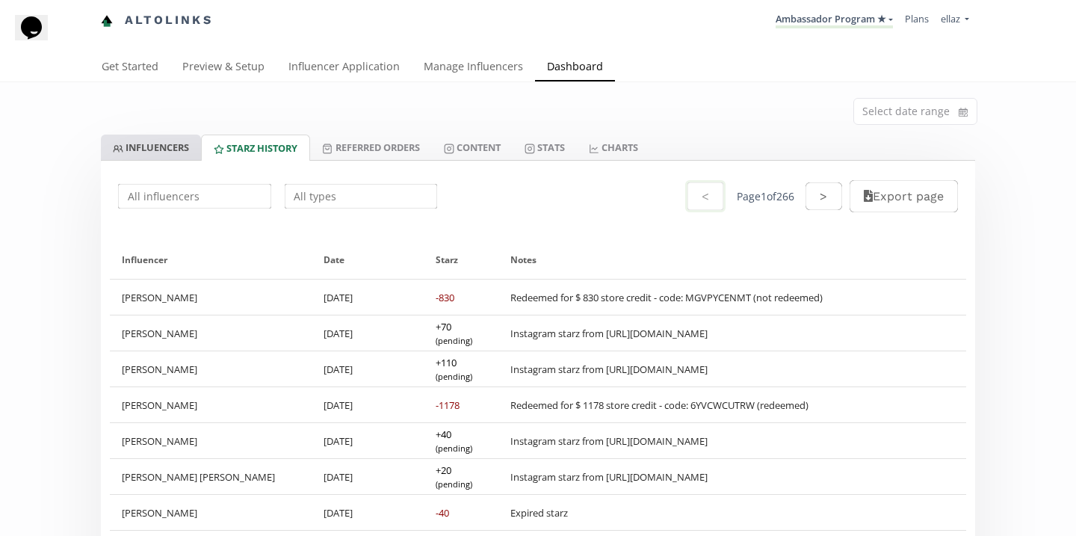
click at [177, 148] on link "INFLUENCERS" at bounding box center [151, 146] width 100 height 25
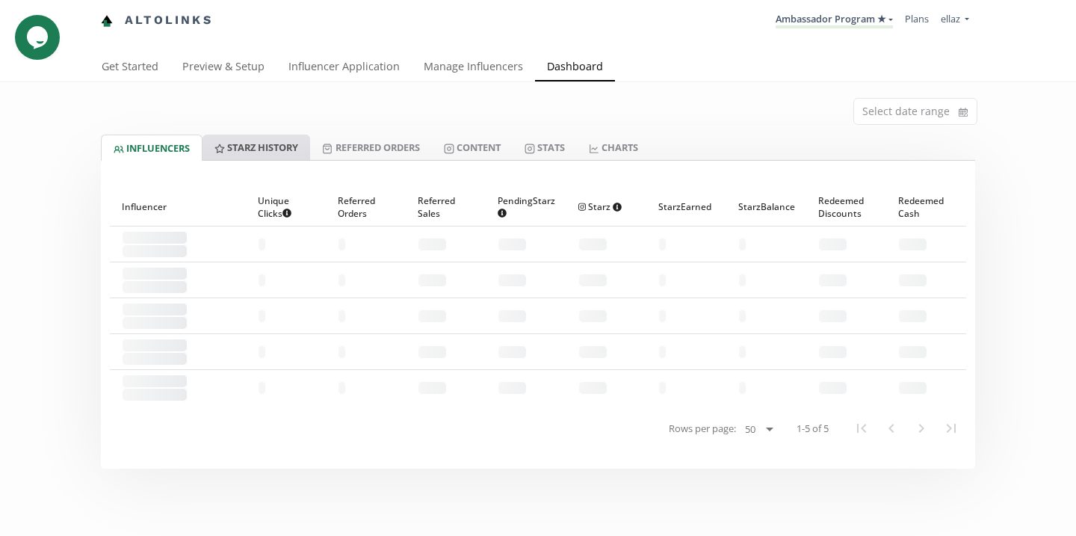
click at [268, 152] on link "Starz HISTORY" at bounding box center [256, 146] width 108 height 25
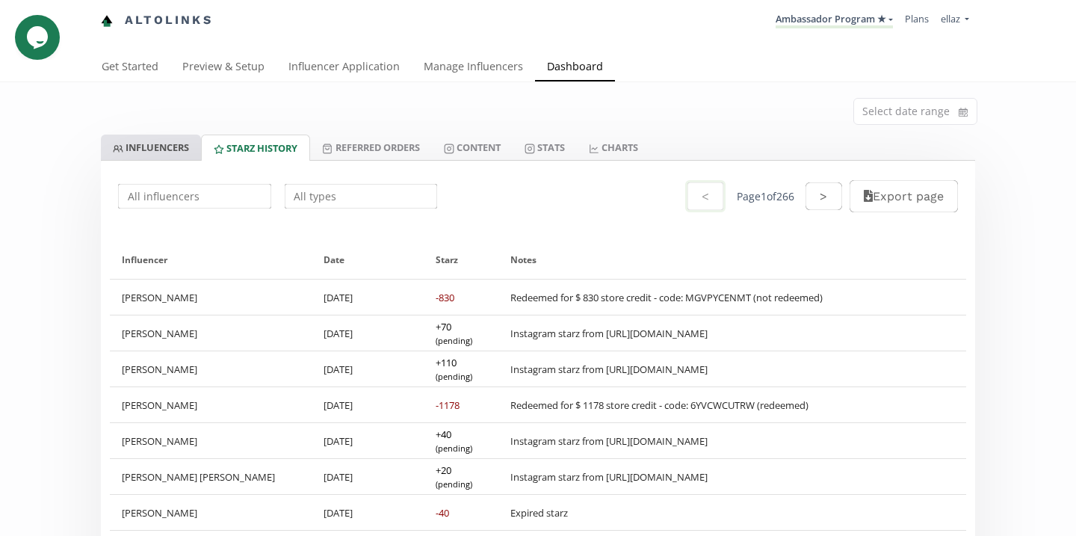
click at [143, 158] on link "INFLUENCERS" at bounding box center [151, 146] width 100 height 25
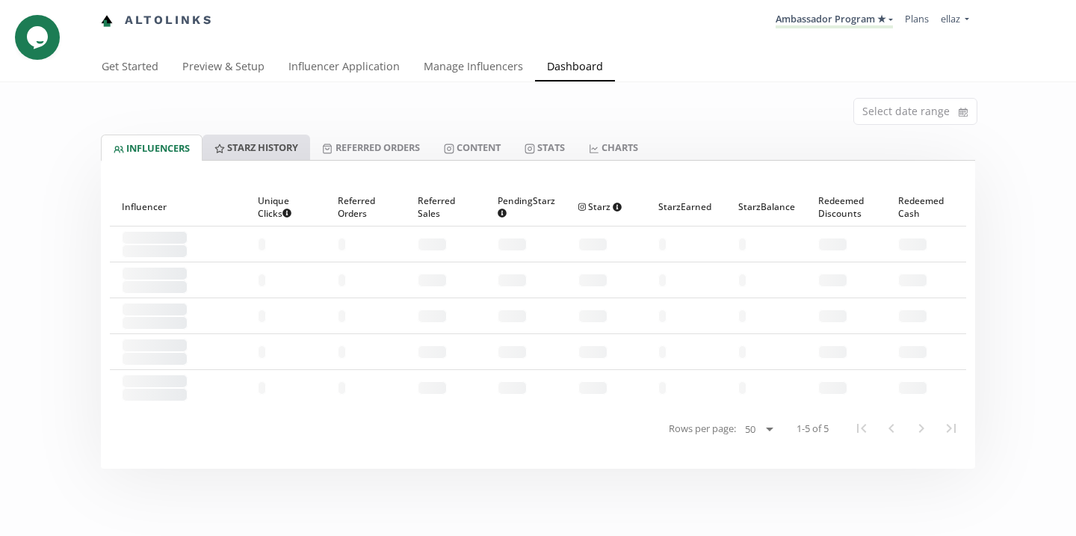
click at [273, 143] on link "Starz HISTORY" at bounding box center [256, 146] width 108 height 25
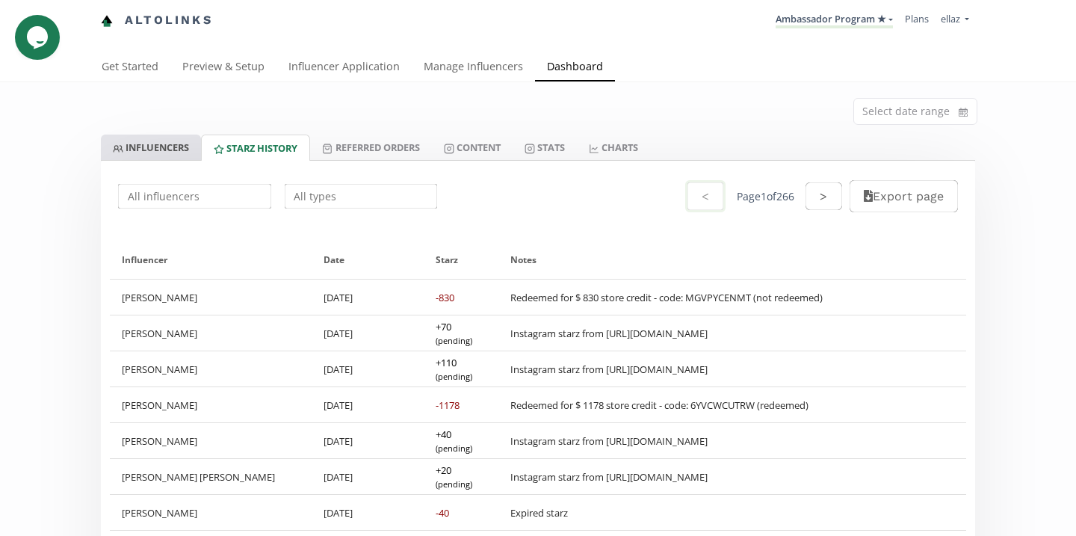
click at [171, 150] on link "INFLUENCERS" at bounding box center [151, 146] width 100 height 25
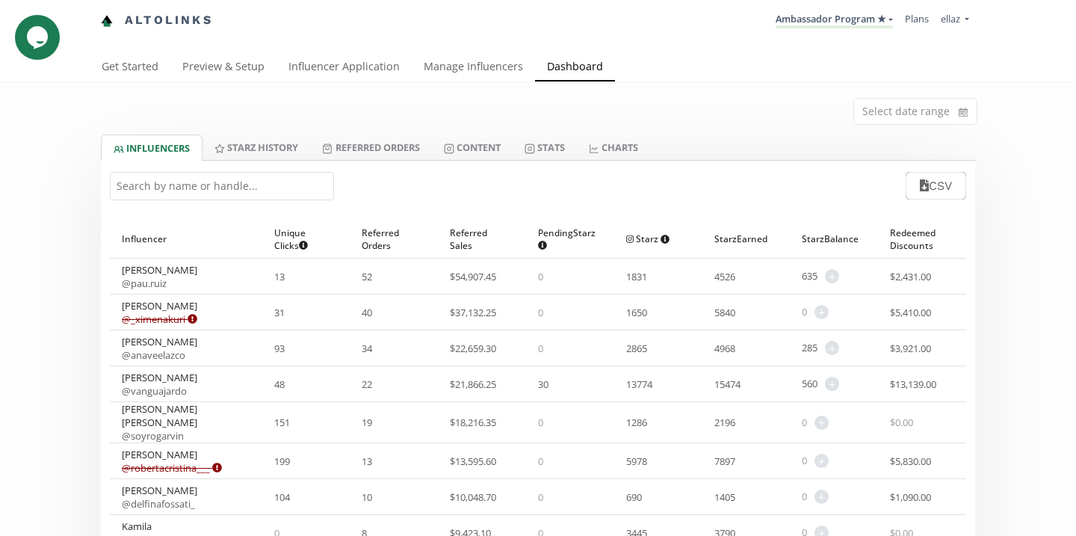
click at [164, 185] on input "text" at bounding box center [222, 186] width 224 height 28
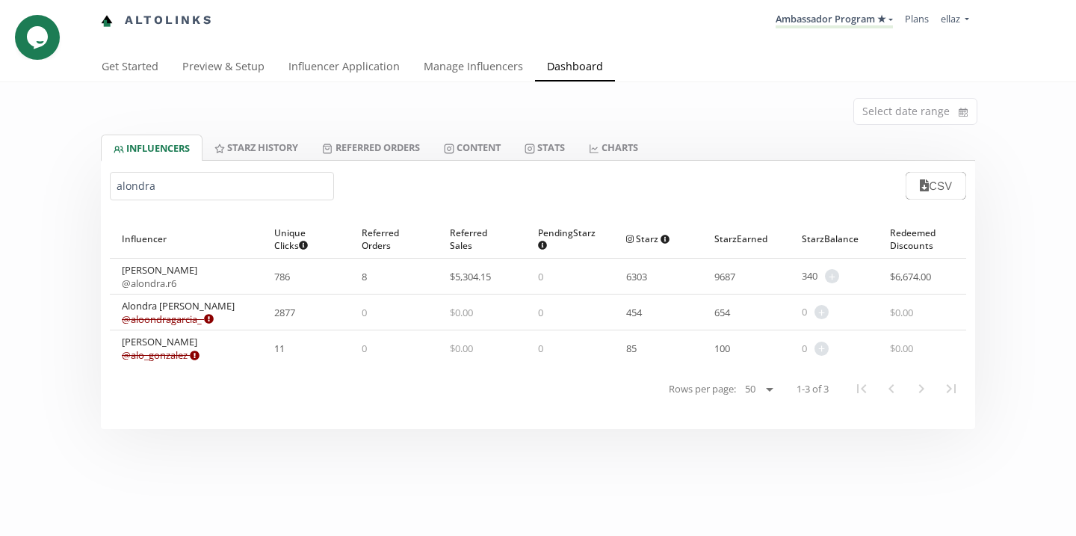
type input "alondra"
